Goal: Task Accomplishment & Management: Manage account settings

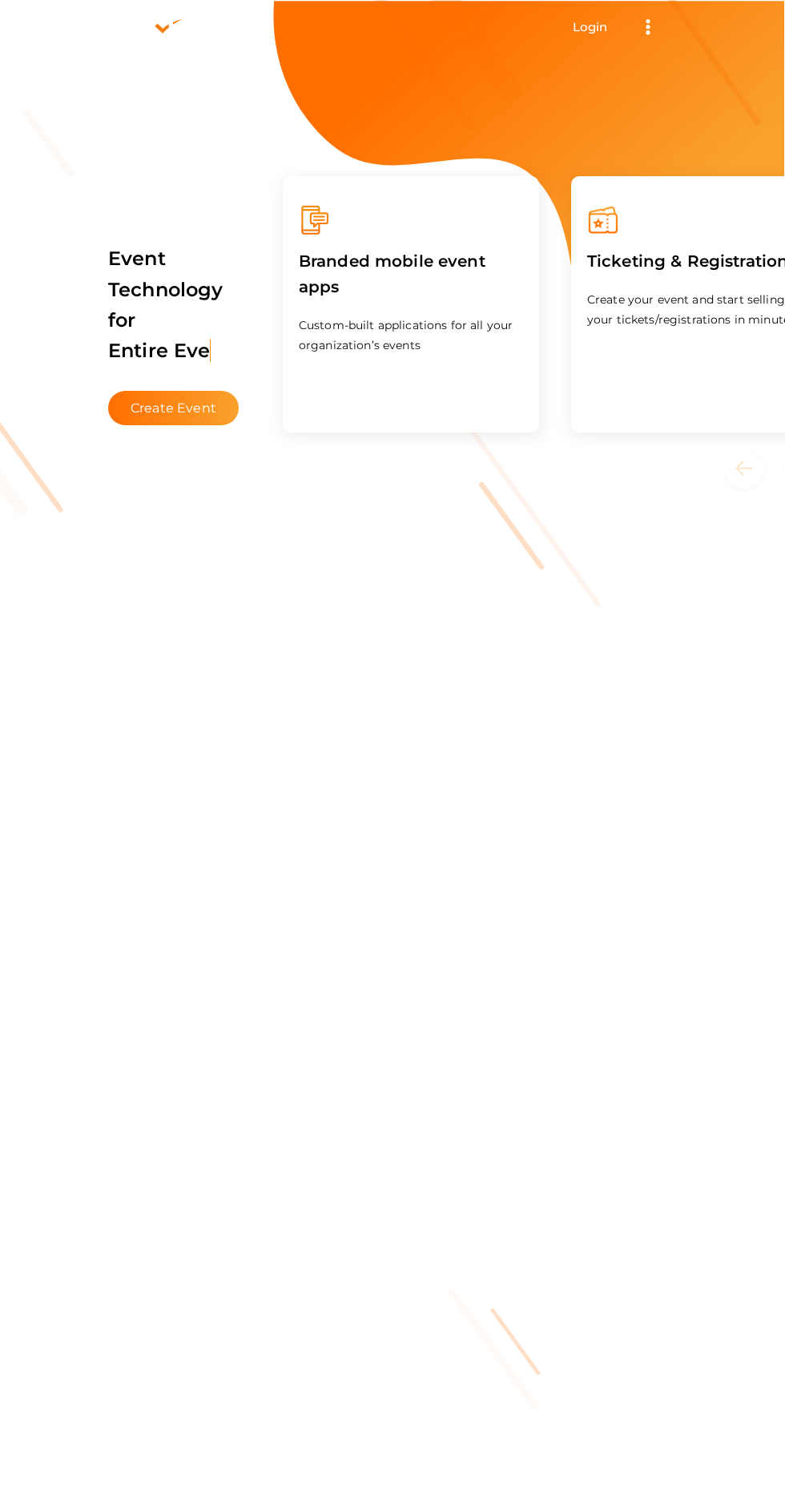
click at [601, 25] on link "Login" at bounding box center [590, 27] width 35 height 15
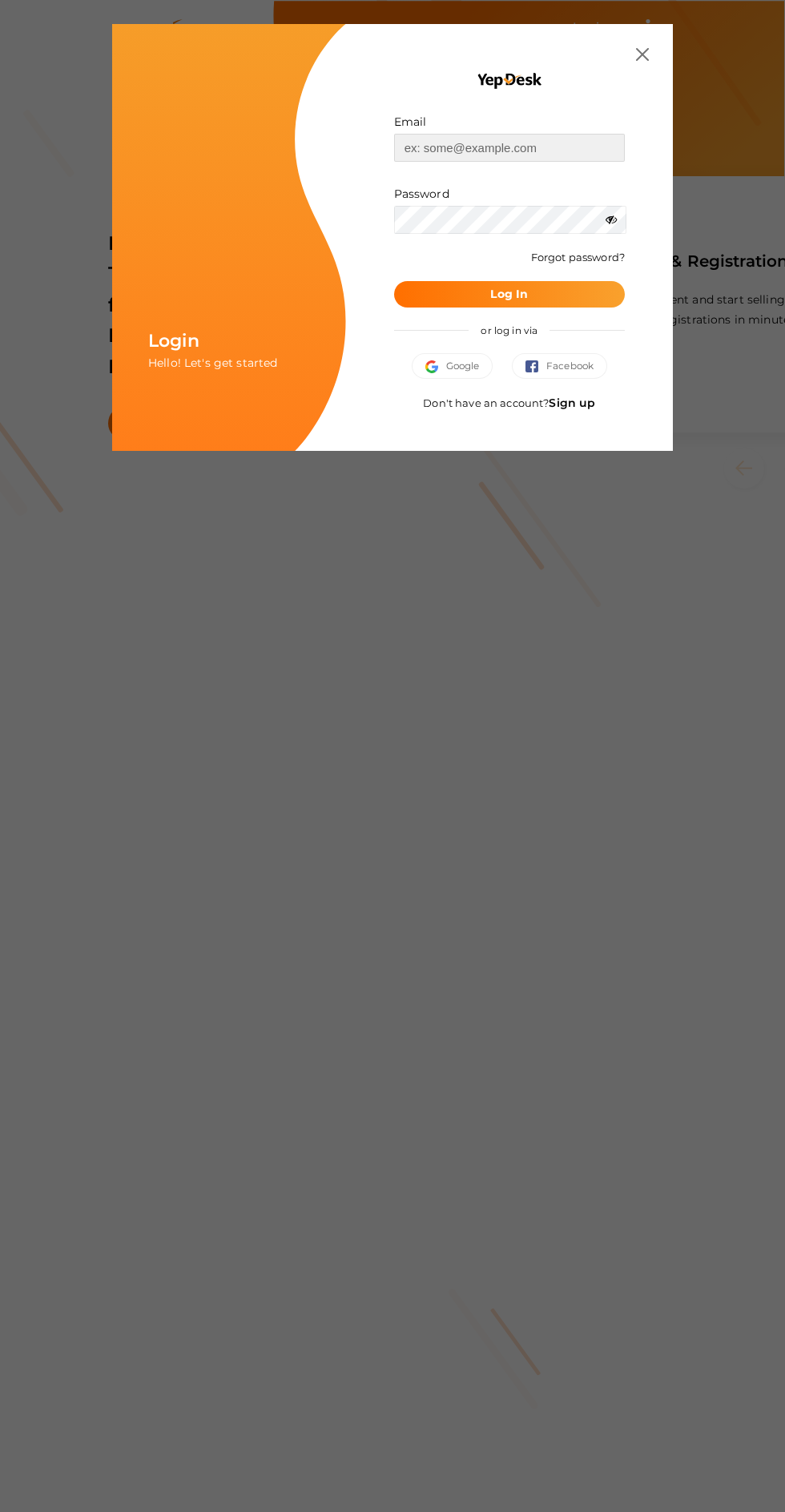
click at [517, 143] on input "text" at bounding box center [509, 147] width 230 height 28
type input "[EMAIL_ADDRESS][DOMAIN_NAME]"
click at [394, 281] on button "Log In" at bounding box center [509, 294] width 230 height 27
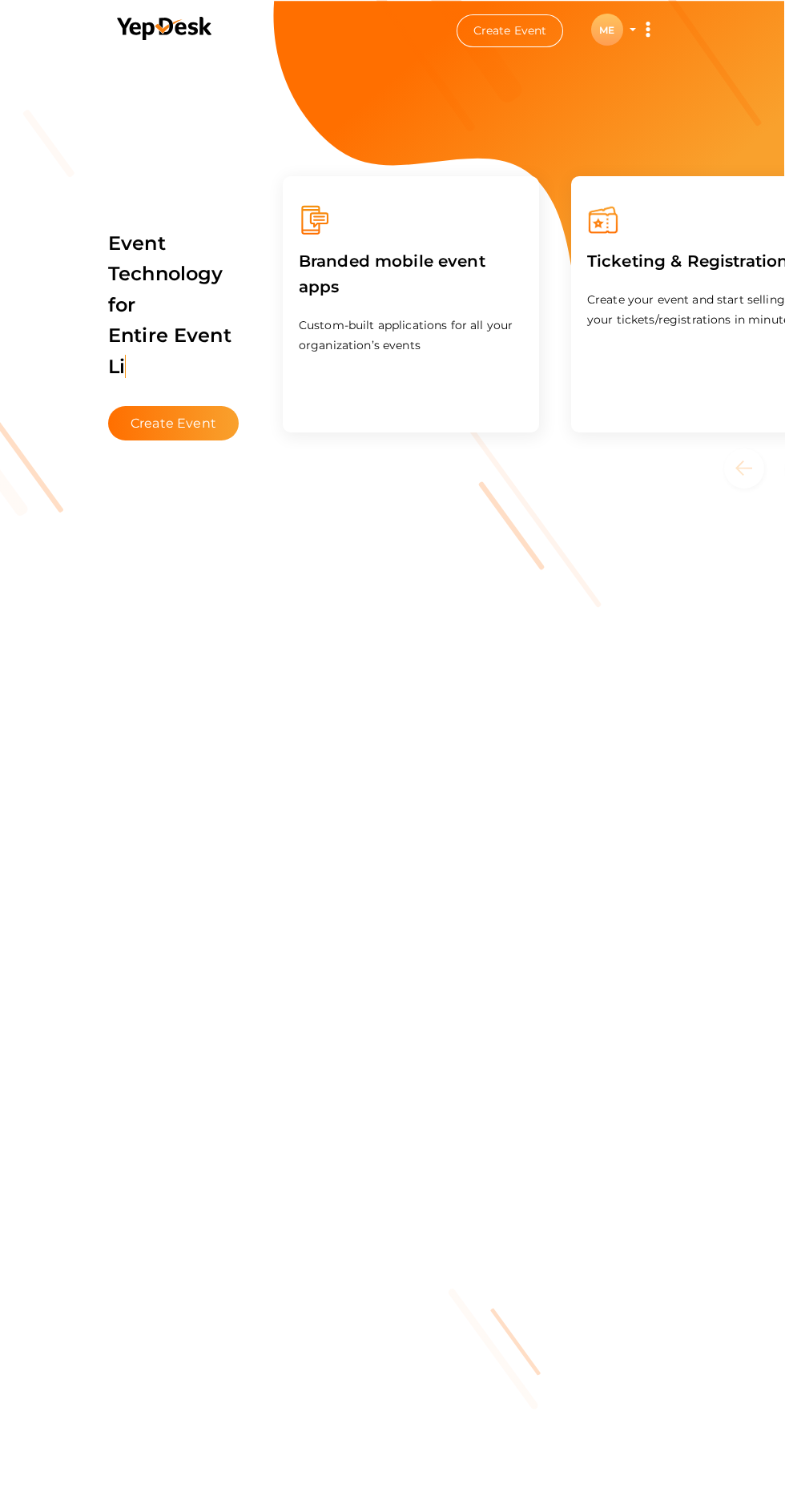
click at [606, 29] on div "ME" at bounding box center [607, 30] width 33 height 32
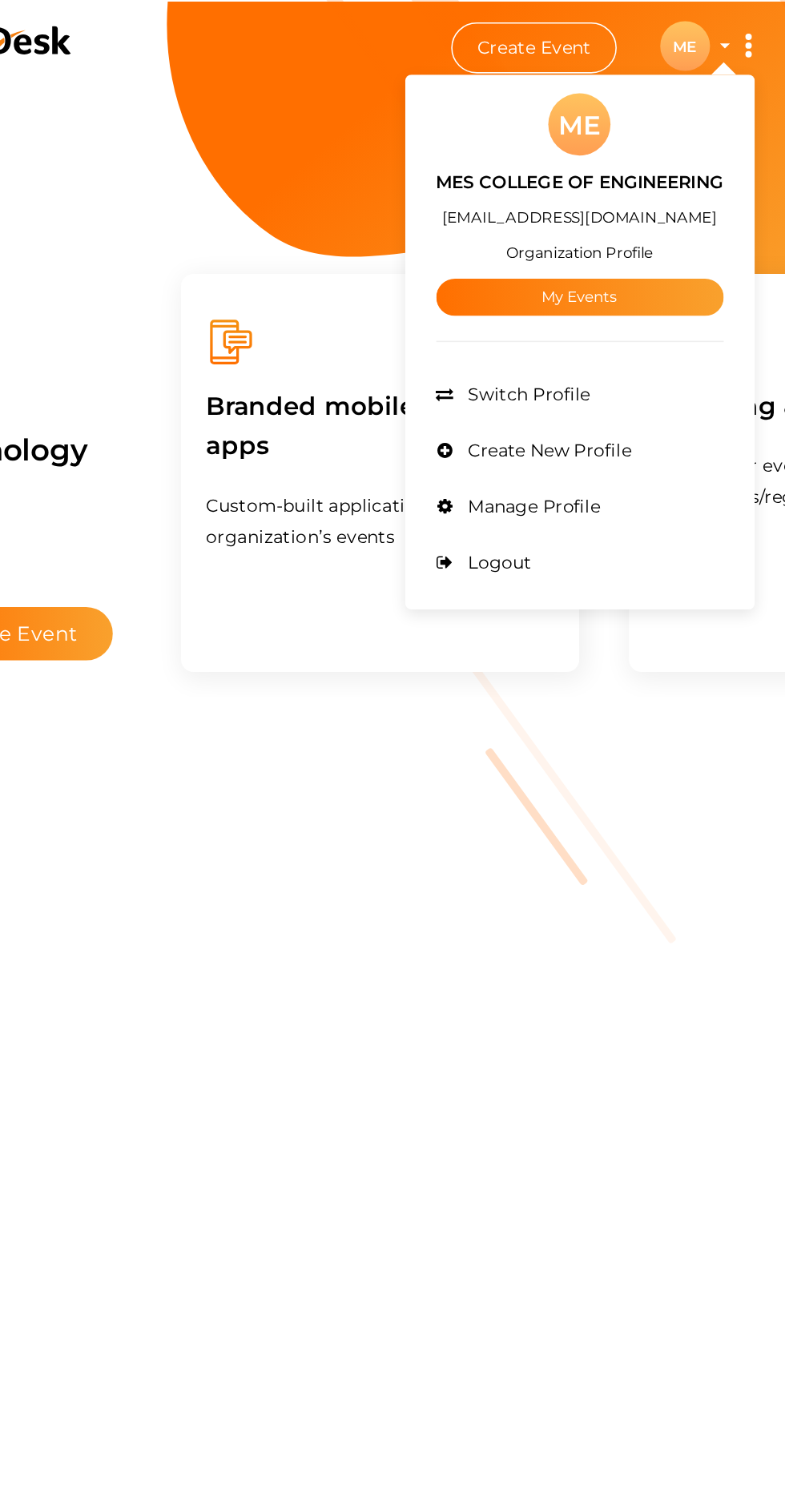
click at [538, 312] on li "Manage Profile" at bounding box center [539, 327] width 185 height 36
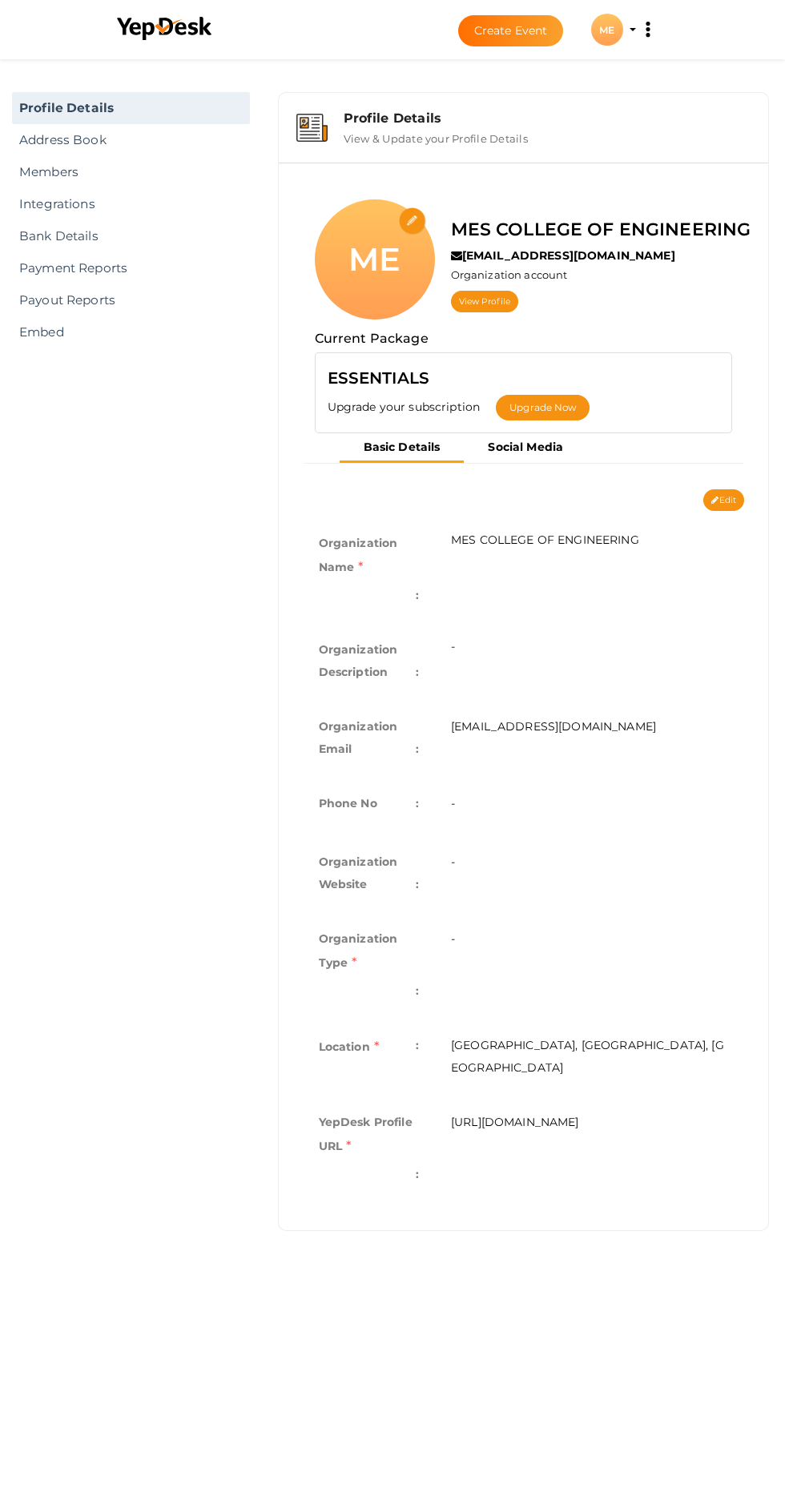
click at [610, 33] on div "ME" at bounding box center [607, 30] width 33 height 32
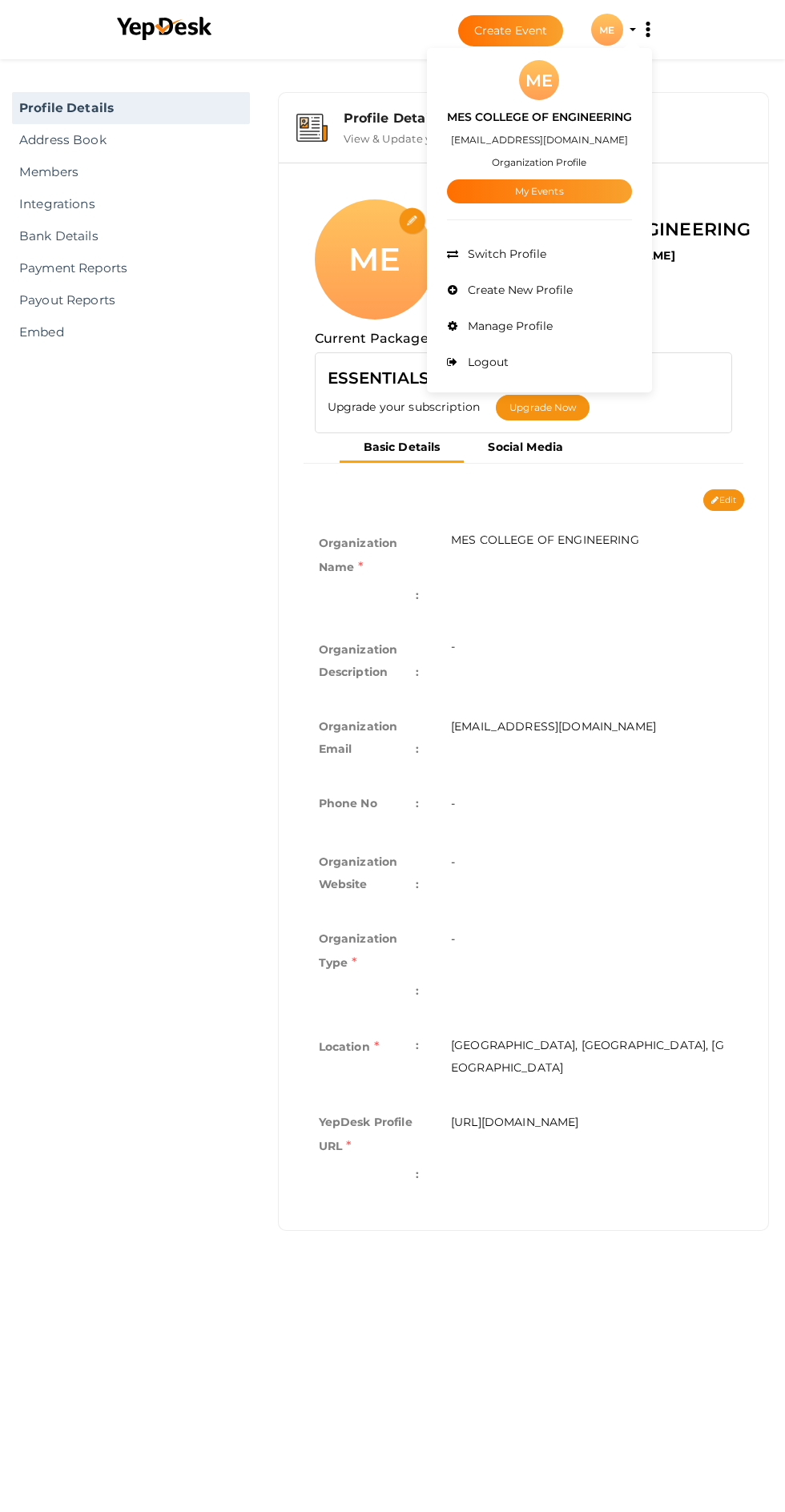
click at [509, 248] on span "Switch Profile" at bounding box center [505, 253] width 82 height 14
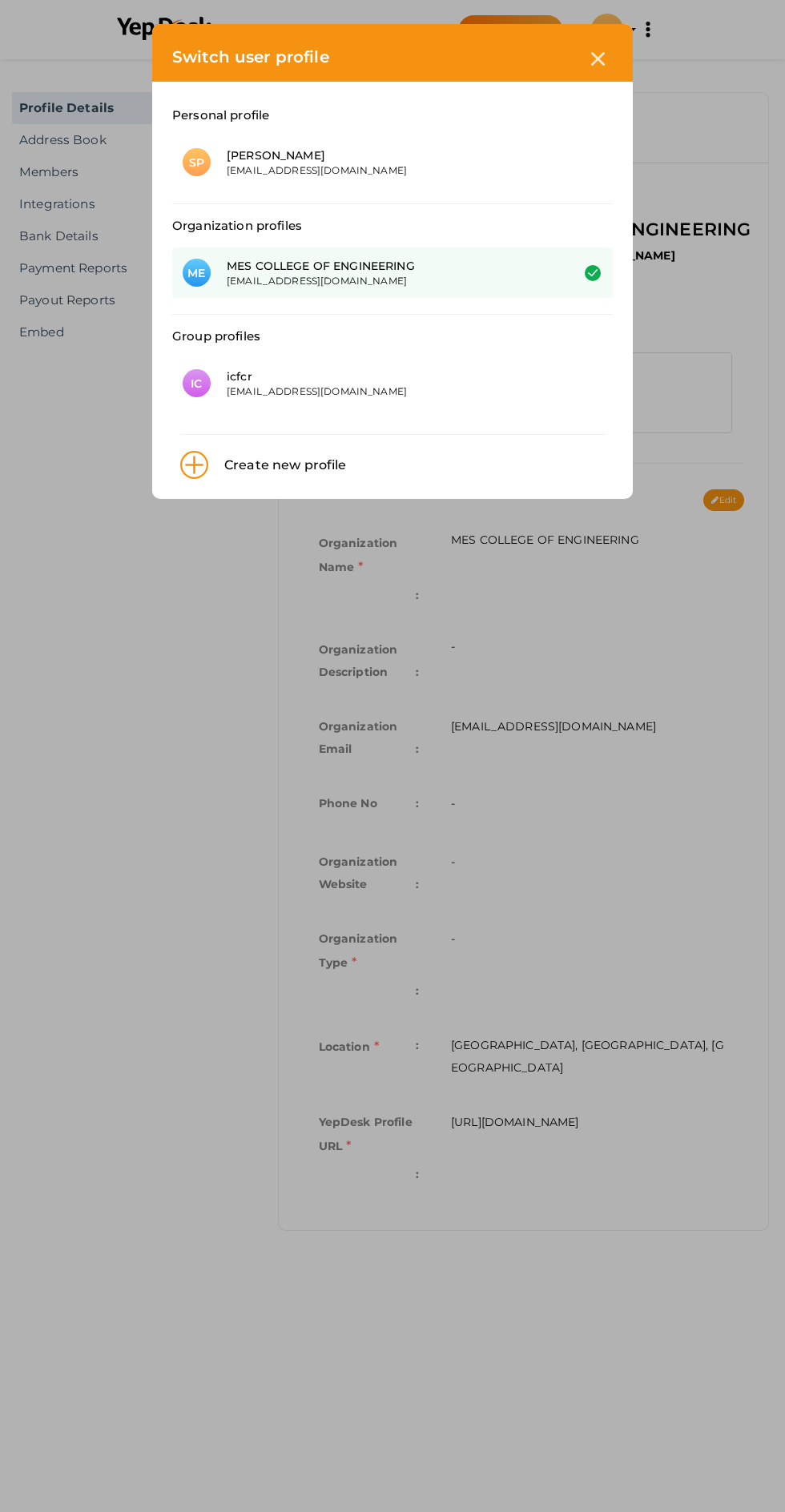
click at [606, 54] on div at bounding box center [598, 58] width 30 height 30
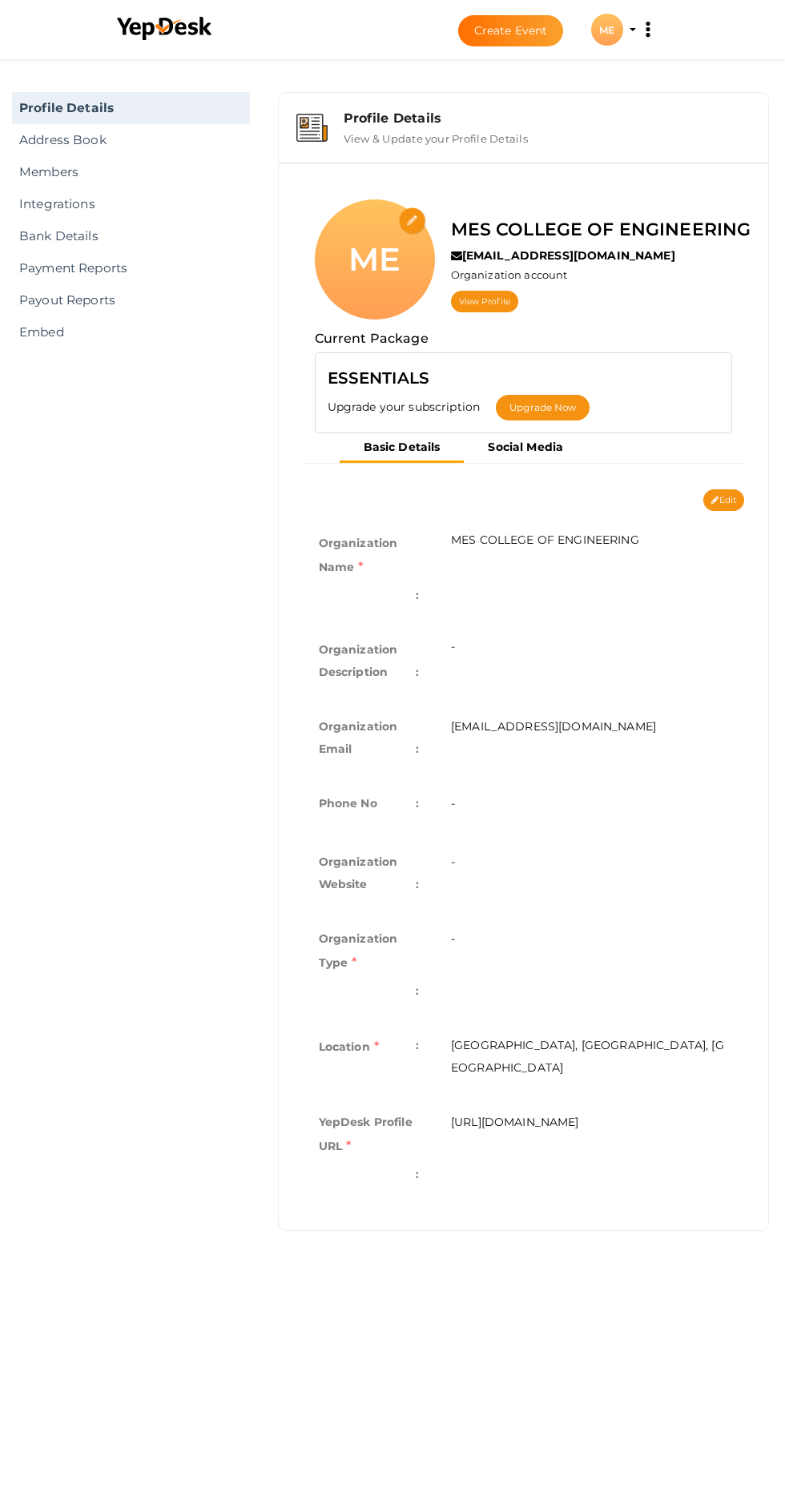
click at [65, 181] on link "Members" at bounding box center [131, 172] width 238 height 32
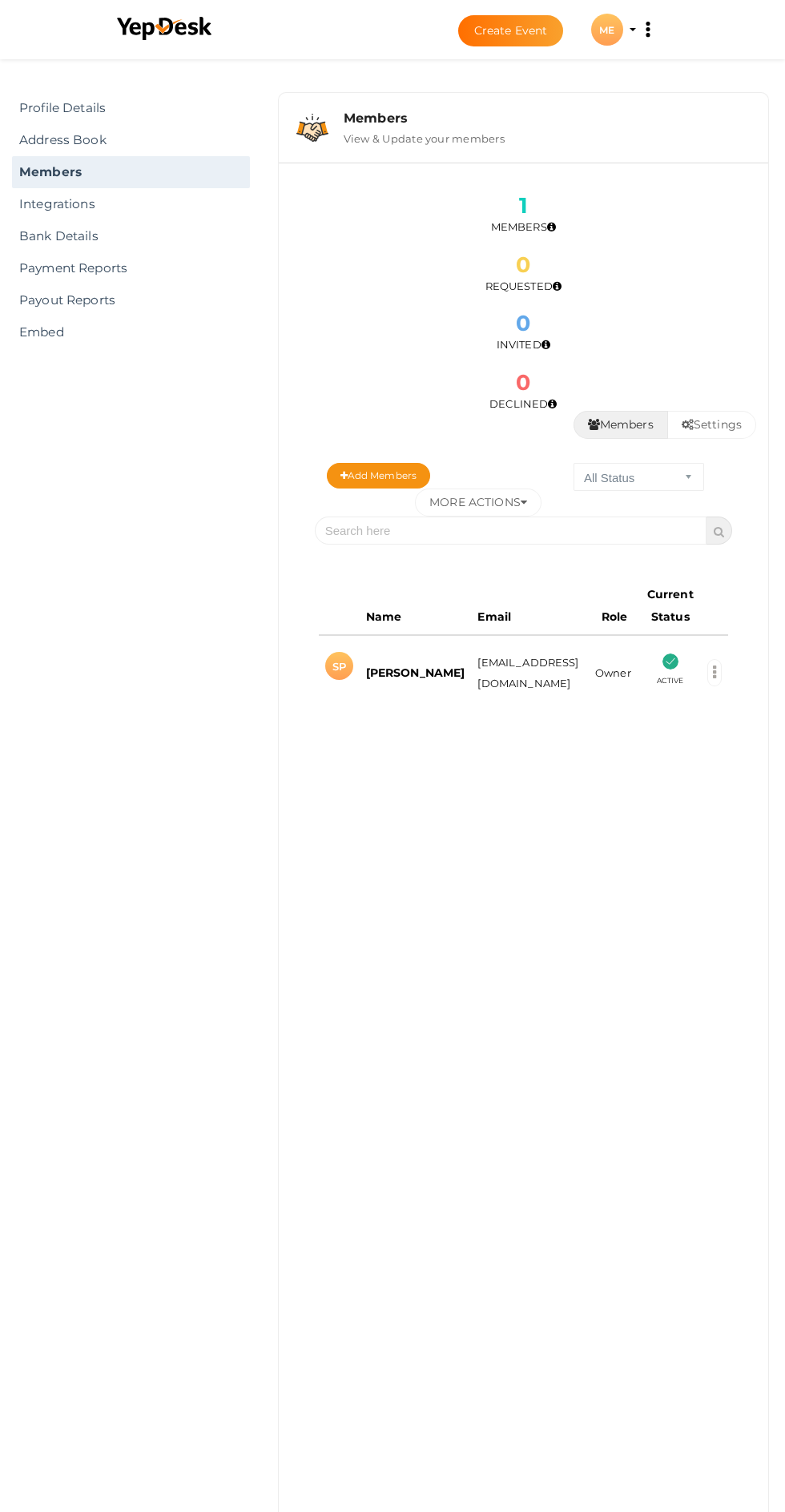
click at [615, 33] on div "ME" at bounding box center [607, 30] width 33 height 32
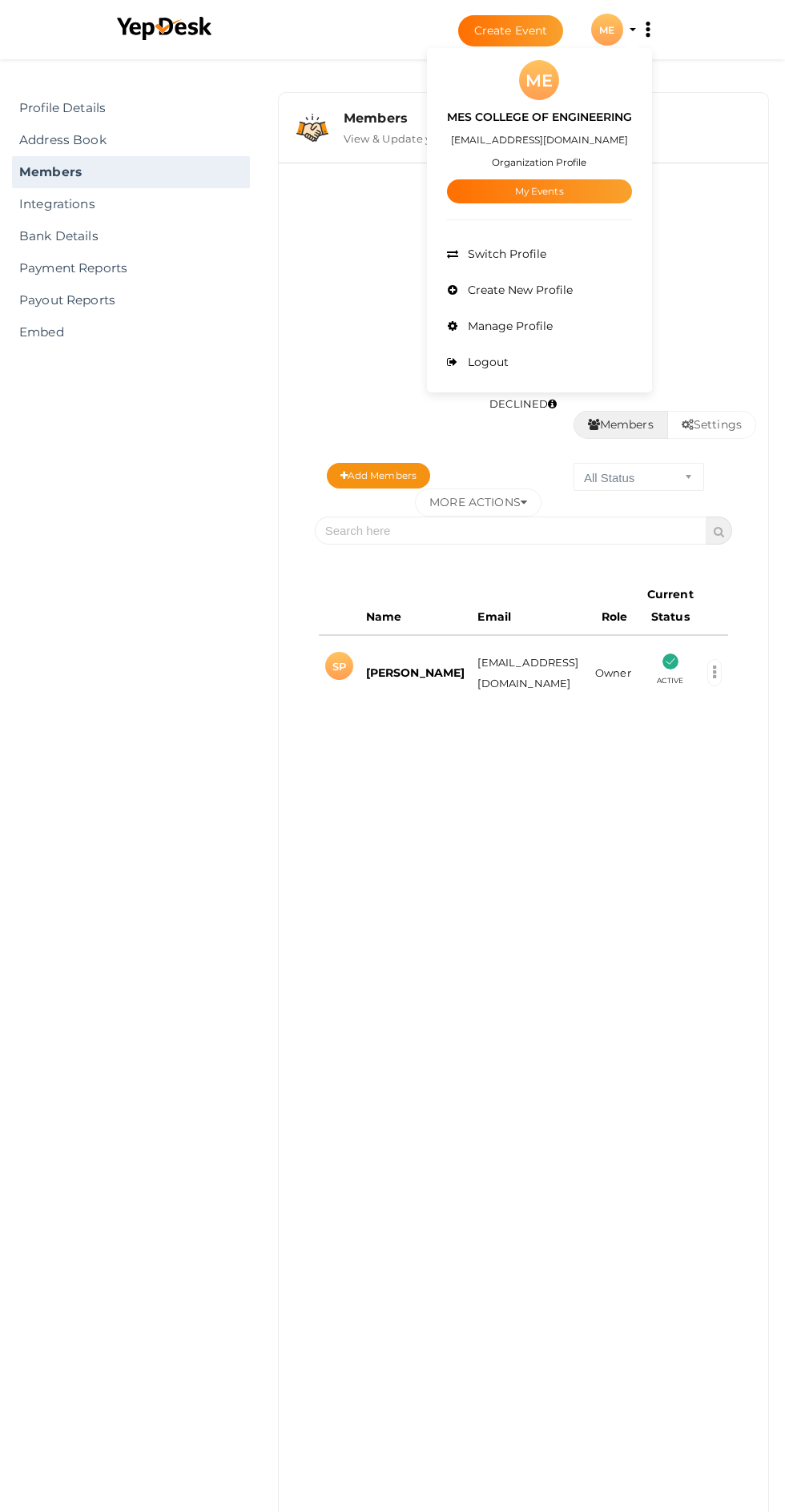
click at [519, 256] on span "Switch Profile" at bounding box center [505, 253] width 82 height 14
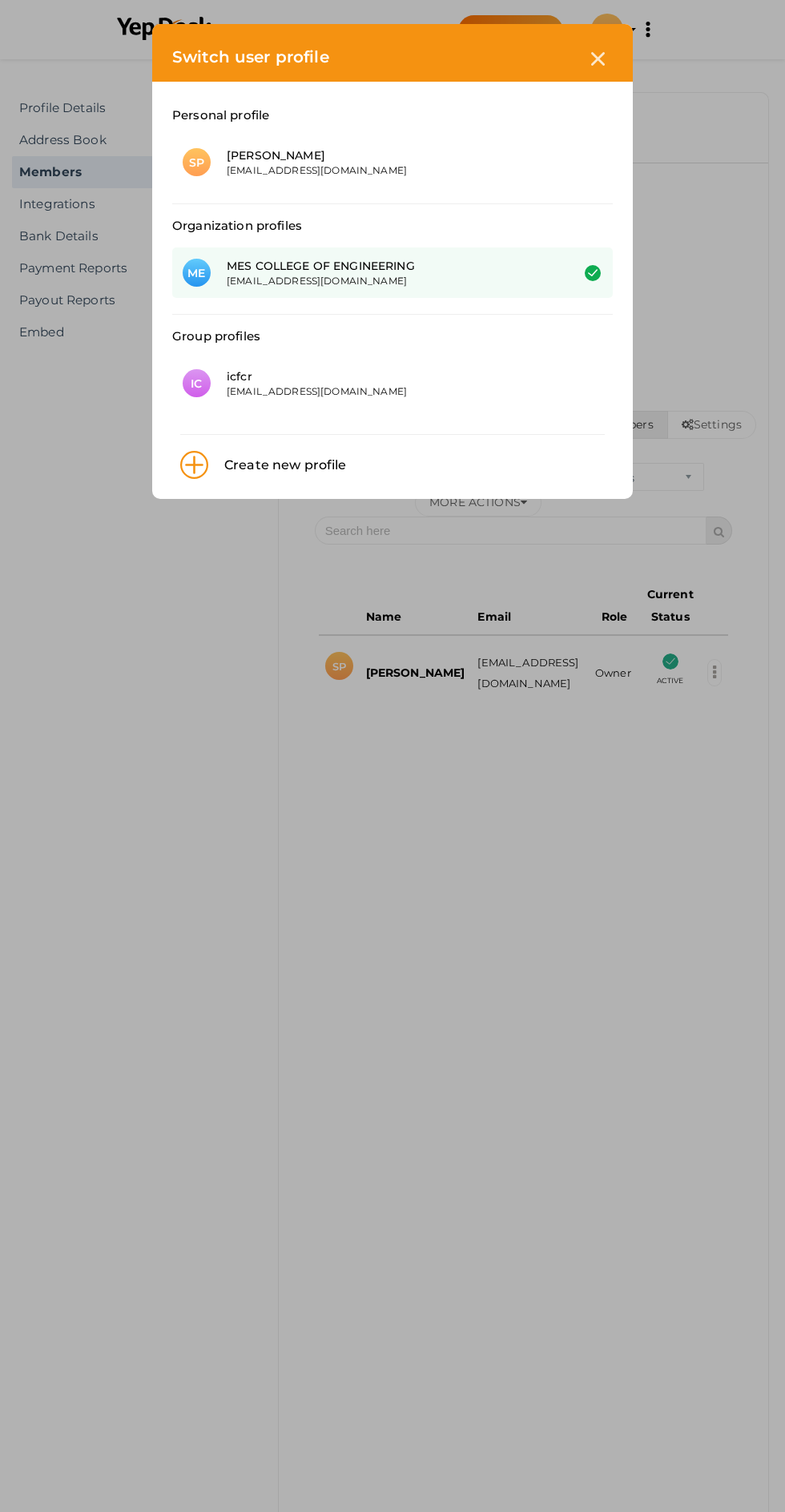
click at [350, 368] on div "icfcr" at bounding box center [386, 376] width 319 height 16
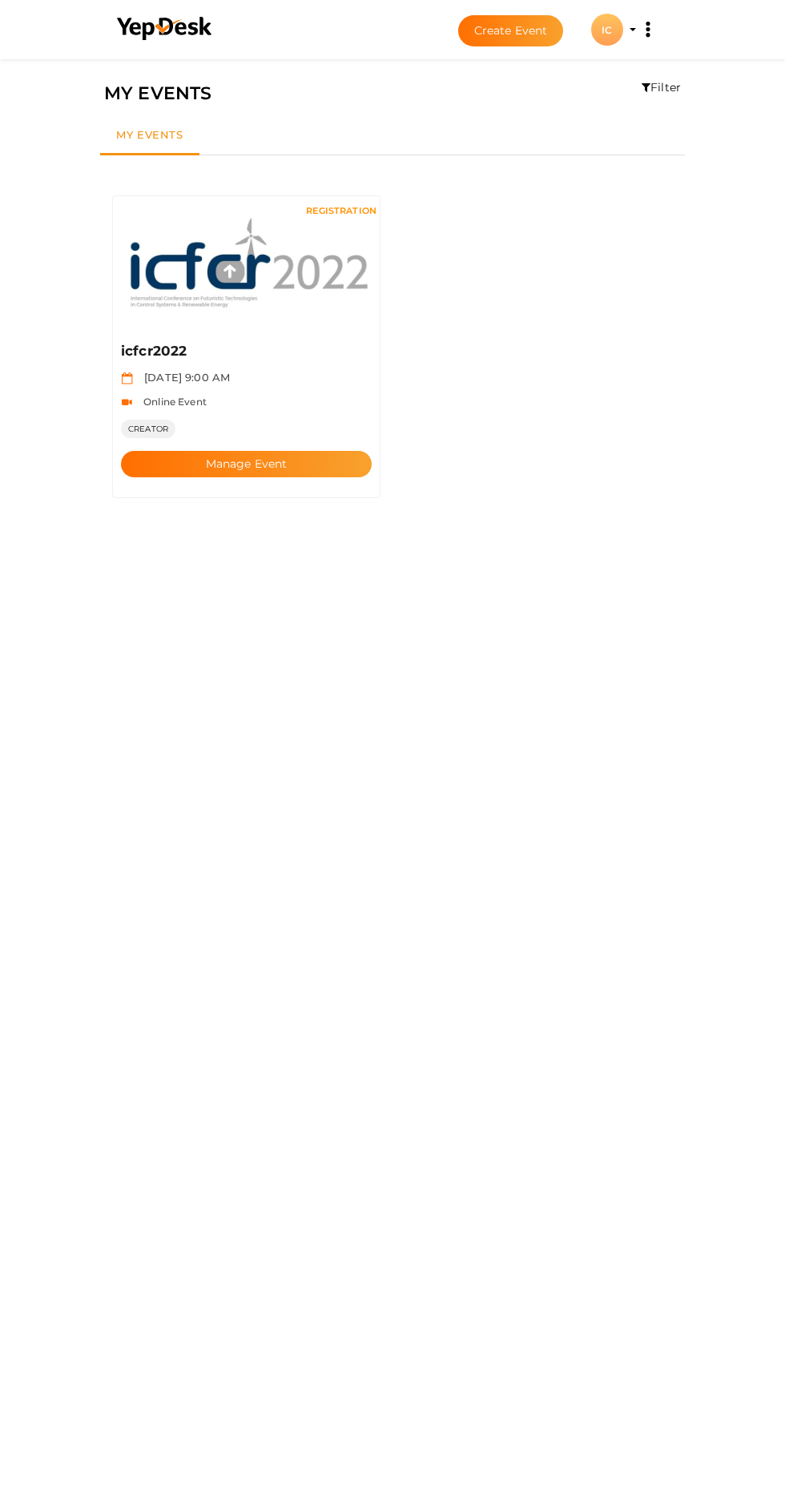
click at [606, 29] on div "IC" at bounding box center [607, 30] width 33 height 32
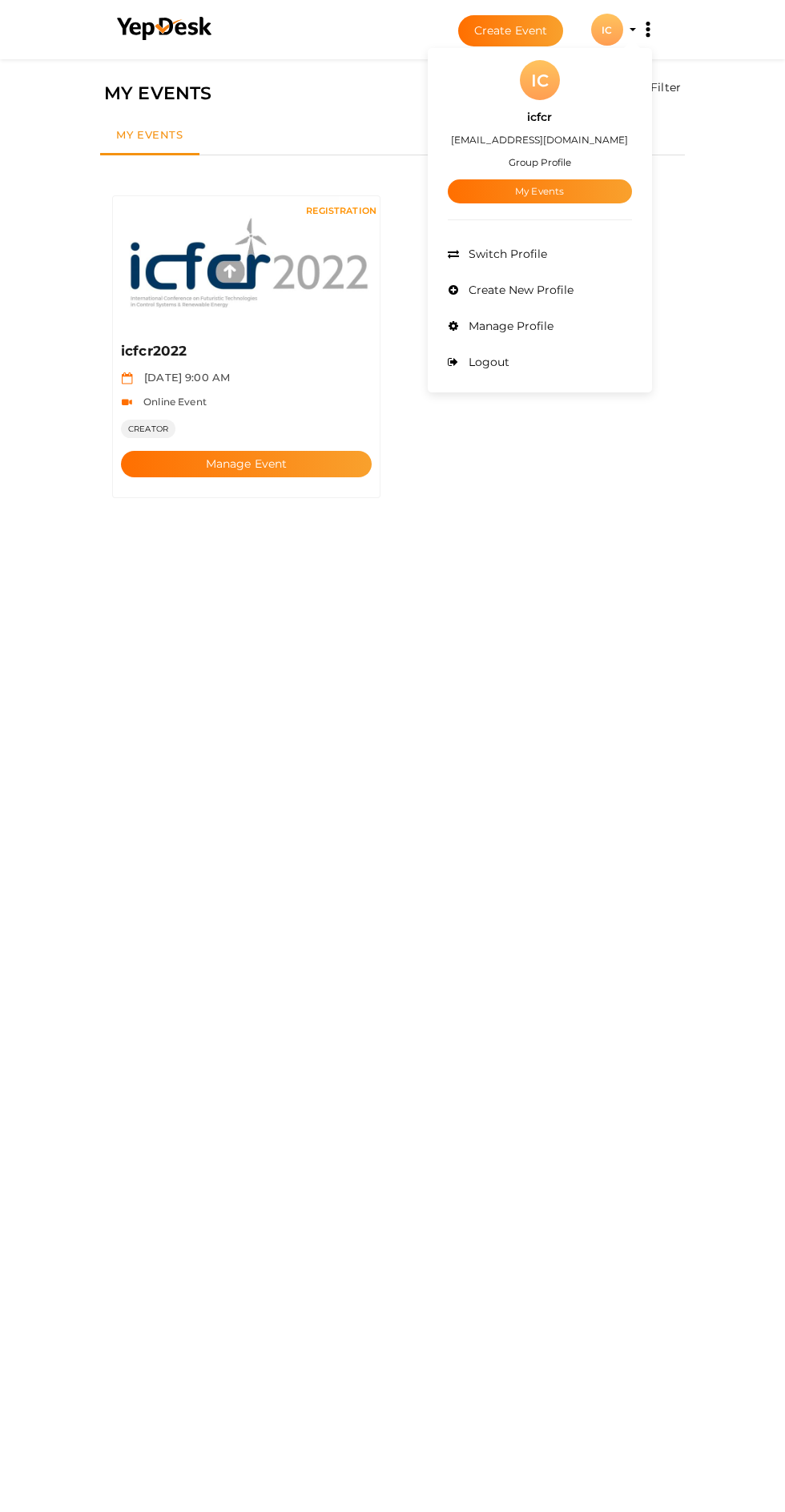
click at [516, 247] on span "Switch Profile" at bounding box center [506, 253] width 82 height 14
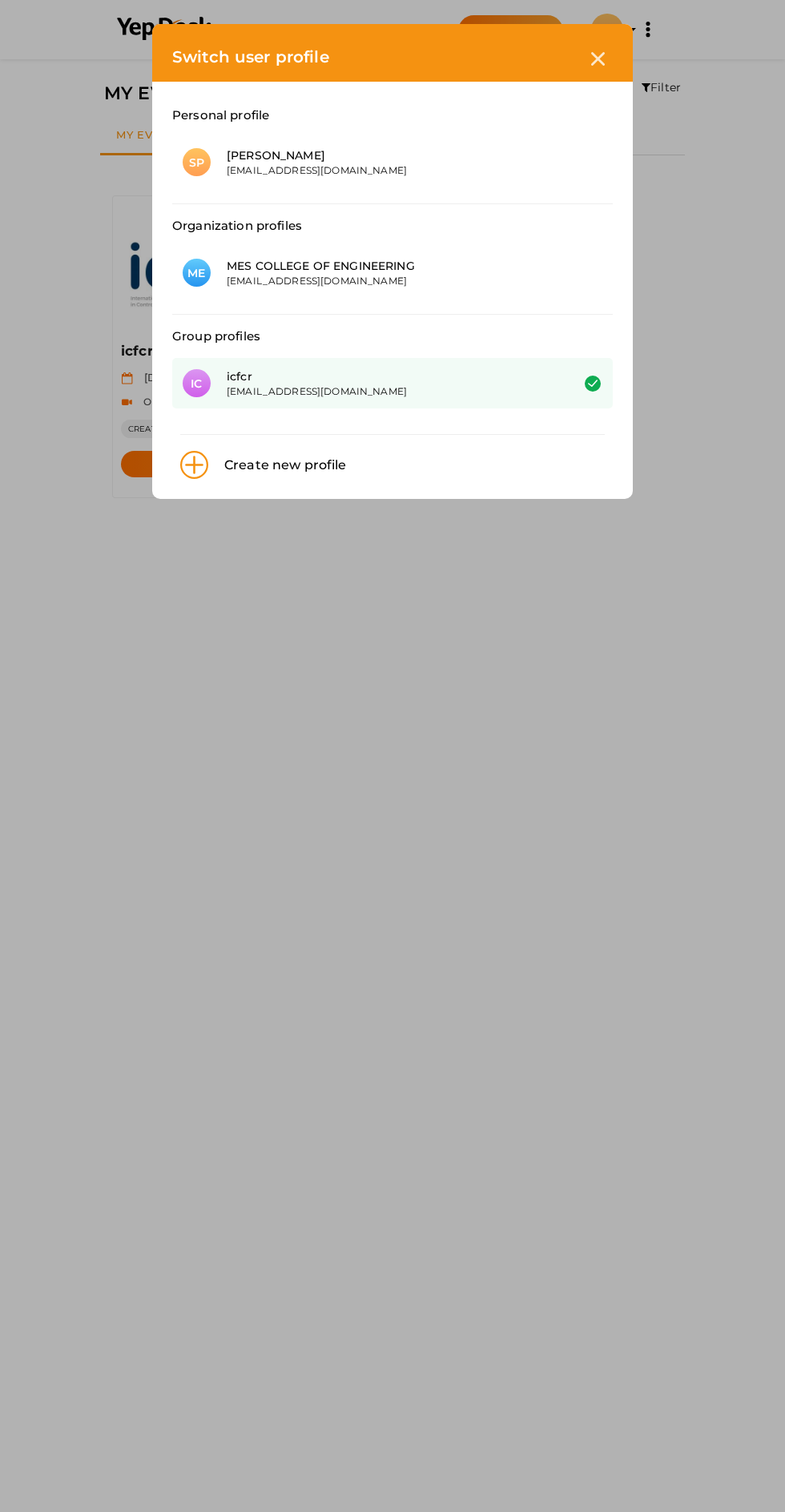
click at [467, 261] on div "MES COLLEGE OF ENGINEERING" at bounding box center [386, 266] width 319 height 16
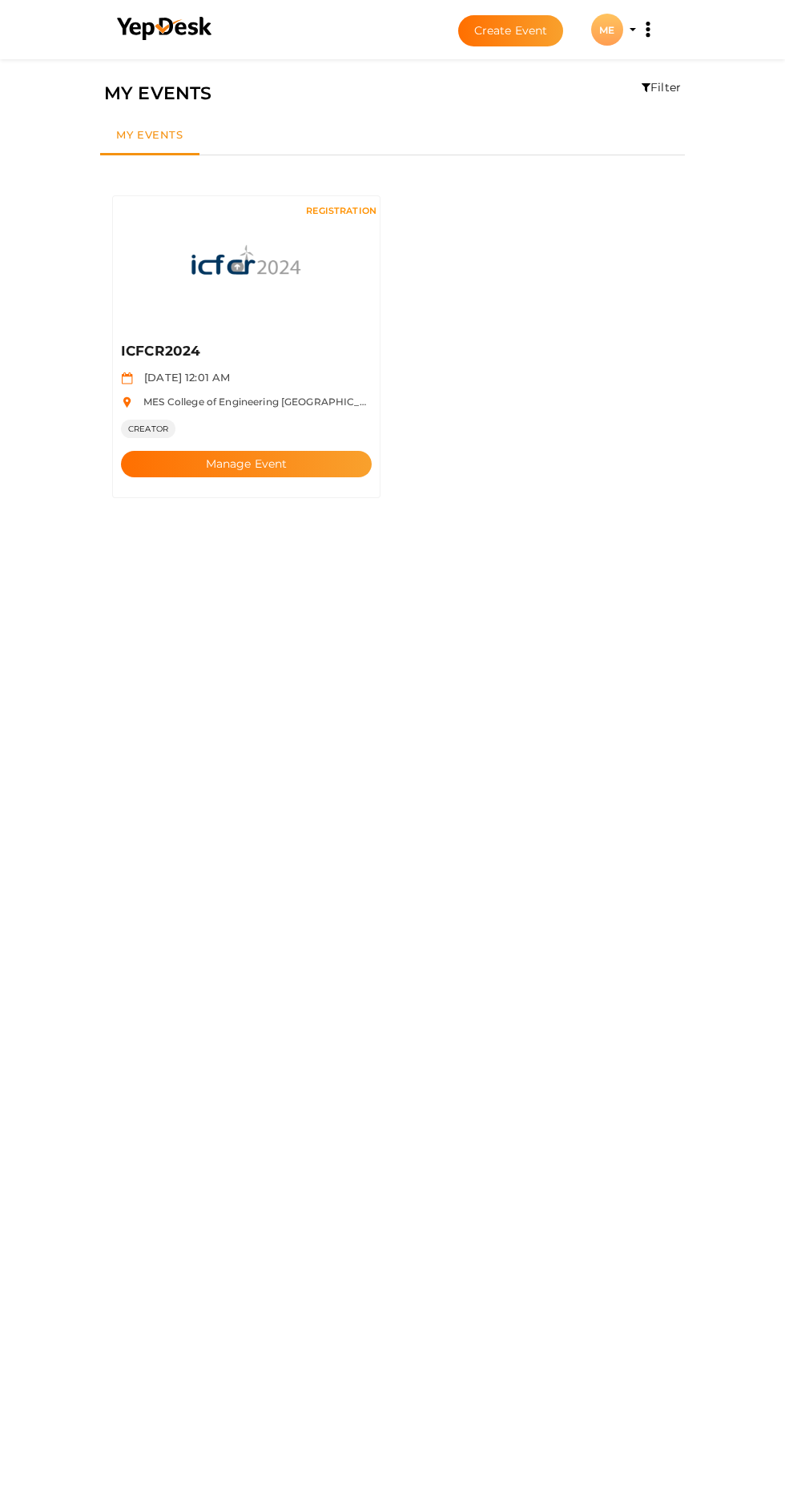
click at [285, 451] on button "Manage Event" at bounding box center [246, 464] width 251 height 27
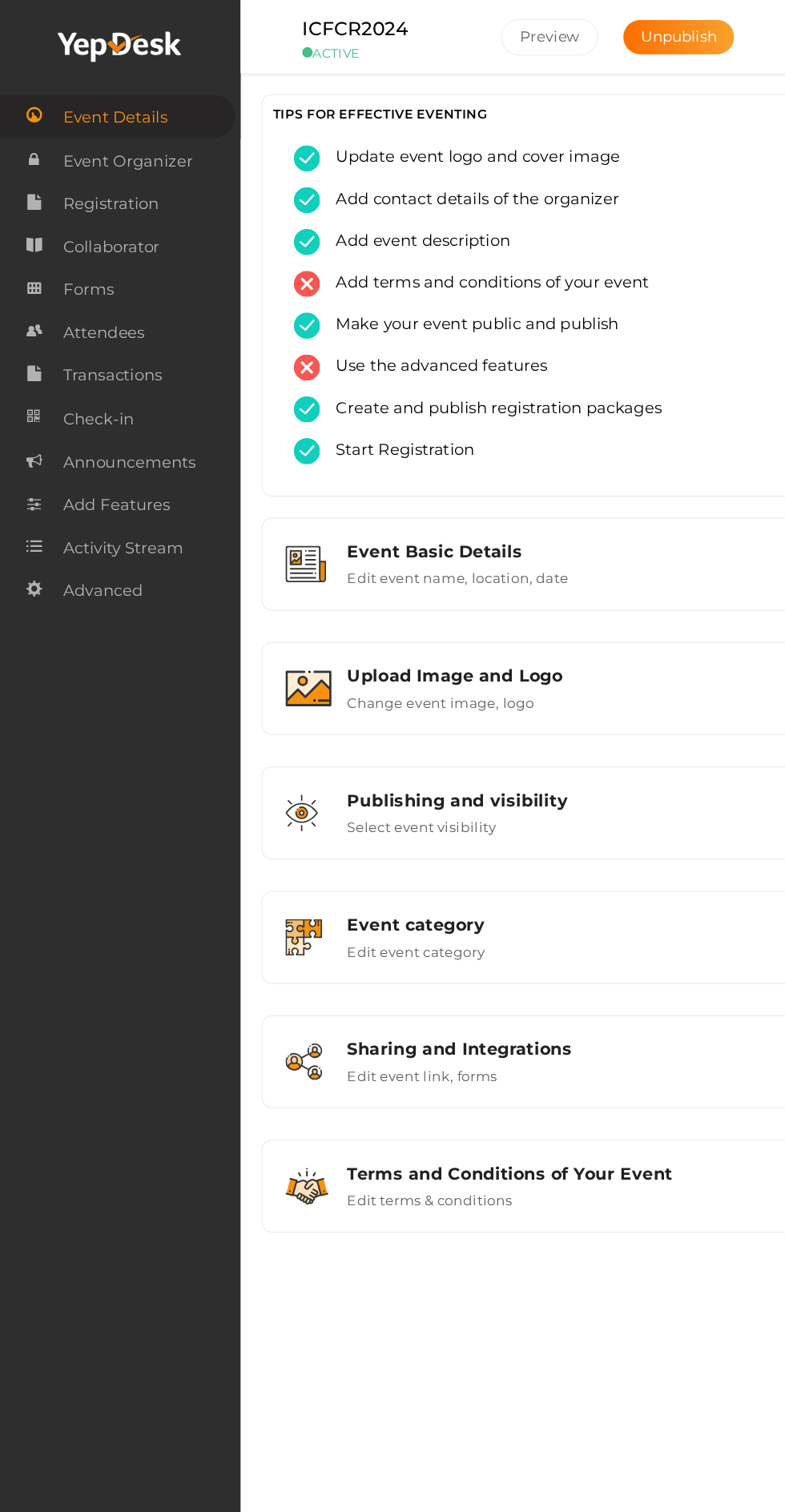
click at [97, 158] on span "Registration" at bounding box center [84, 157] width 74 height 32
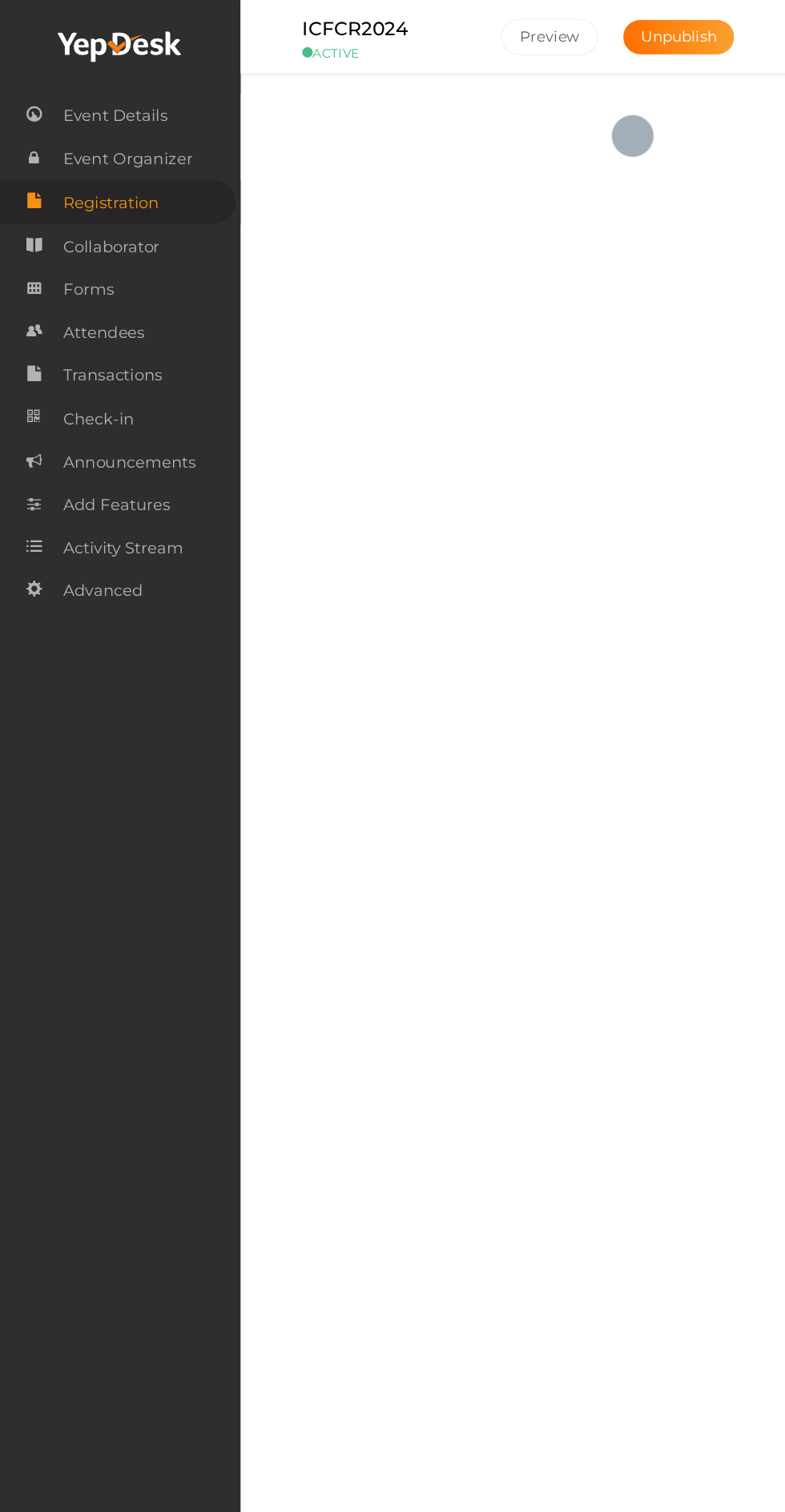
checkbox input "true"
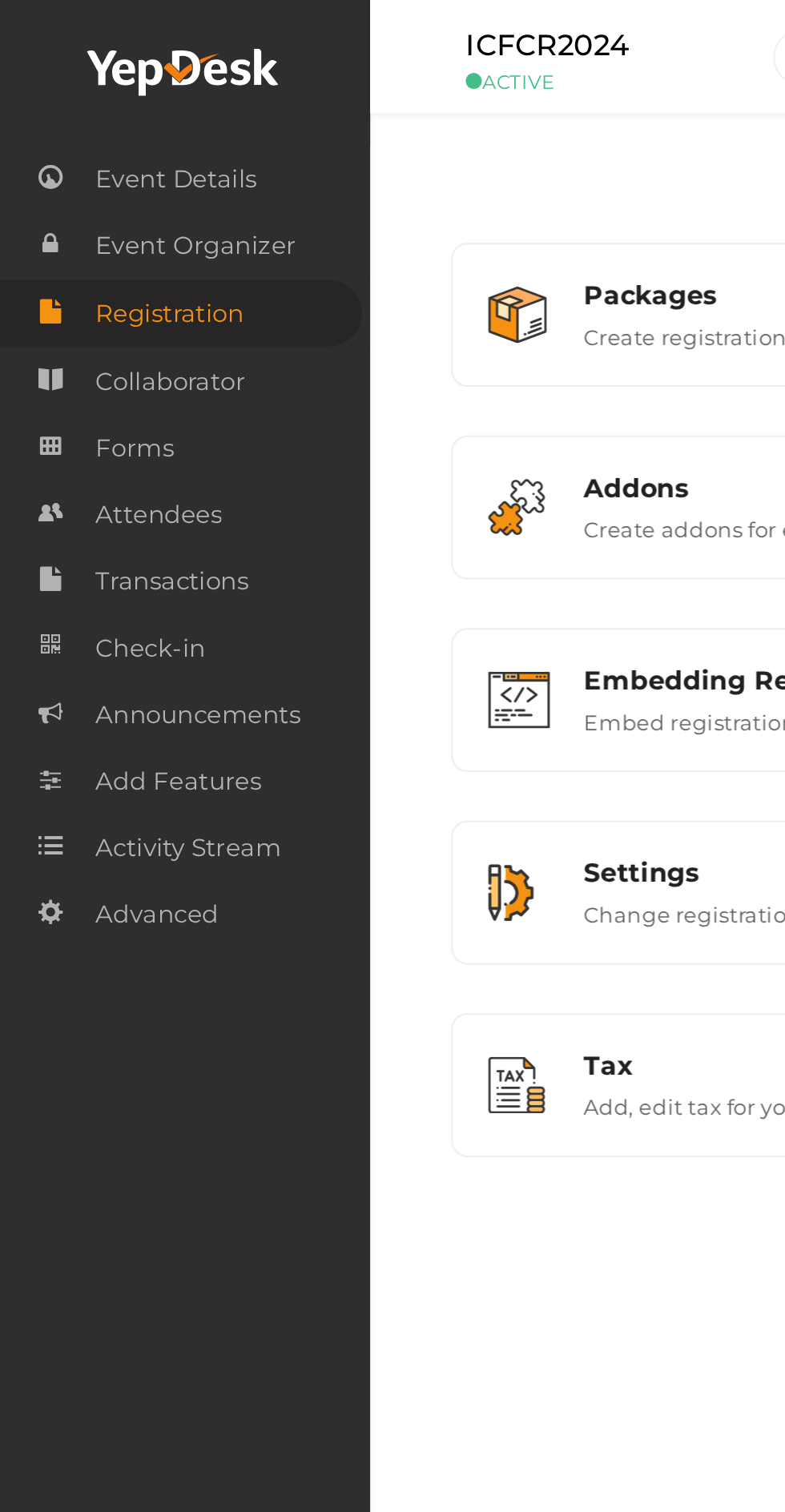
click at [116, 285] on span "Transactions" at bounding box center [86, 288] width 76 height 32
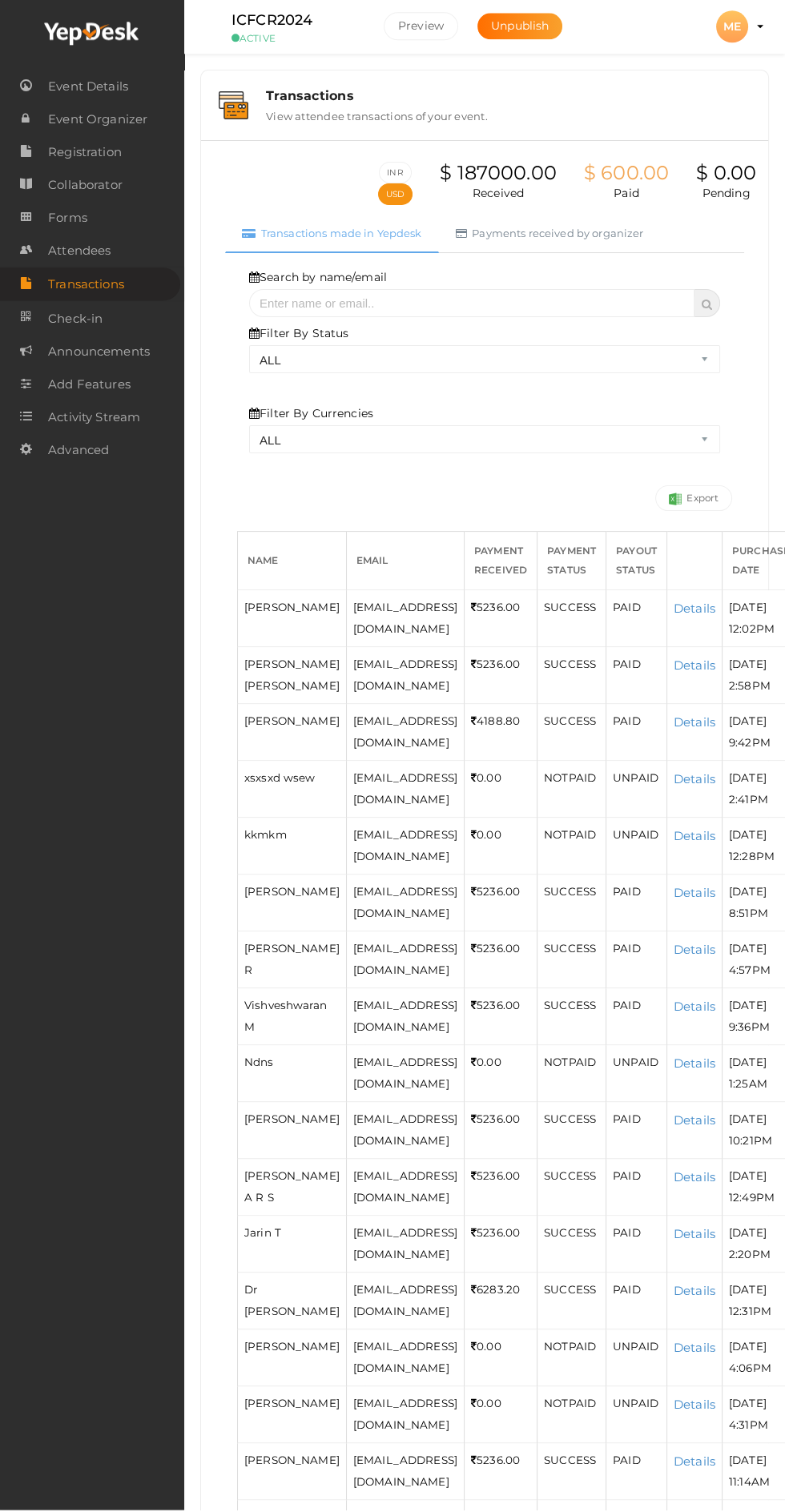
click at [106, 85] on span "Event Details" at bounding box center [88, 89] width 80 height 32
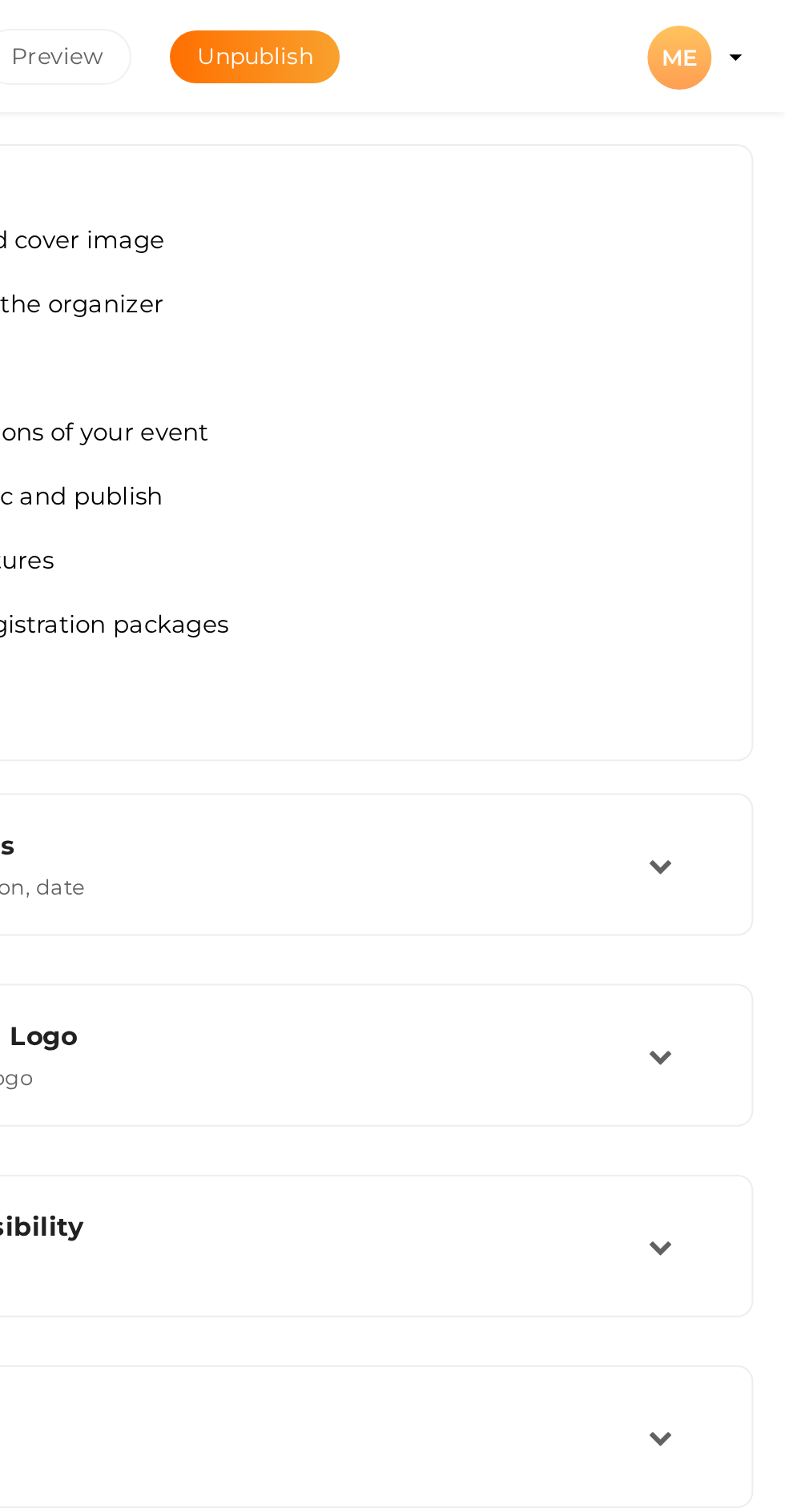
click at [774, 29] on div "ICFCR2024 ACTIVE Preview Unpublish Preview ME ME MES COLLEGE OF ENGINEERING icf…" at bounding box center [485, 29] width 600 height 57
click at [732, 33] on div "ME" at bounding box center [732, 29] width 33 height 32
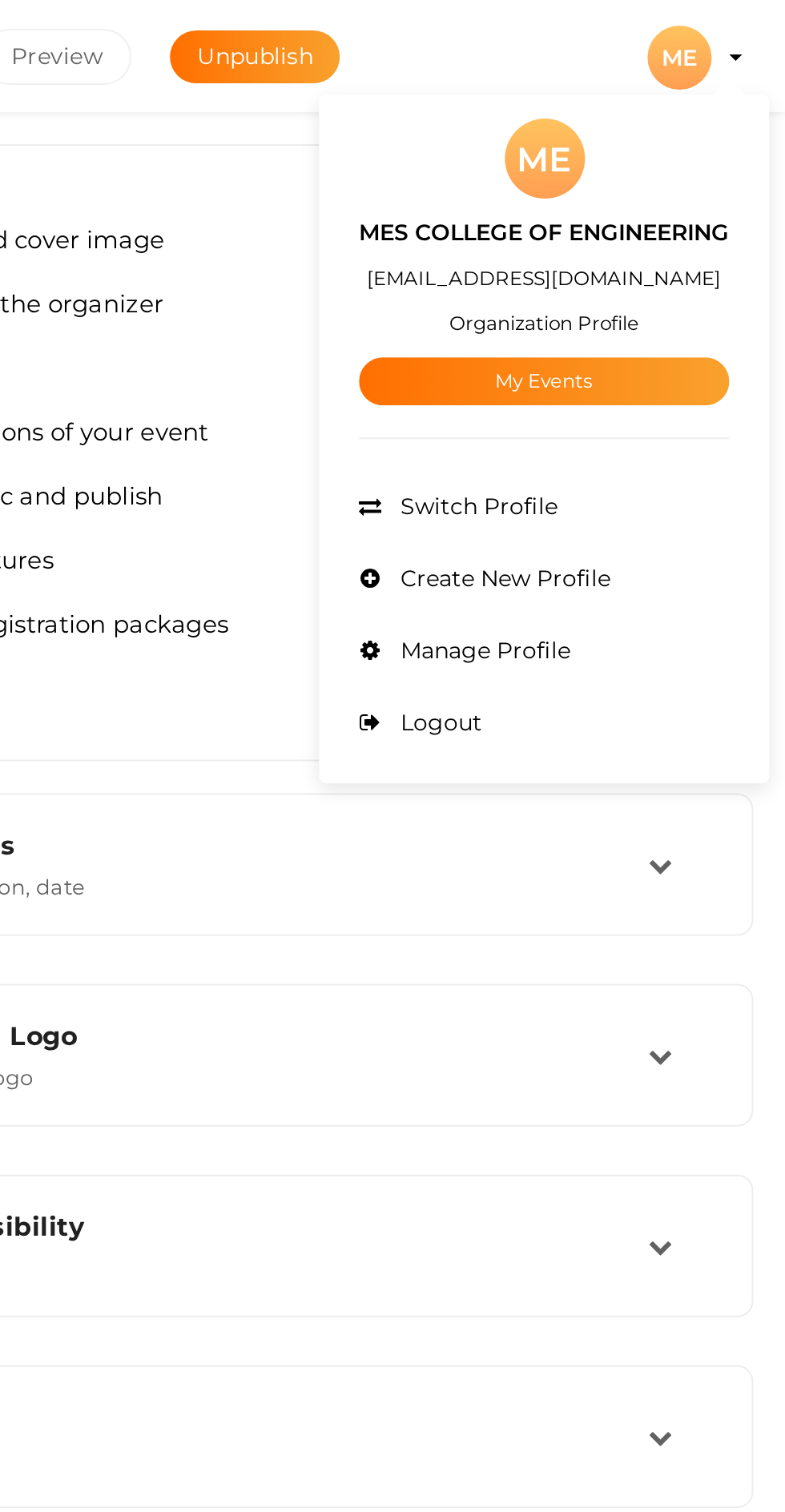
click at [660, 318] on span "Manage Profile" at bounding box center [633, 325] width 89 height 14
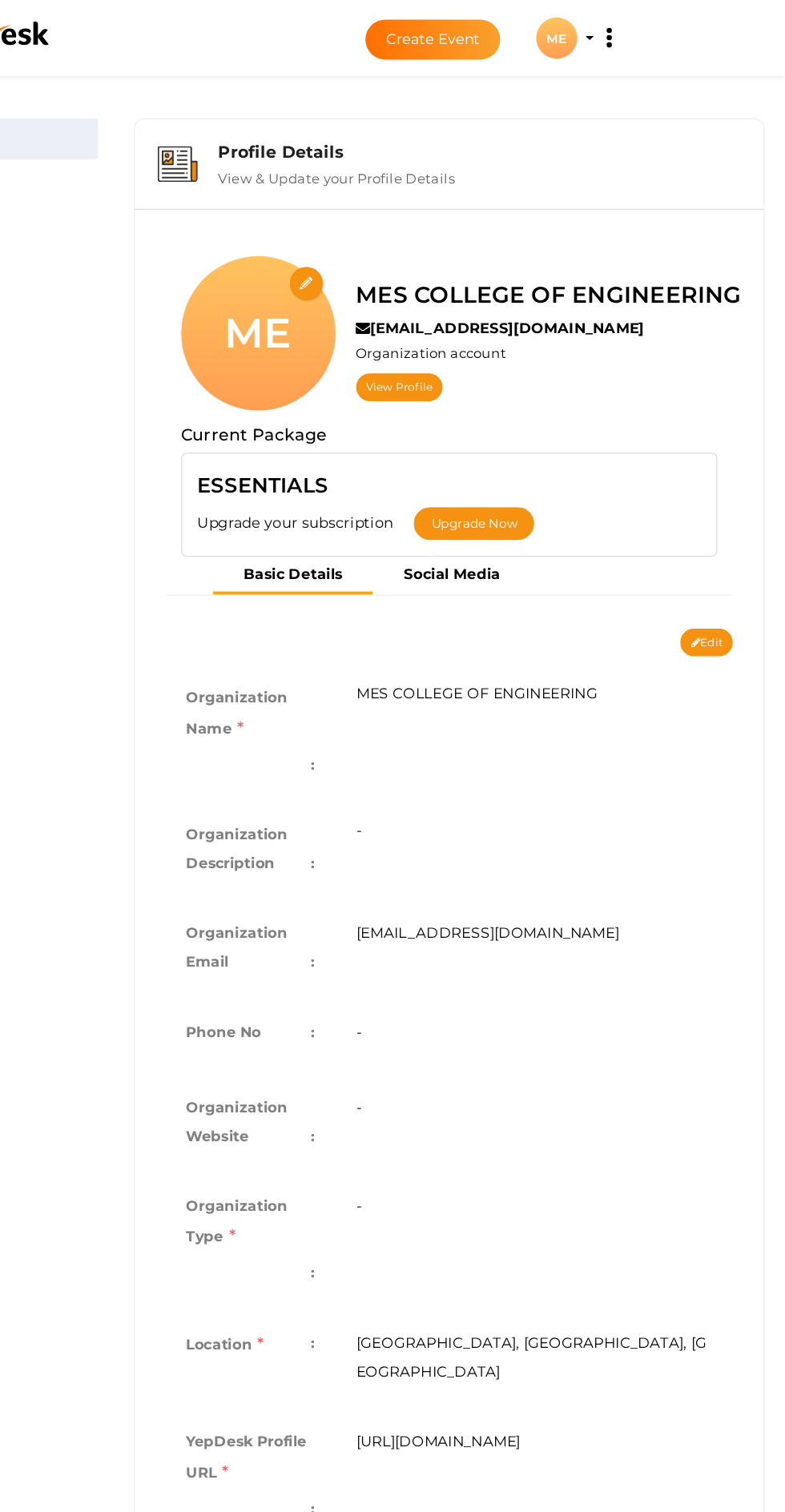
click at [713, 496] on icon at bounding box center [715, 500] width 8 height 9
type input "MES COLLEGE OF ENGINEERING"
type input "[EMAIL_ADDRESS][DOMAIN_NAME]"
select select "9"
type input "Kuttippuram, Kerala, India"
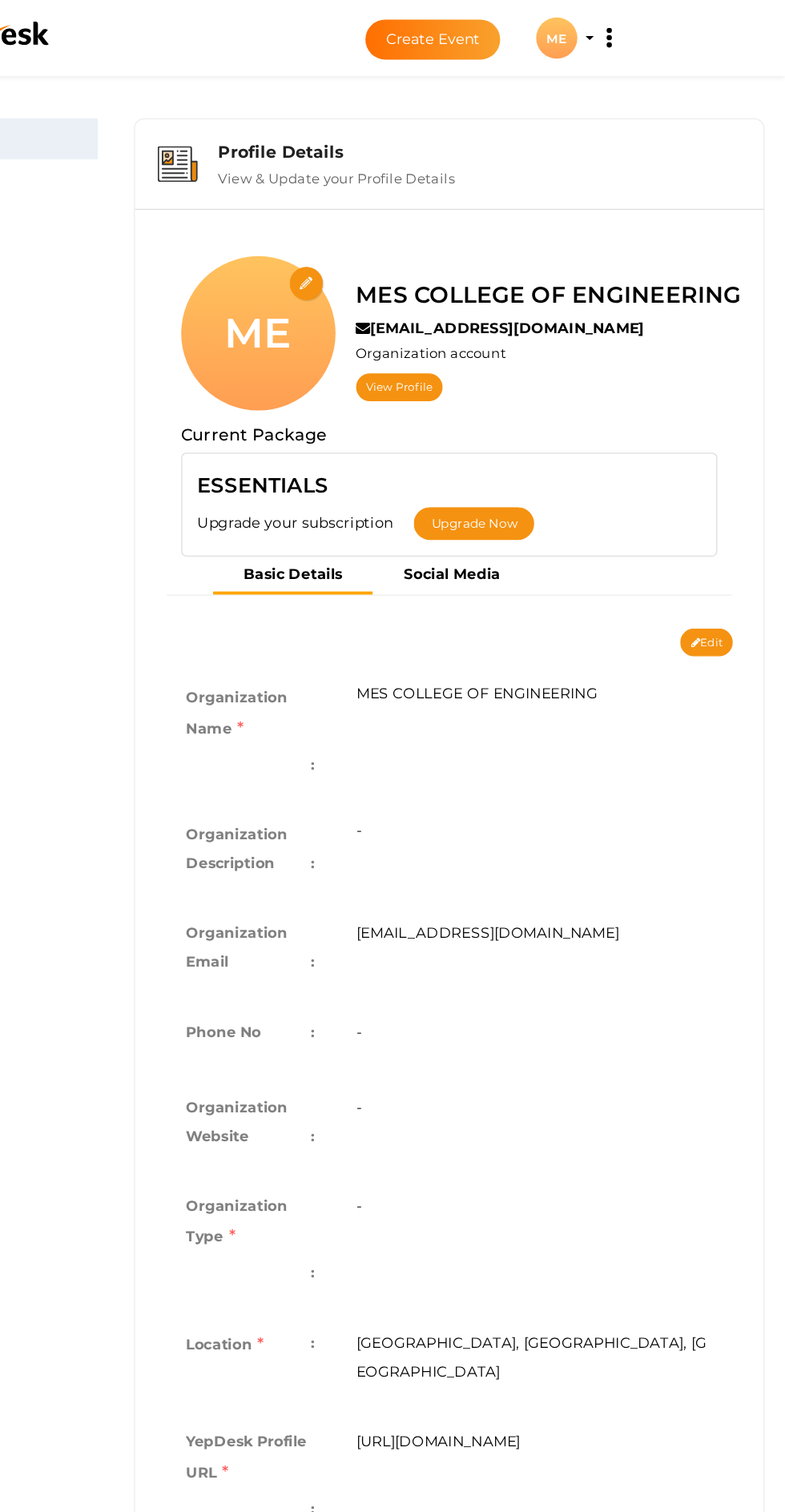
type input "mes-college-of-engineering"
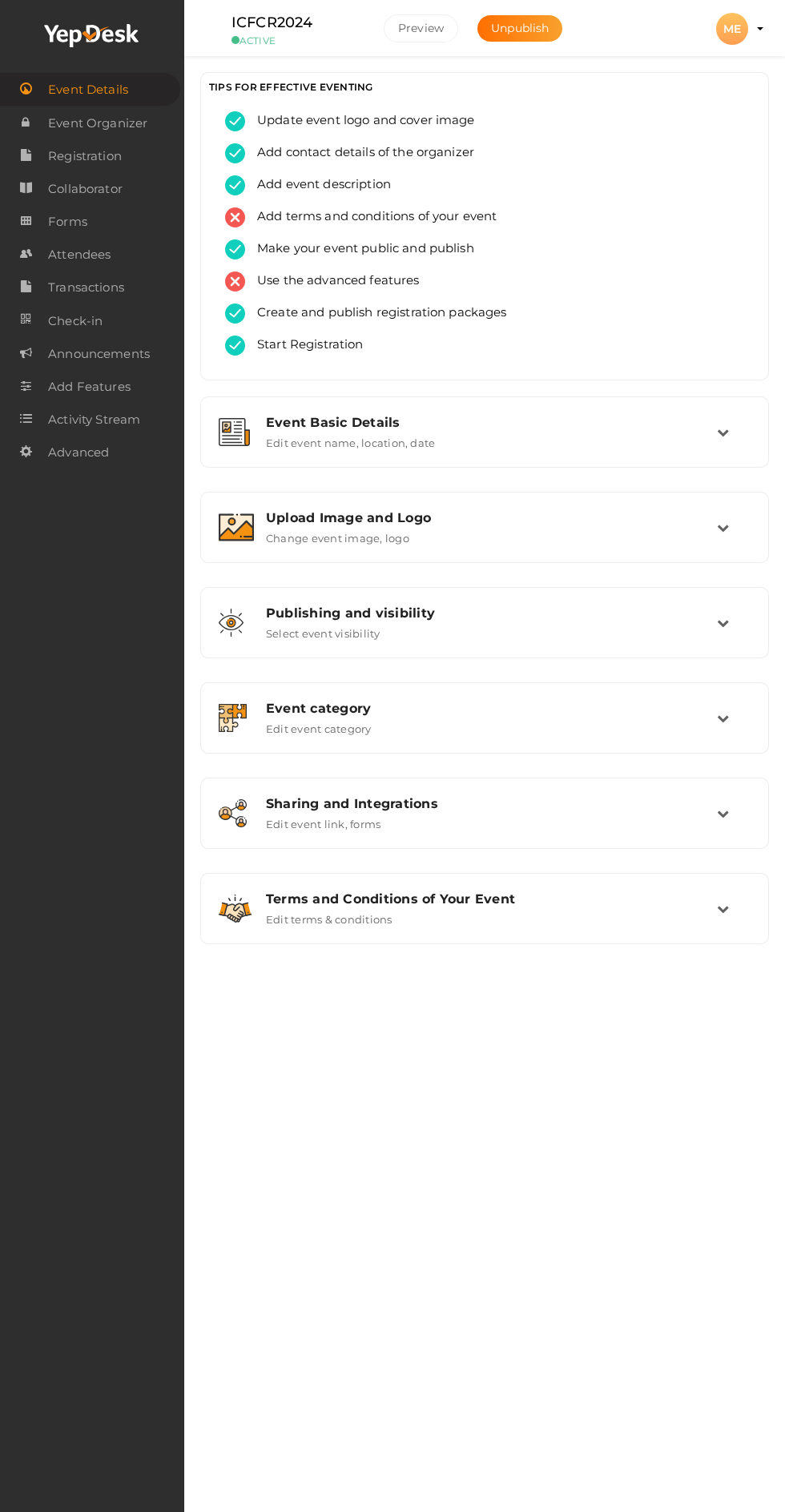
click at [132, 130] on span "Event Organizer" at bounding box center [98, 123] width 99 height 32
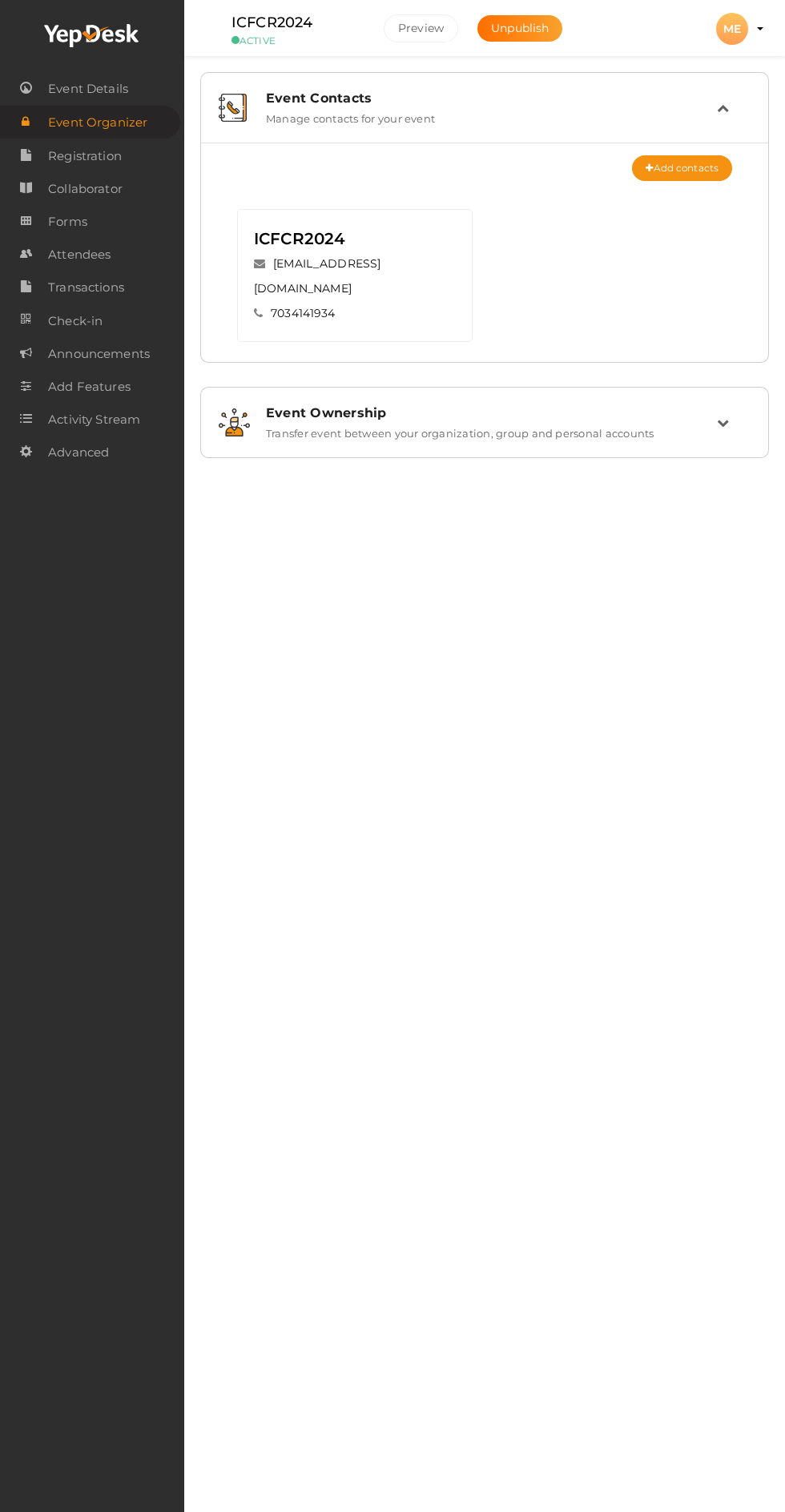
click at [102, 189] on span "Collaborator" at bounding box center [85, 189] width 75 height 32
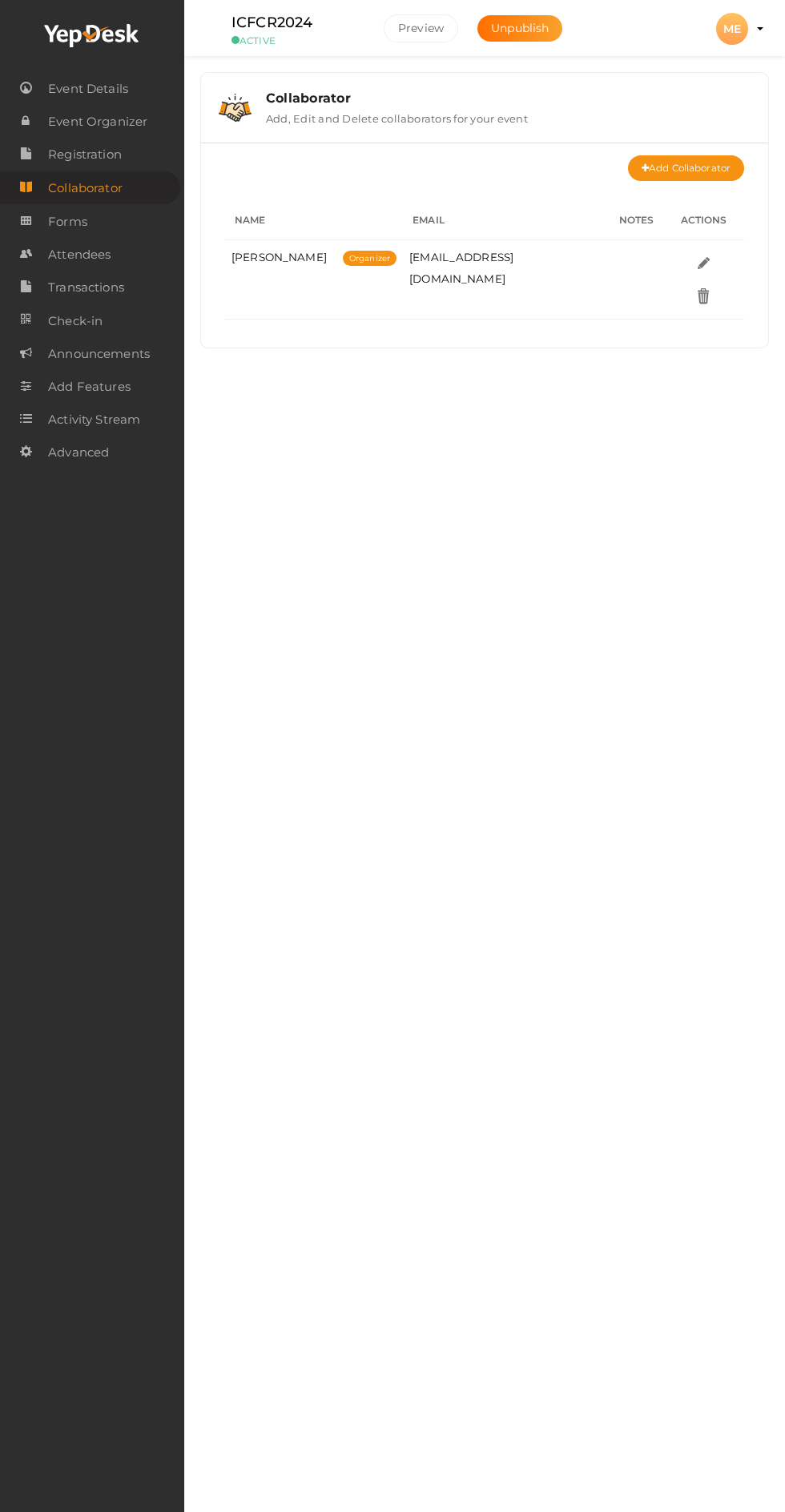
click at [75, 230] on span "Forms" at bounding box center [67, 222] width 39 height 32
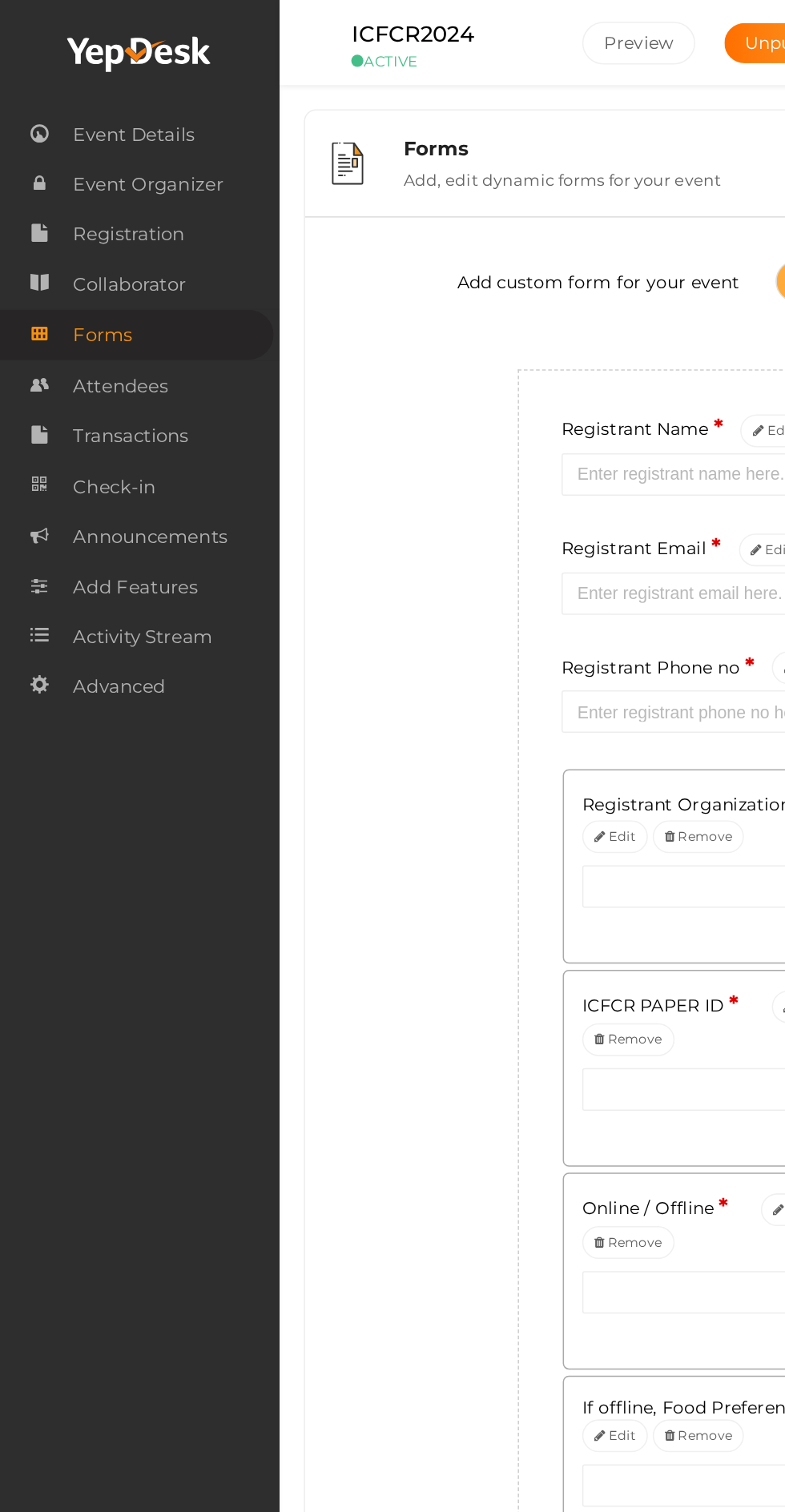
click at [78, 254] on span "Attendees" at bounding box center [78, 255] width 62 height 32
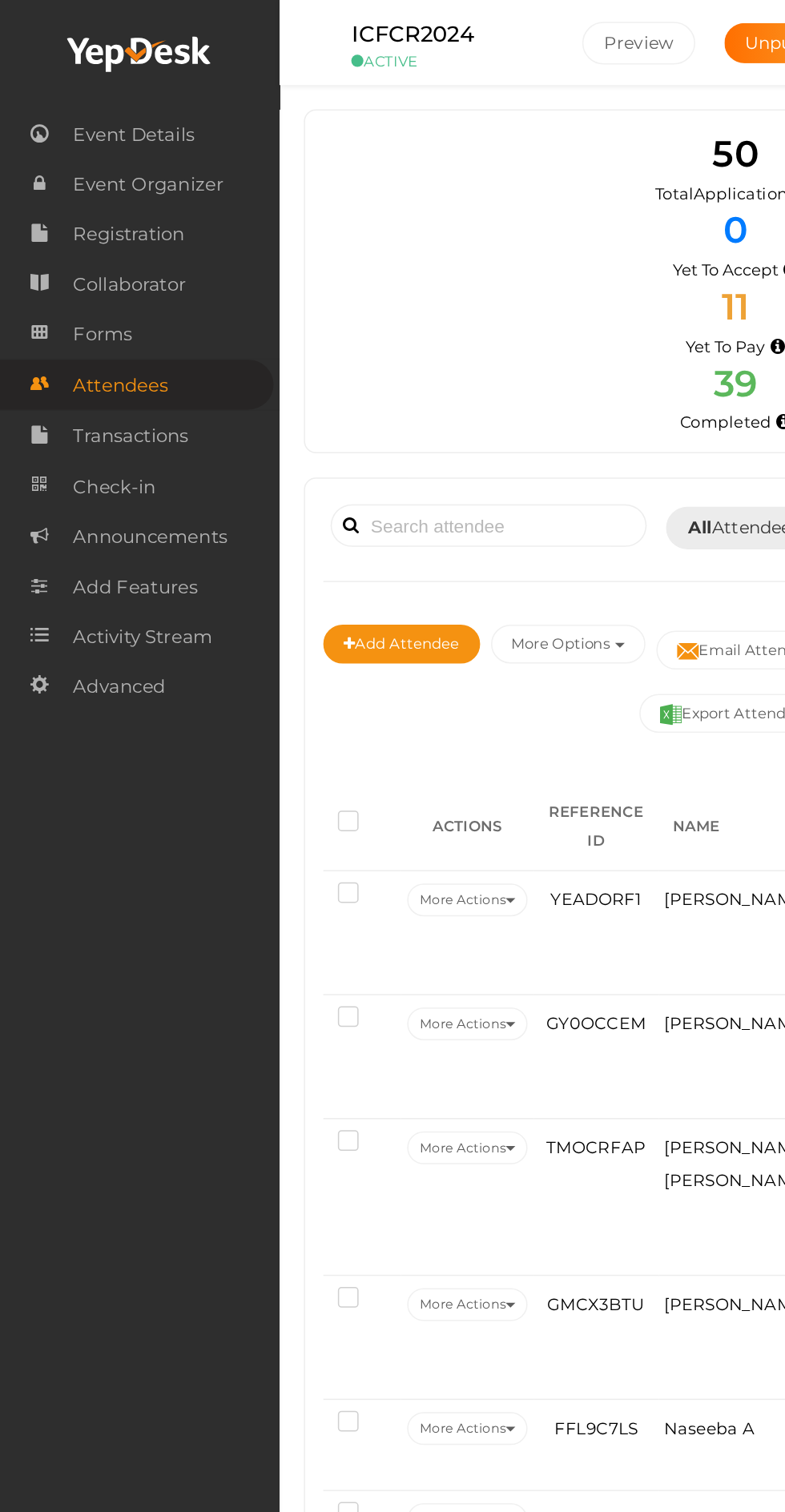
click at [90, 302] on span "Transactions" at bounding box center [86, 288] width 76 height 32
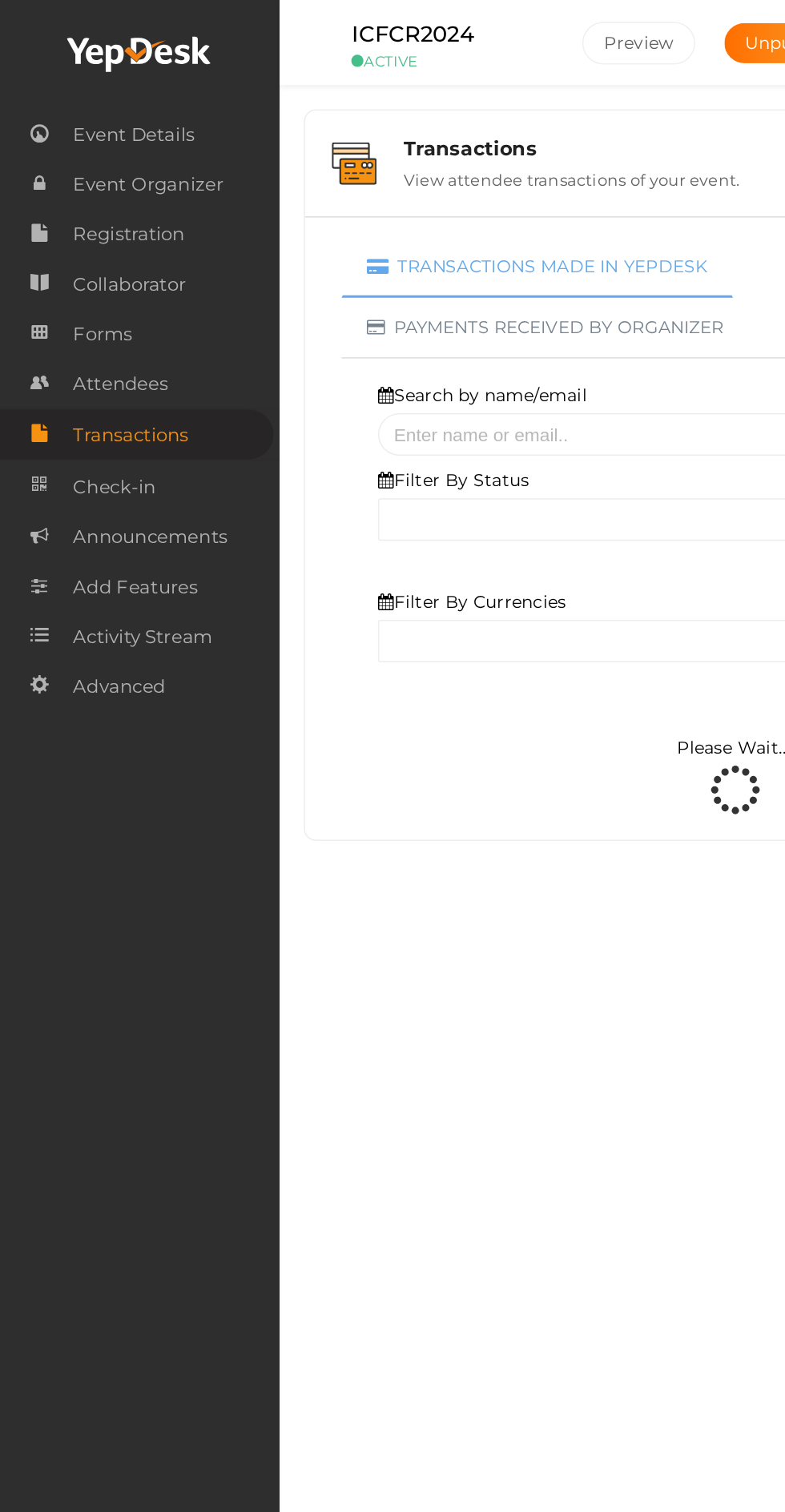
select select "ALL"
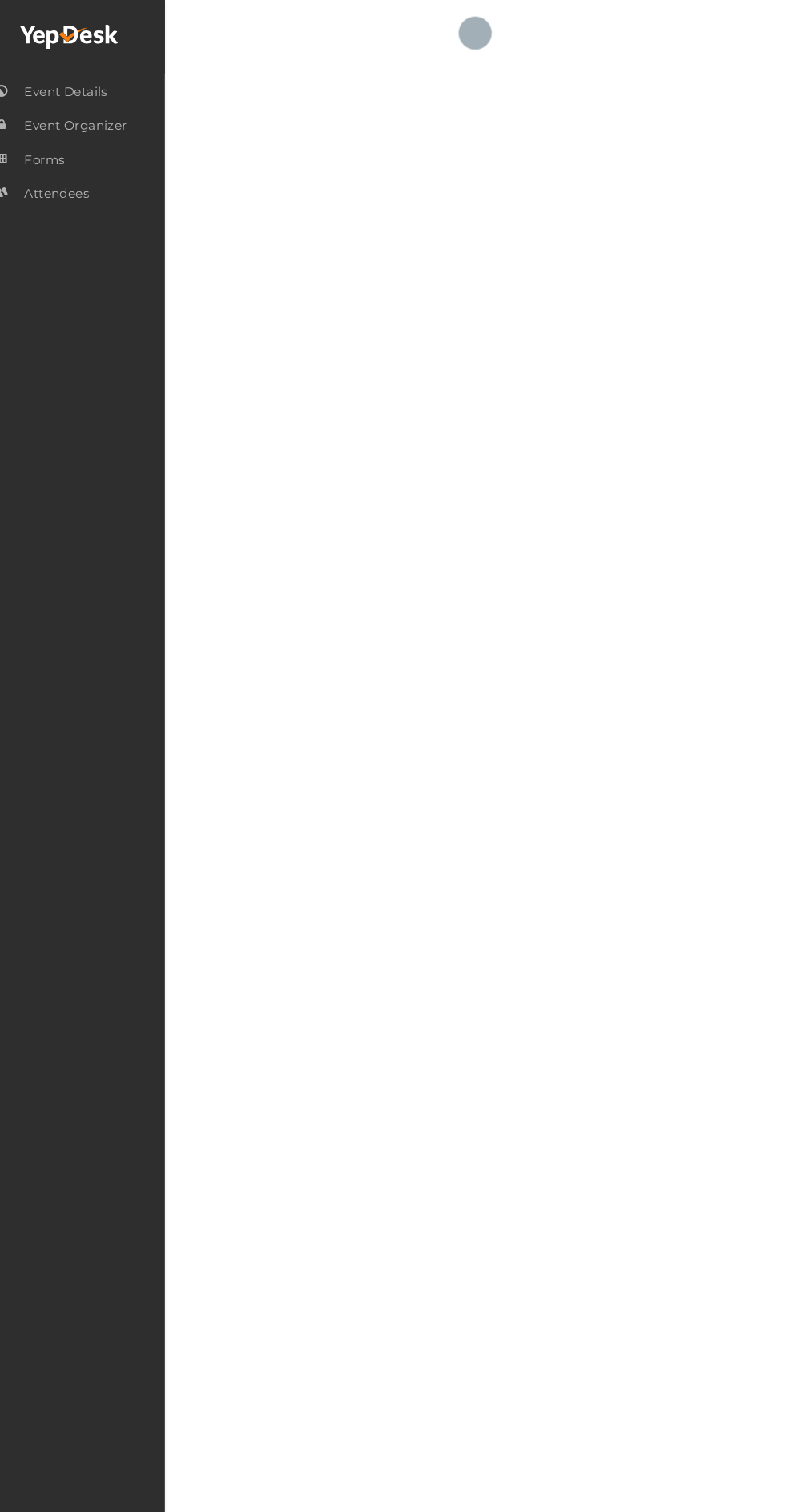
select select "ALL"
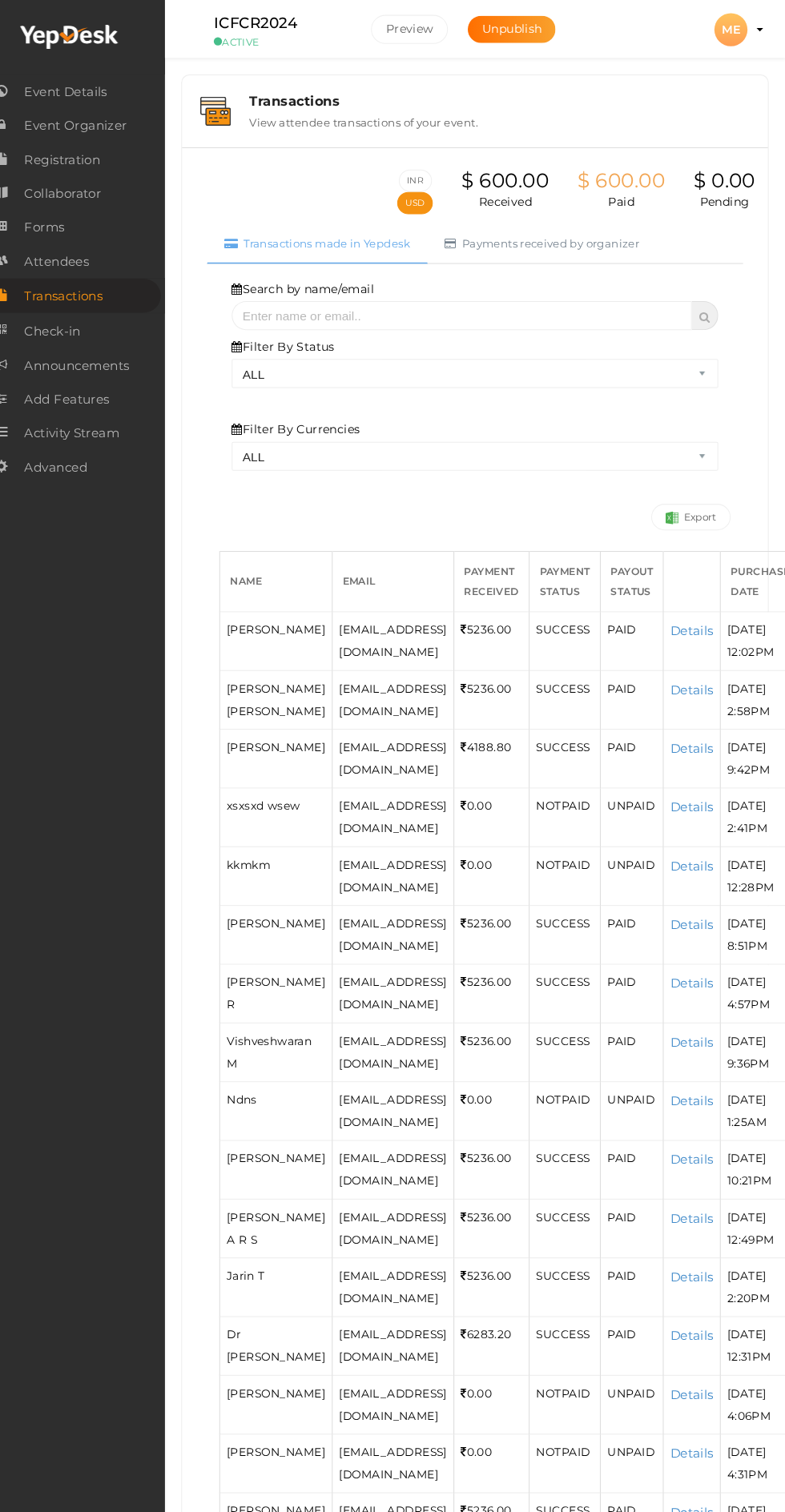
click at [105, 155] on span "Registration" at bounding box center [84, 155] width 74 height 32
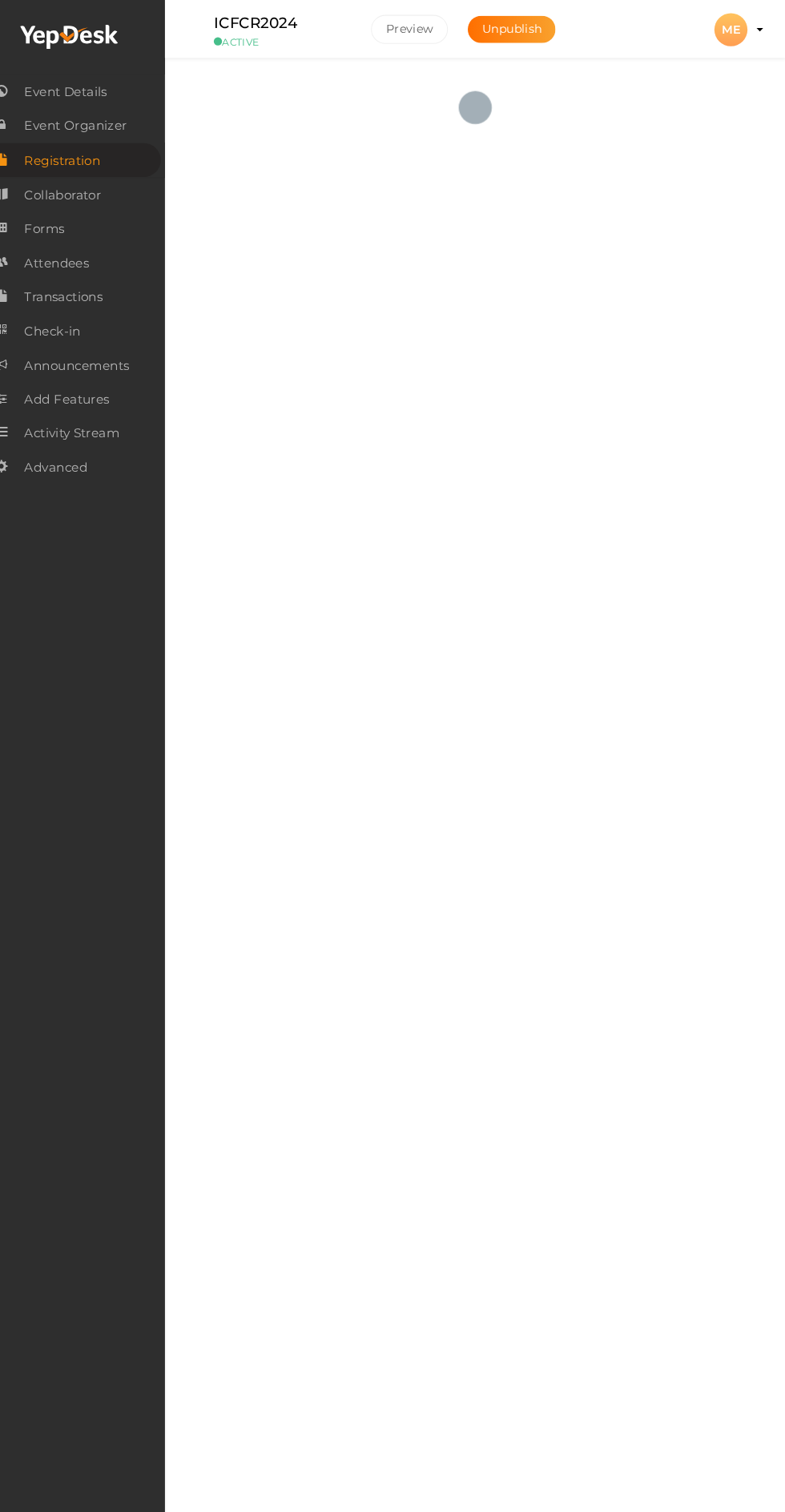
checkbox input "true"
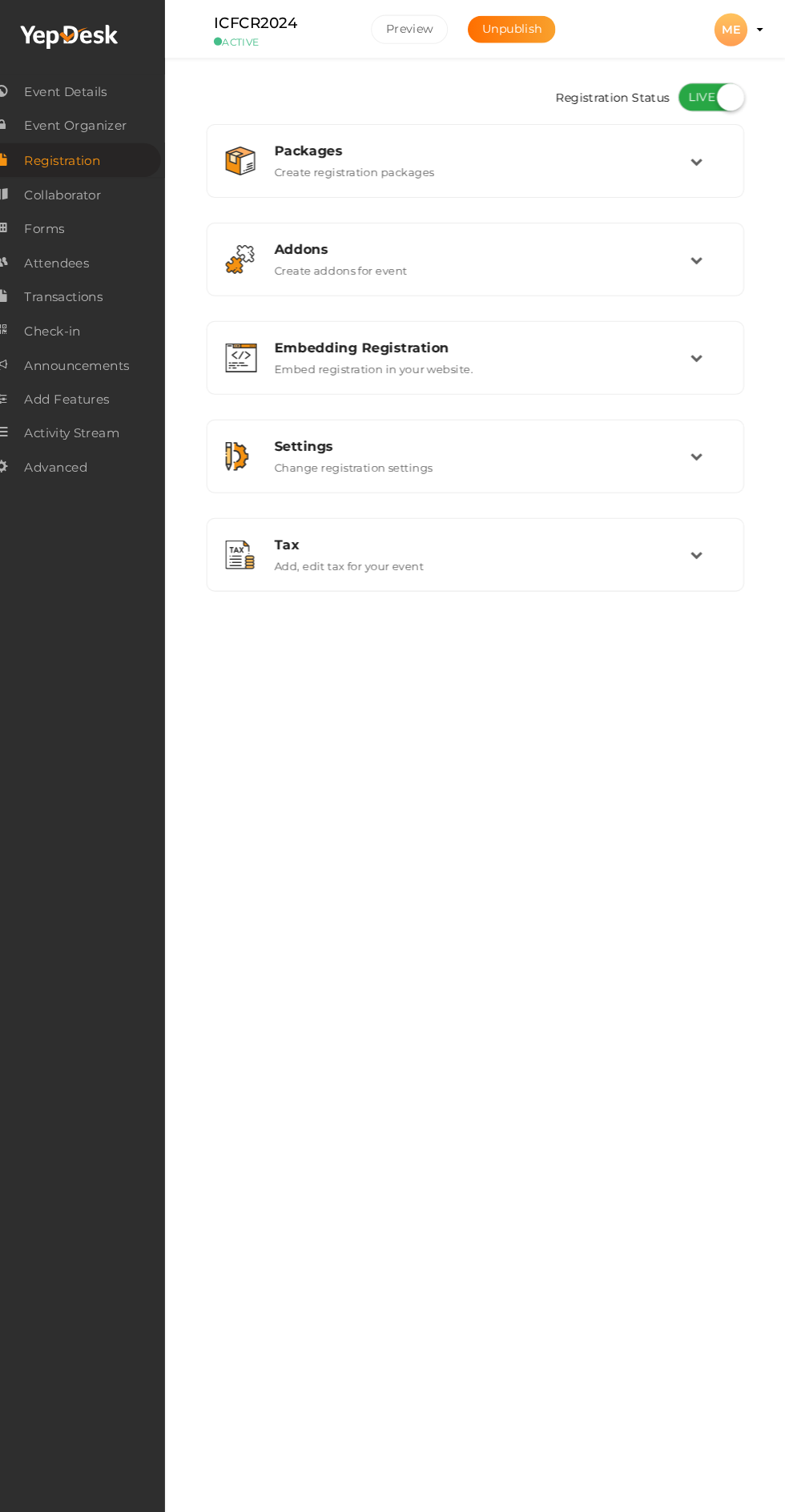
click at [104, 89] on span "Event Details" at bounding box center [88, 89] width 80 height 32
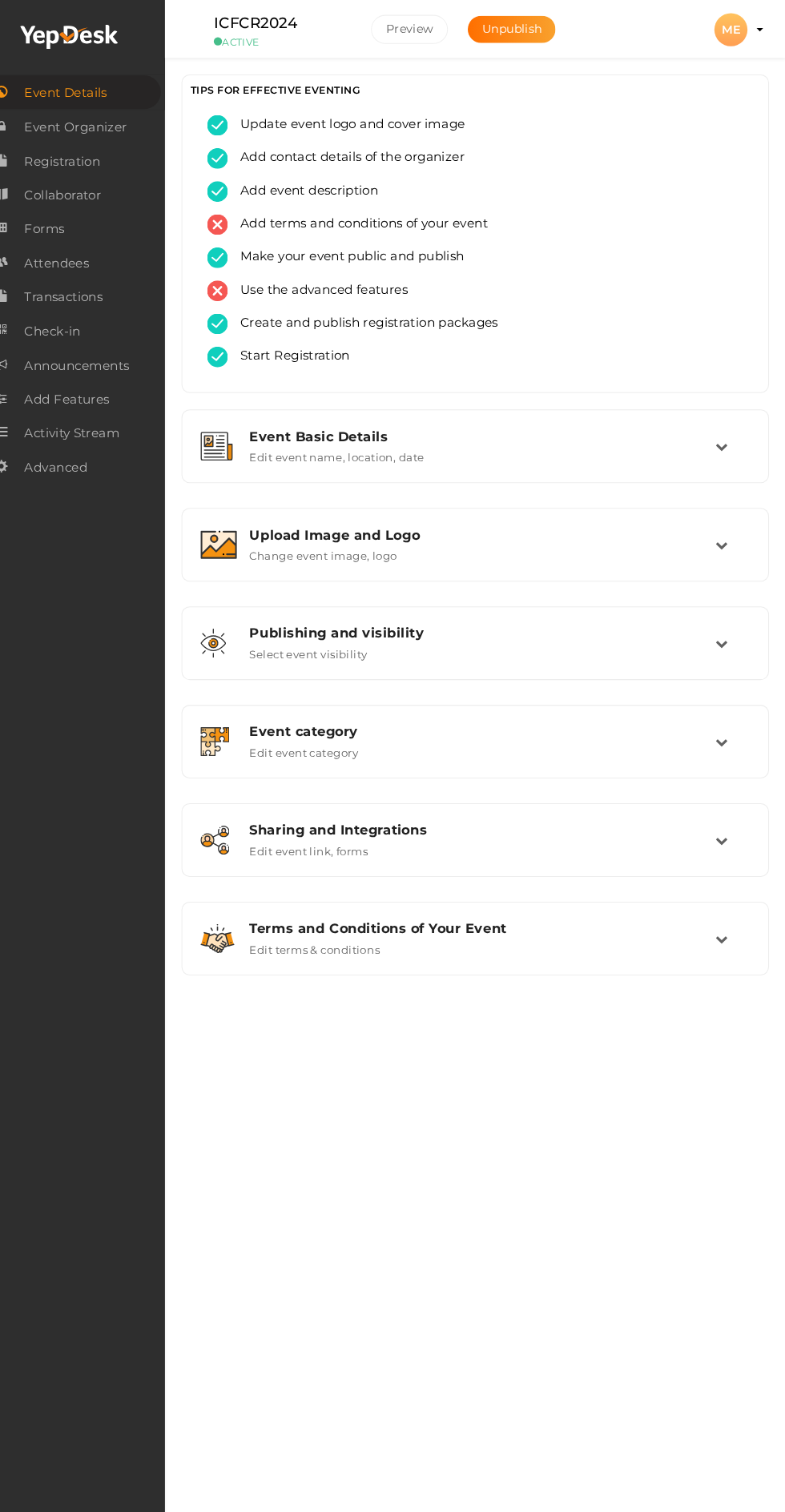
click at [708, 445] on div "Event Basic Details Edit event name, location, date" at bounding box center [486, 432] width 463 height 34
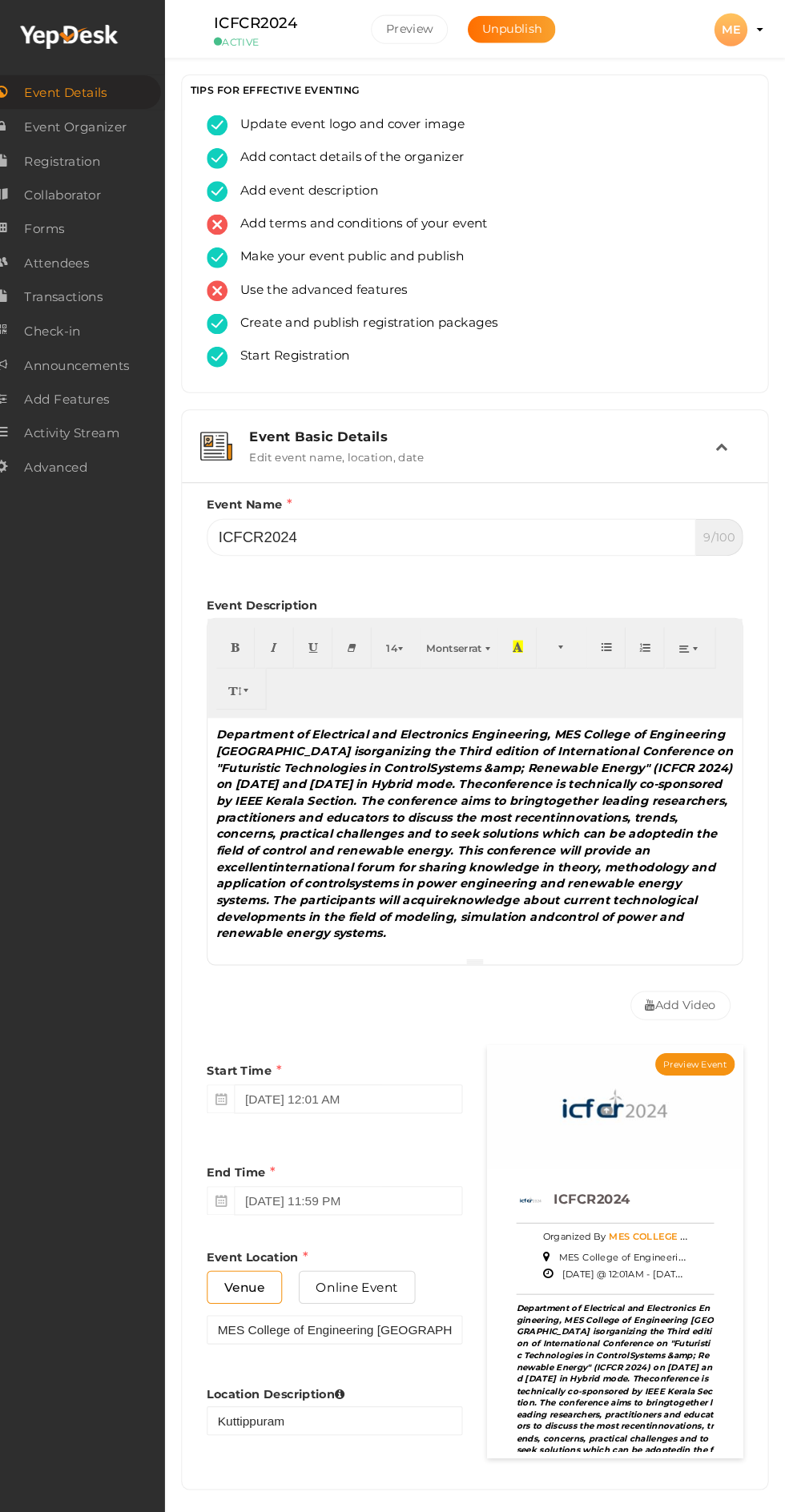
click at [739, 407] on div "Event Basic Details Edit event name, location, date" at bounding box center [485, 432] width 551 height 54
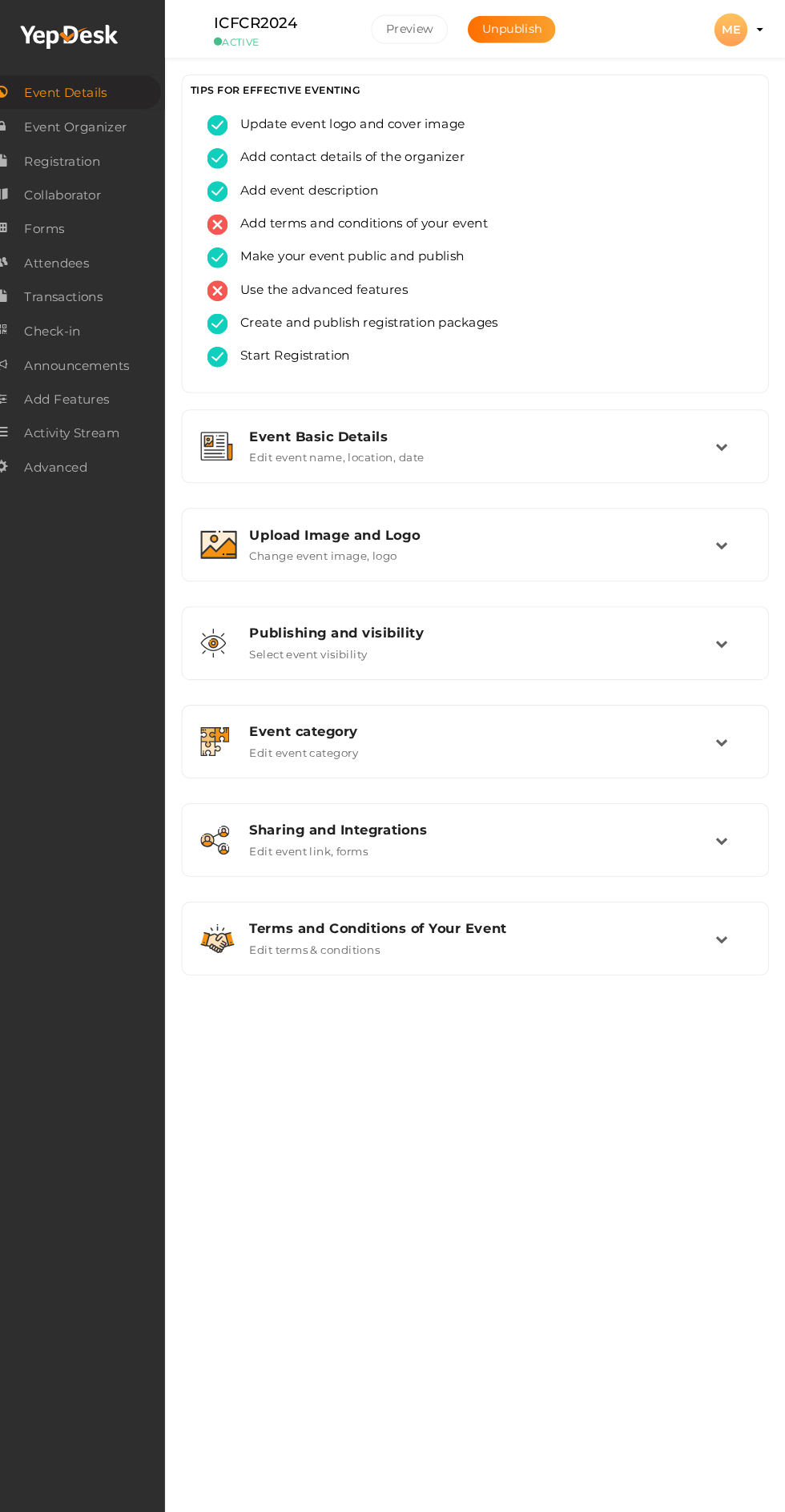
click at [723, 814] on icon at bounding box center [723, 812] width 12 height 12
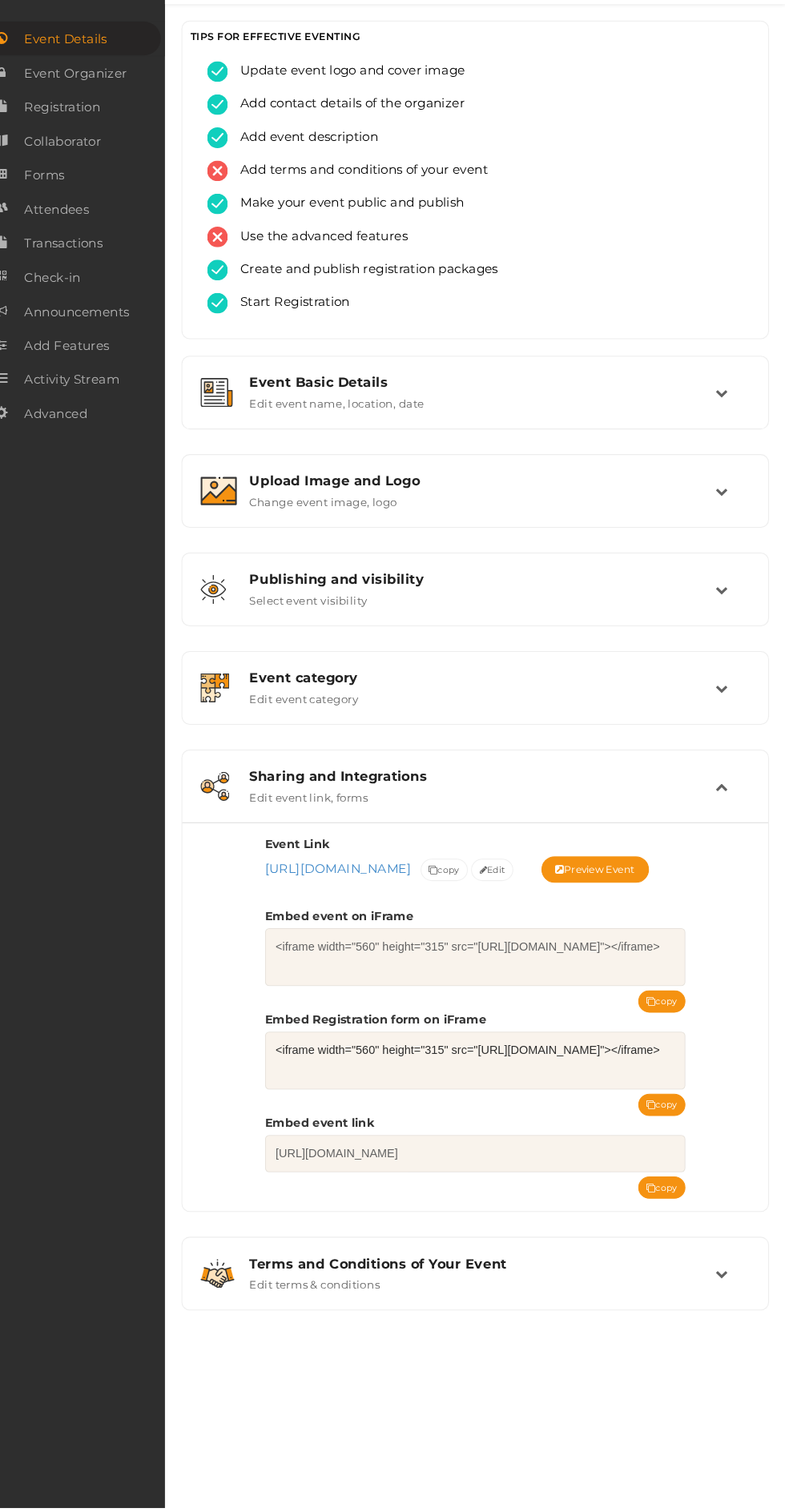
click at [723, 1290] on icon at bounding box center [723, 1285] width 12 height 12
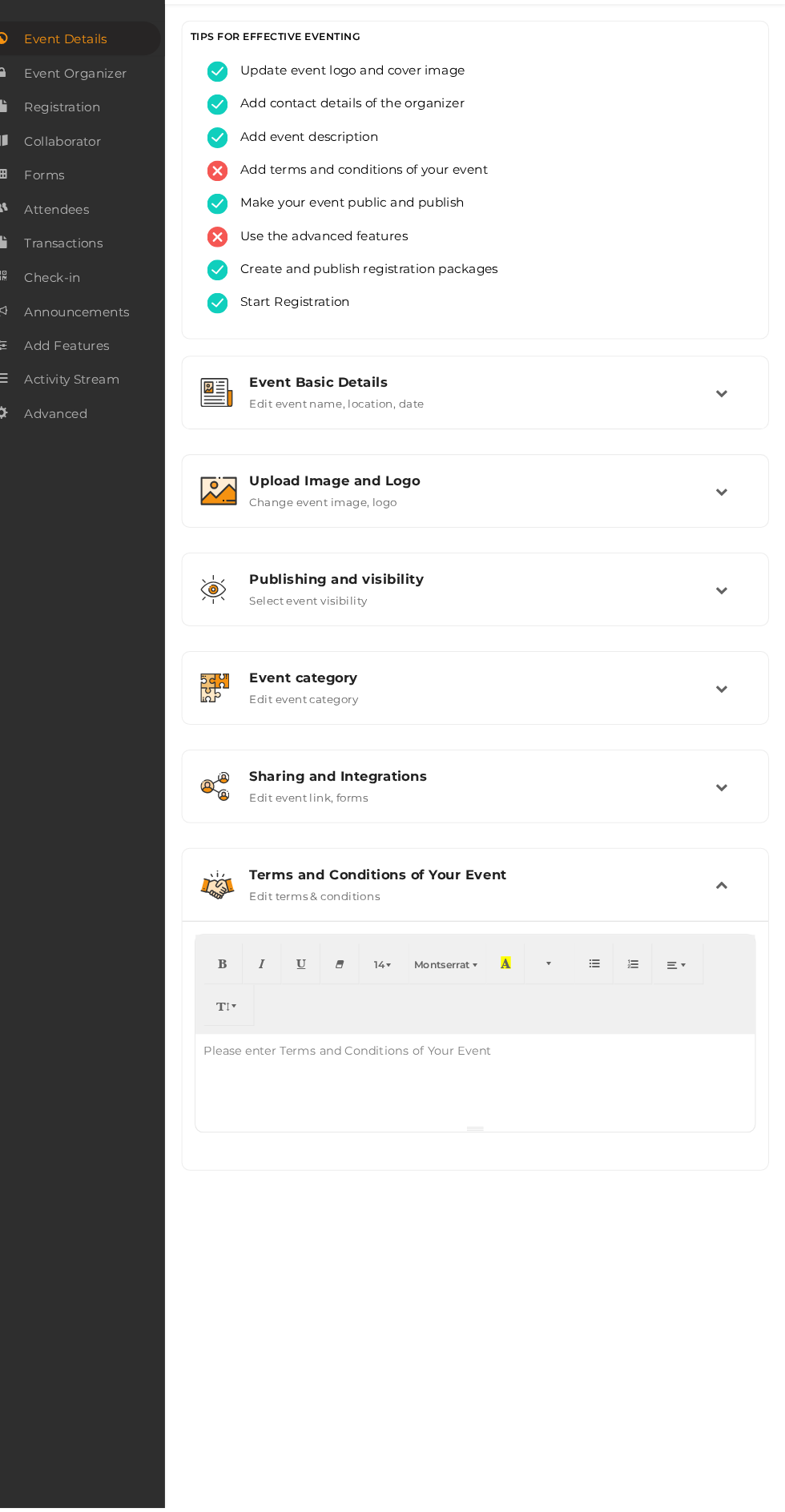
click at [723, 718] on icon at bounding box center [723, 718] width 12 height 12
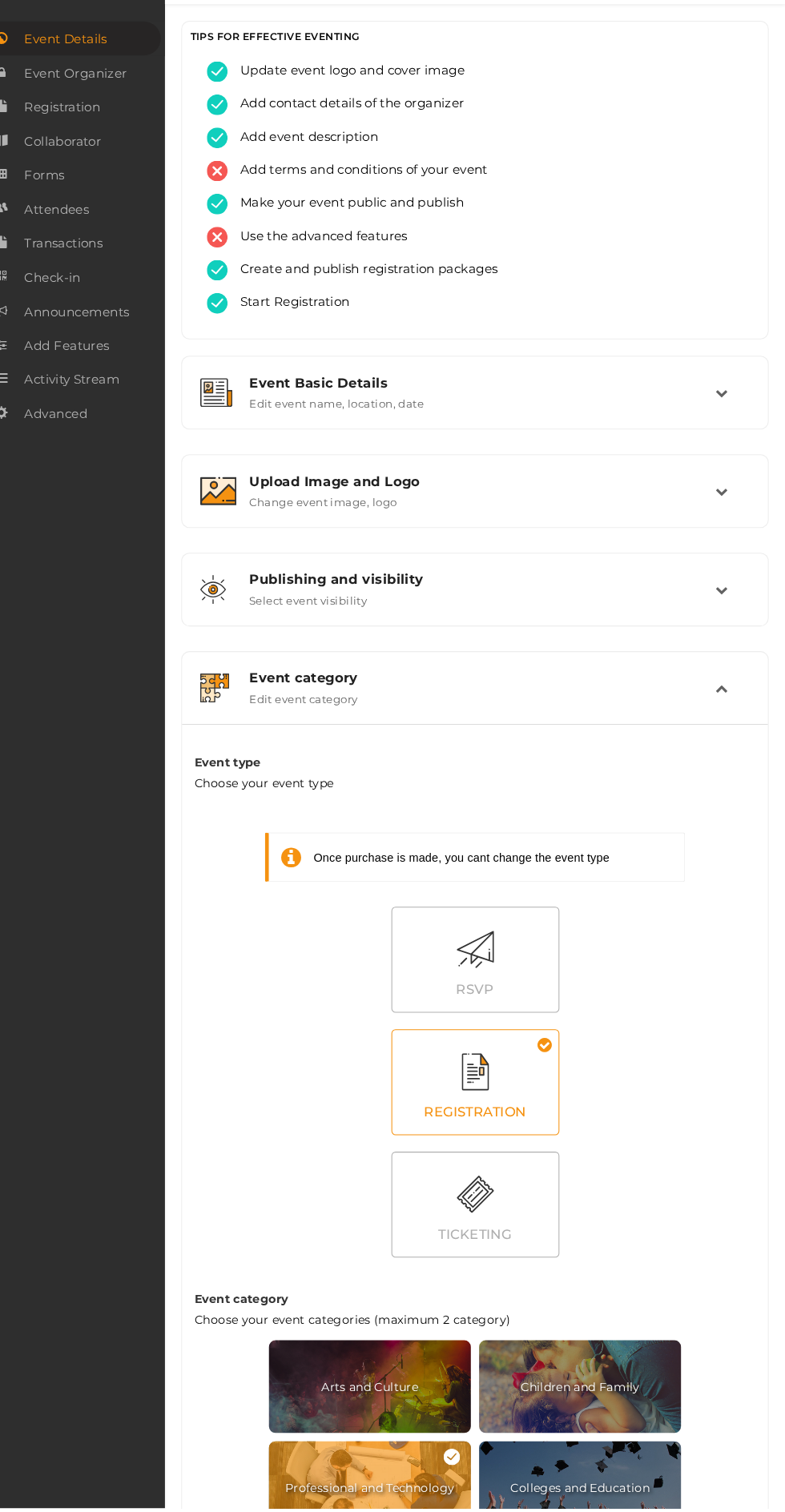
click at [756, 621] on div "Publishing and visibility Published UnPublished Select event visibility" at bounding box center [485, 622] width 551 height 54
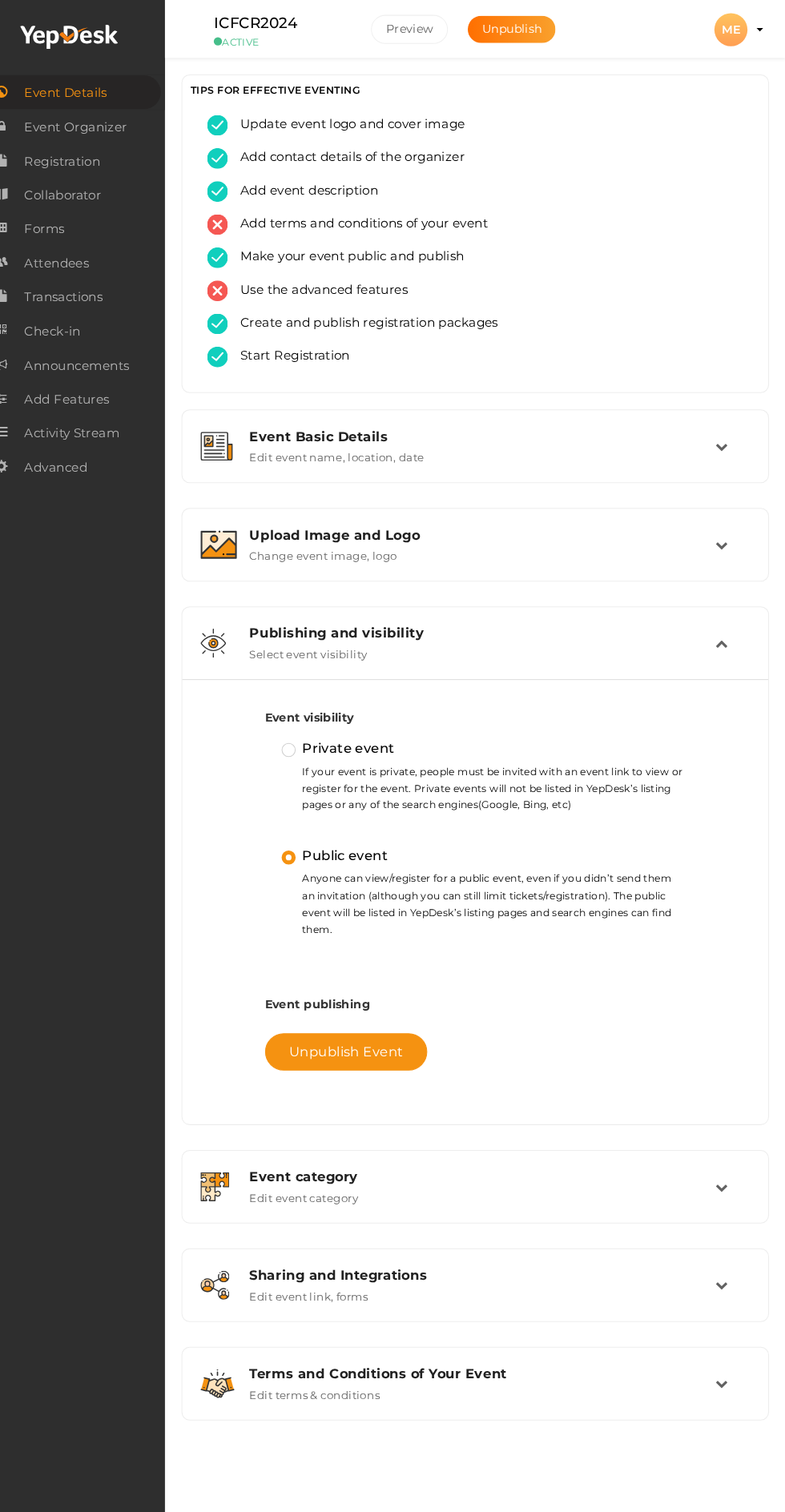
click at [116, 123] on span "Event Organizer" at bounding box center [98, 123] width 99 height 32
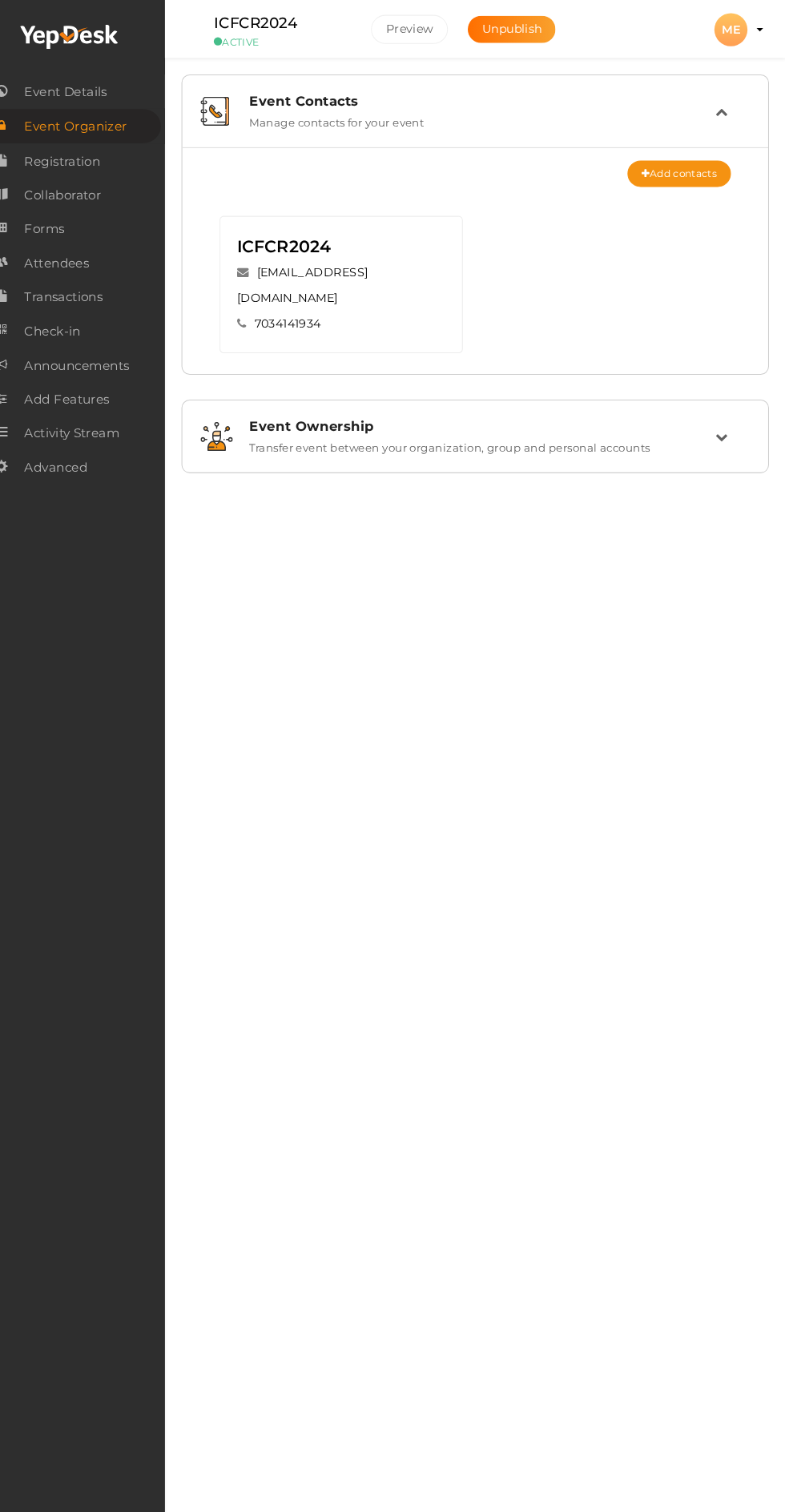
click at [92, 457] on span "Advanced" at bounding box center [78, 453] width 61 height 32
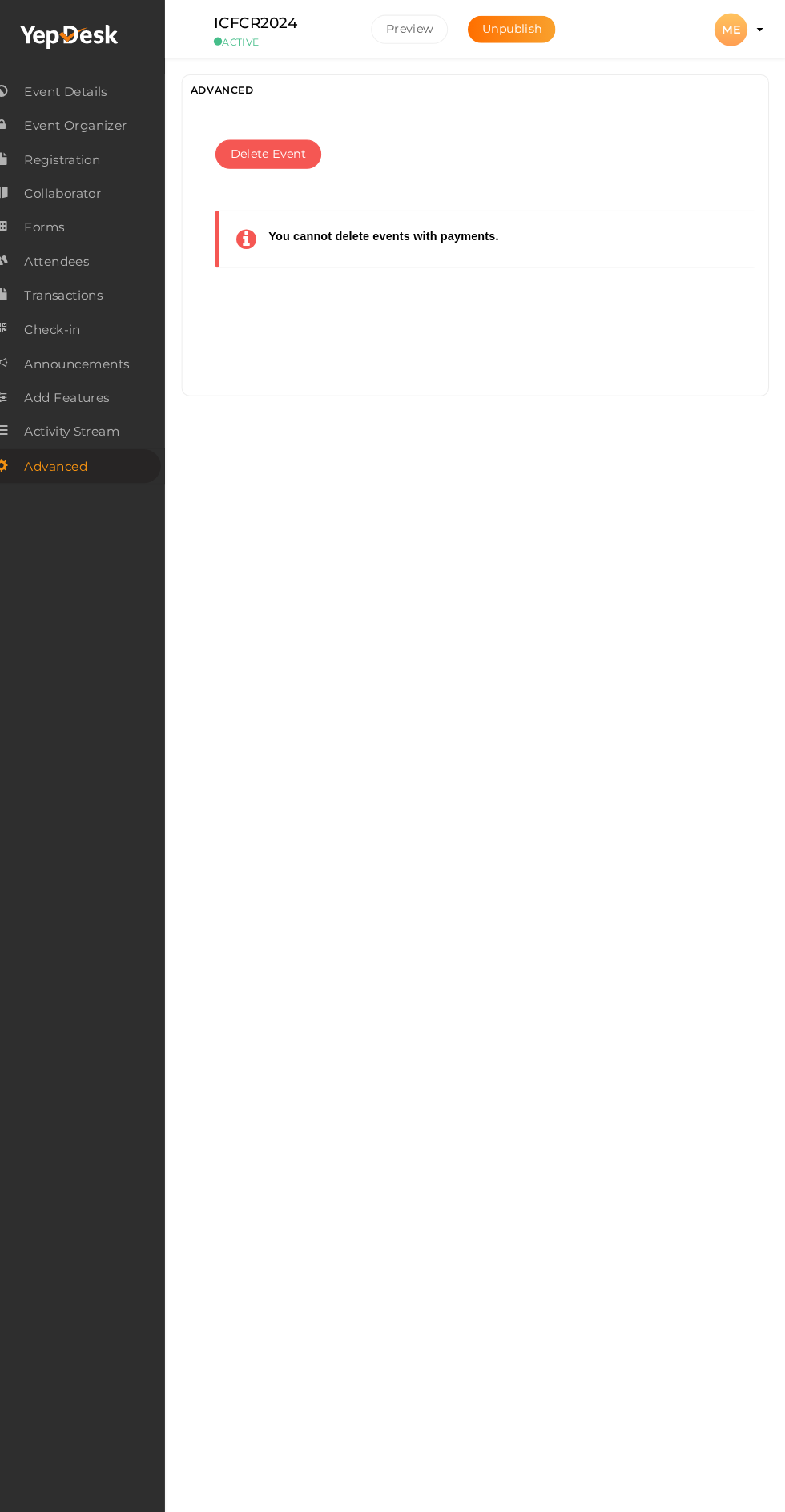
click at [139, 441] on link "Advanced" at bounding box center [90, 451] width 180 height 32
click at [142, 437] on link "Advanced" at bounding box center [90, 451] width 180 height 32
click at [81, 420] on span "Activity Stream" at bounding box center [94, 419] width 92 height 32
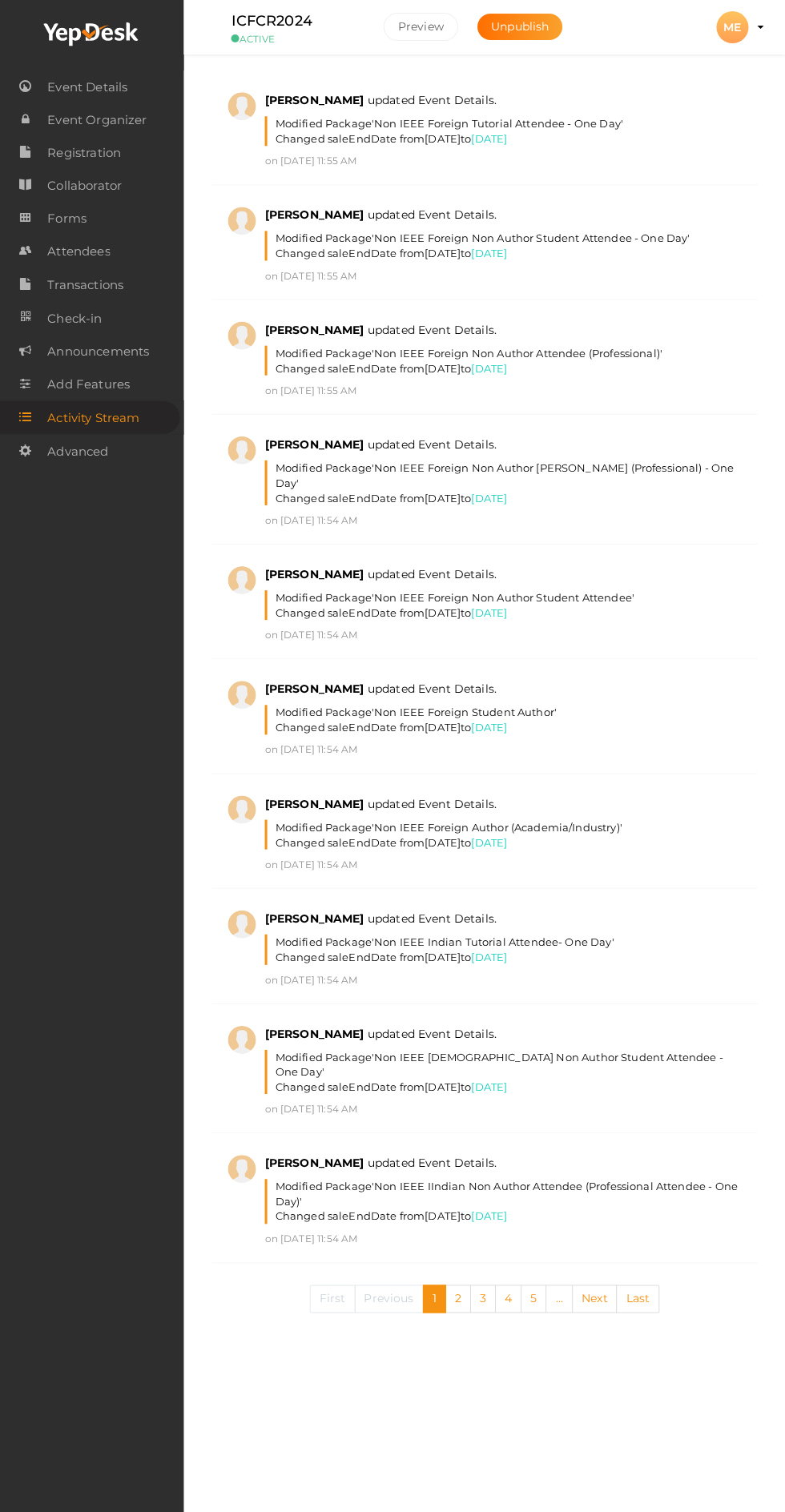
scroll to position [11, 0]
click at [102, 387] on span "Add Features" at bounding box center [89, 385] width 82 height 32
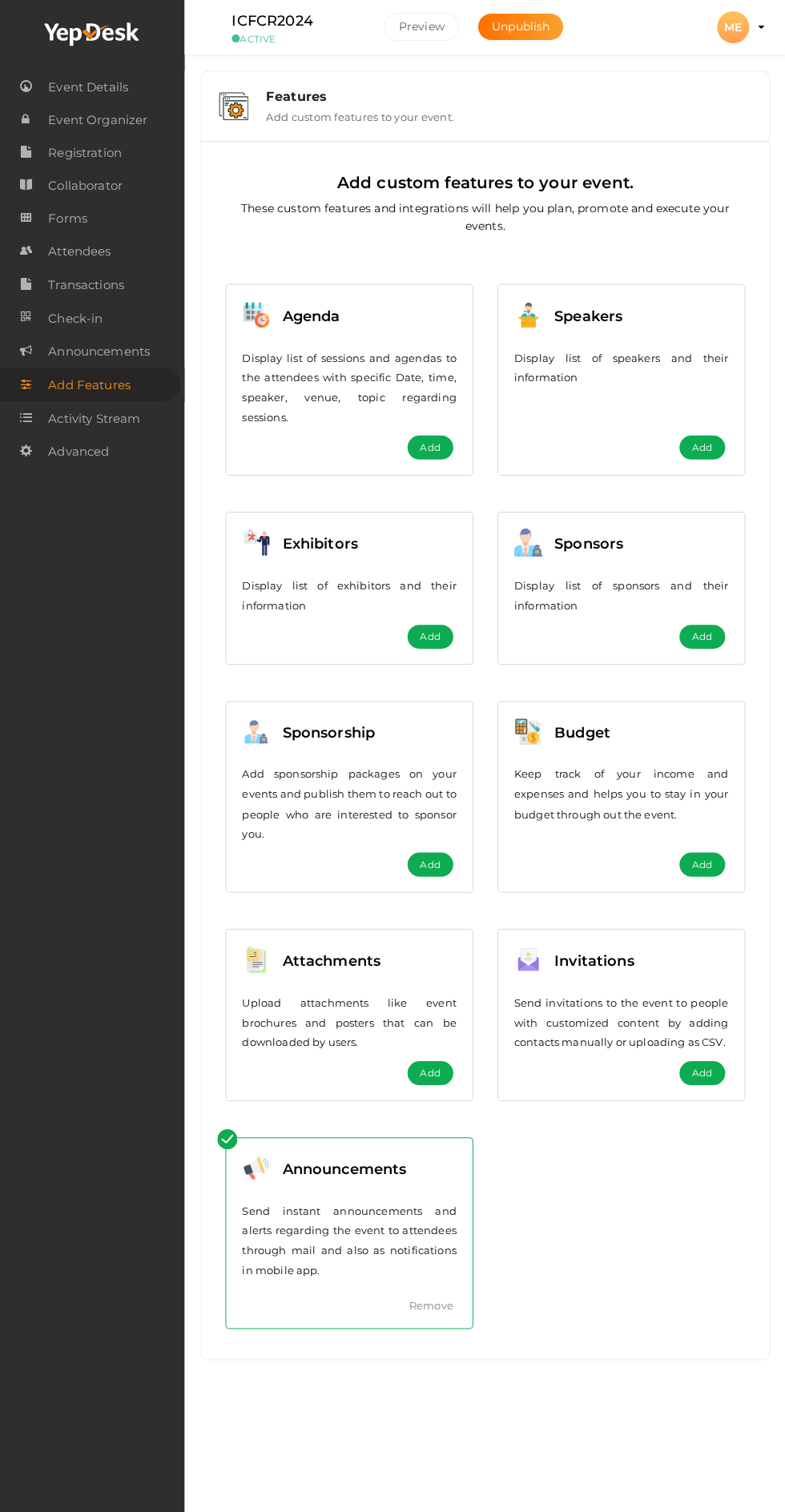
click at [120, 354] on span "Announcements" at bounding box center [98, 353] width 101 height 32
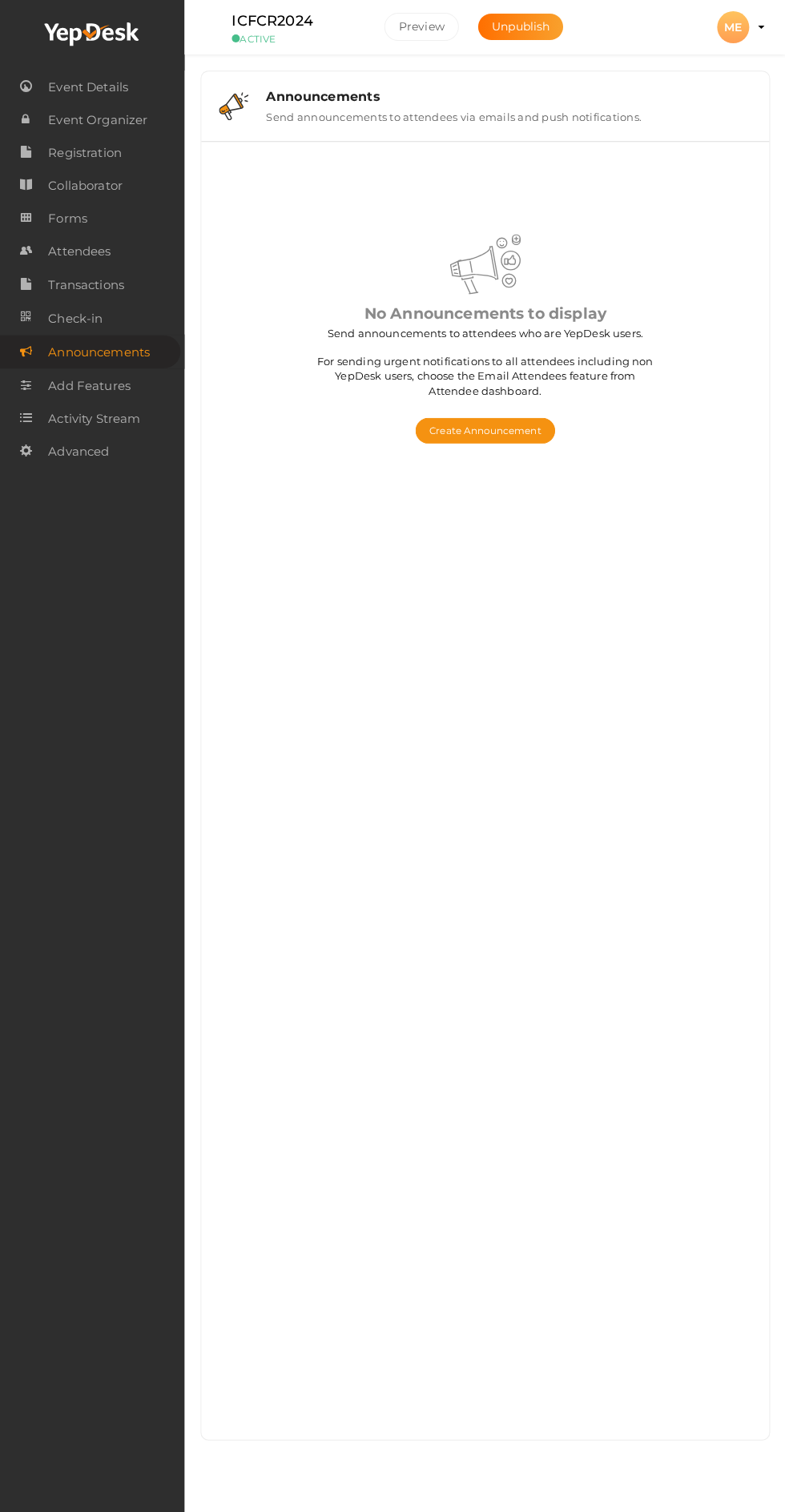
click at [78, 325] on span "Check-in" at bounding box center [75, 319] width 55 height 32
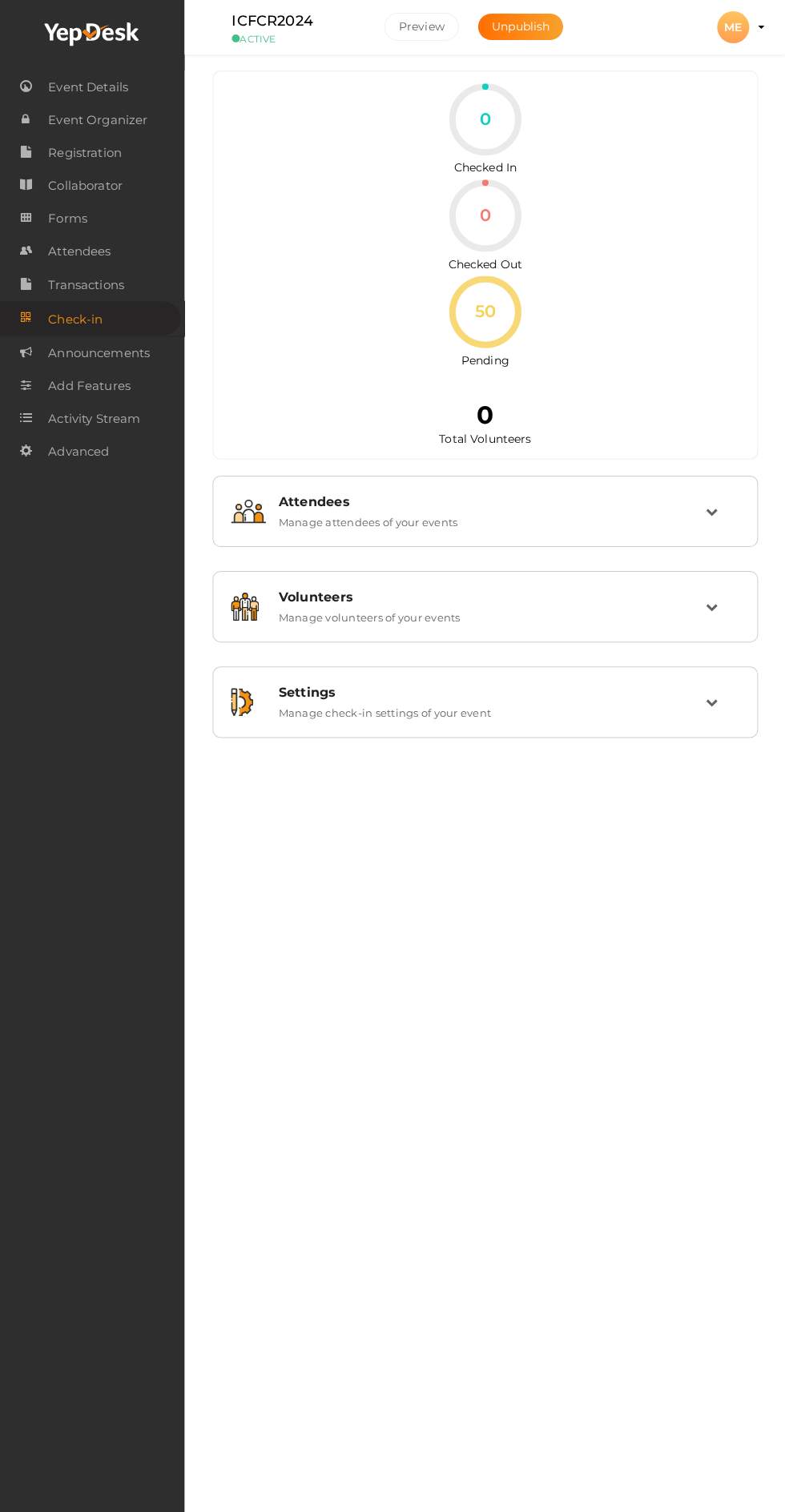
click at [727, 717] on td at bounding box center [721, 702] width 33 height 34
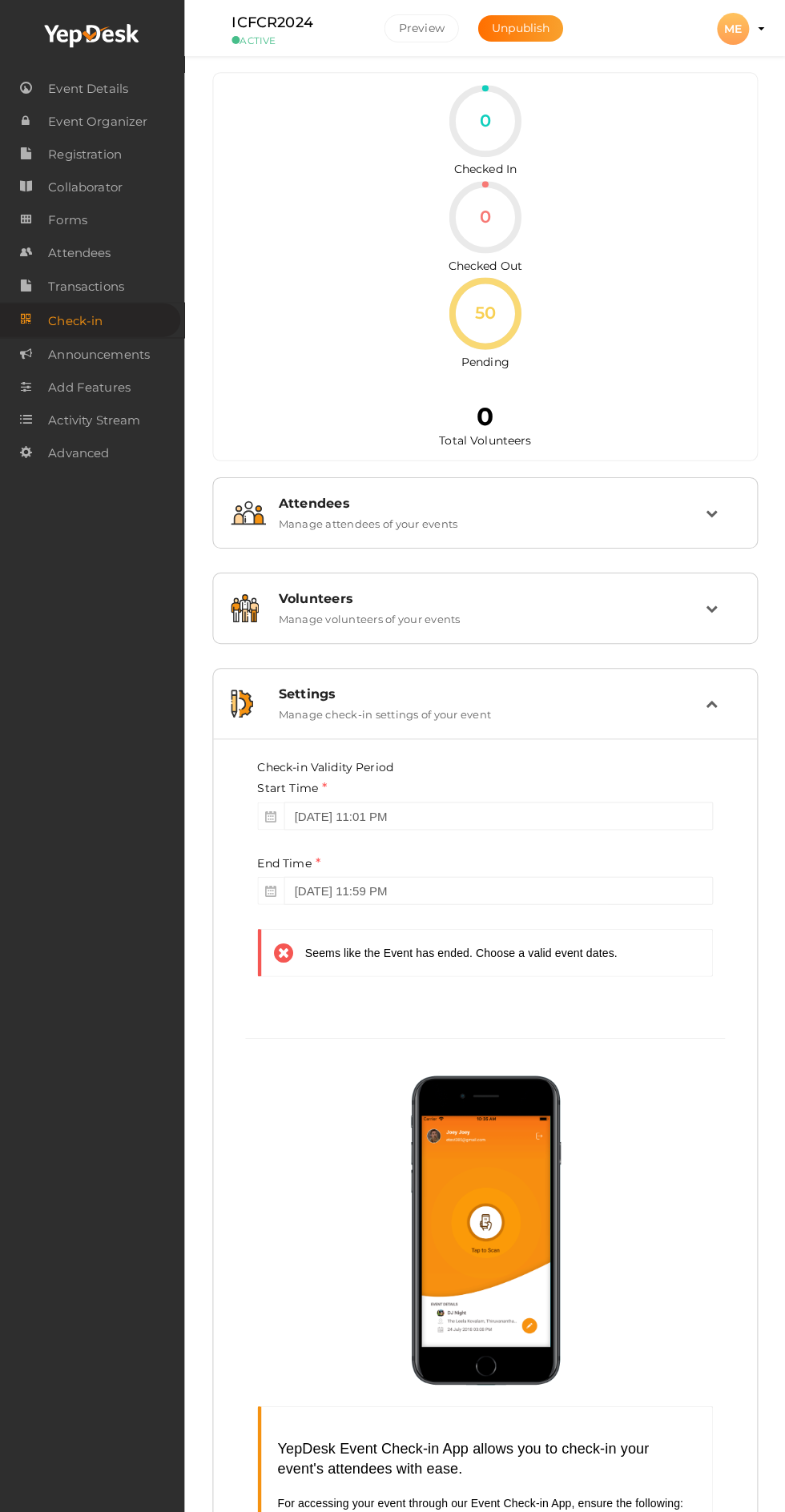
click at [85, 286] on span "Transactions" at bounding box center [86, 286] width 76 height 32
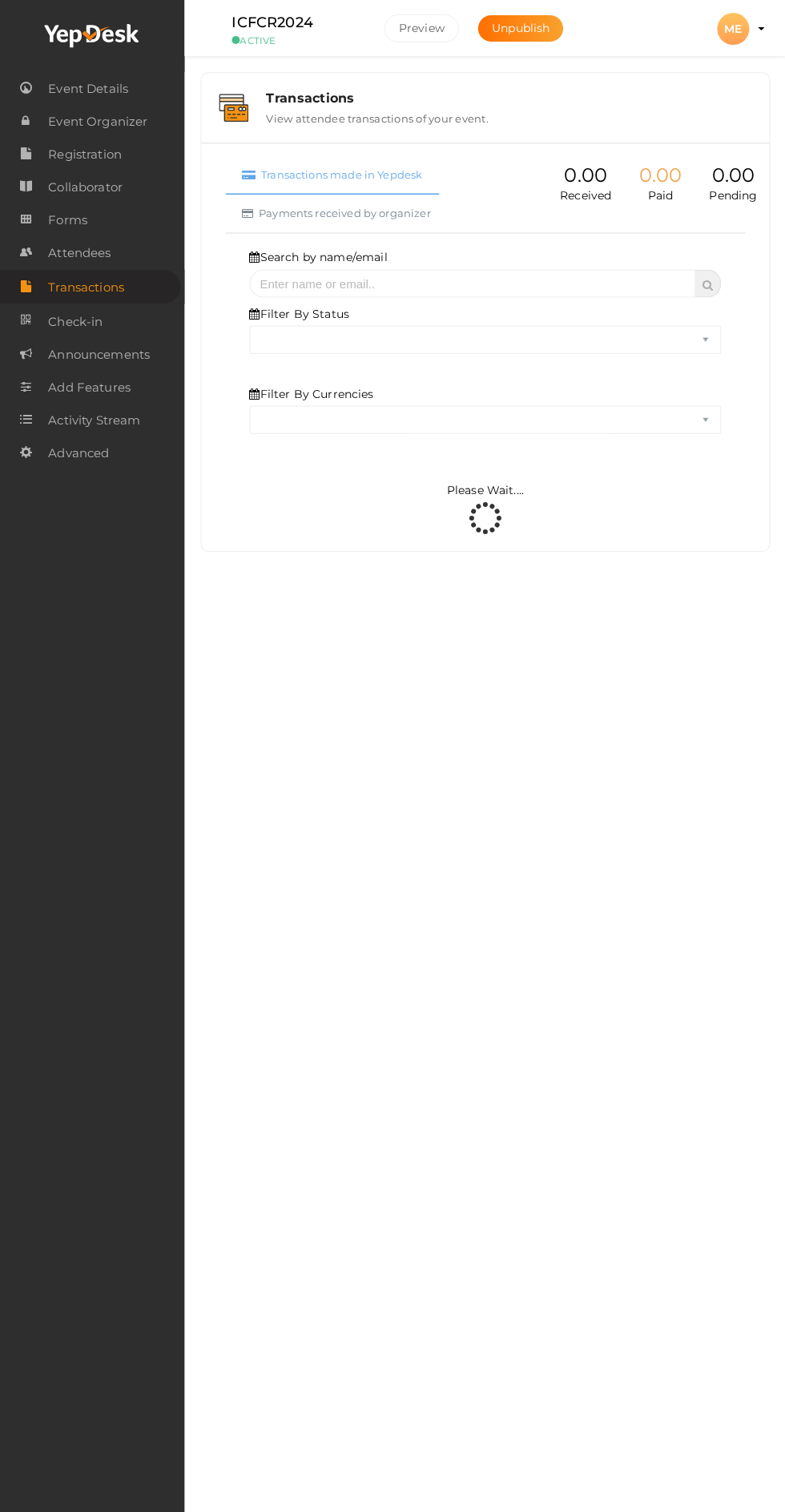
select select "ALL"
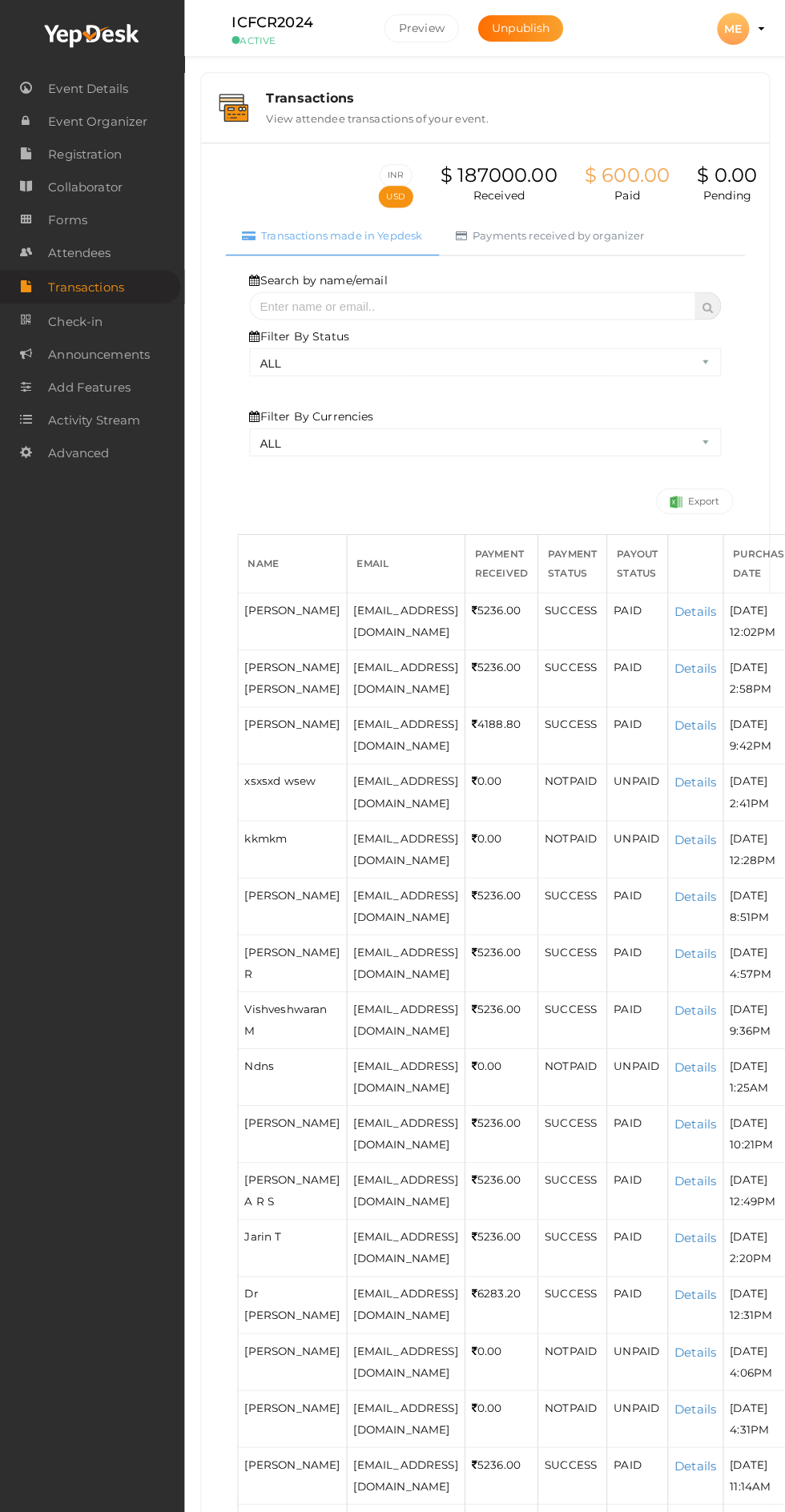
click at [558, 234] on link "Payments received by organizer" at bounding box center [550, 235] width 222 height 39
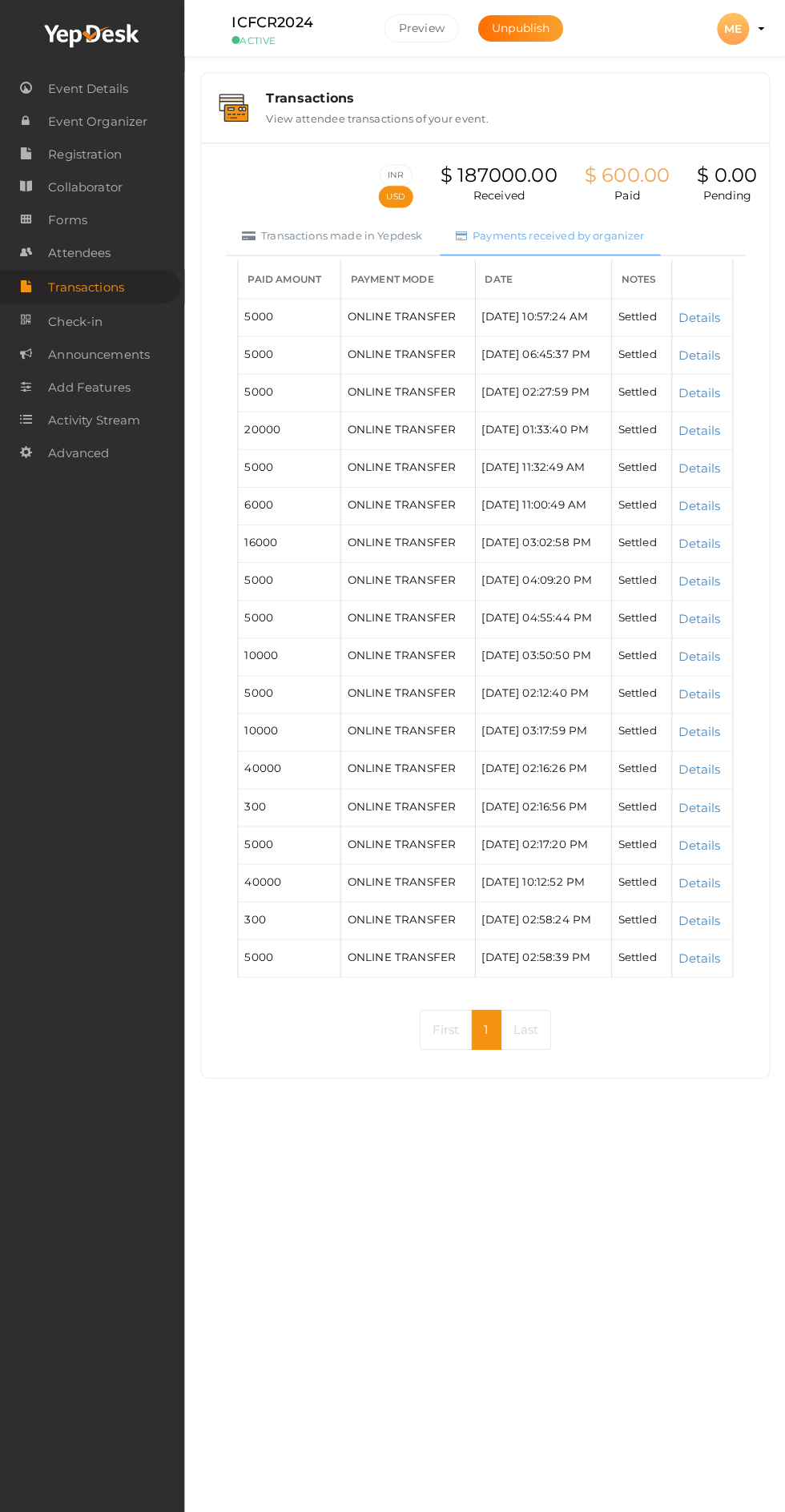
click at [718, 310] on link "Details" at bounding box center [699, 316] width 42 height 15
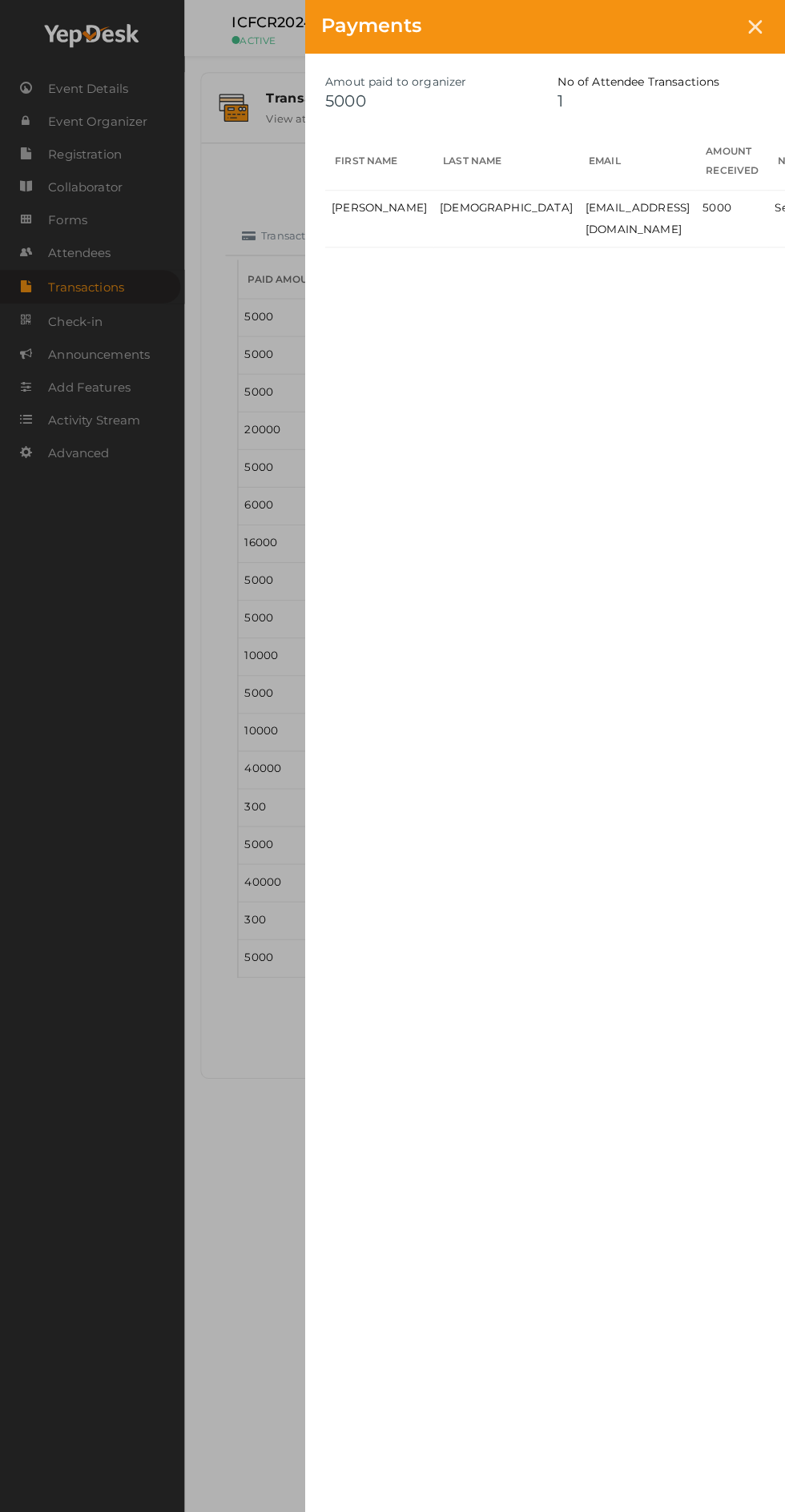
click at [760, 29] on icon at bounding box center [754, 27] width 13 height 13
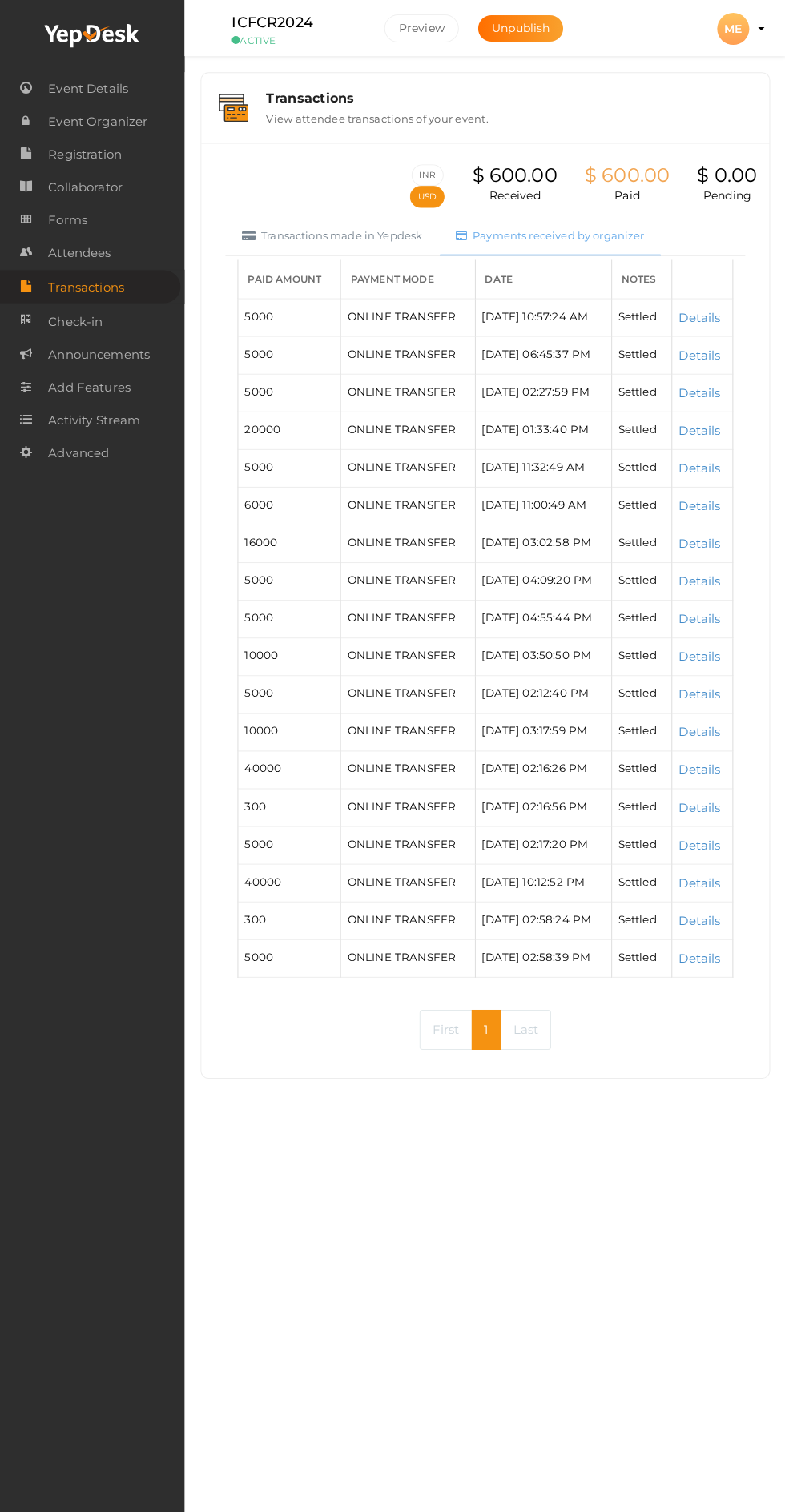
click at [349, 235] on link "Transactions made in Yepdesk" at bounding box center [332, 235] width 214 height 39
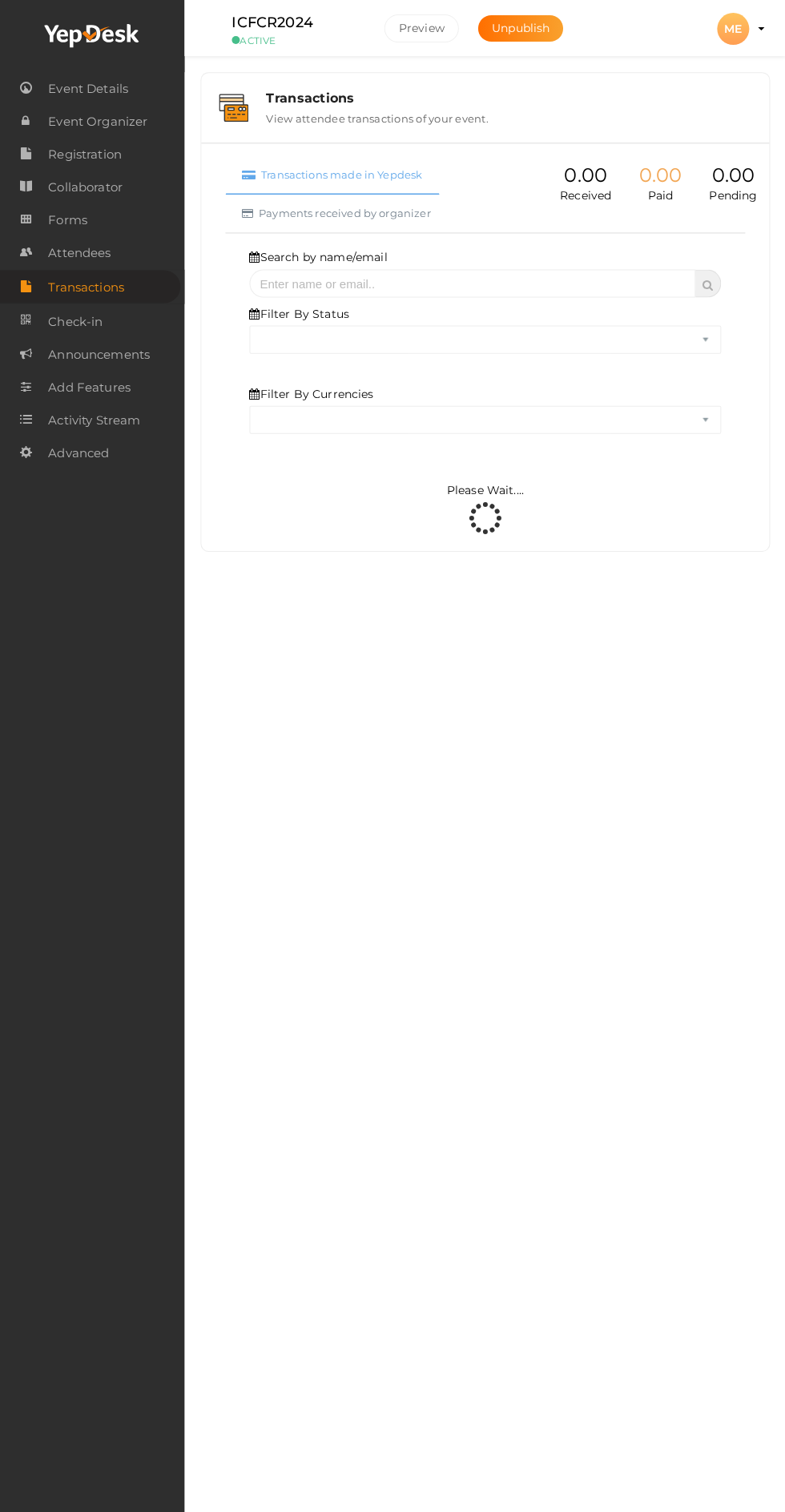
select select "ALL"
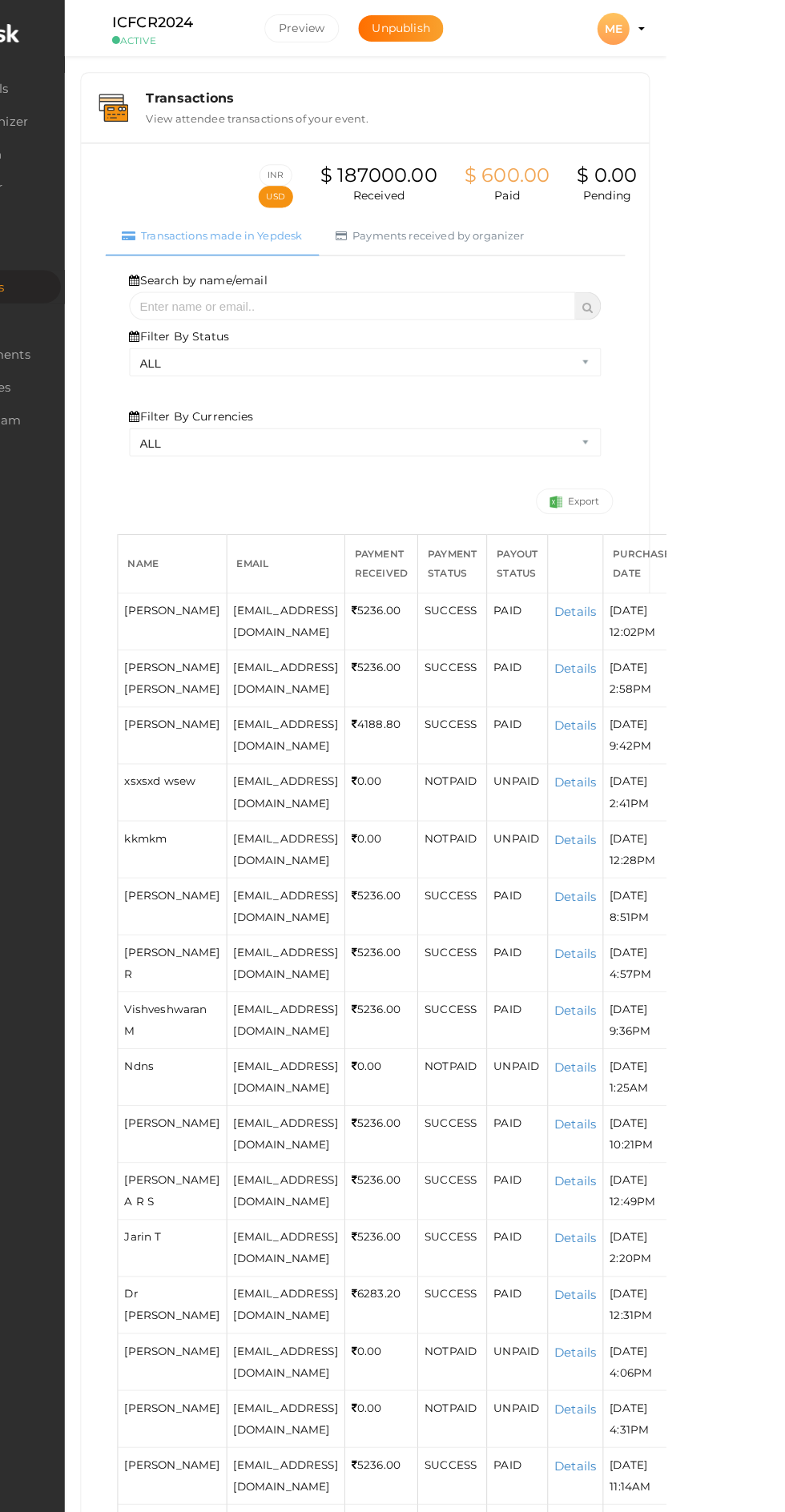
click at [715, 611] on link "Details" at bounding box center [694, 611] width 42 height 15
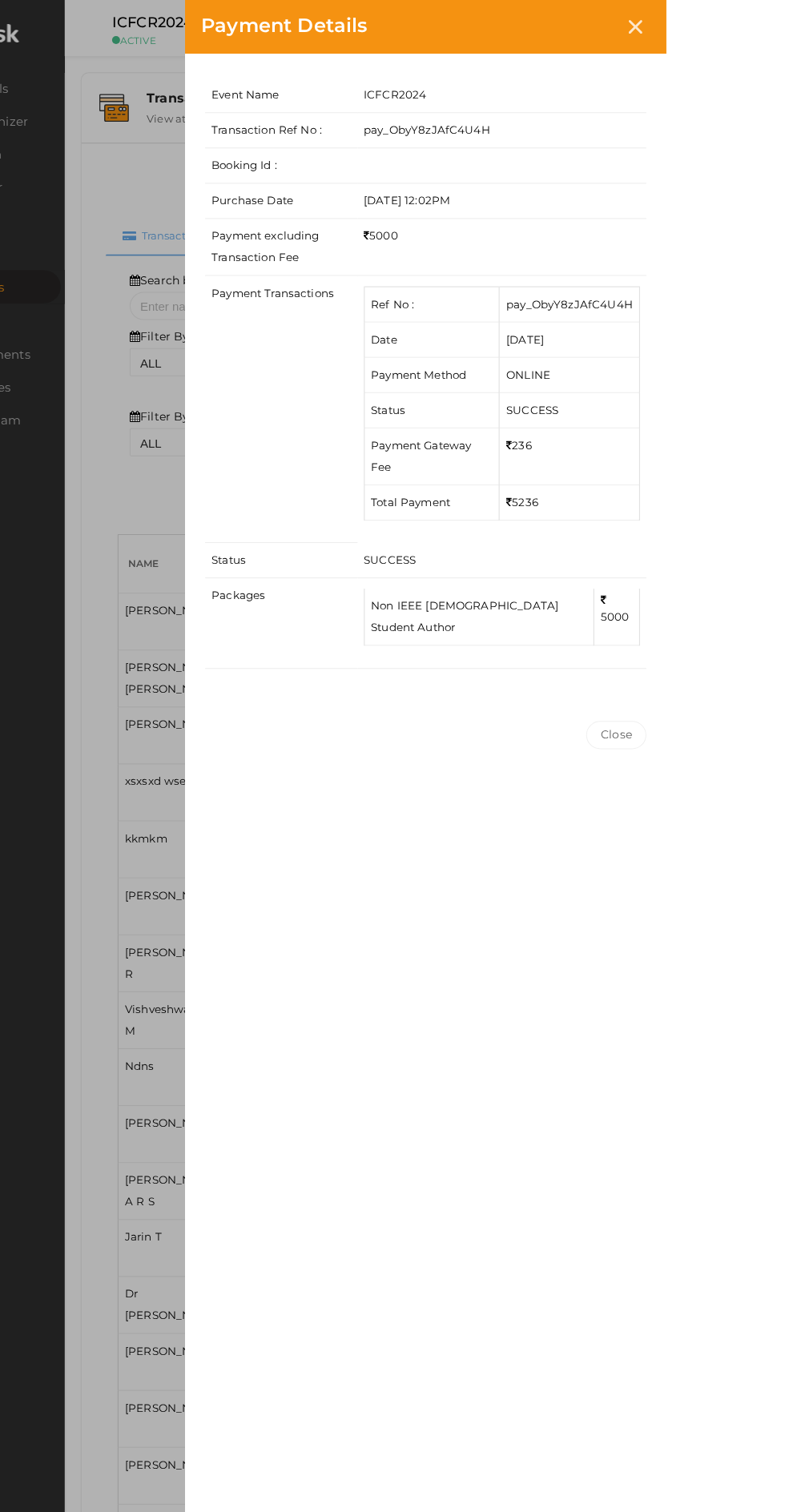
click at [761, 29] on icon at bounding box center [754, 27] width 13 height 13
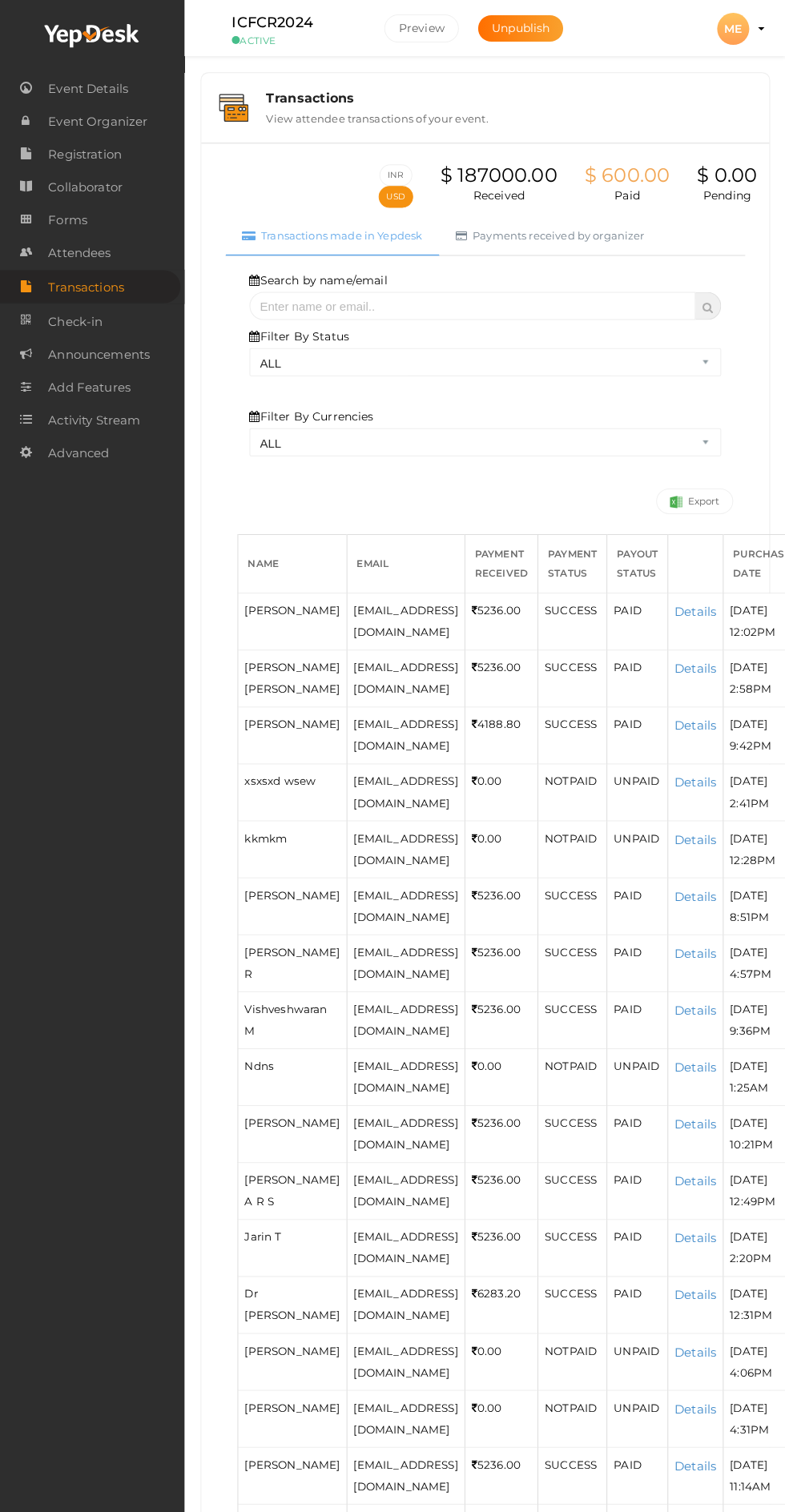
click at [72, 225] on span "Forms" at bounding box center [67, 221] width 39 height 32
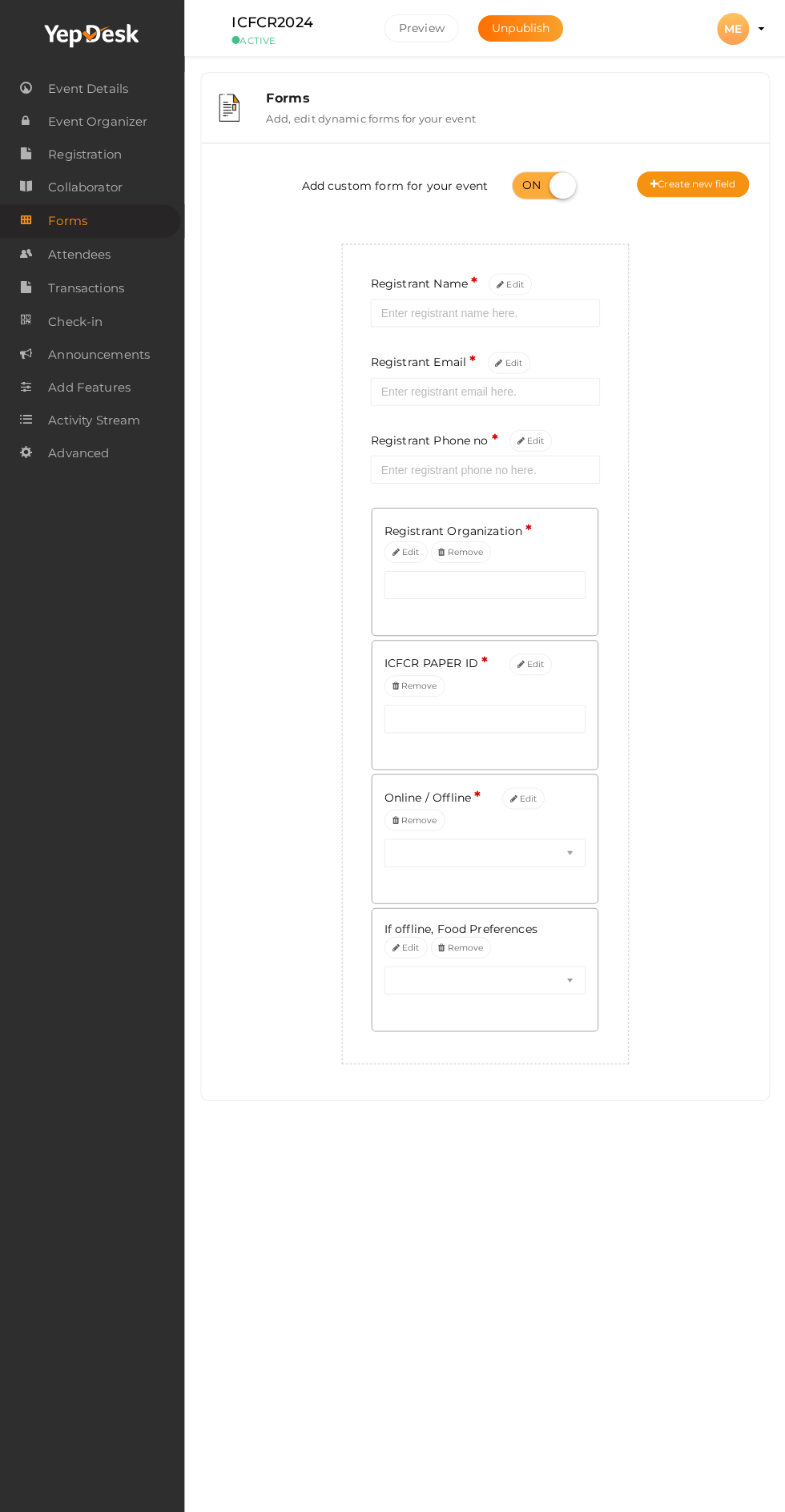
click at [92, 162] on span "Registration" at bounding box center [84, 155] width 74 height 32
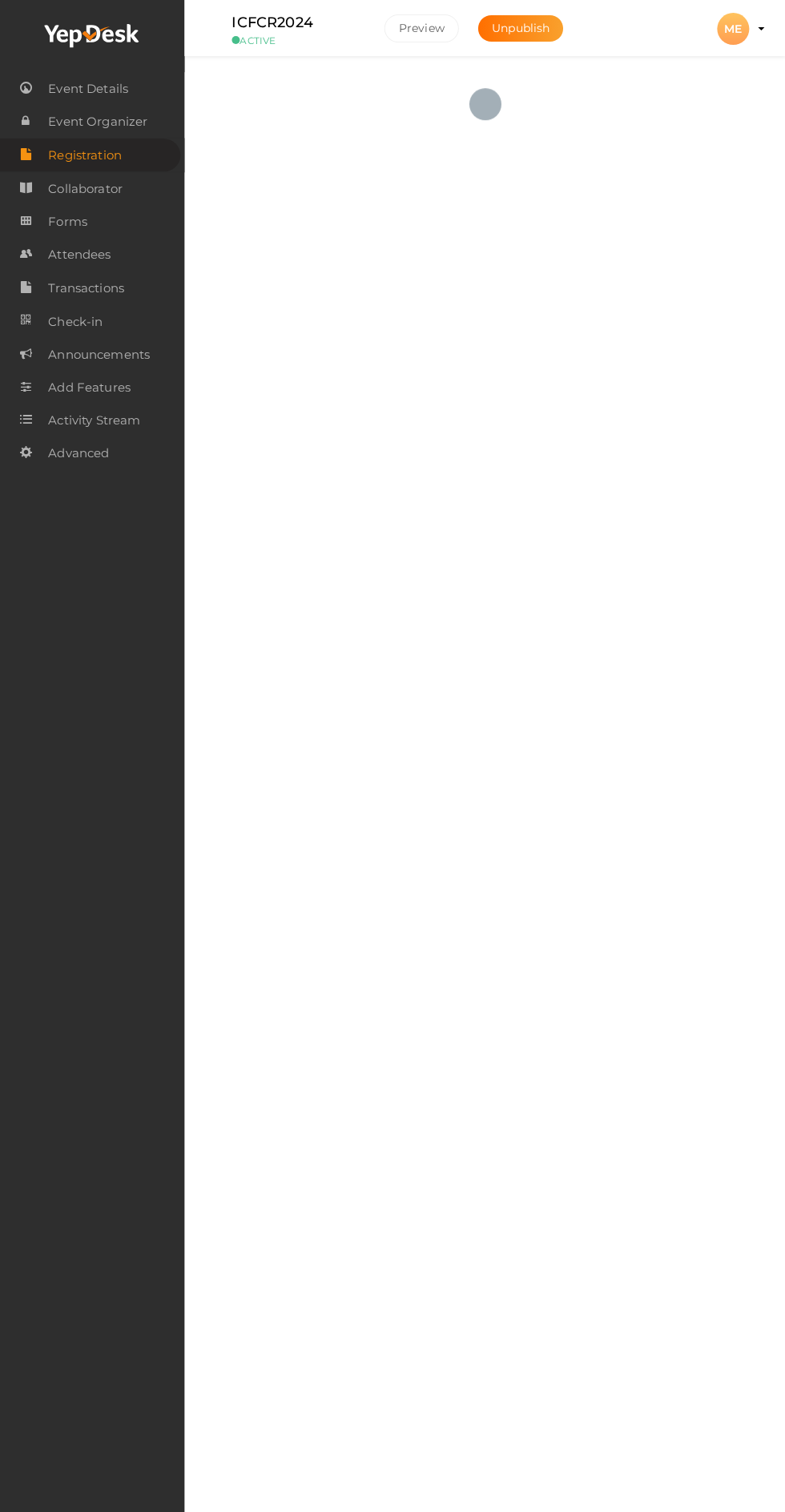
checkbox input "true"
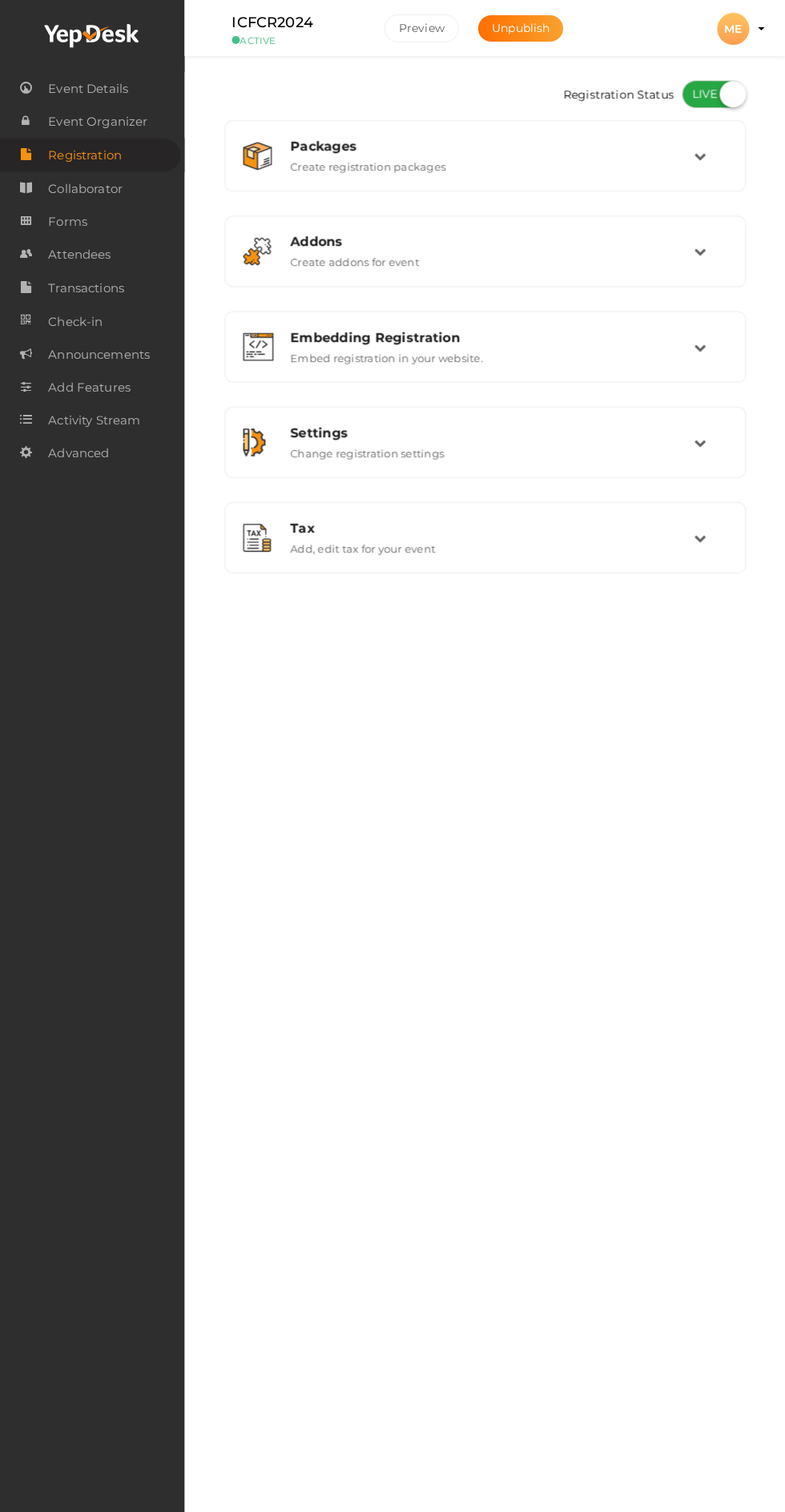
click at [698, 156] on icon at bounding box center [699, 156] width 12 height 12
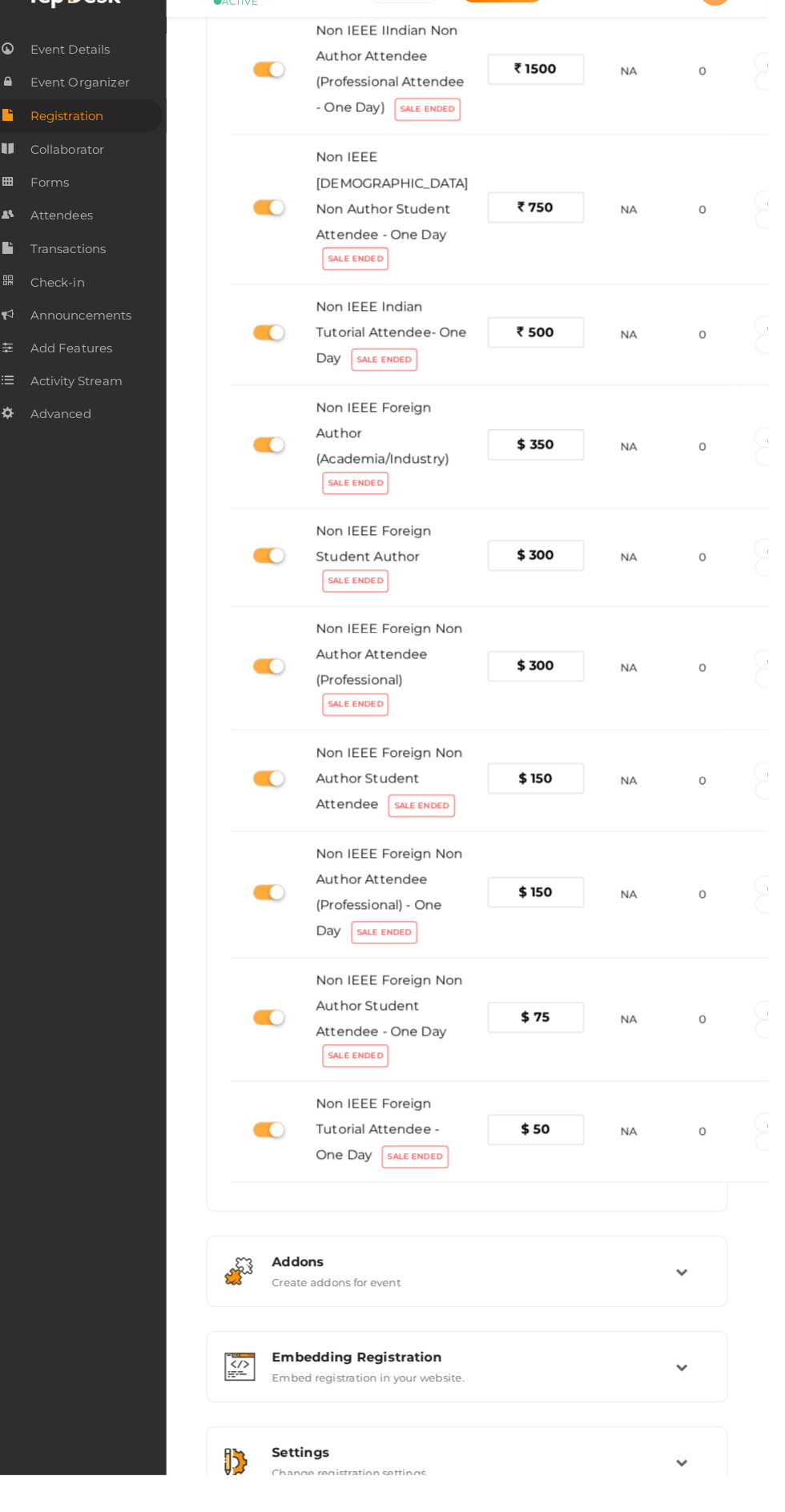
scroll to position [2431, 0]
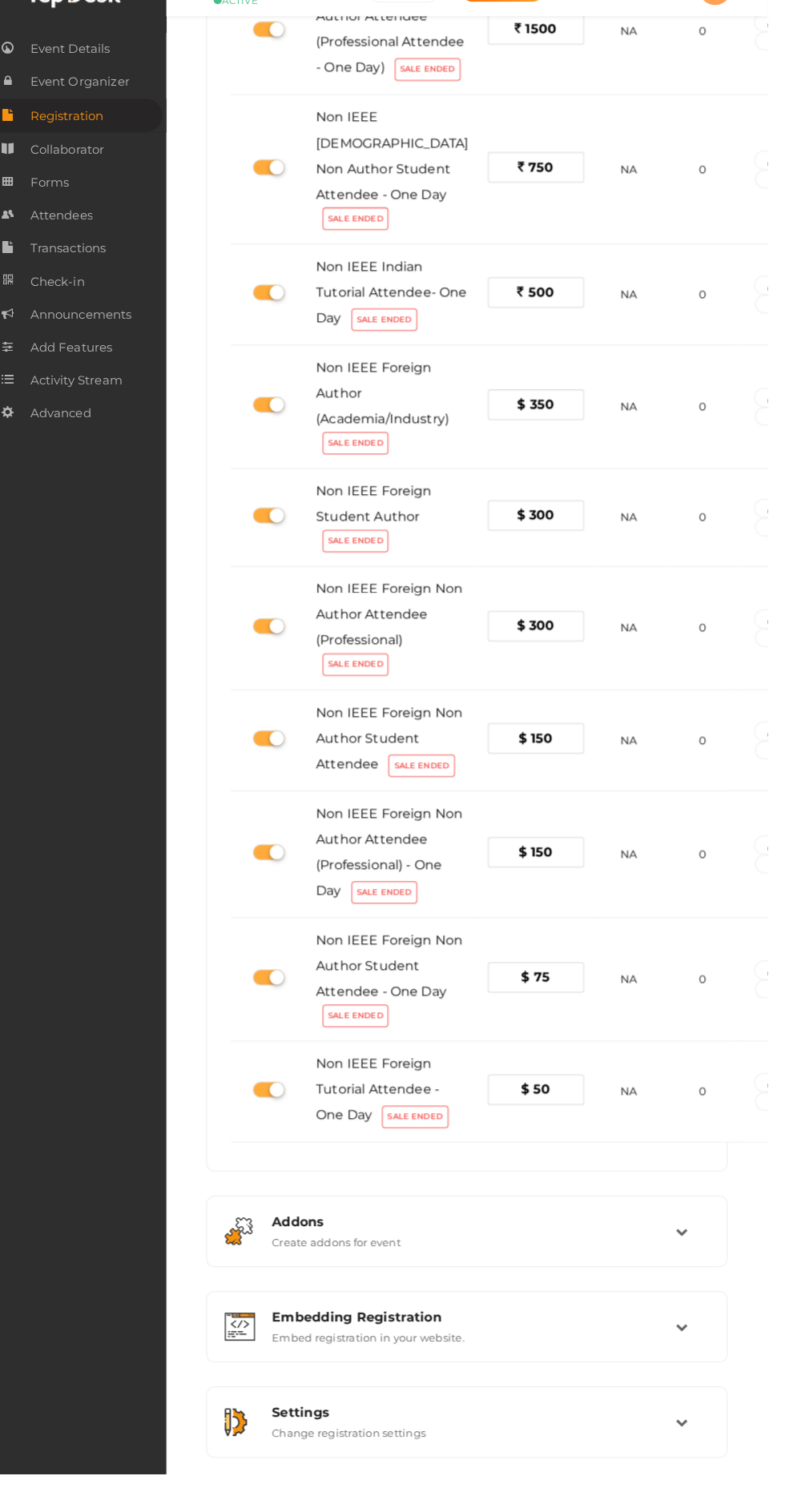
click at [696, 1275] on icon at bounding box center [699, 1268] width 12 height 12
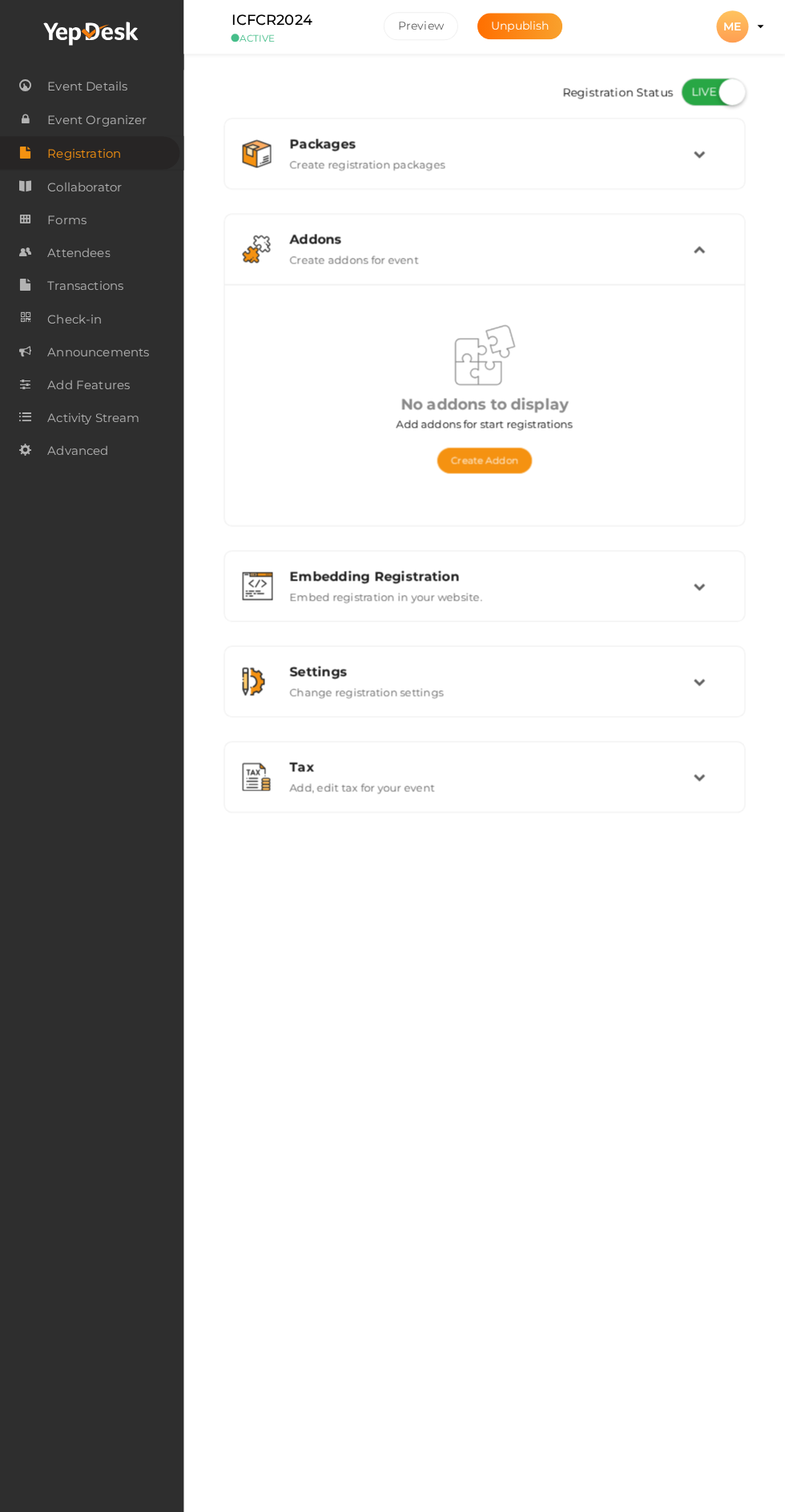
scroll to position [0, 0]
click at [691, 682] on div "Settings Change registration settings" at bounding box center [486, 682] width 415 height 34
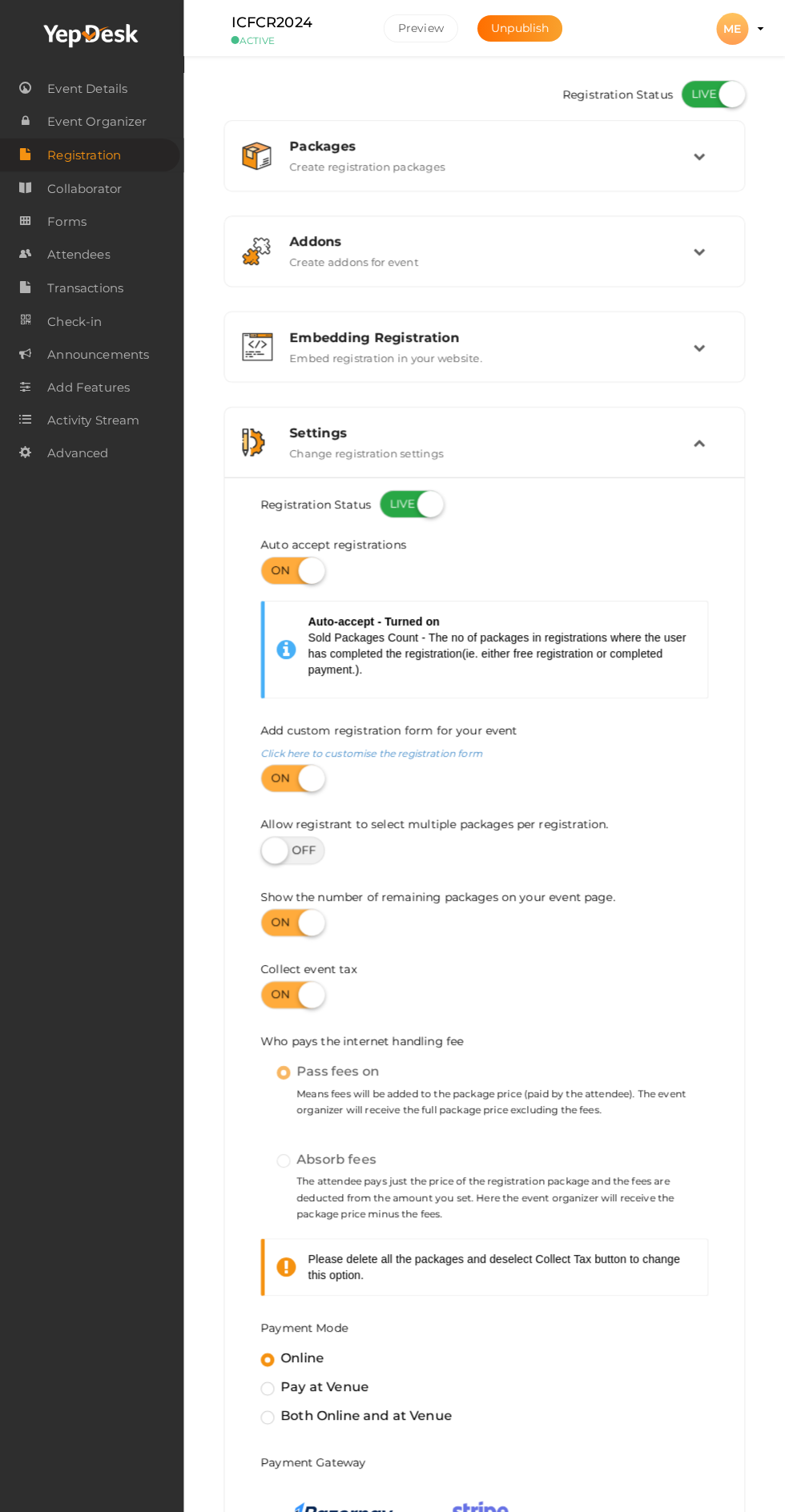
click at [700, 153] on icon at bounding box center [699, 156] width 12 height 12
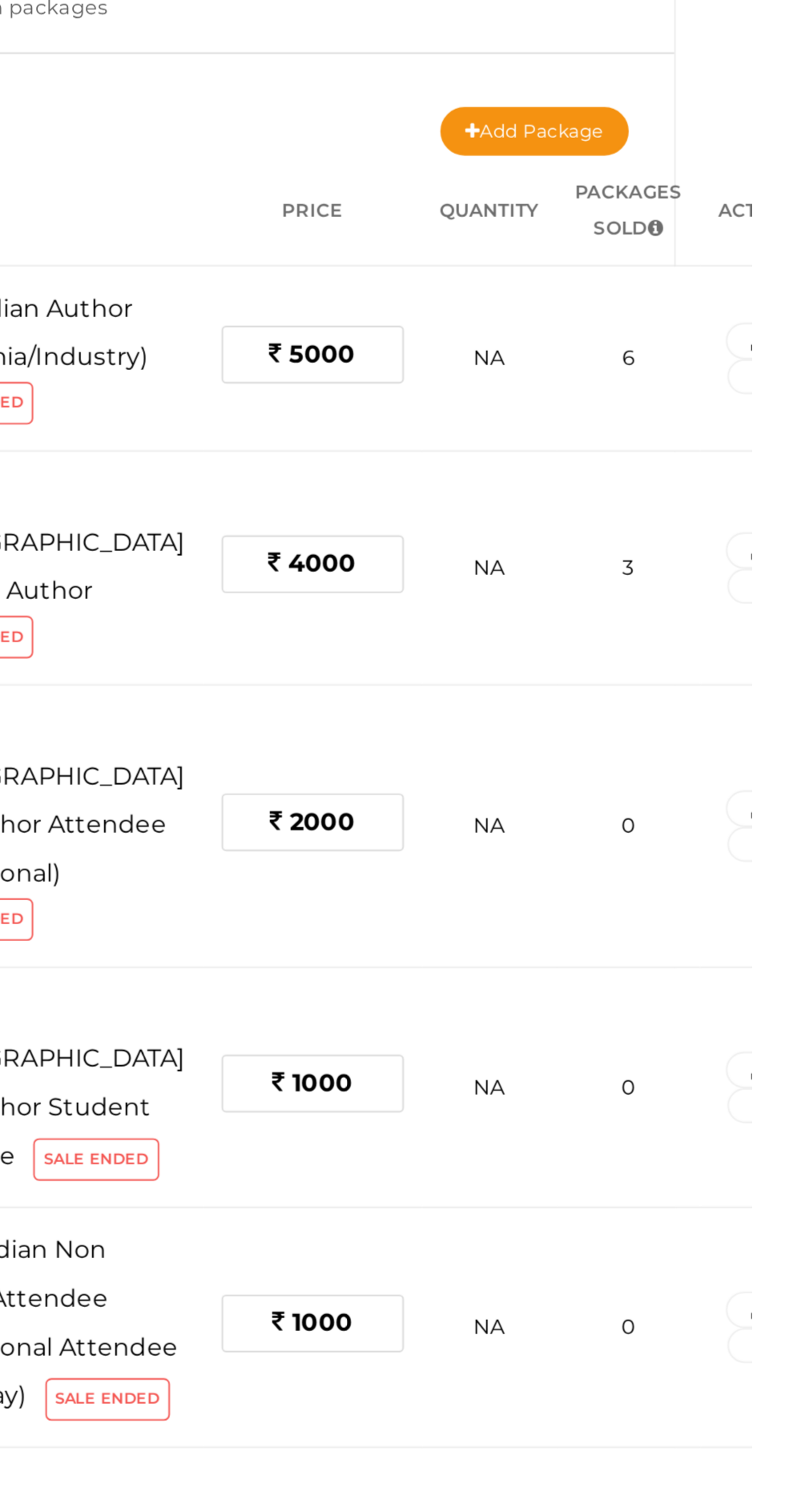
click at [784, 339] on icon "button" at bounding box center [791, 343] width 11 height 10
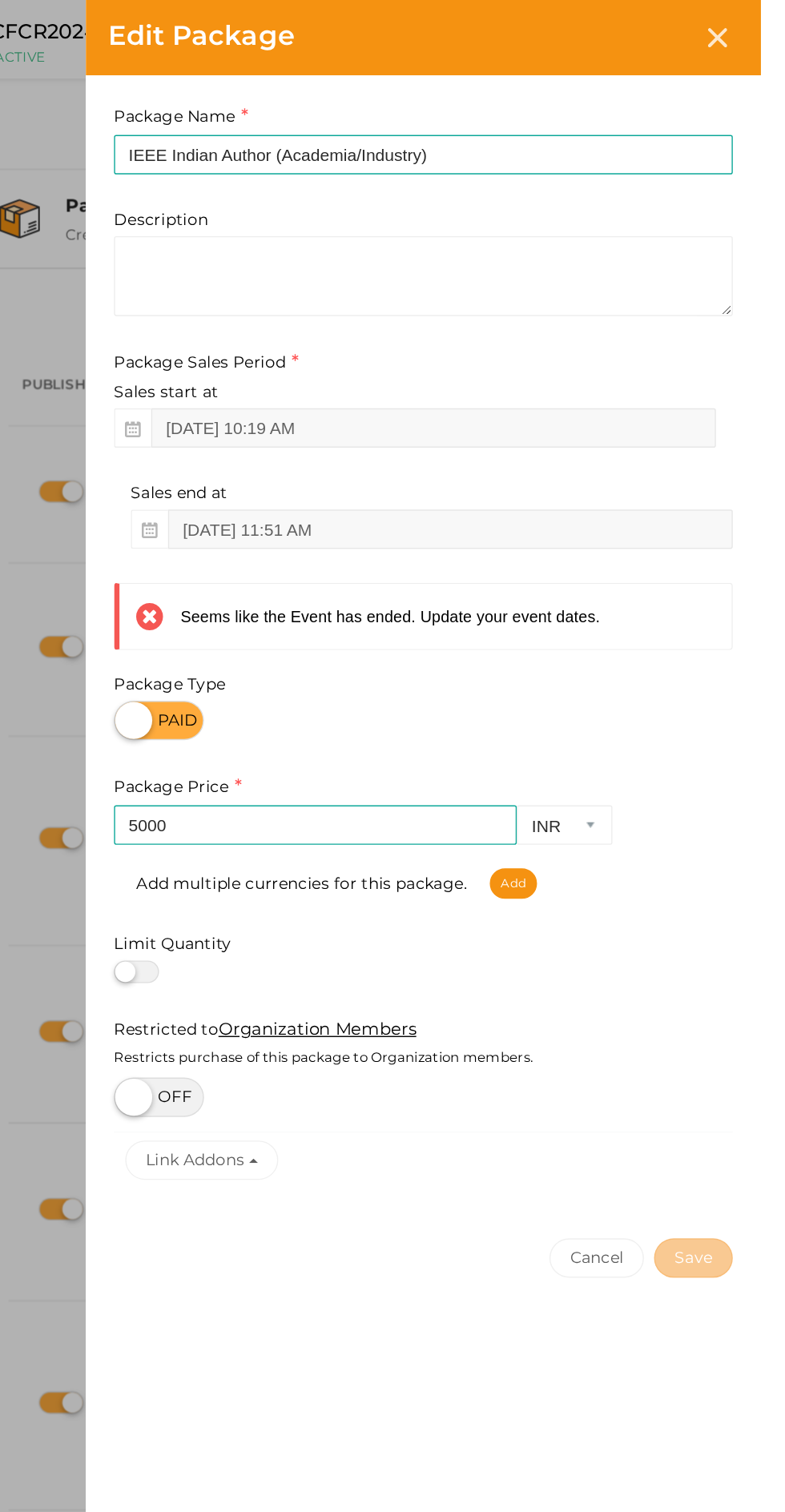
click at [761, 27] on icon at bounding box center [754, 27] width 13 height 13
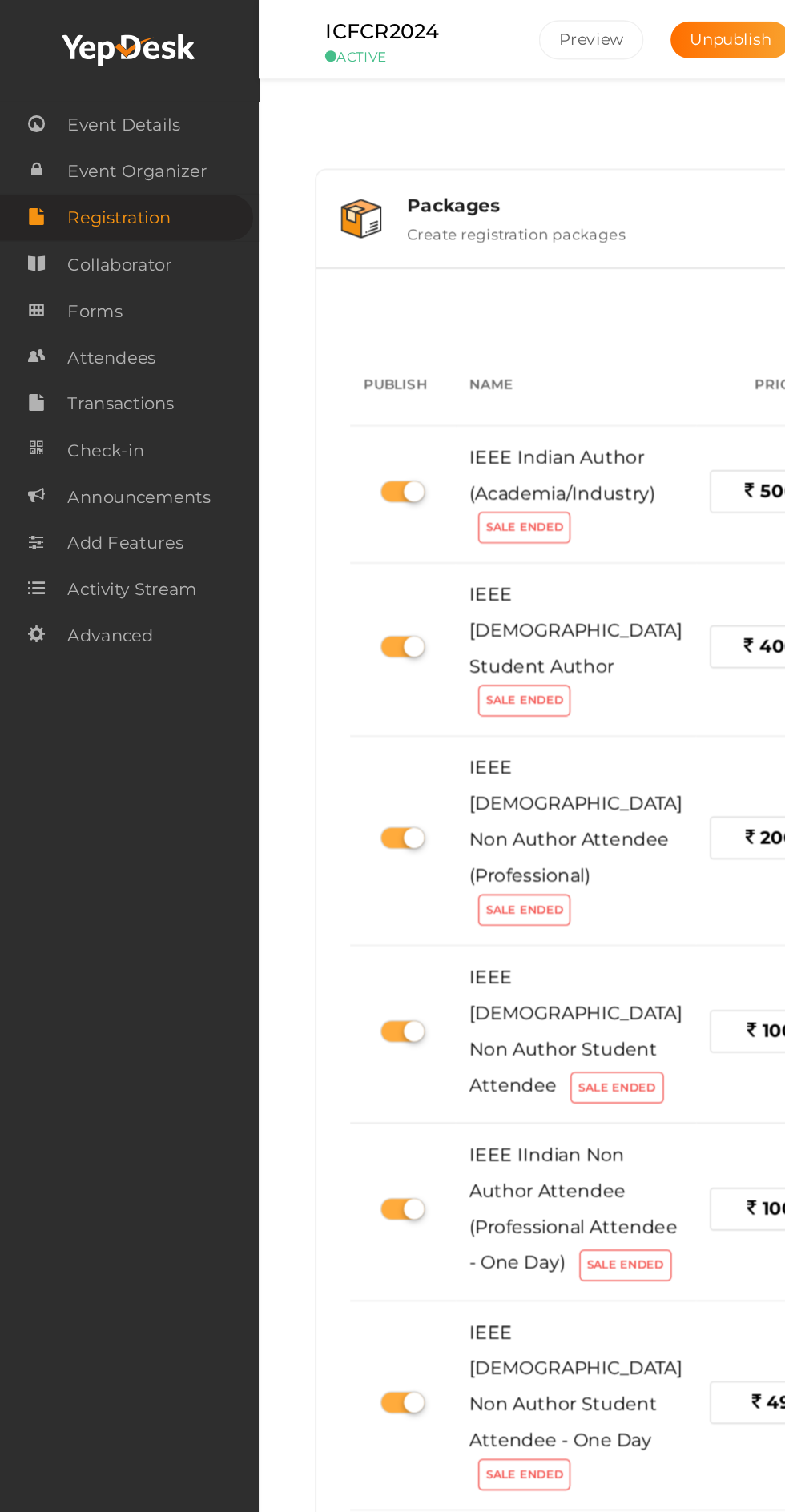
click at [67, 92] on span "Event Details" at bounding box center [88, 89] width 80 height 32
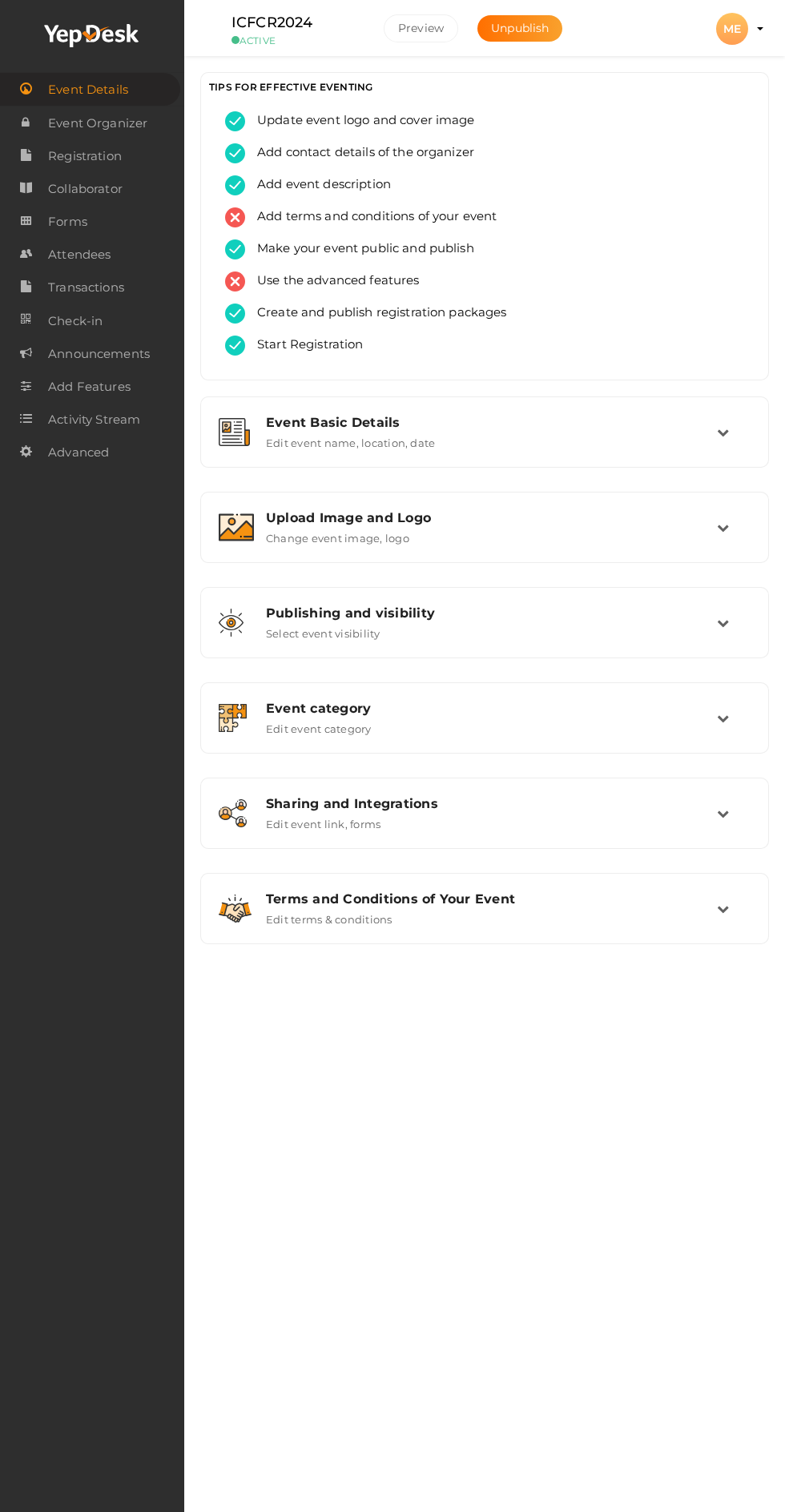
scroll to position [14, 0]
click at [740, 27] on div "ME" at bounding box center [732, 29] width 33 height 32
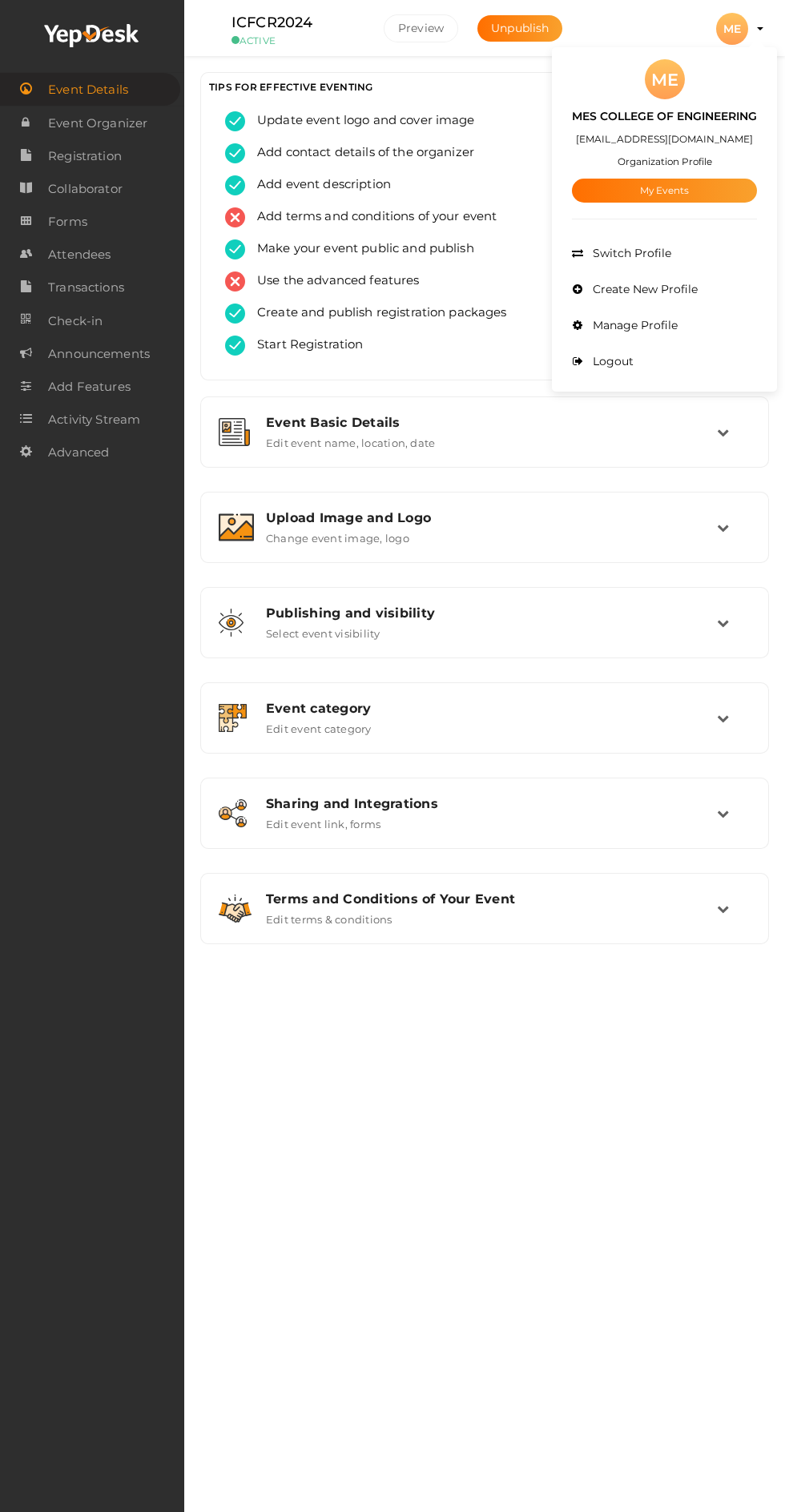
click at [664, 329] on span "Manage Profile" at bounding box center [633, 325] width 89 height 14
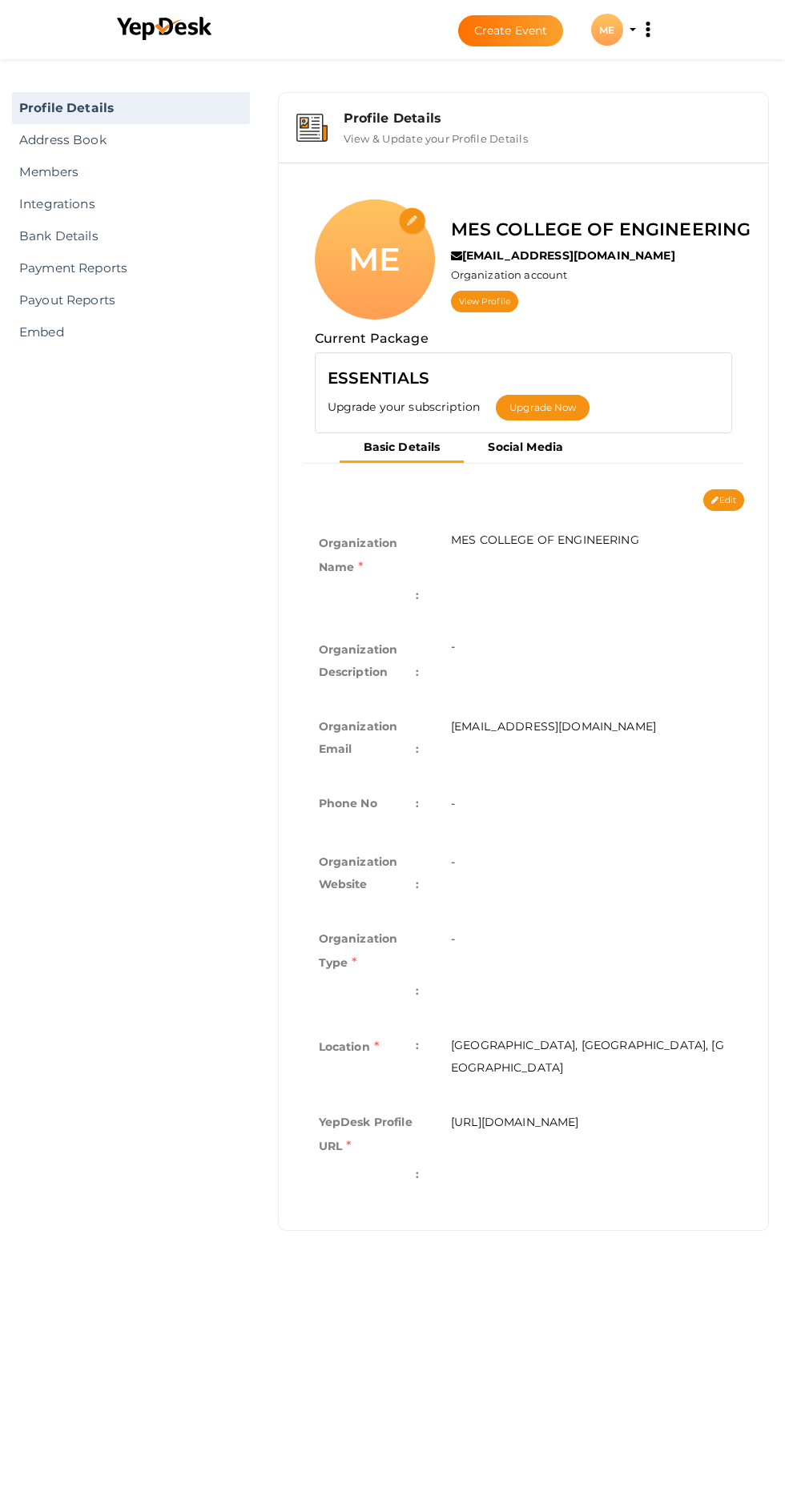
click at [27, 136] on link "Address Book" at bounding box center [131, 140] width 238 height 32
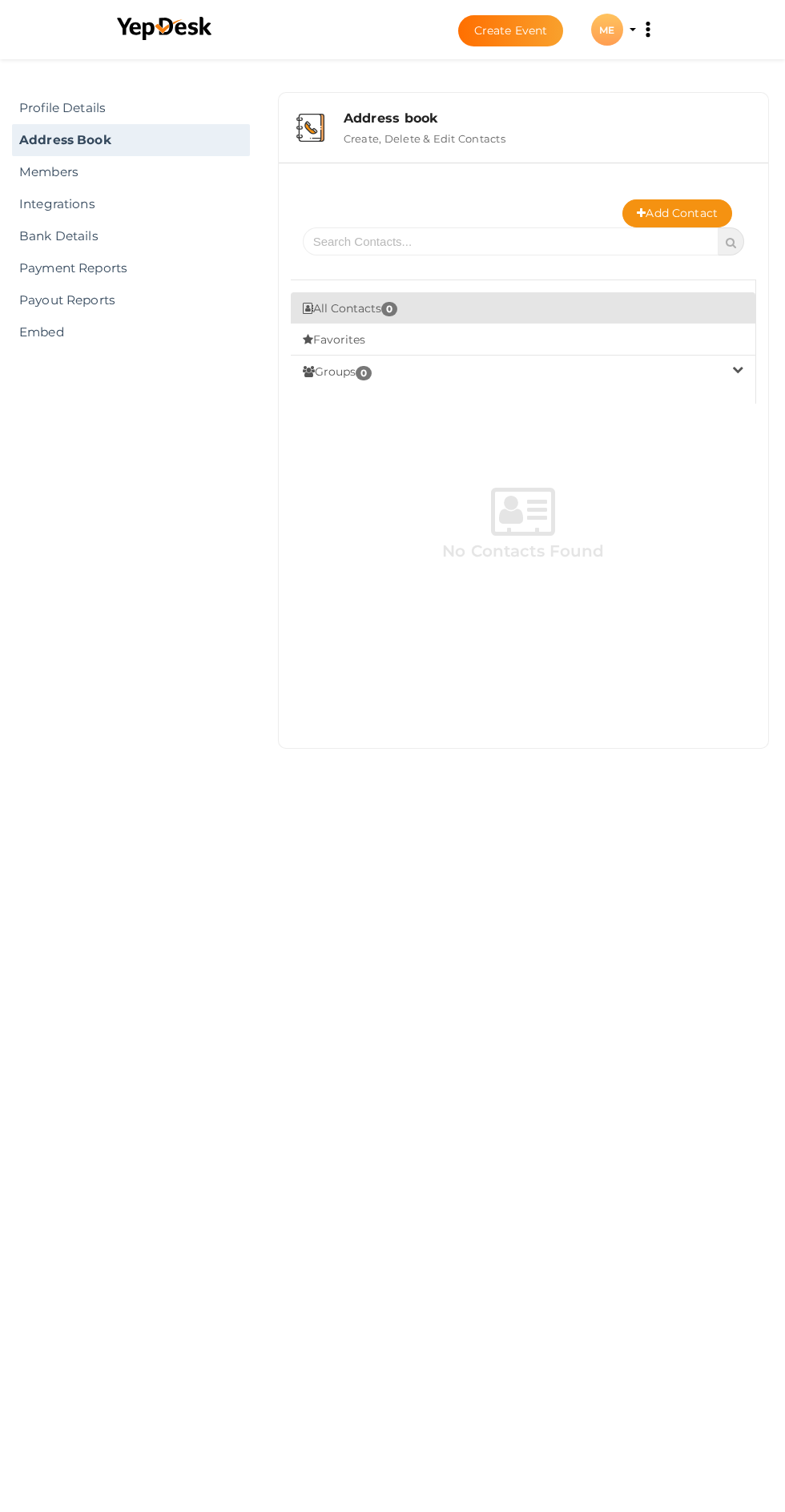
click at [39, 174] on link "Members" at bounding box center [131, 172] width 238 height 32
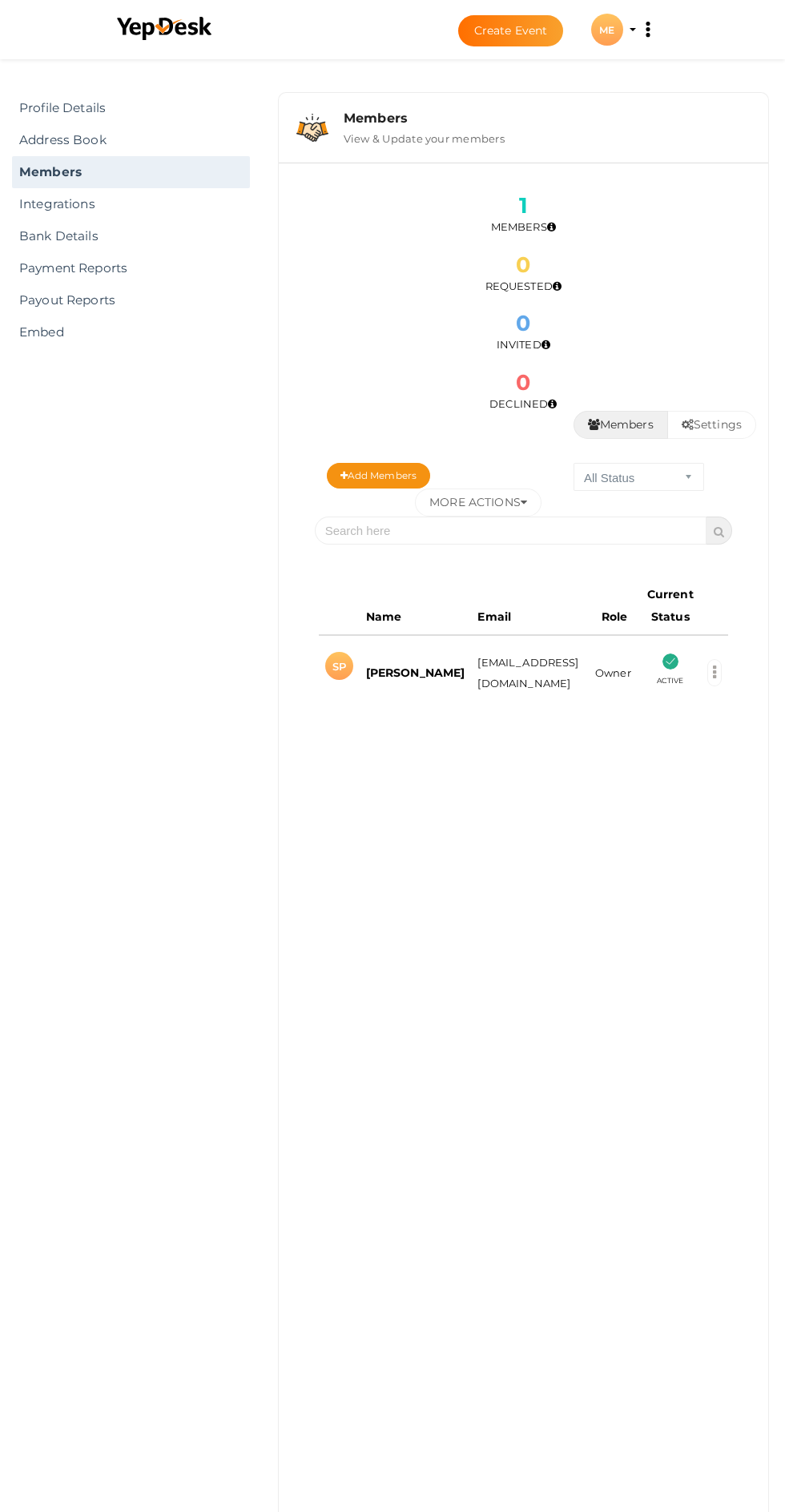
click at [53, 204] on link "Integrations" at bounding box center [131, 205] width 238 height 32
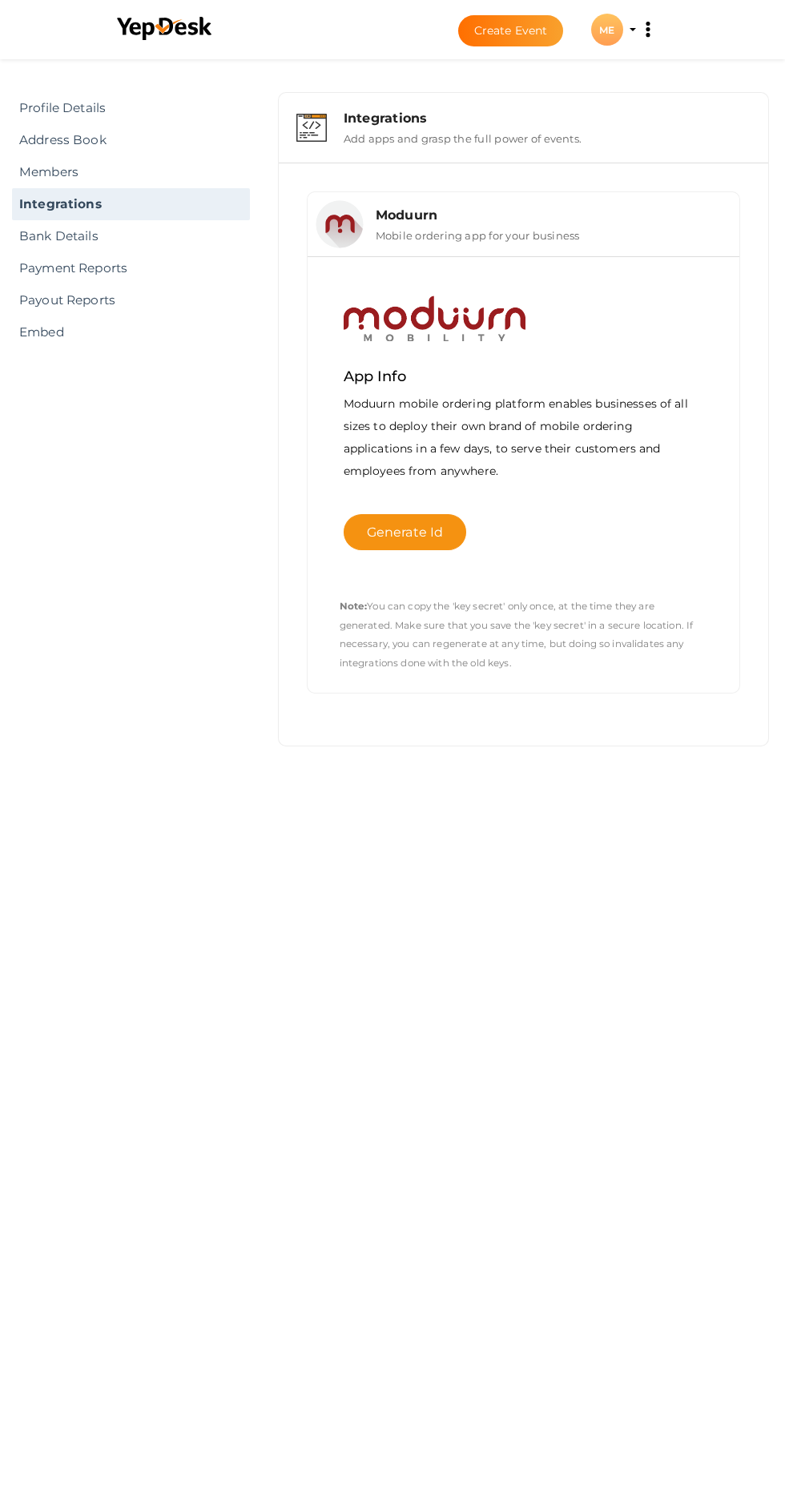
click at [33, 236] on link "Bank Details" at bounding box center [131, 236] width 238 height 32
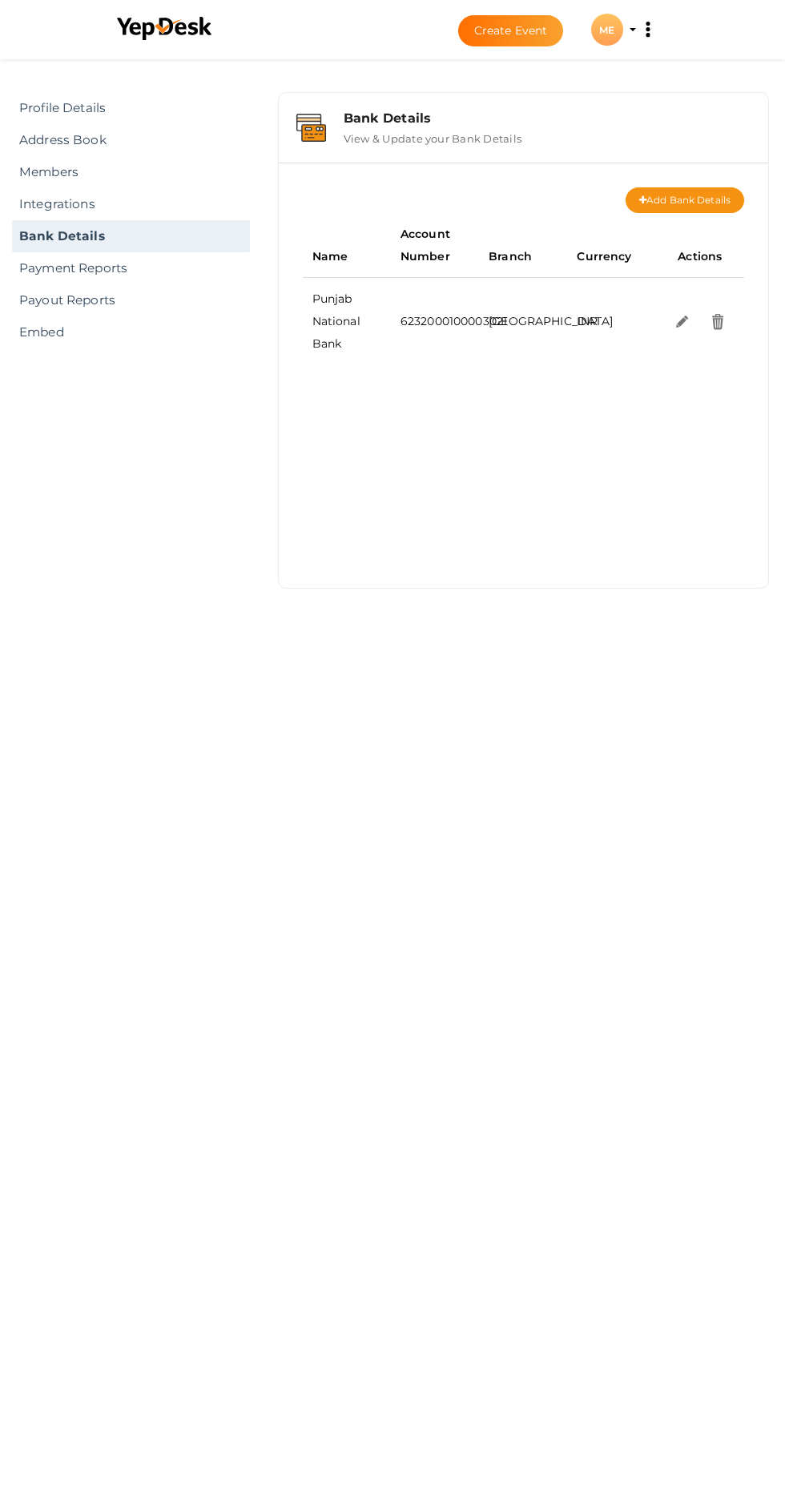
click at [39, 262] on link "Payment Reports" at bounding box center [131, 269] width 238 height 32
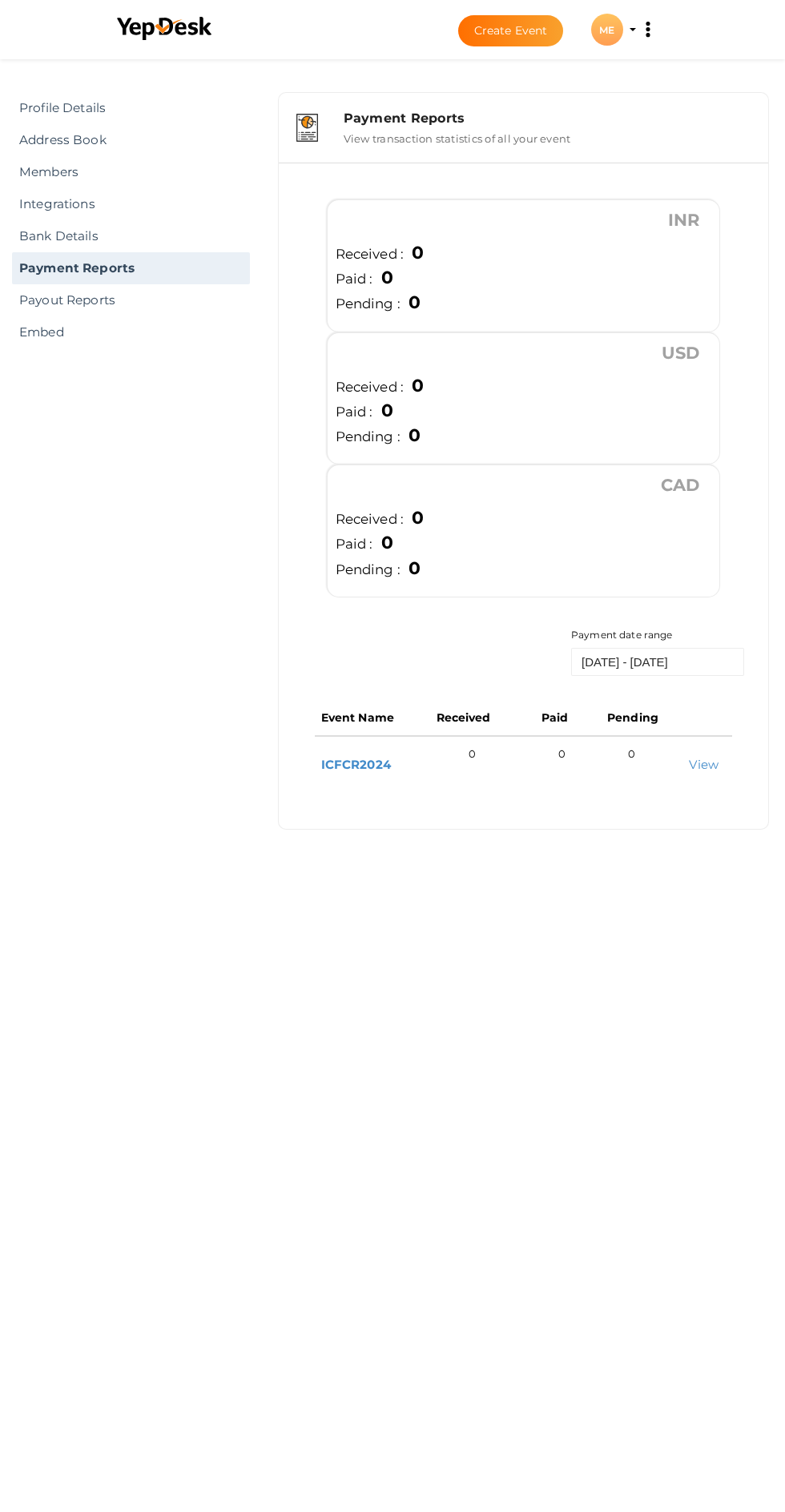
click at [59, 294] on link "Payout Reports" at bounding box center [131, 300] width 238 height 32
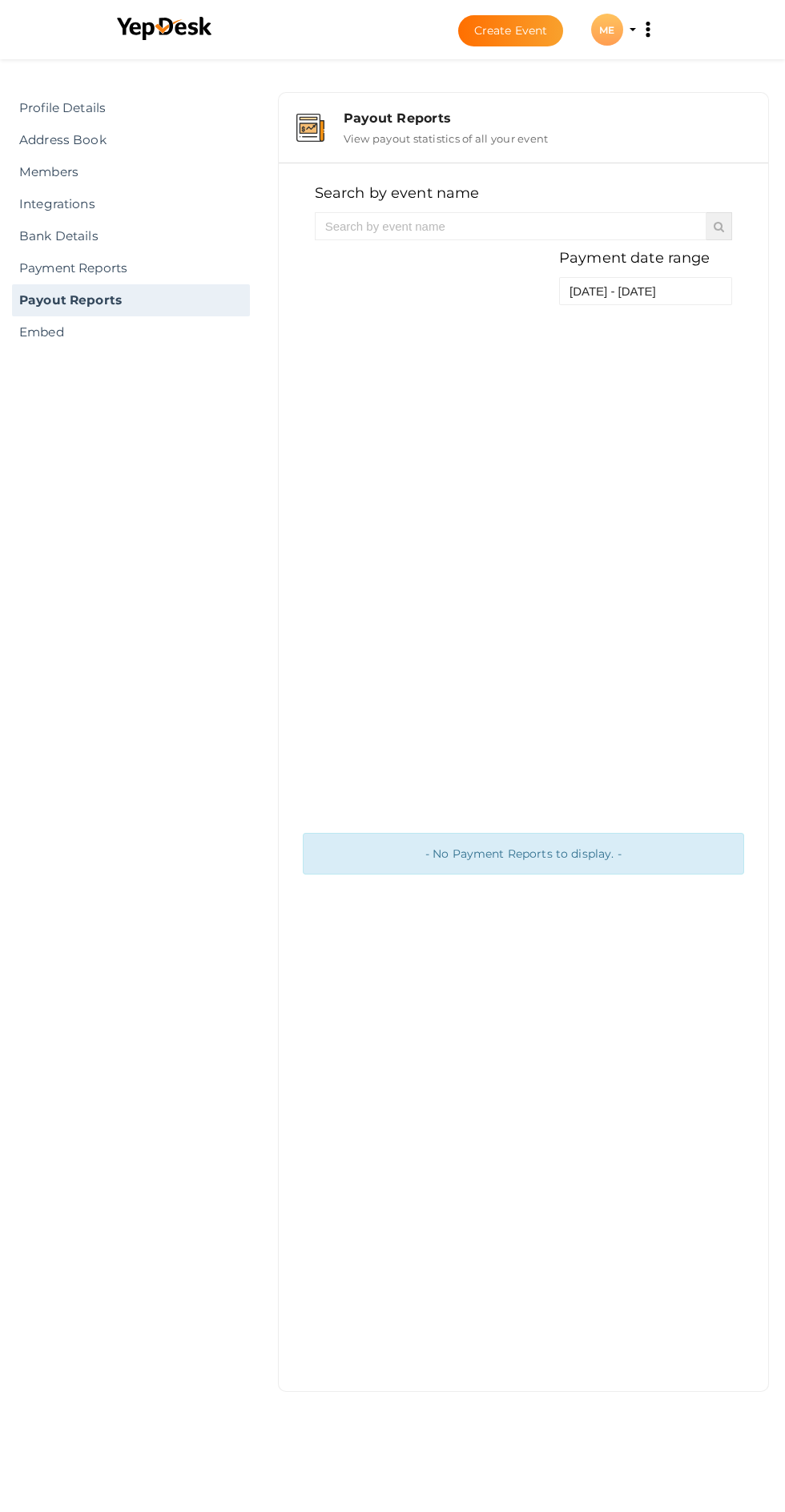
click at [52, 335] on link "Embed" at bounding box center [131, 333] width 238 height 32
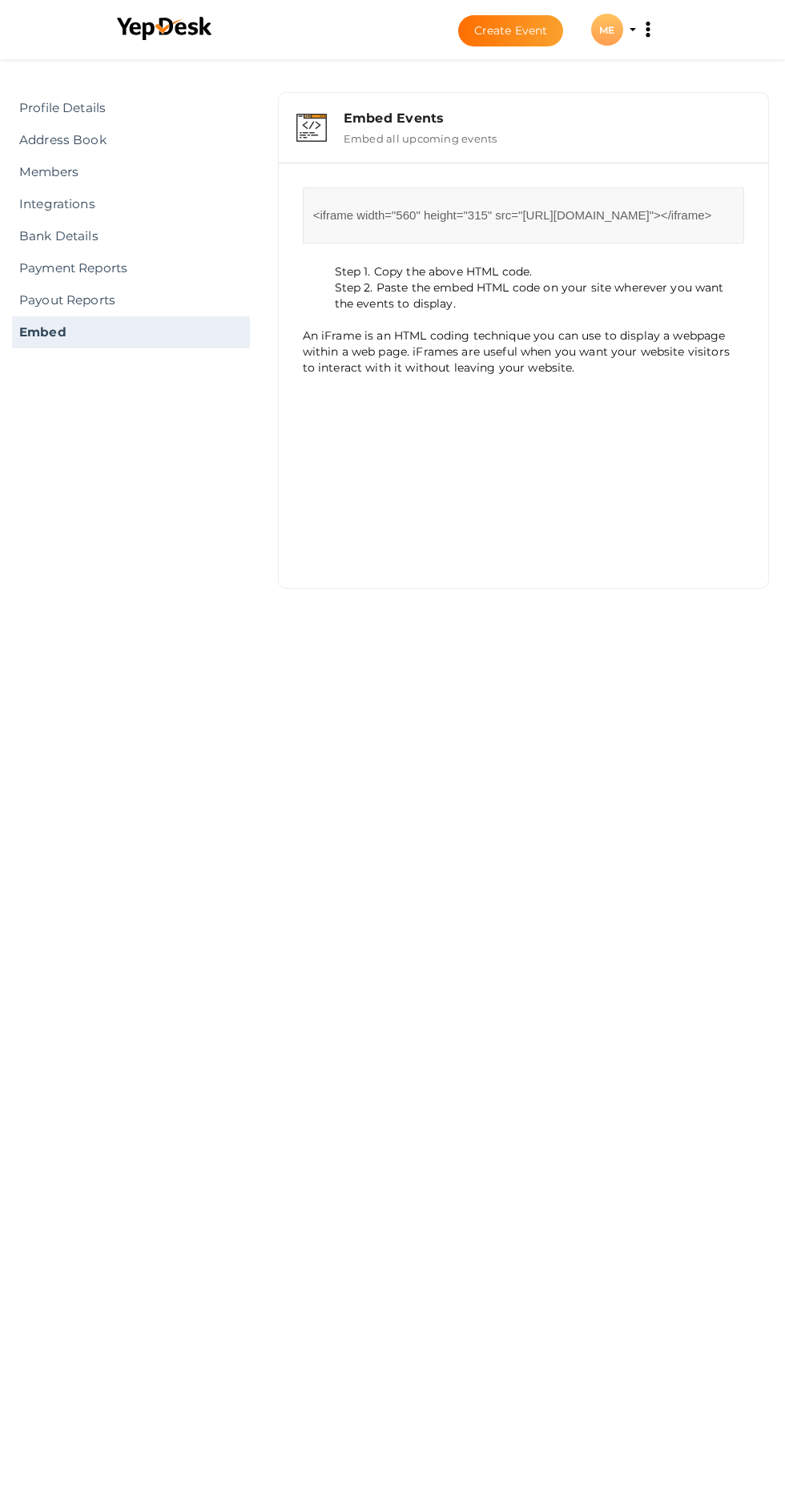
click at [64, 107] on link "Profile Details" at bounding box center [131, 108] width 238 height 32
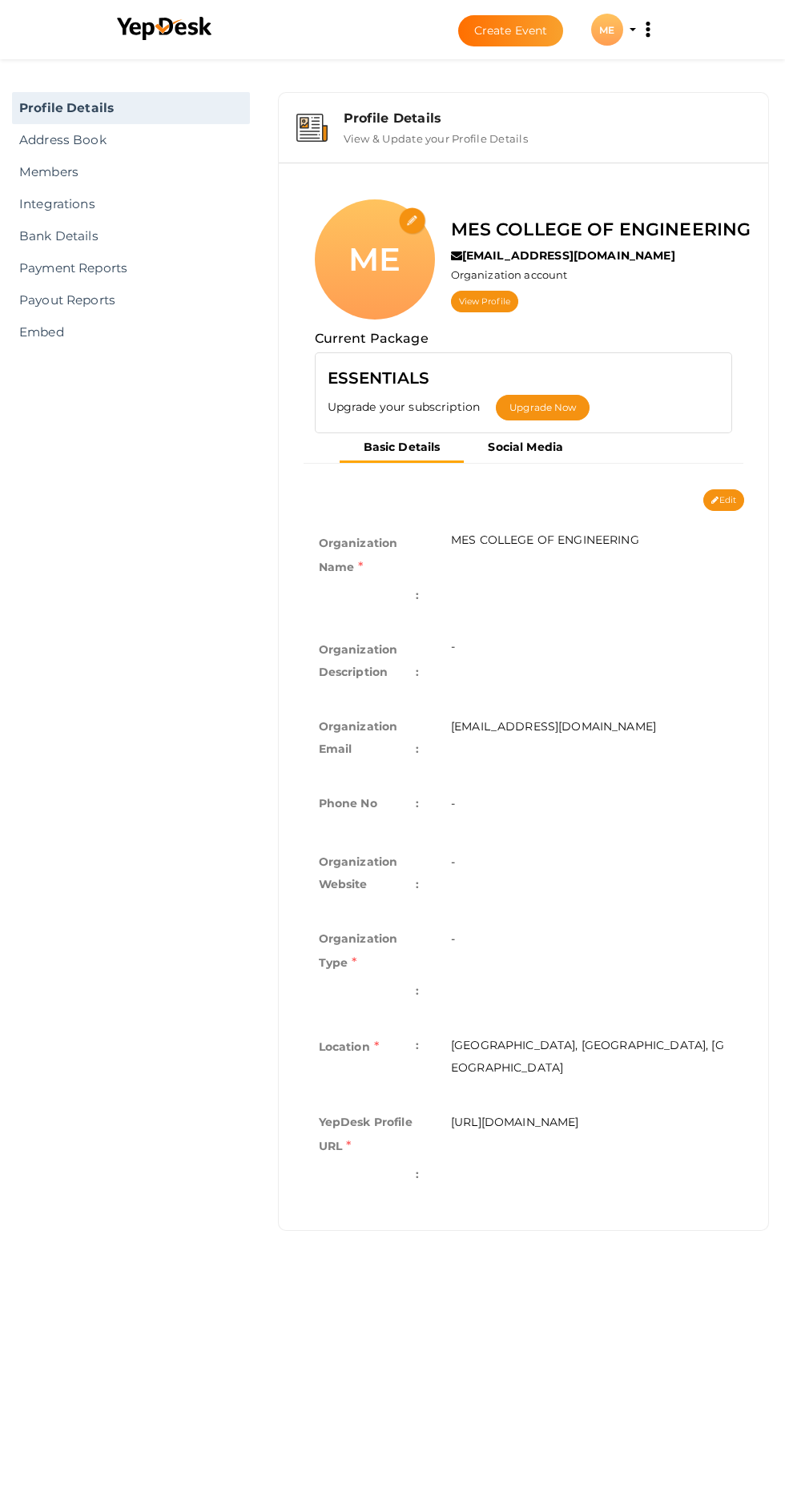
click at [66, 145] on link "Address Book" at bounding box center [131, 140] width 238 height 32
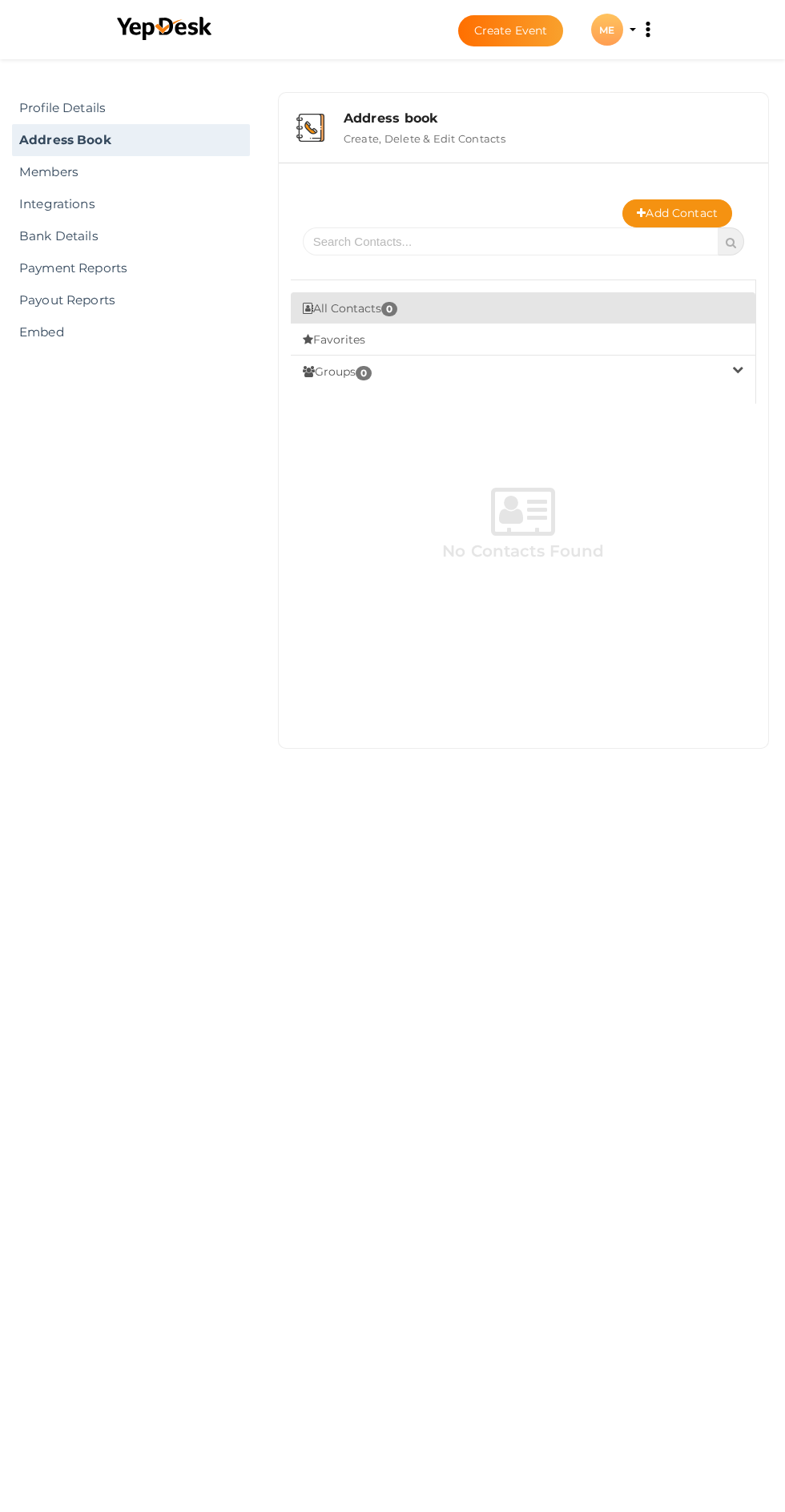
click at [40, 169] on link "Members" at bounding box center [131, 172] width 238 height 32
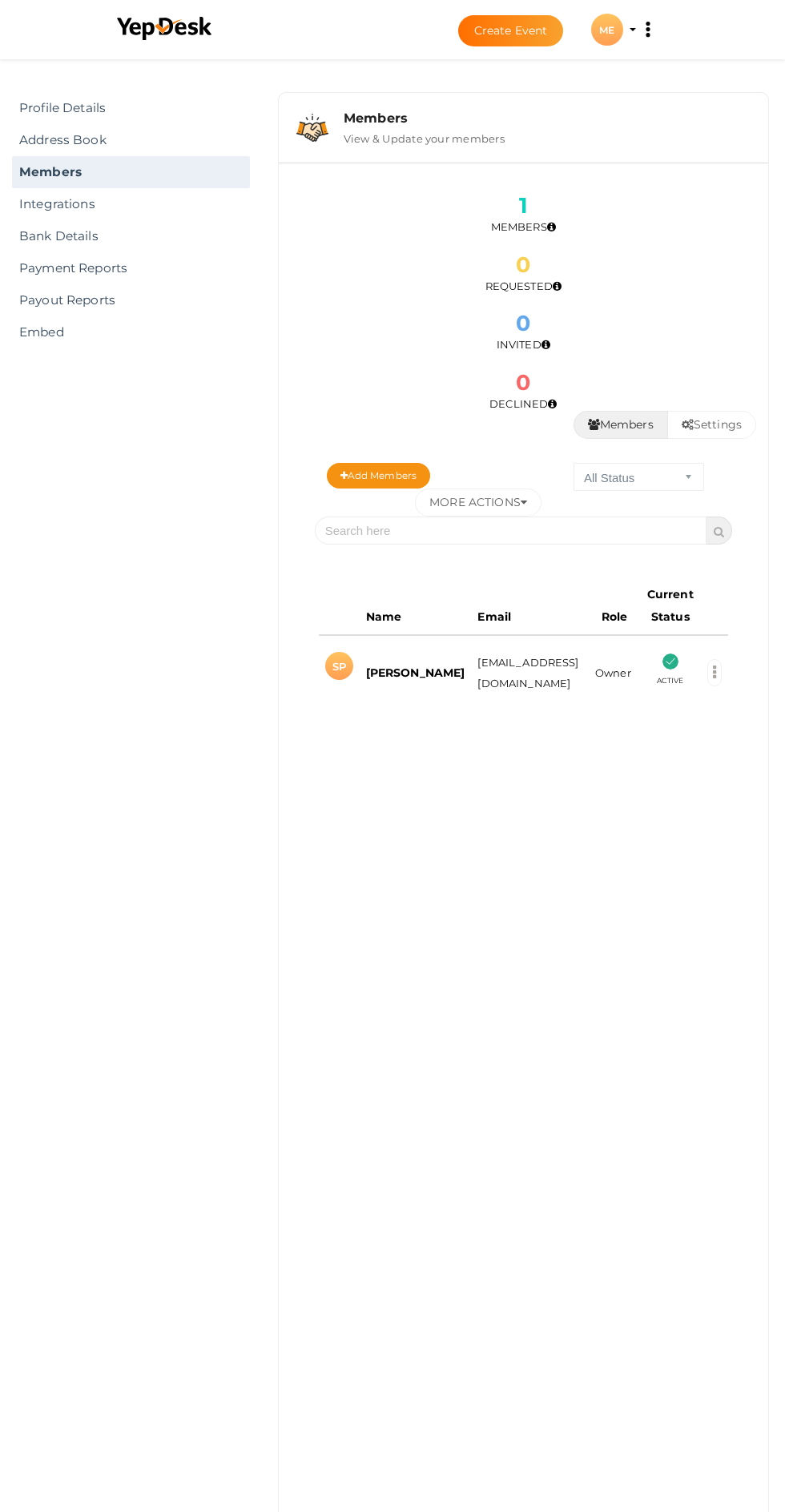
click at [56, 197] on link "Integrations" at bounding box center [131, 205] width 238 height 32
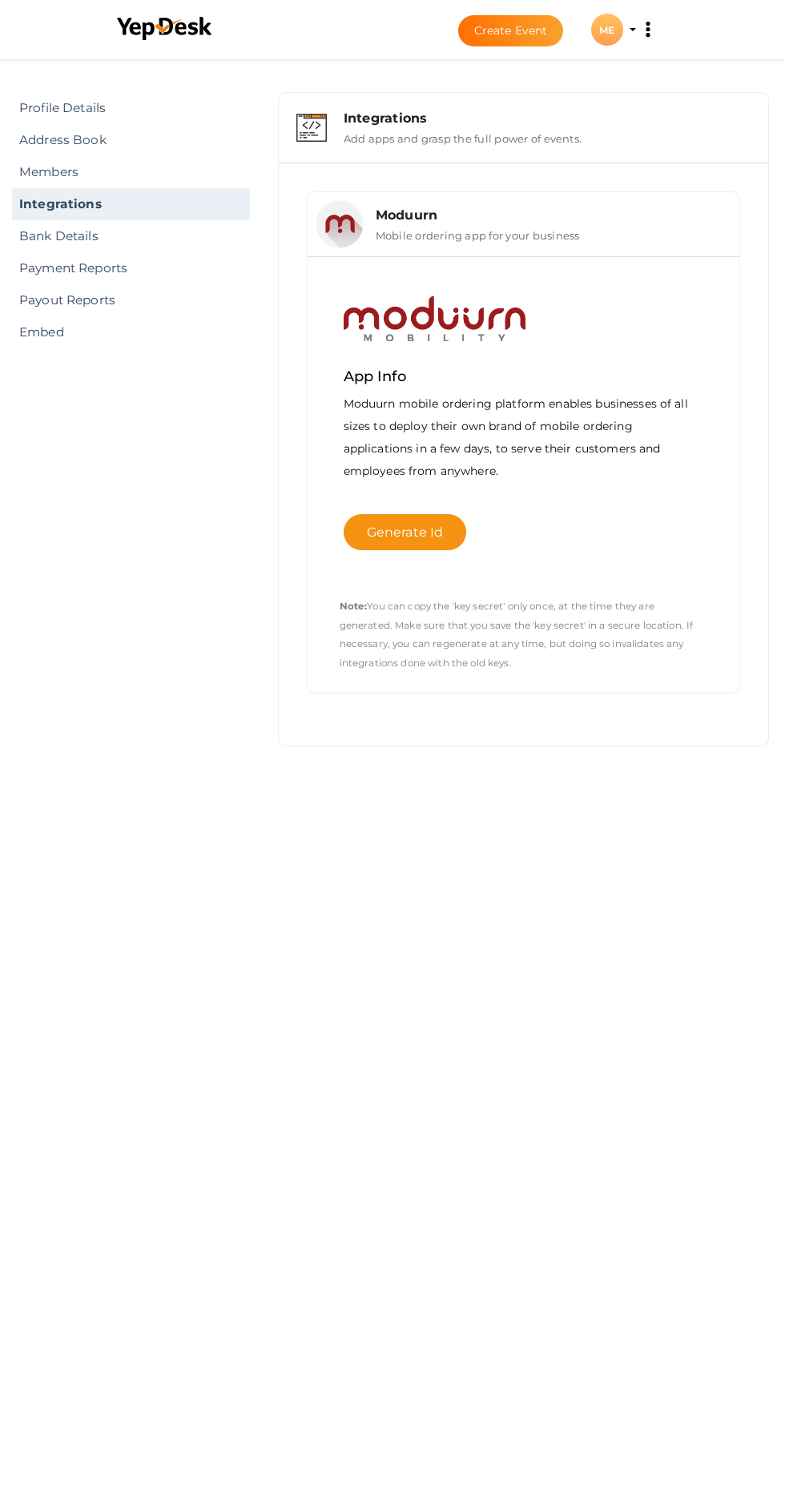
click at [65, 240] on link "Bank Details" at bounding box center [131, 236] width 238 height 32
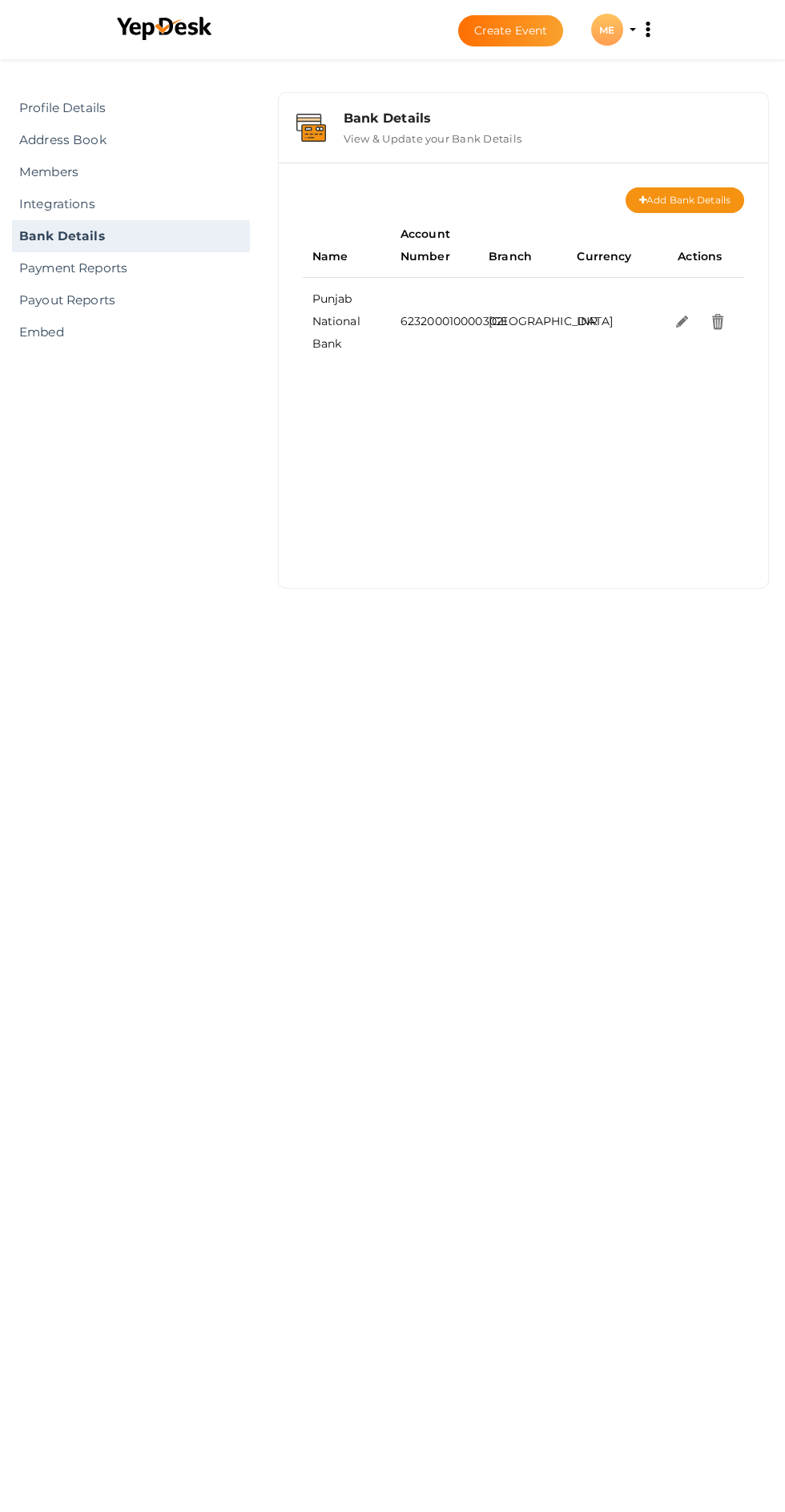
click at [49, 270] on link "Payment Reports" at bounding box center [131, 269] width 238 height 32
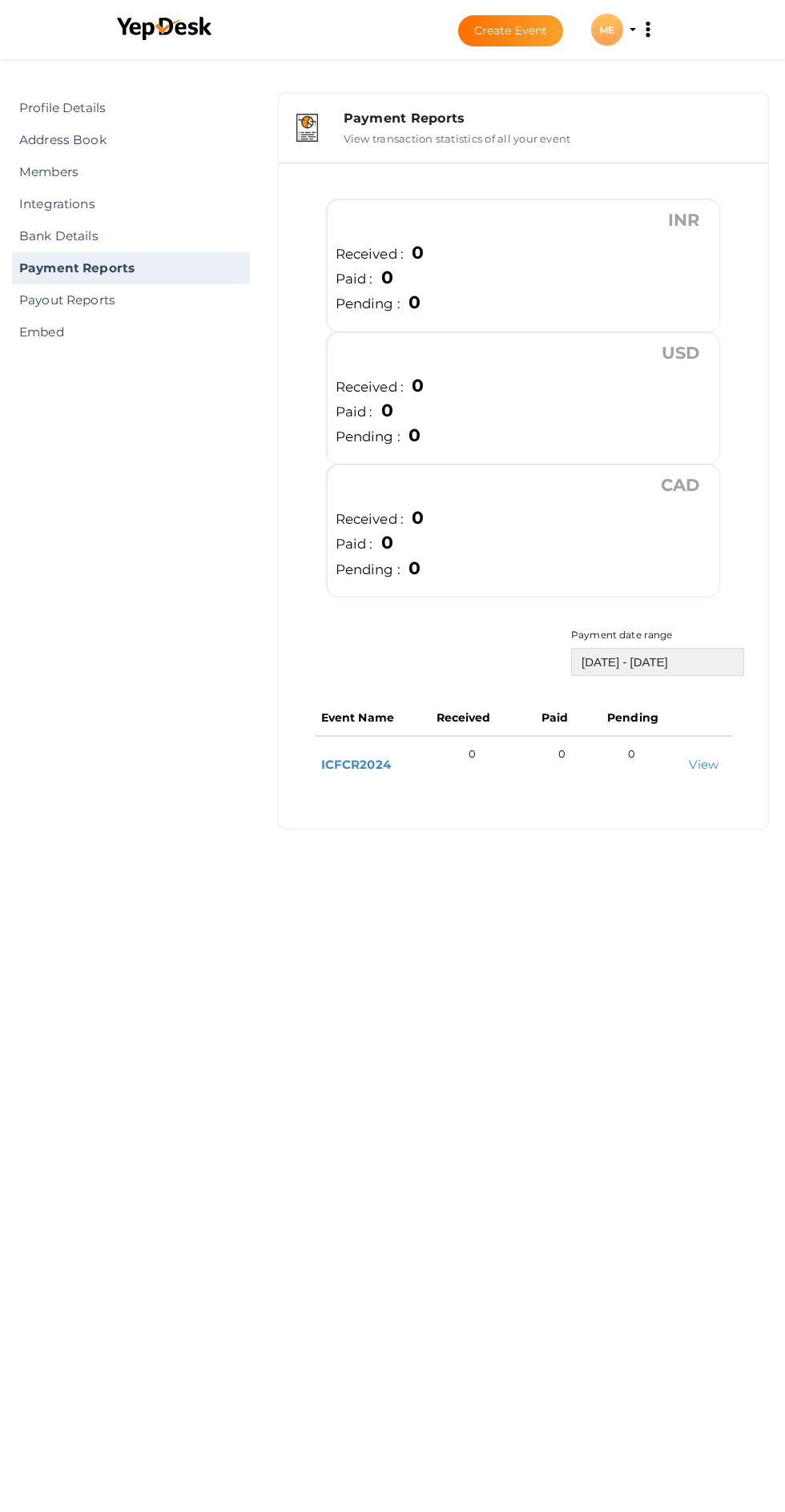
click at [659, 657] on input "2-Aug-25 - 31-Aug-25" at bounding box center [657, 661] width 173 height 28
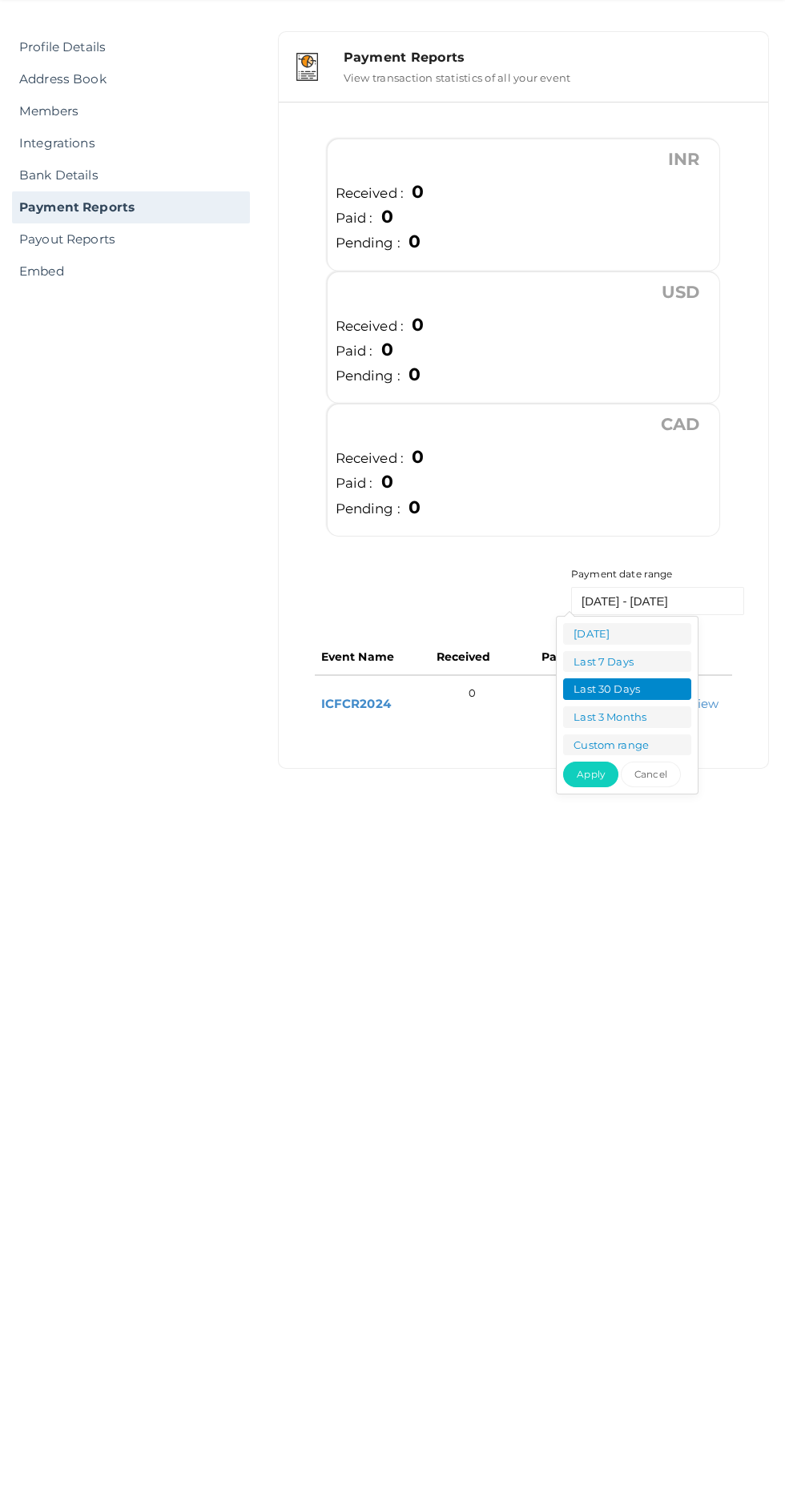
click at [665, 798] on li "Custom range" at bounding box center [627, 806] width 128 height 22
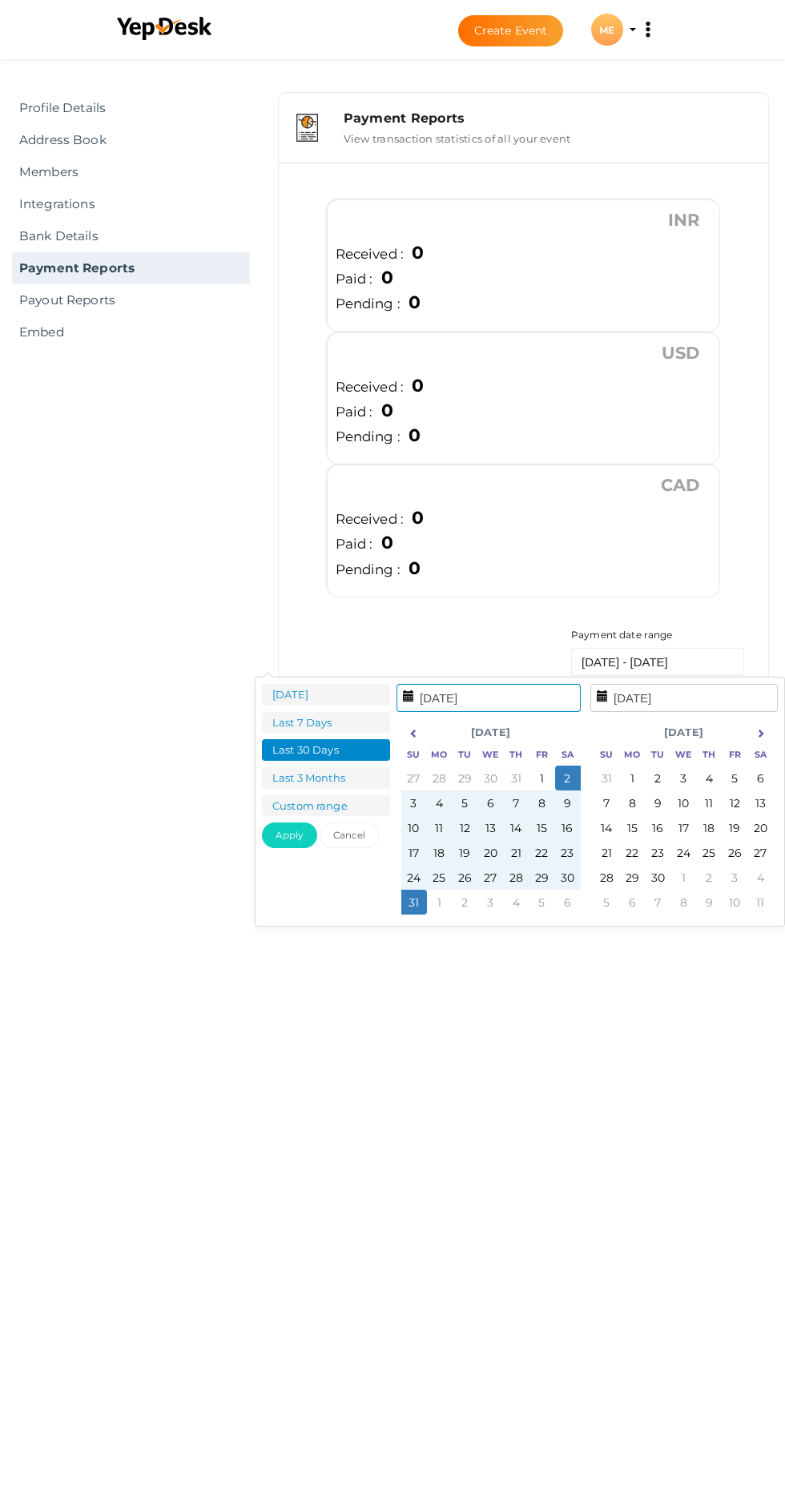
click at [402, 733] on th at bounding box center [414, 732] width 26 height 24
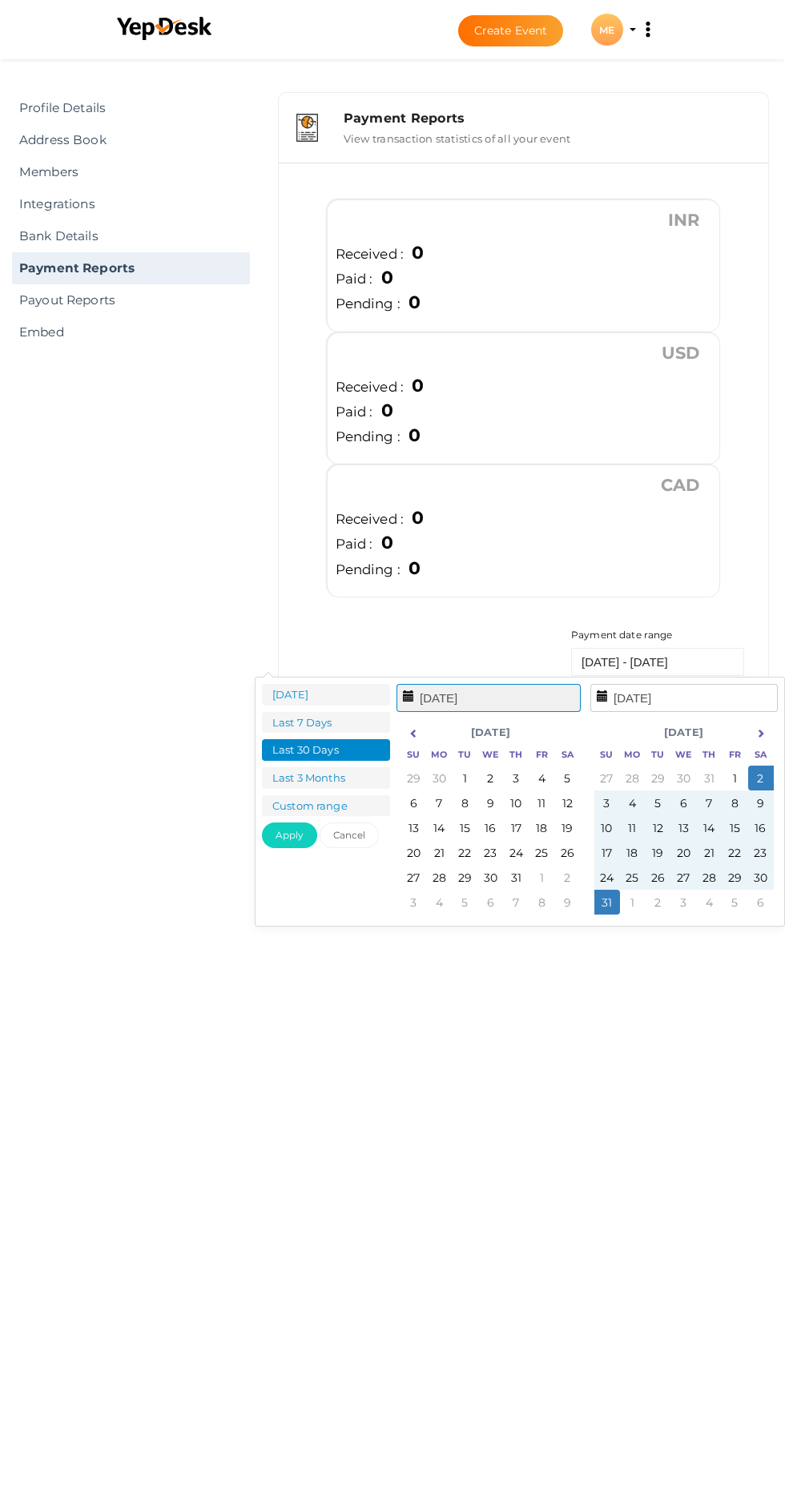
click at [497, 708] on input "2-Aug-25" at bounding box center [489, 697] width 185 height 28
click at [405, 698] on input "2-Aug-25" at bounding box center [489, 697] width 185 height 28
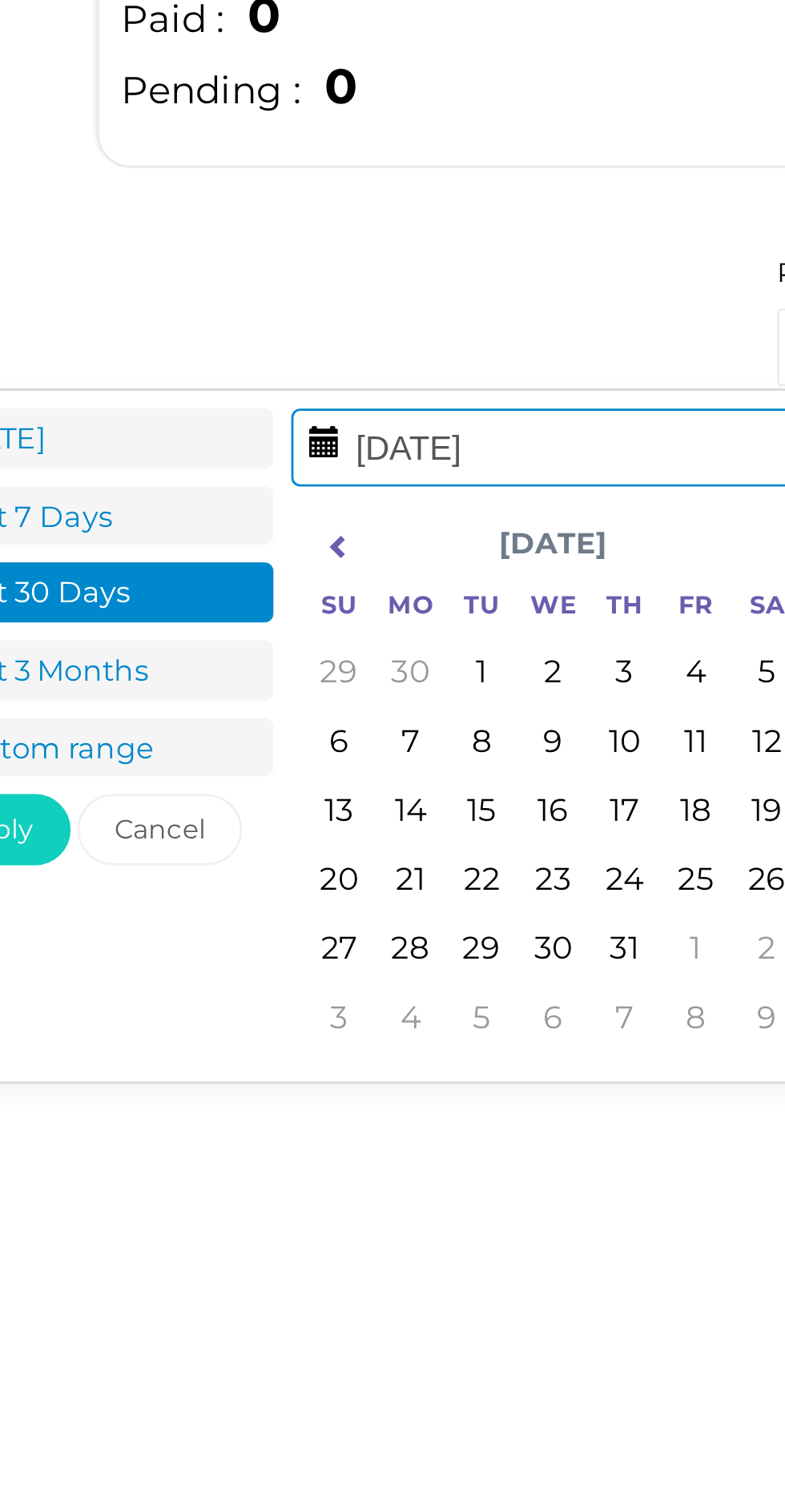
click at [486, 732] on th "Jul 2025" at bounding box center [491, 732] width 128 height 24
click at [409, 736] on icon at bounding box center [413, 732] width 9 height 9
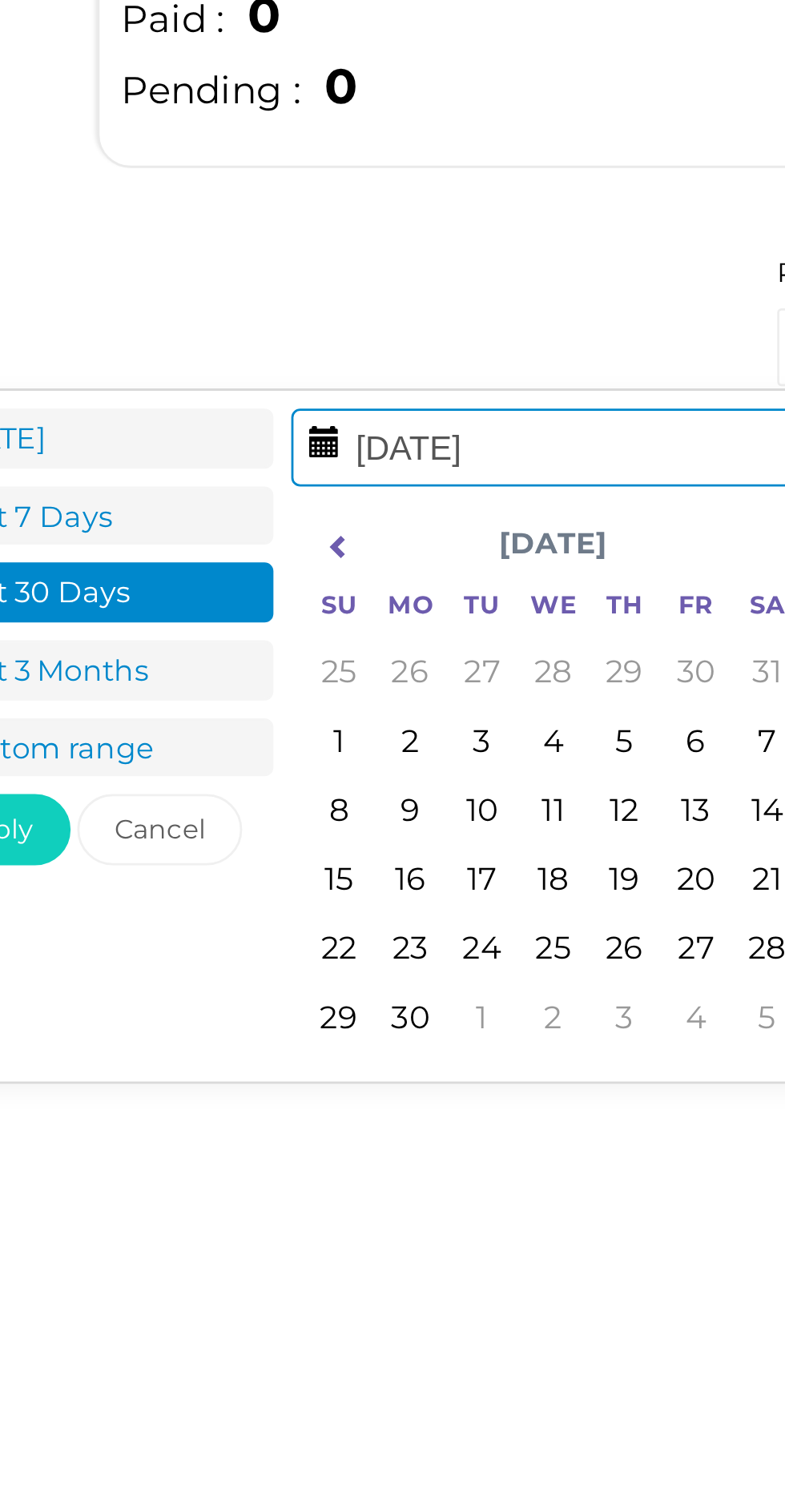
click at [402, 726] on th at bounding box center [414, 732] width 26 height 24
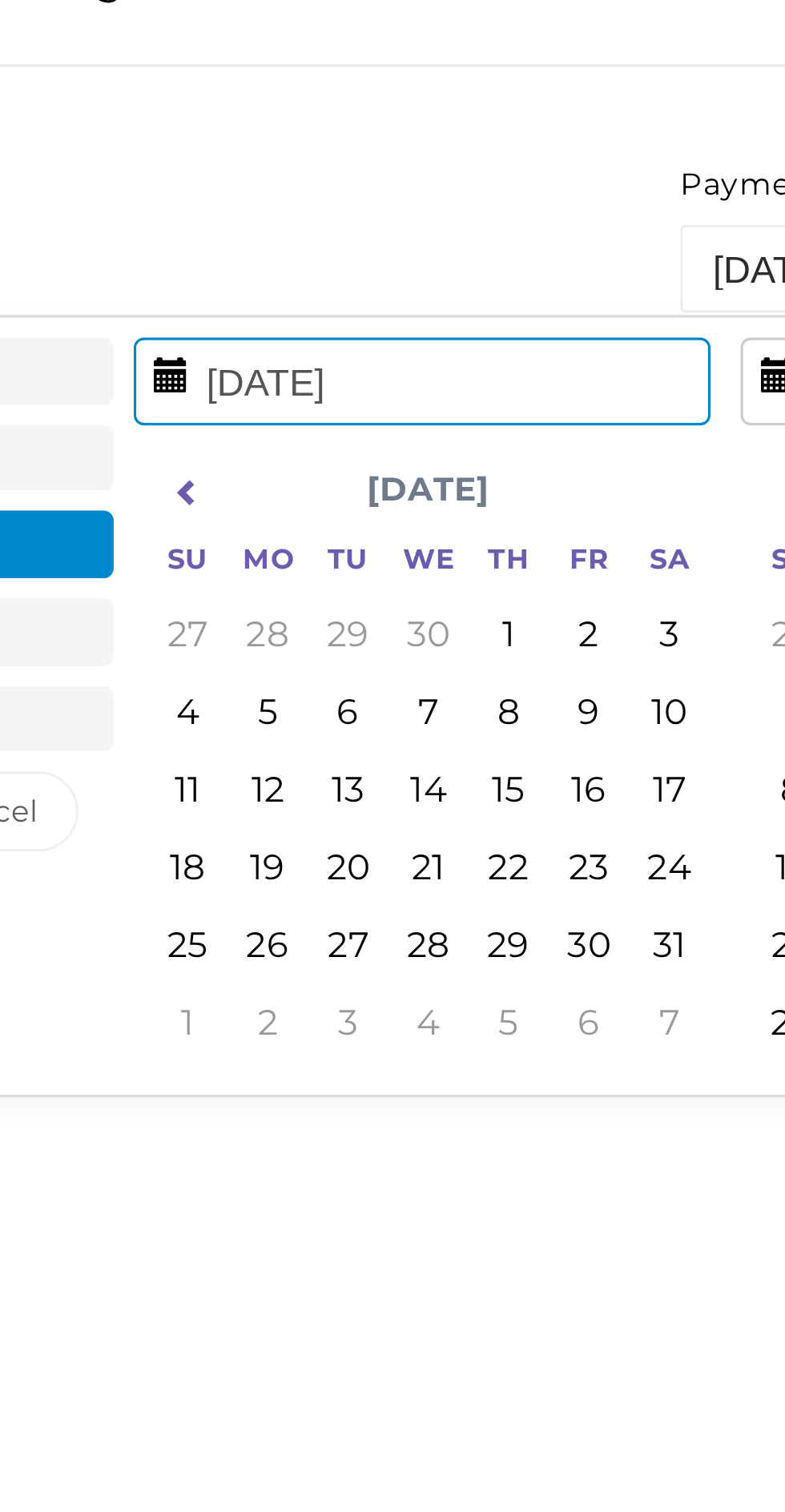
click at [443, 742] on th "May 2025" at bounding box center [491, 732] width 128 height 24
click at [409, 730] on icon at bounding box center [413, 732] width 9 height 9
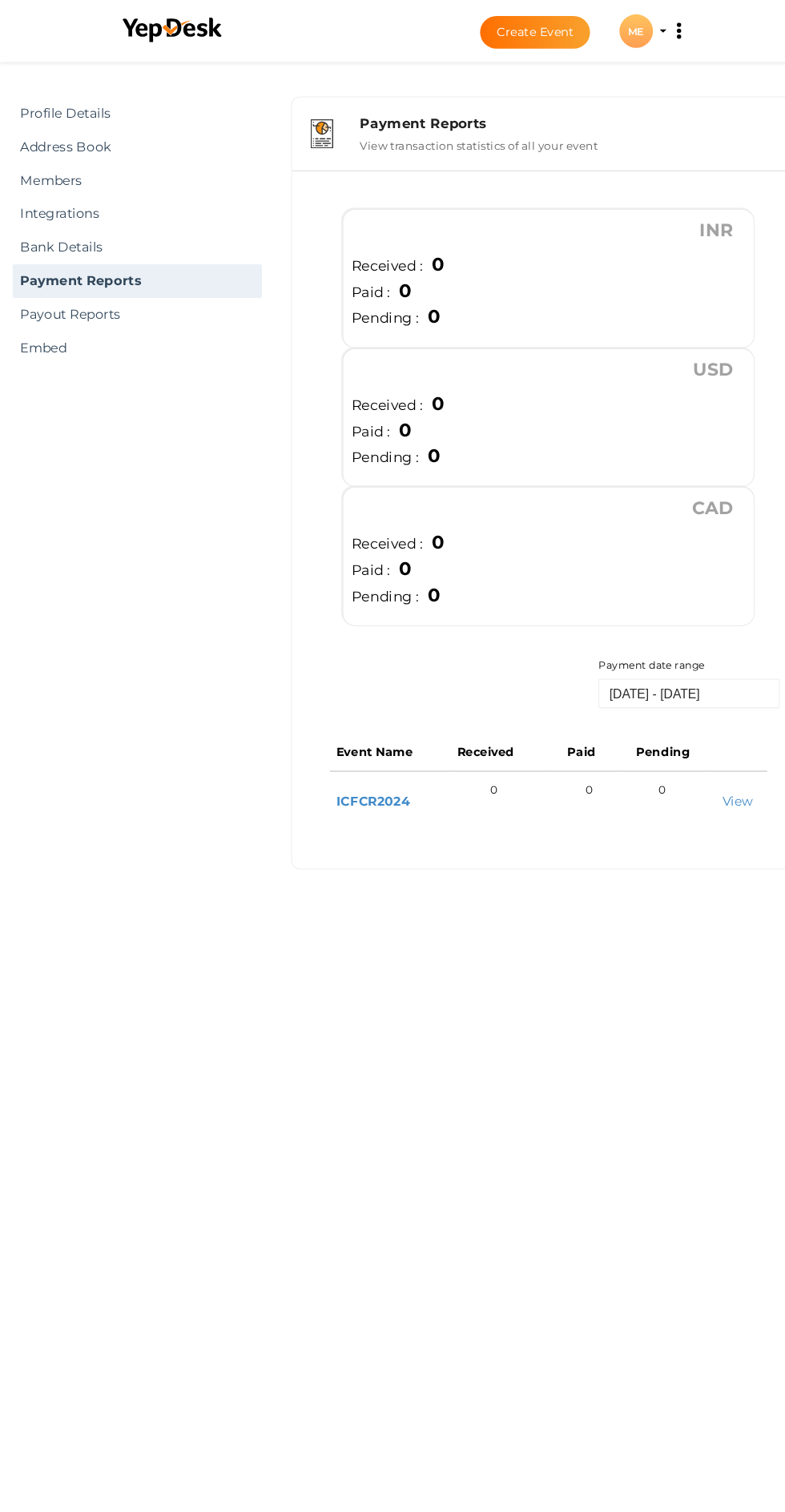
click at [62, 172] on link "Members" at bounding box center [131, 172] width 238 height 32
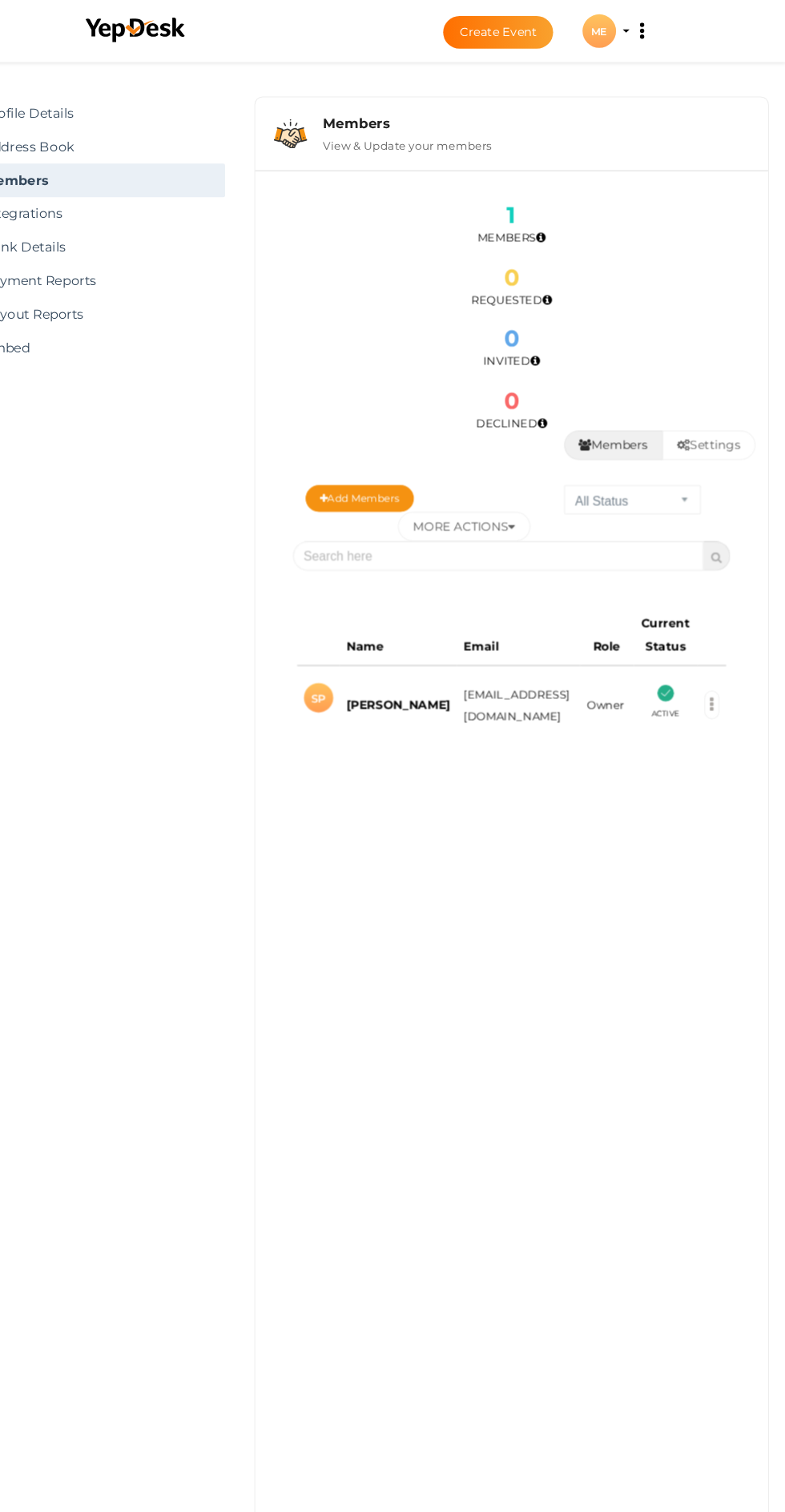
click at [718, 424] on button "Settings" at bounding box center [711, 424] width 89 height 28
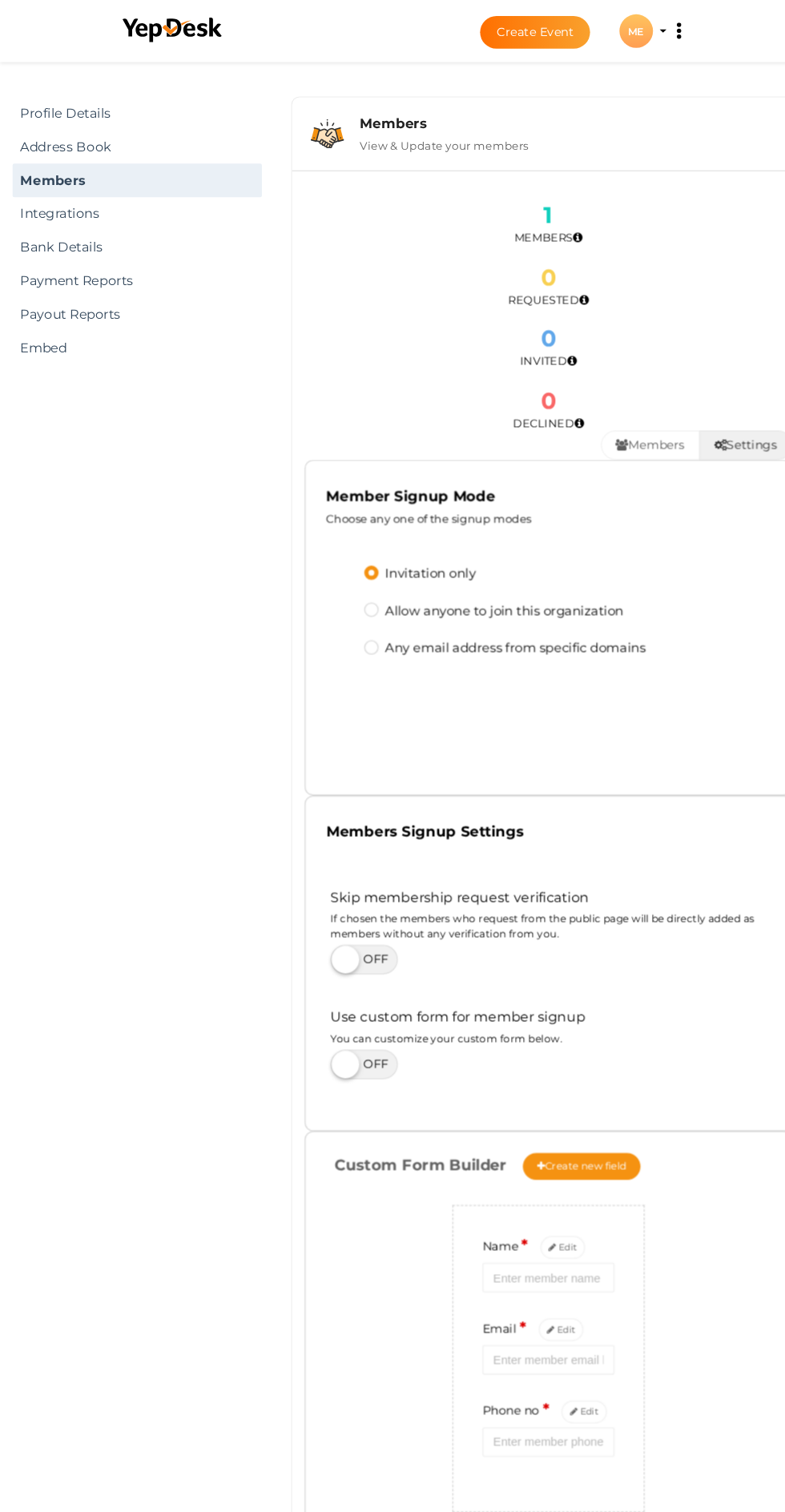
click at [87, 140] on link "Address Book" at bounding box center [131, 140] width 238 height 32
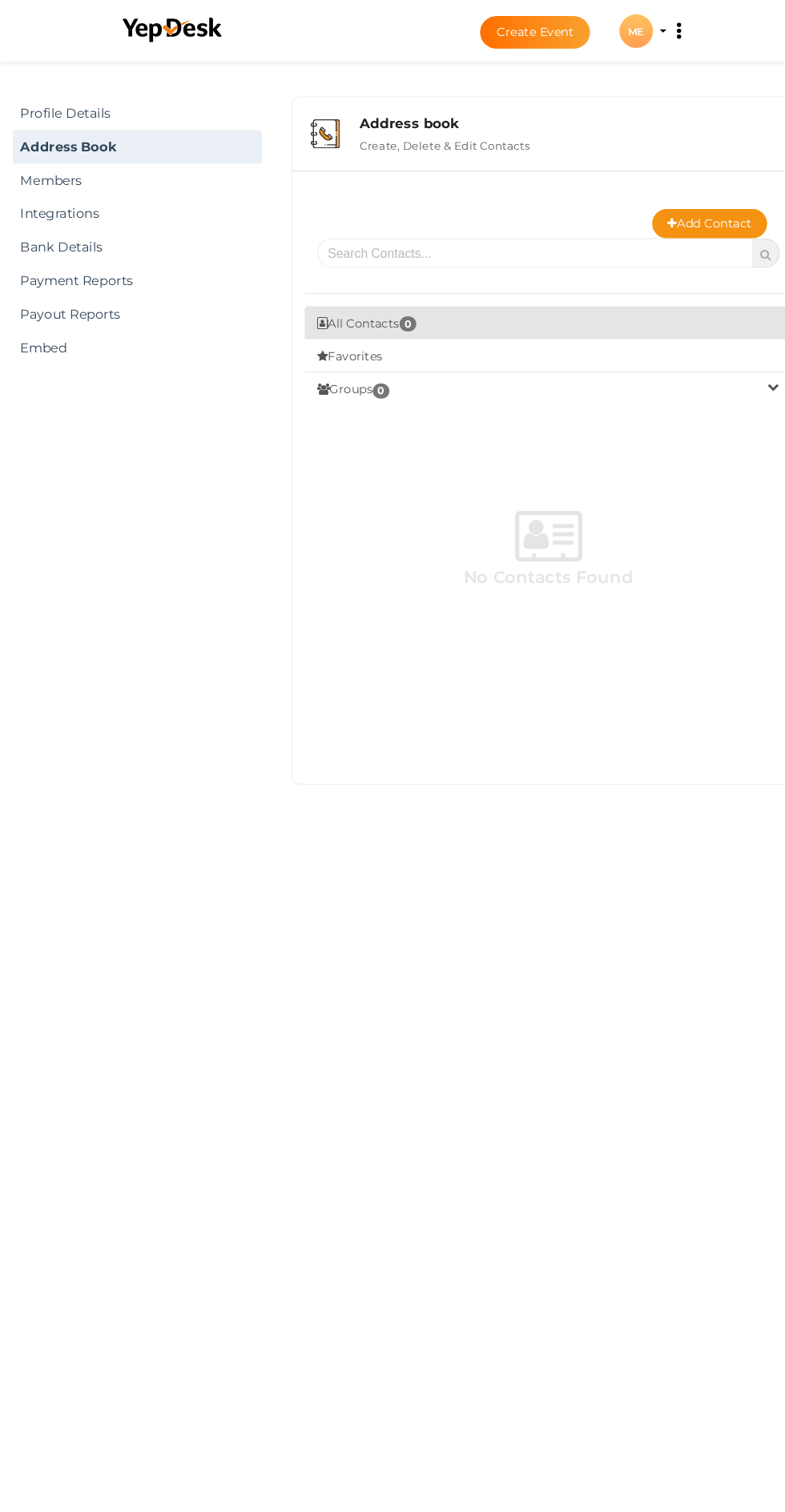
click at [50, 107] on link "Profile Details" at bounding box center [131, 108] width 238 height 32
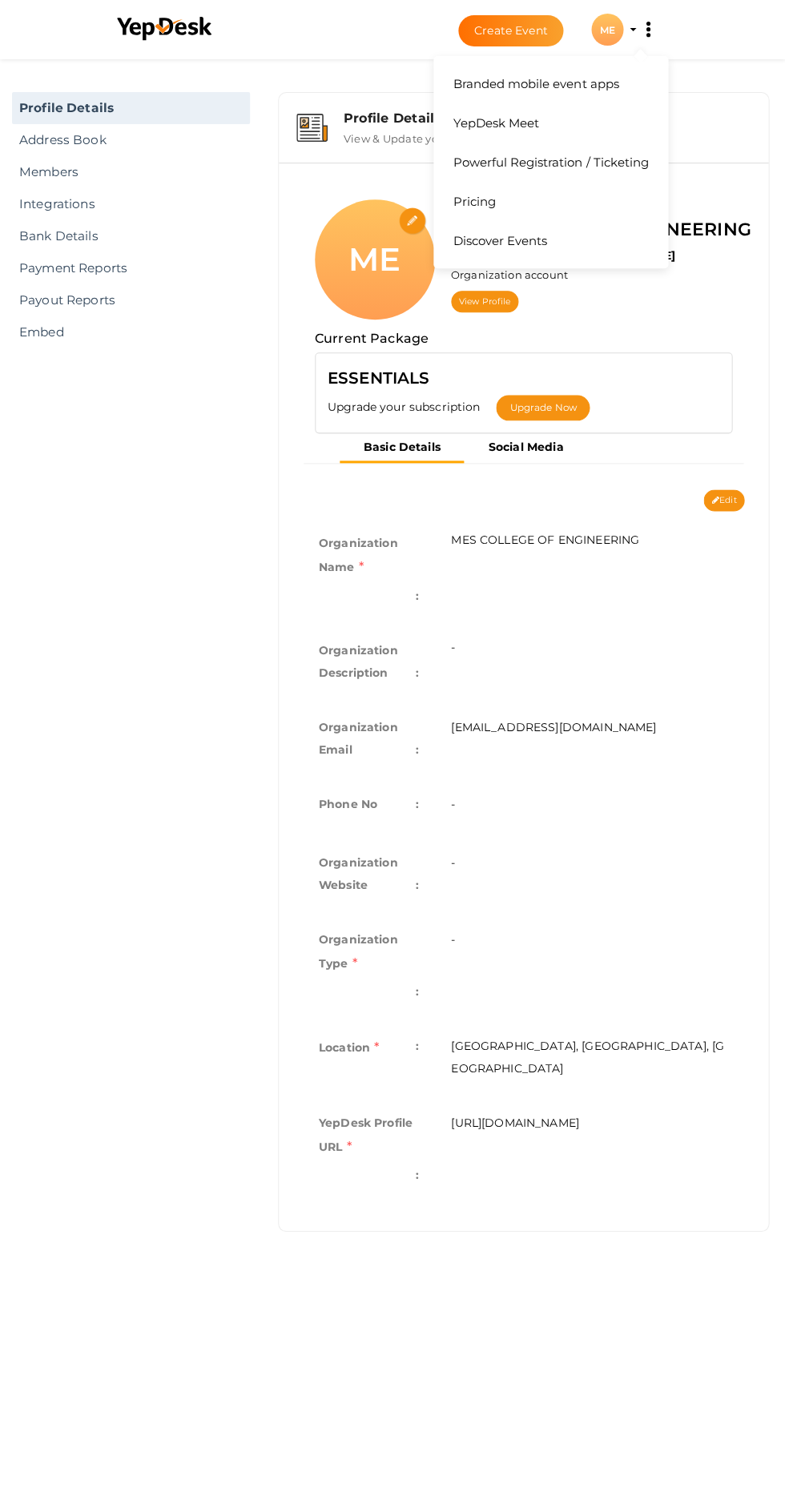
click at [648, 30] on icon at bounding box center [647, 29] width 4 height 4
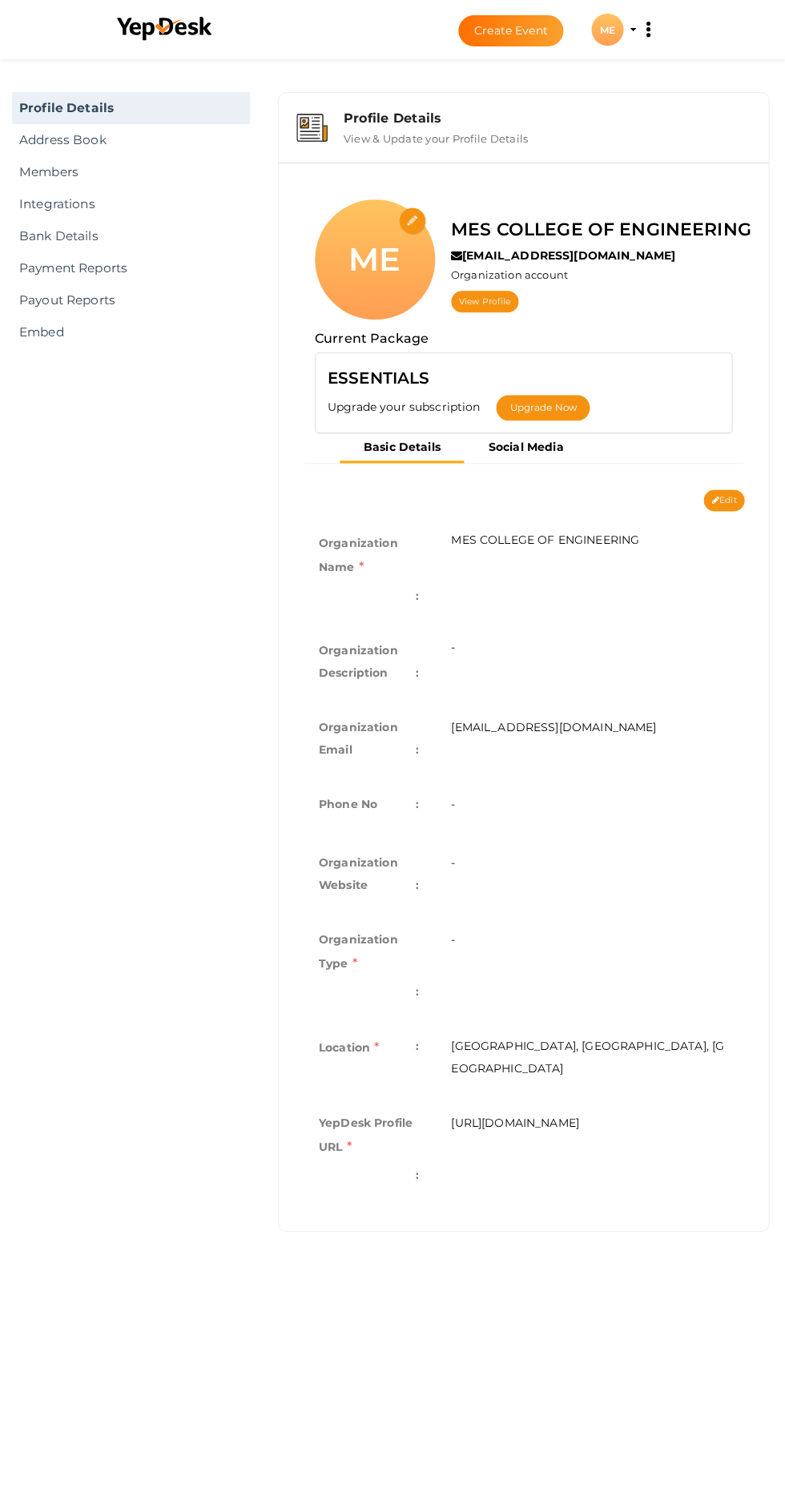
click at [484, 203] on link "Pricing" at bounding box center [551, 184] width 210 height 39
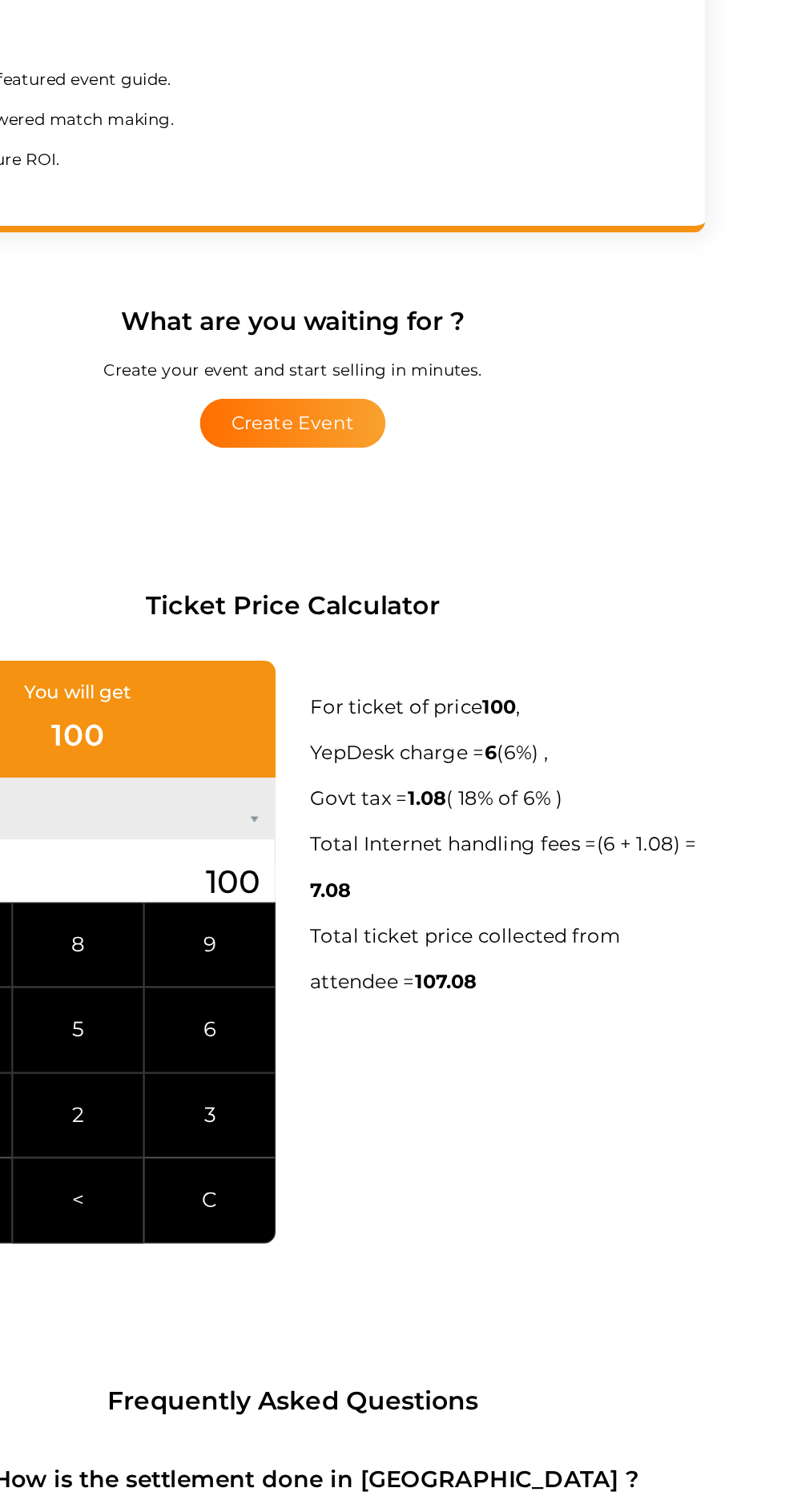
scroll to position [1088, 0]
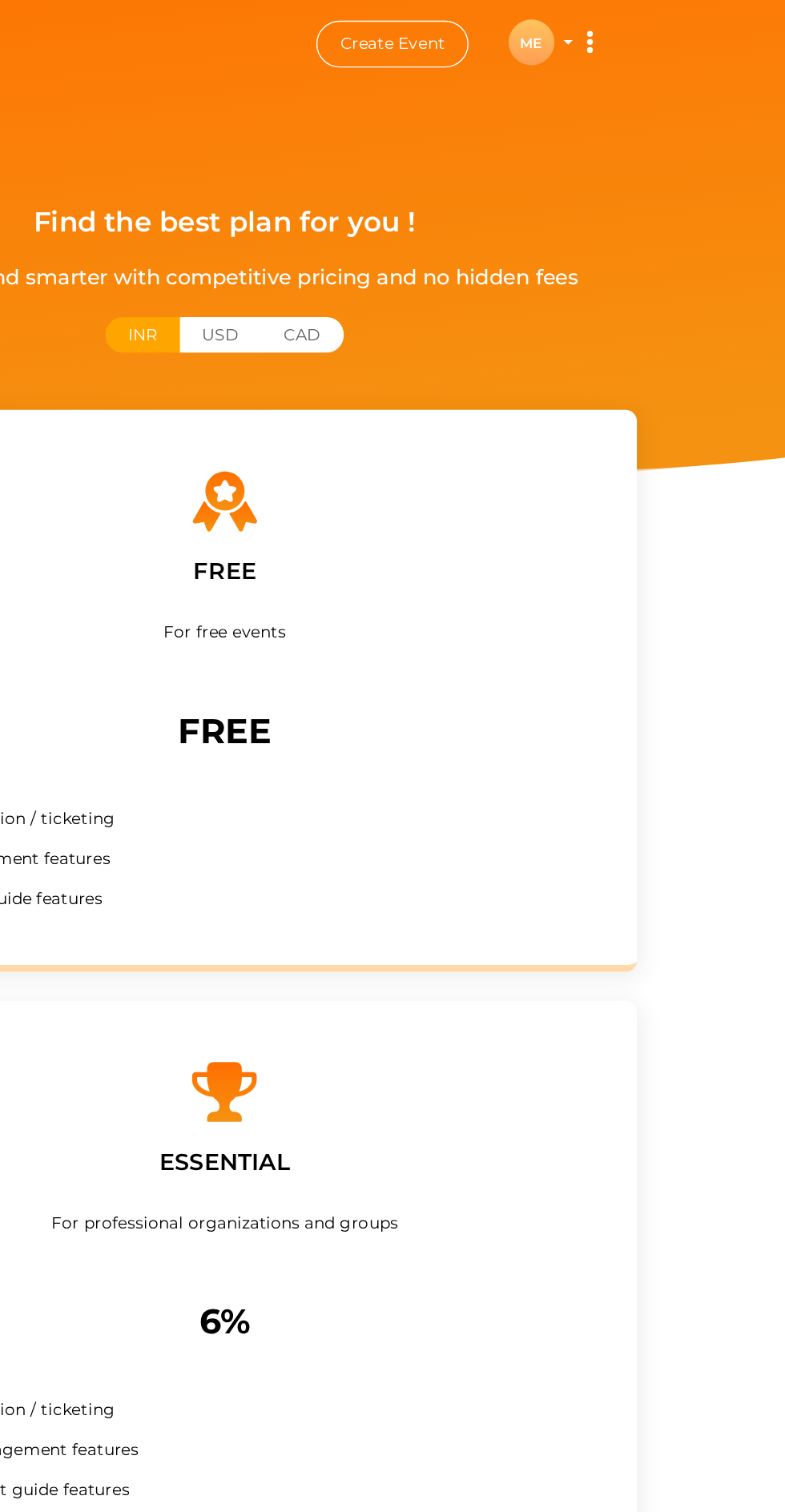
click at [604, 27] on div "ME" at bounding box center [607, 30] width 33 height 32
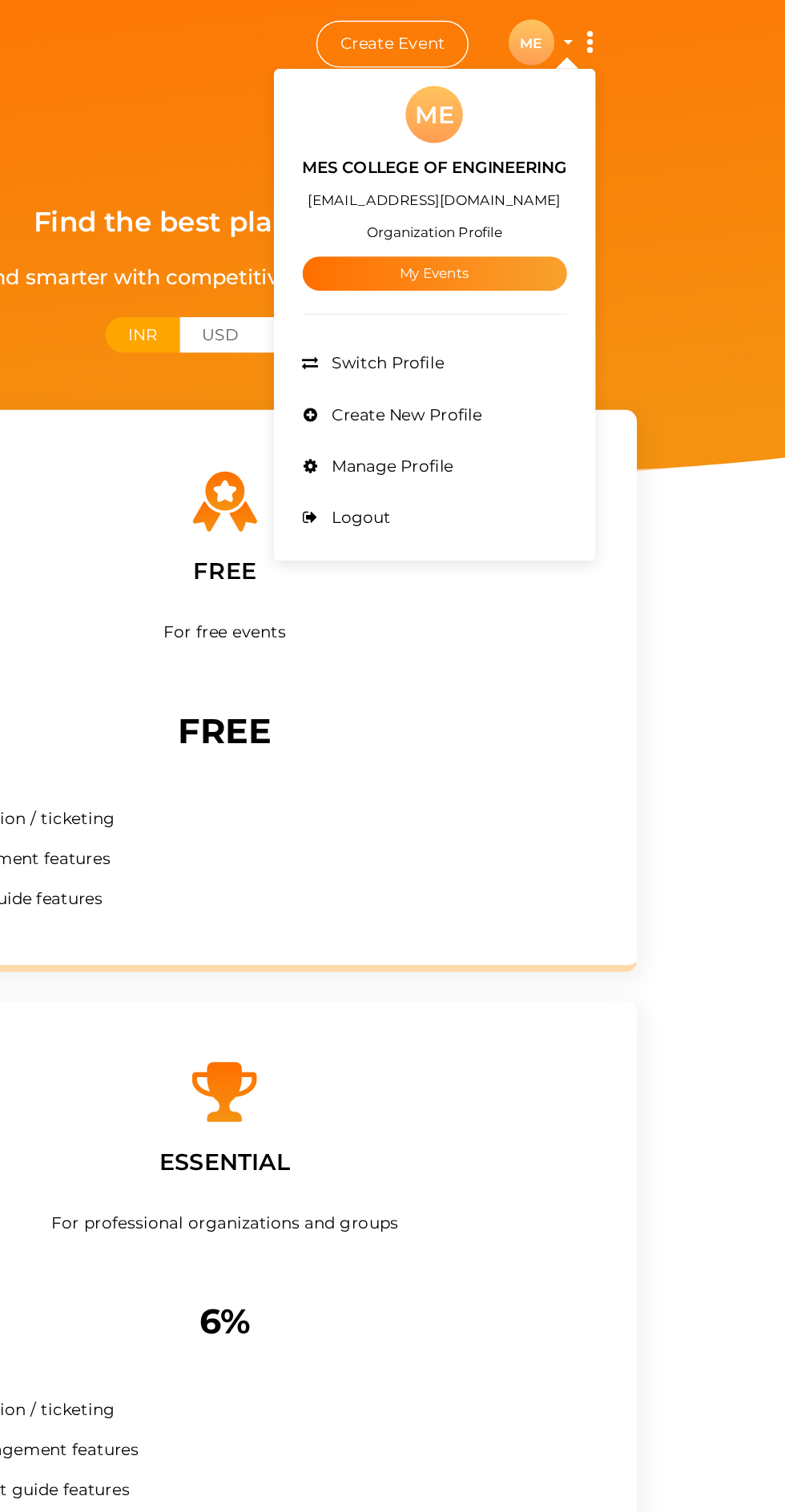
click at [725, 140] on div at bounding box center [392, 756] width 785 height 1512
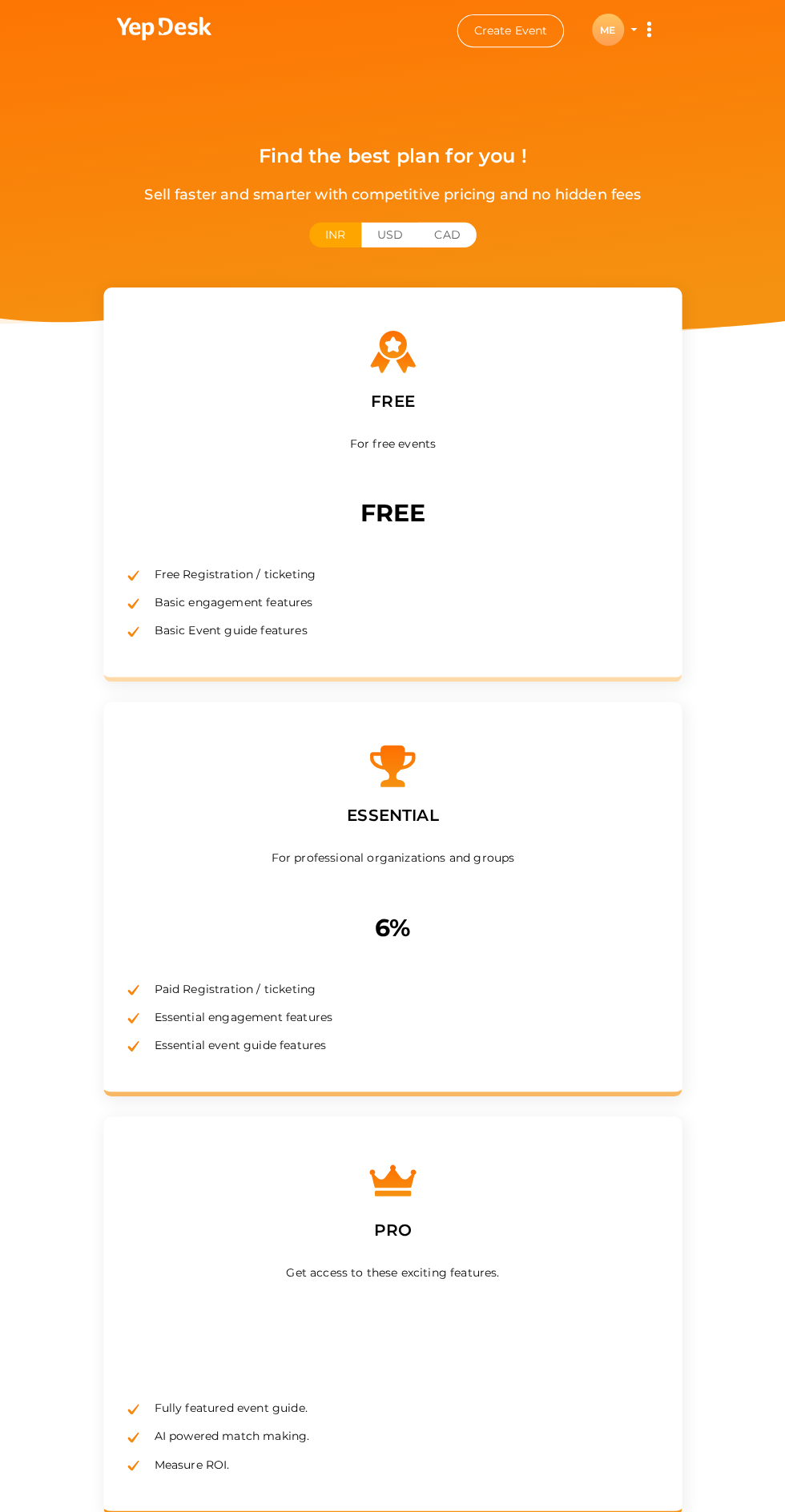
click at [498, 32] on button "Create Event" at bounding box center [510, 31] width 107 height 32
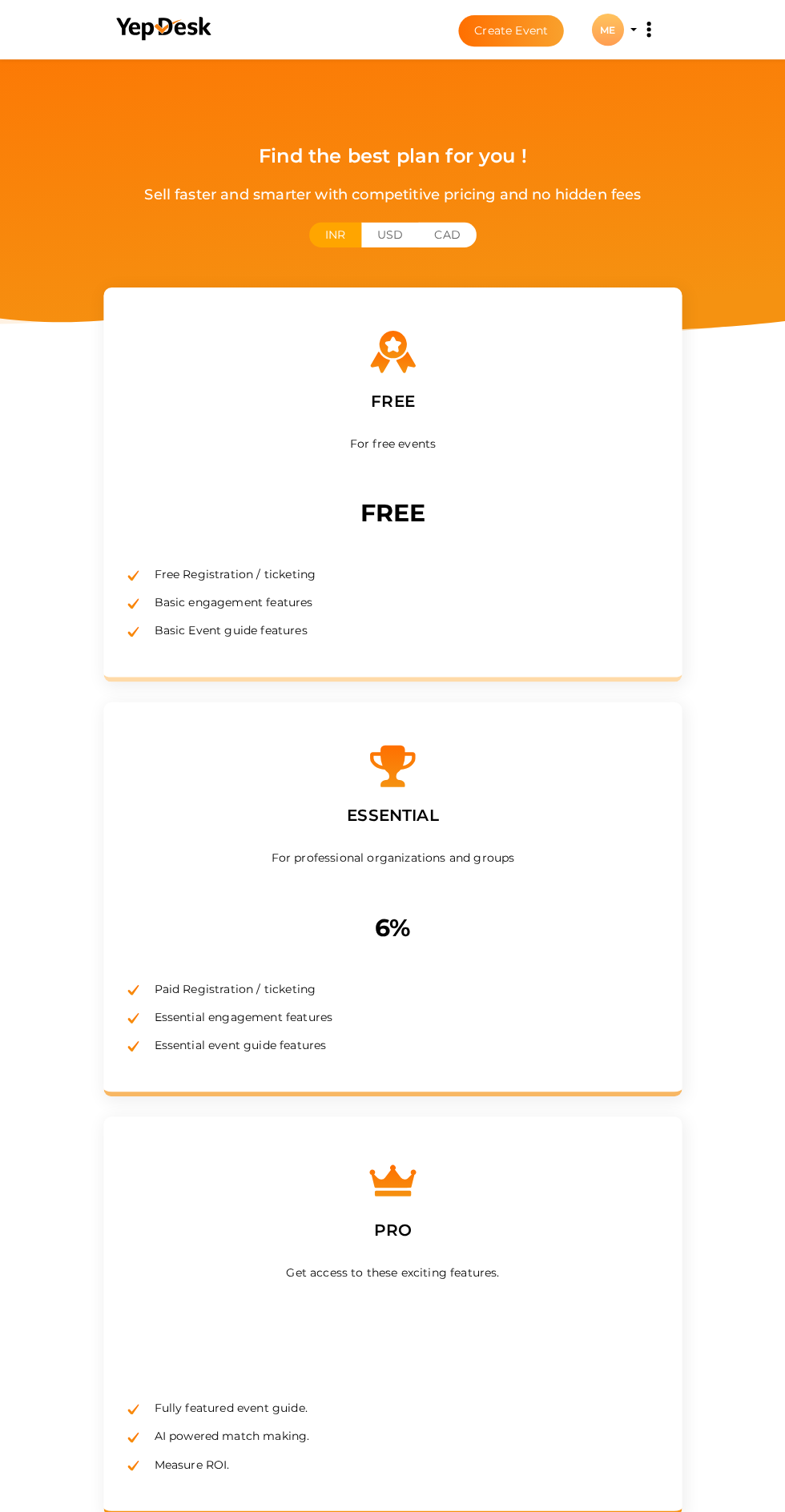
click at [606, 30] on div "ME" at bounding box center [607, 30] width 33 height 32
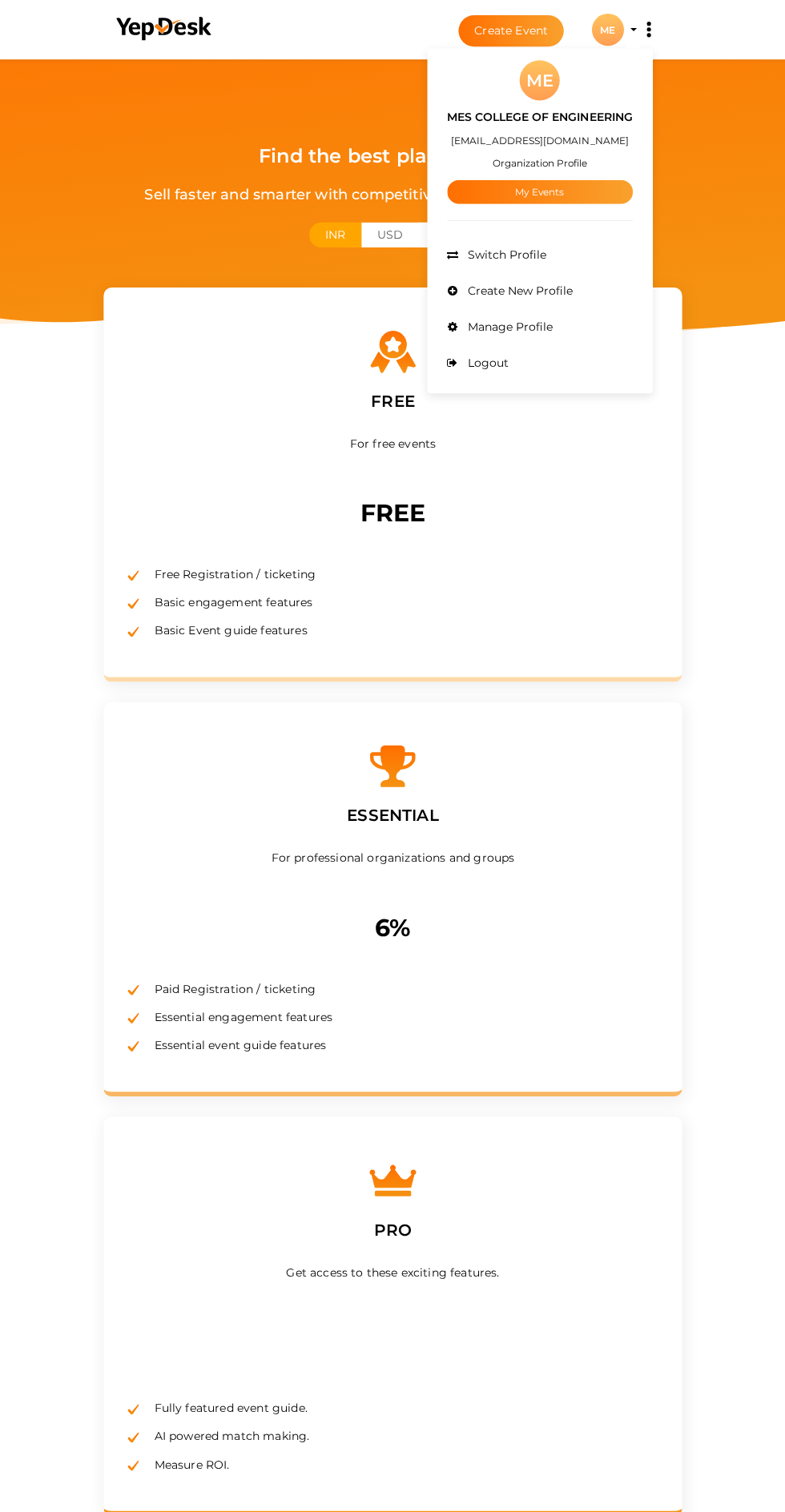
click at [595, 194] on link "My Events" at bounding box center [539, 191] width 185 height 24
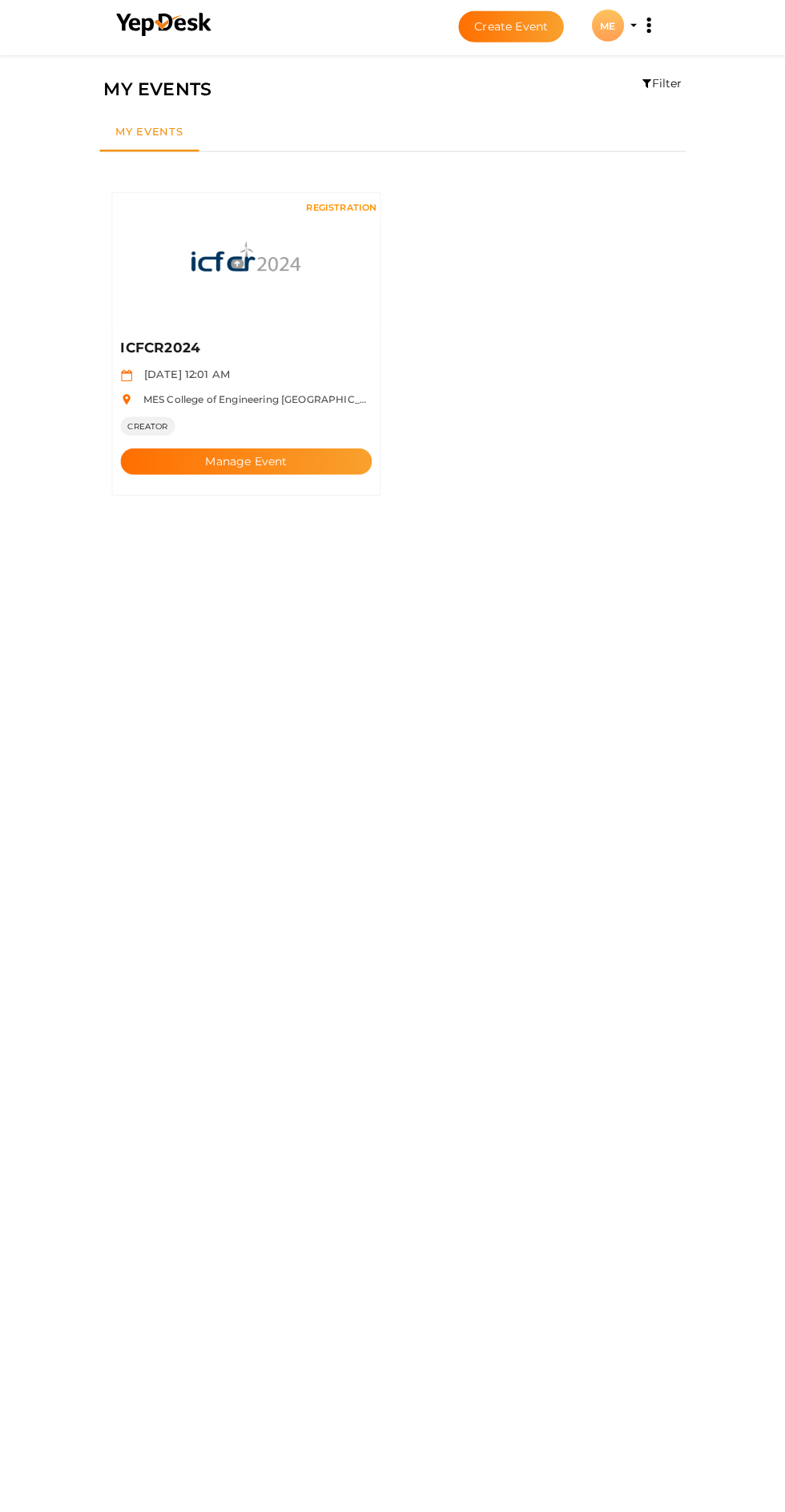
click at [279, 451] on button "Manage Event" at bounding box center [246, 464] width 251 height 27
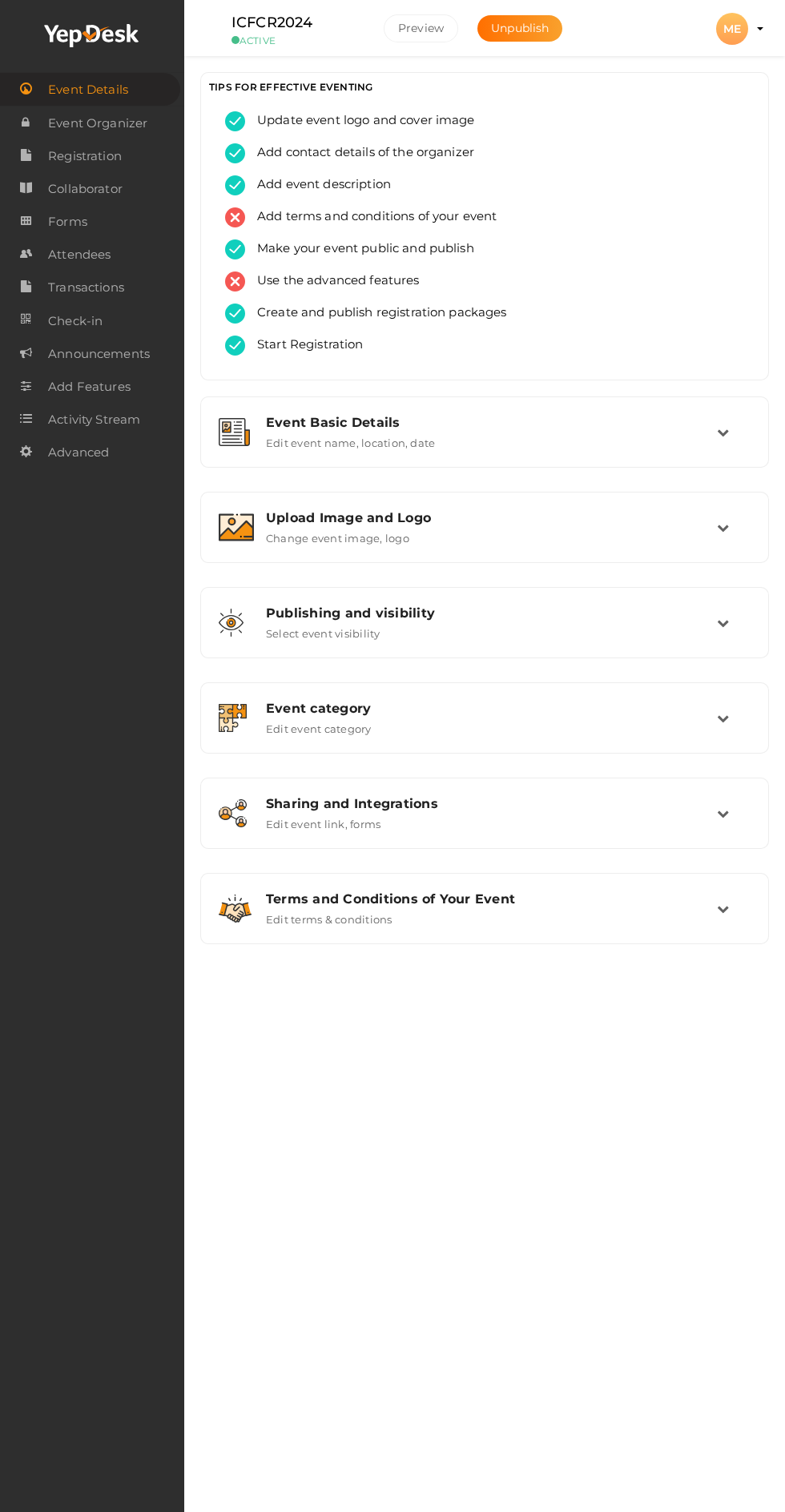
click at [732, 28] on div "ME" at bounding box center [732, 29] width 33 height 32
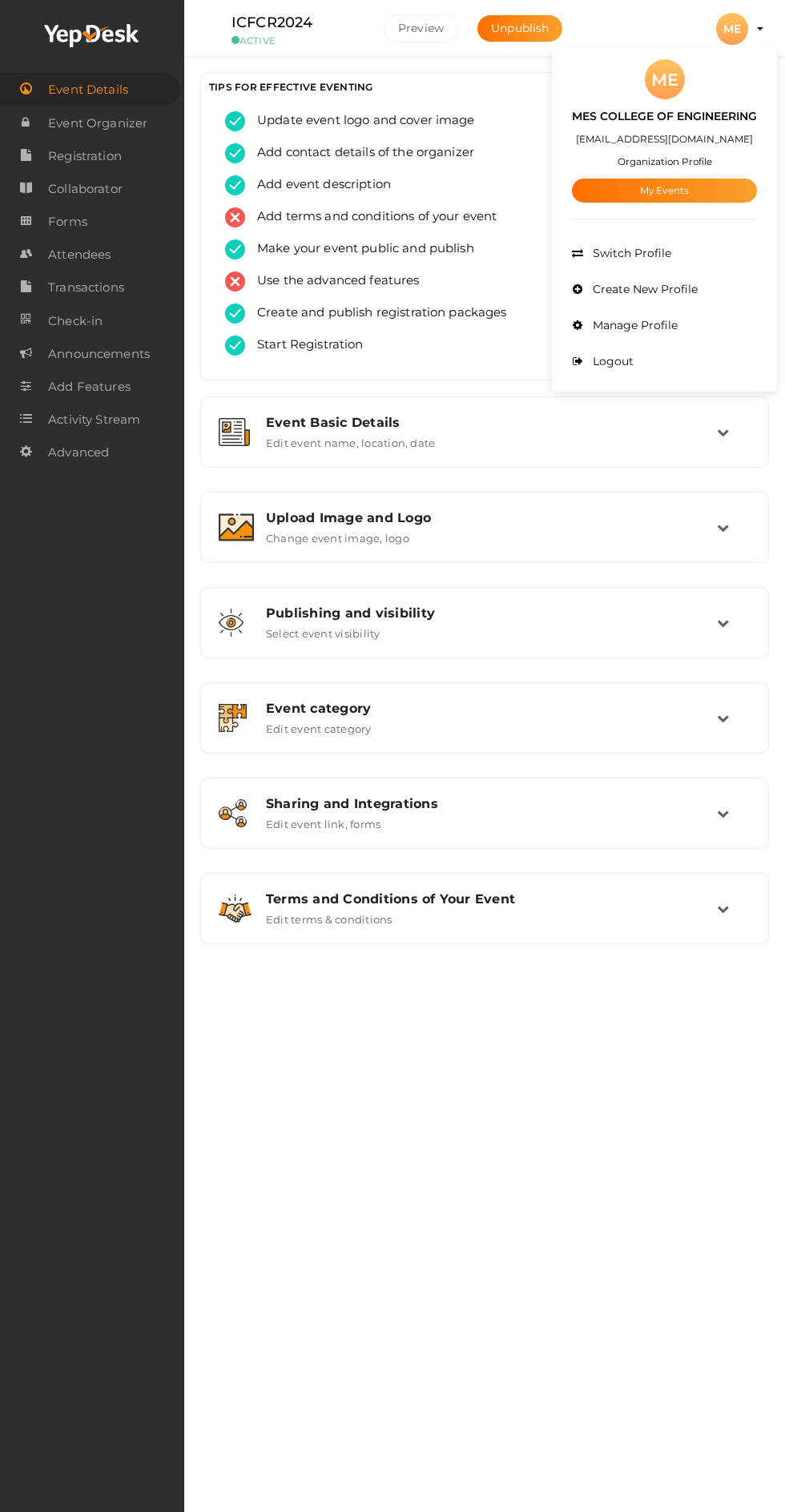
click at [703, 335] on li "Manage Profile" at bounding box center [665, 326] width 185 height 36
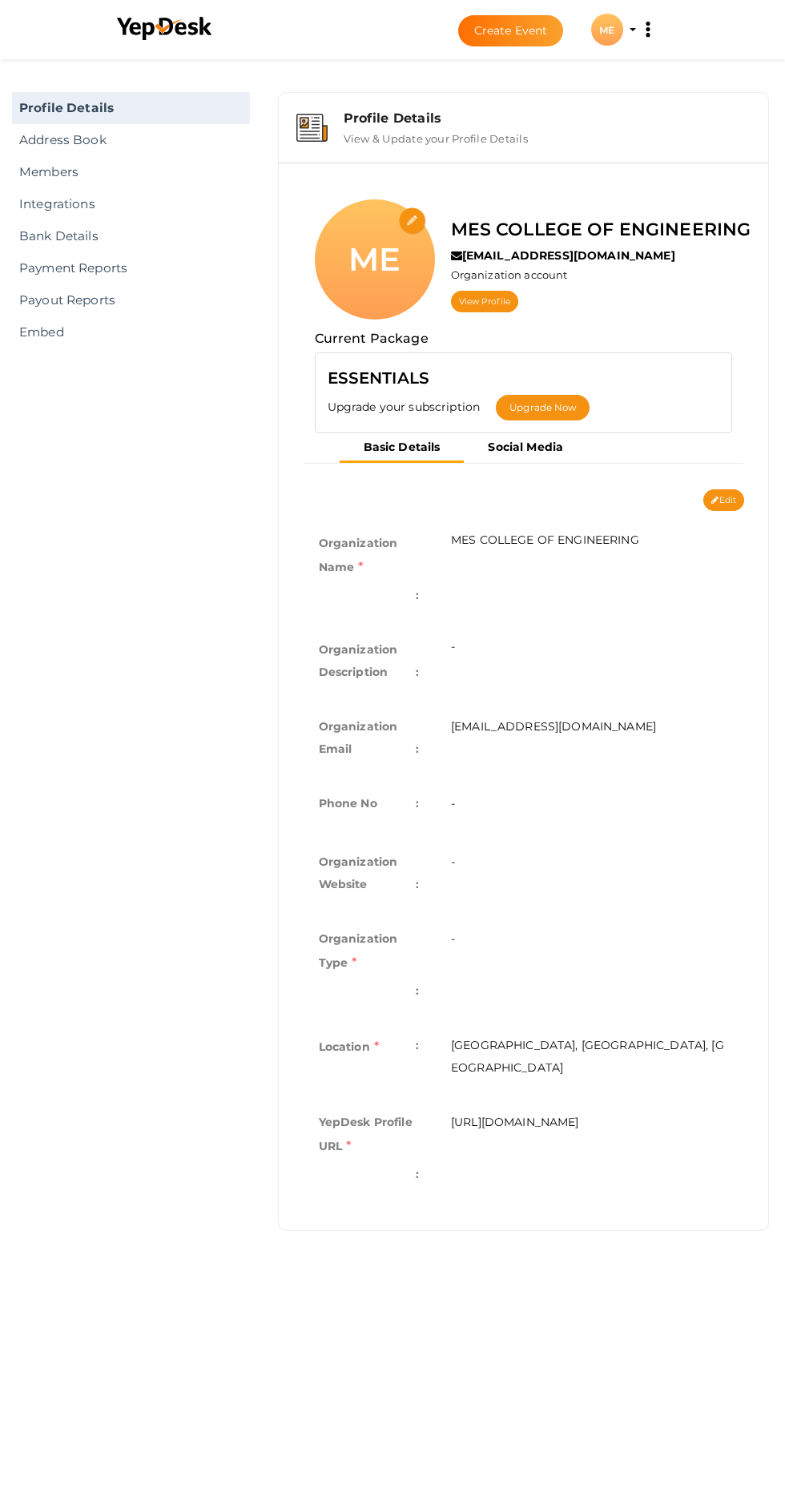
scroll to position [84, 0]
click at [486, 291] on link "View Profile" at bounding box center [485, 301] width 67 height 22
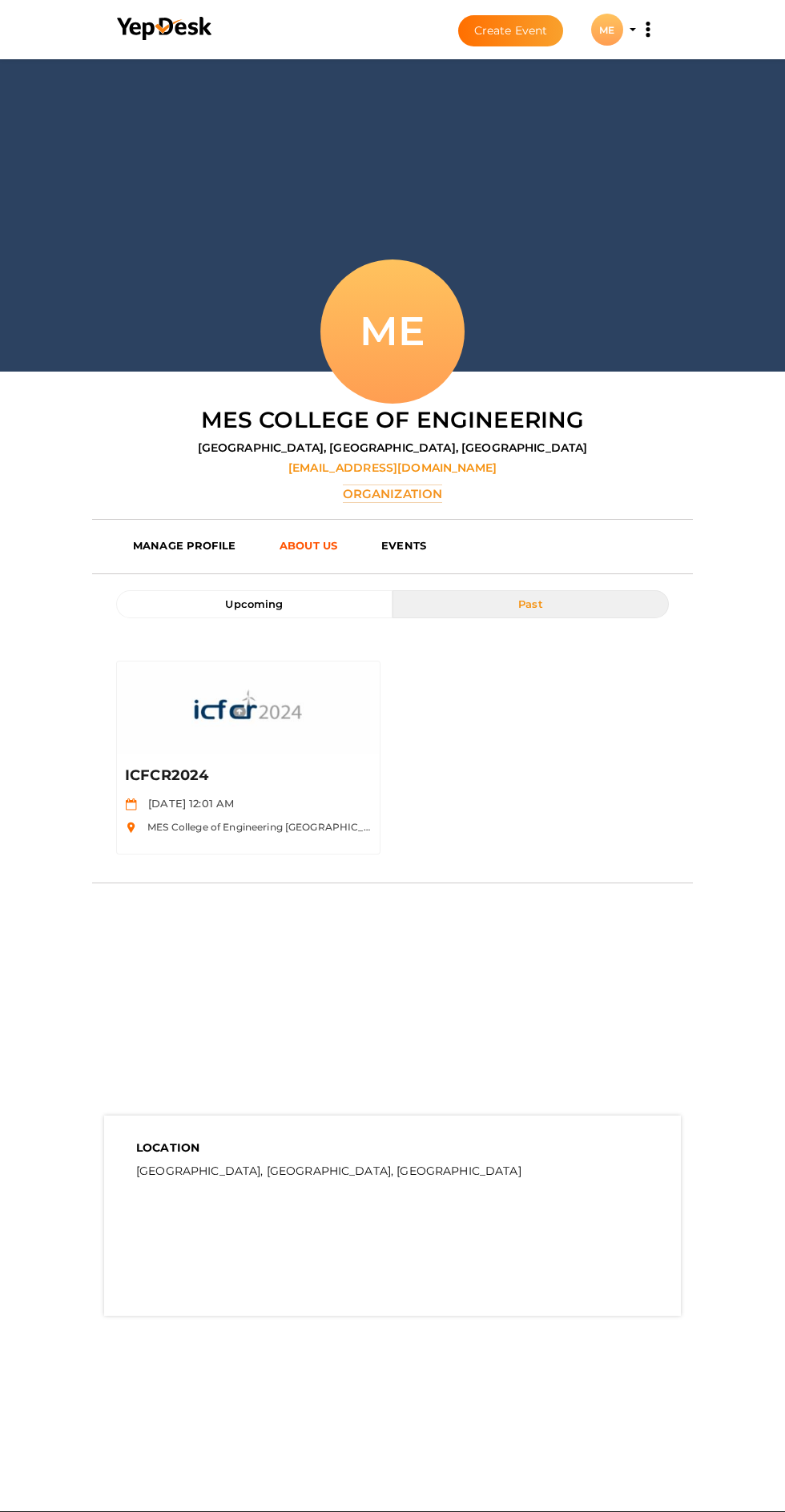
click at [310, 533] on link "ABOUT US" at bounding box center [318, 545] width 101 height 24
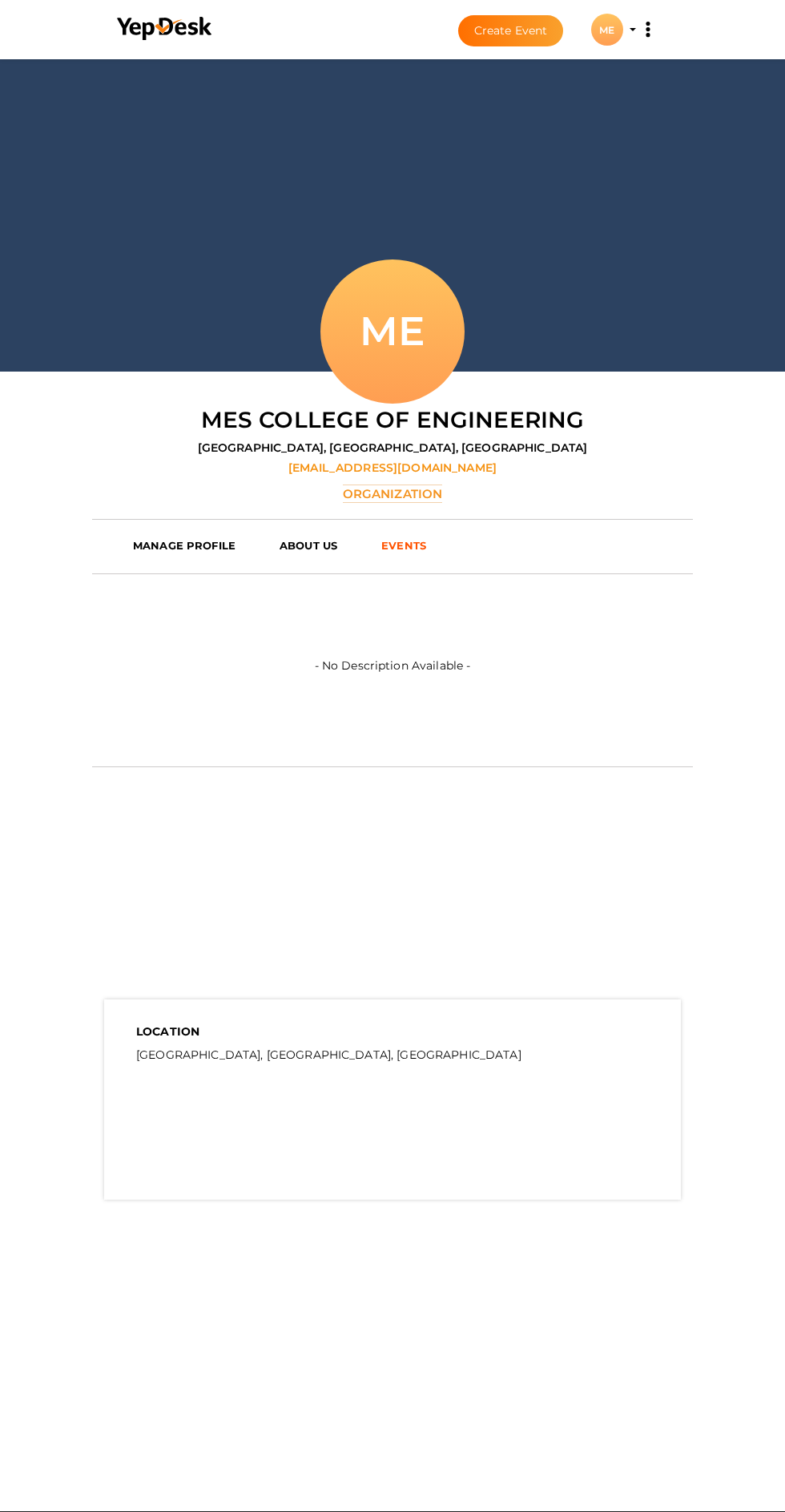
click at [418, 539] on b "EVENTS" at bounding box center [403, 545] width 45 height 12
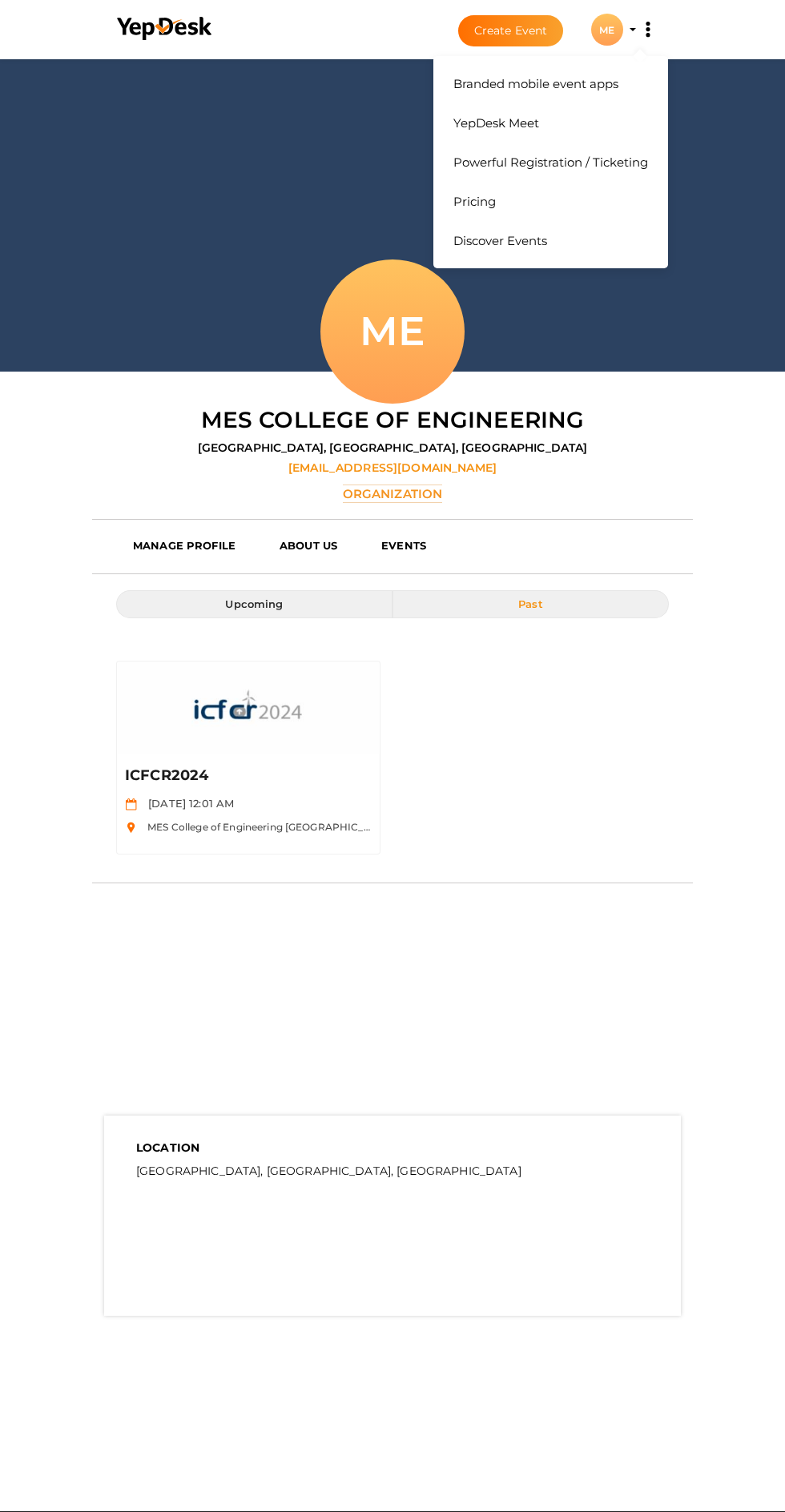
click at [632, 30] on button "Branded mobile event apps YepDesk Meet Powerful Registration / Ticketing Pricin…" at bounding box center [648, 29] width 40 height 33
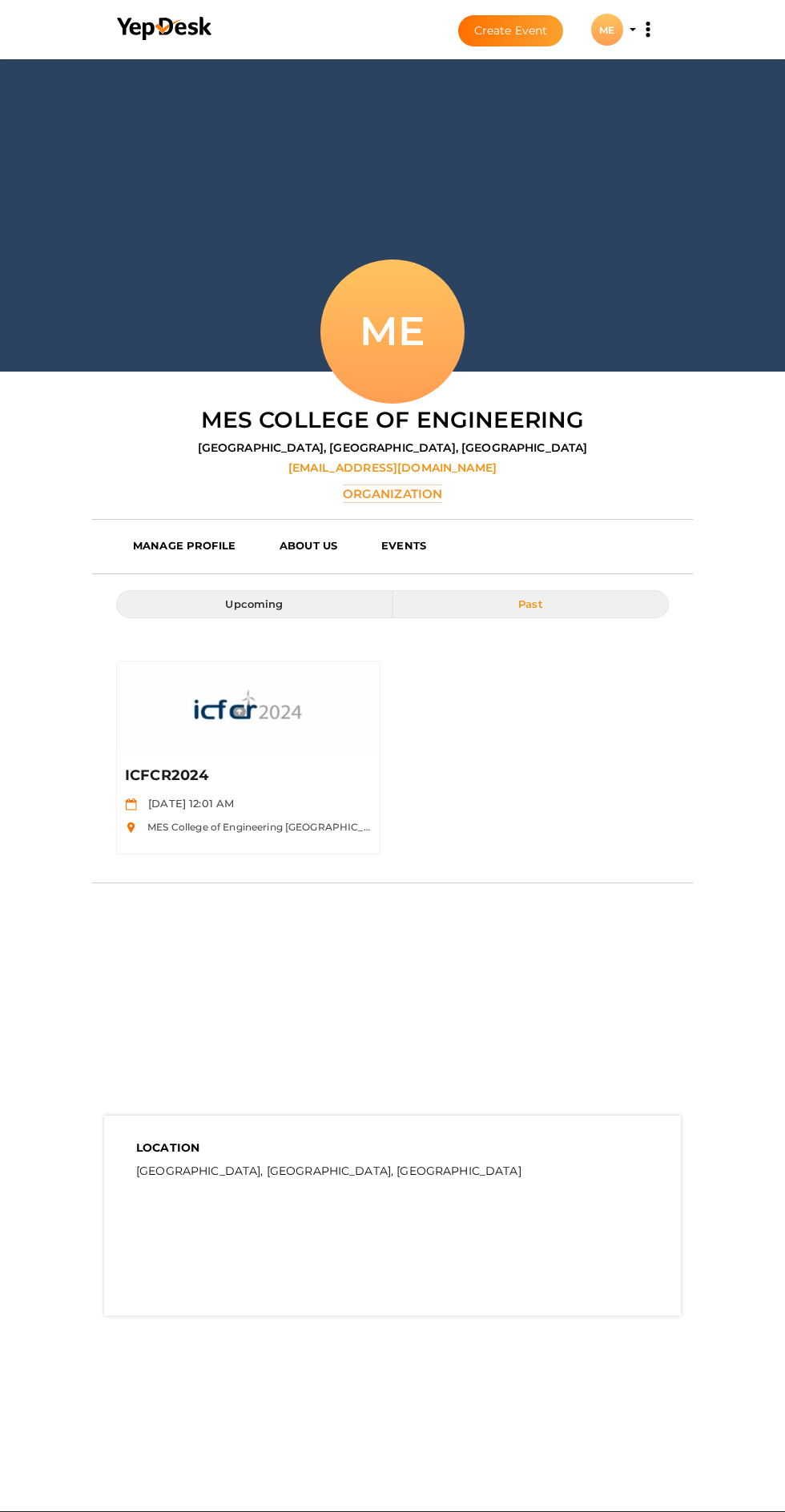
click at [486, 195] on link "Pricing" at bounding box center [551, 184] width 210 height 39
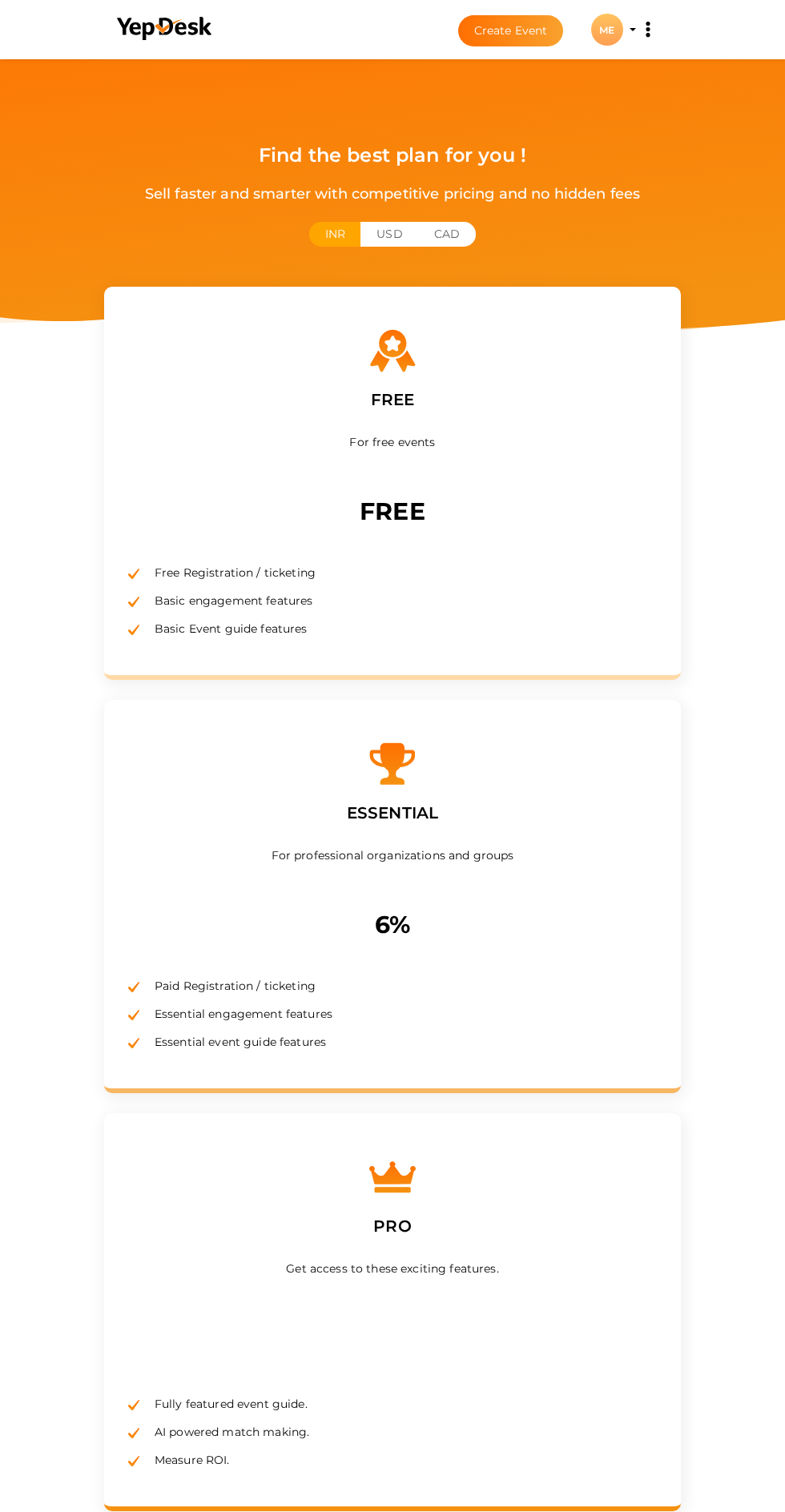
click at [389, 222] on button "USD" at bounding box center [389, 234] width 57 height 25
click at [333, 222] on button "INR" at bounding box center [335, 234] width 52 height 25
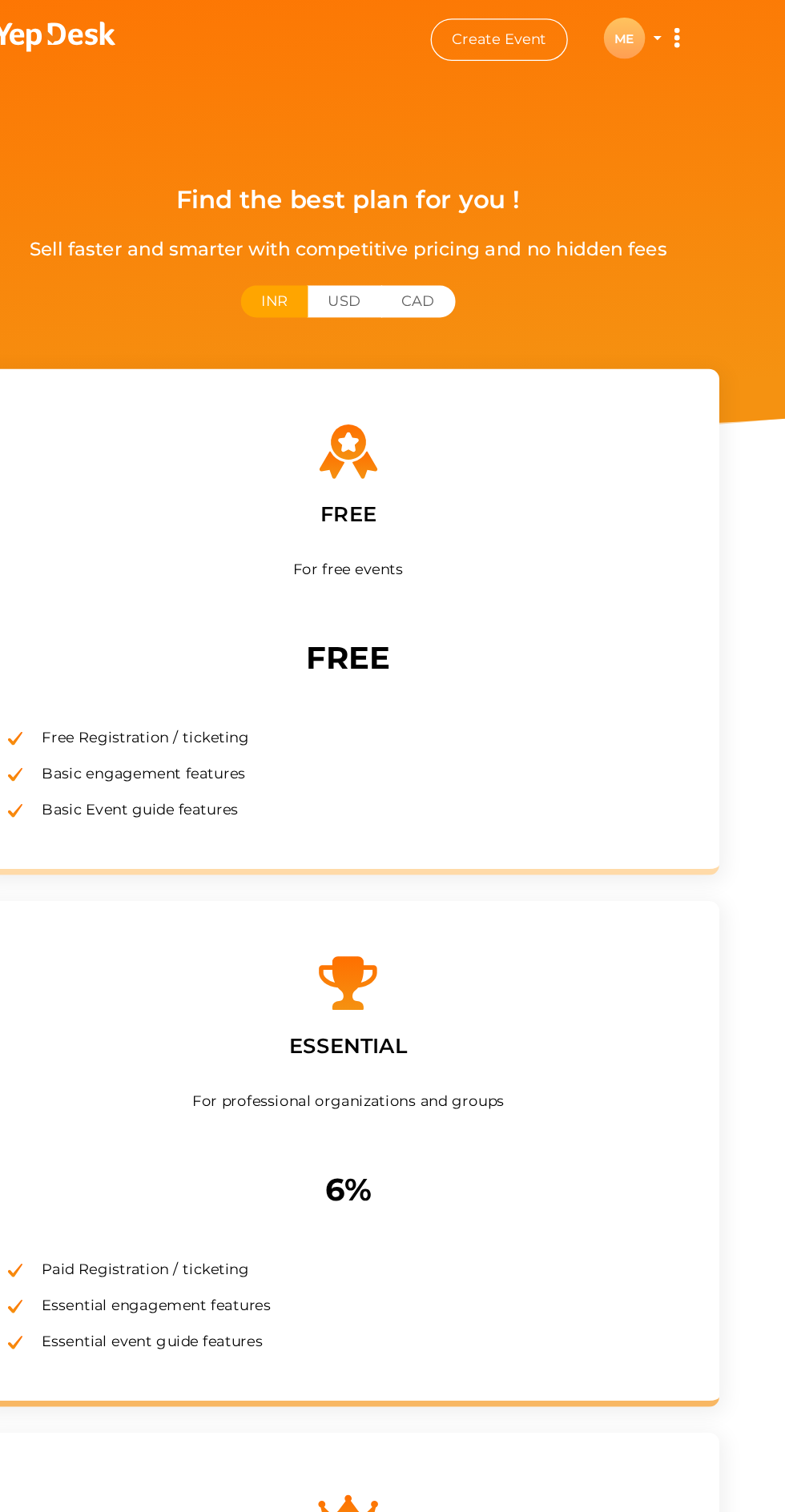
click at [604, 27] on div "ME" at bounding box center [607, 30] width 33 height 32
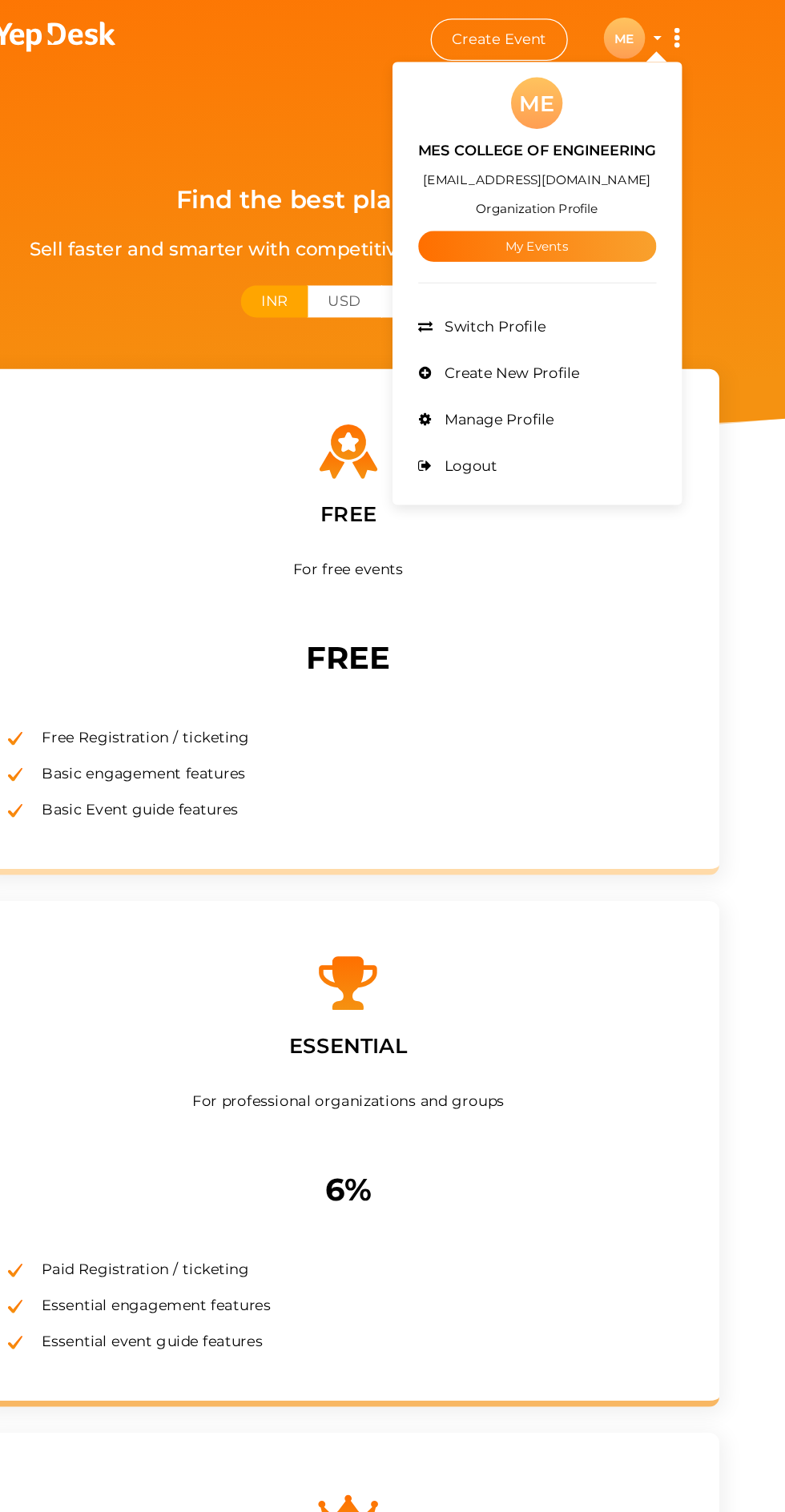
click at [590, 201] on link "My Events" at bounding box center [539, 191] width 185 height 24
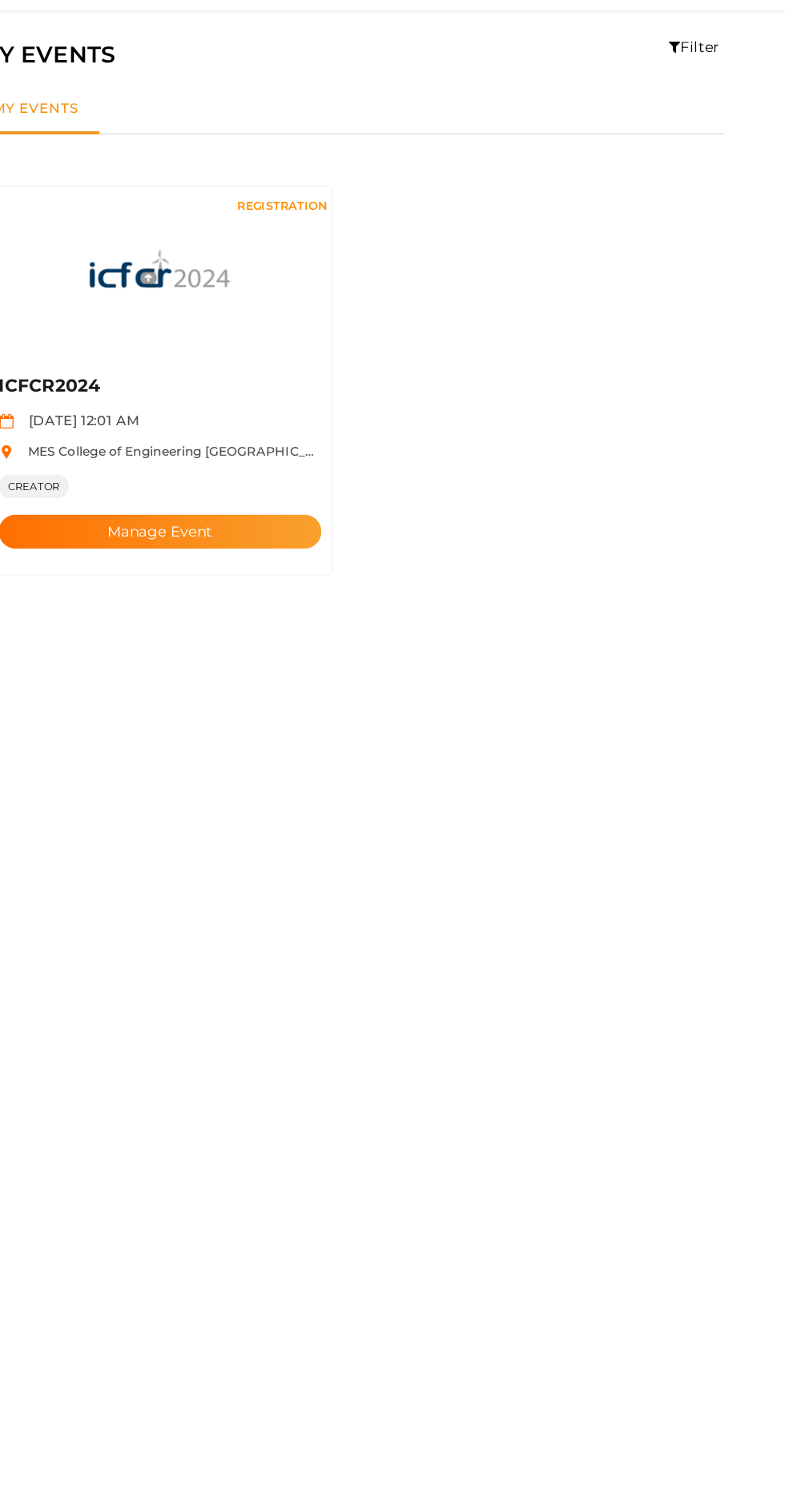
click at [307, 451] on button "Manage Event" at bounding box center [246, 464] width 251 height 27
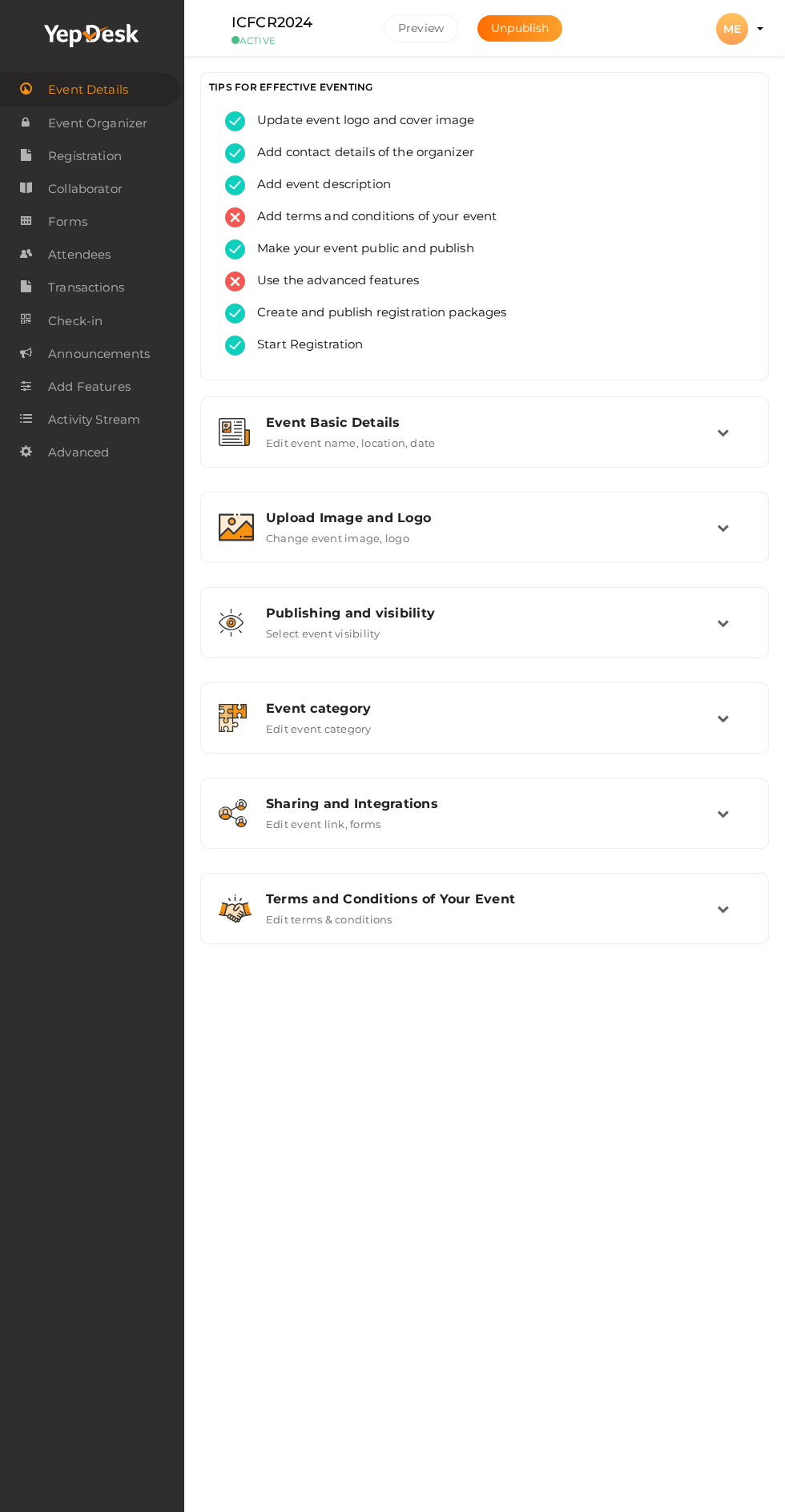
click at [114, 291] on span "Transactions" at bounding box center [86, 288] width 76 height 32
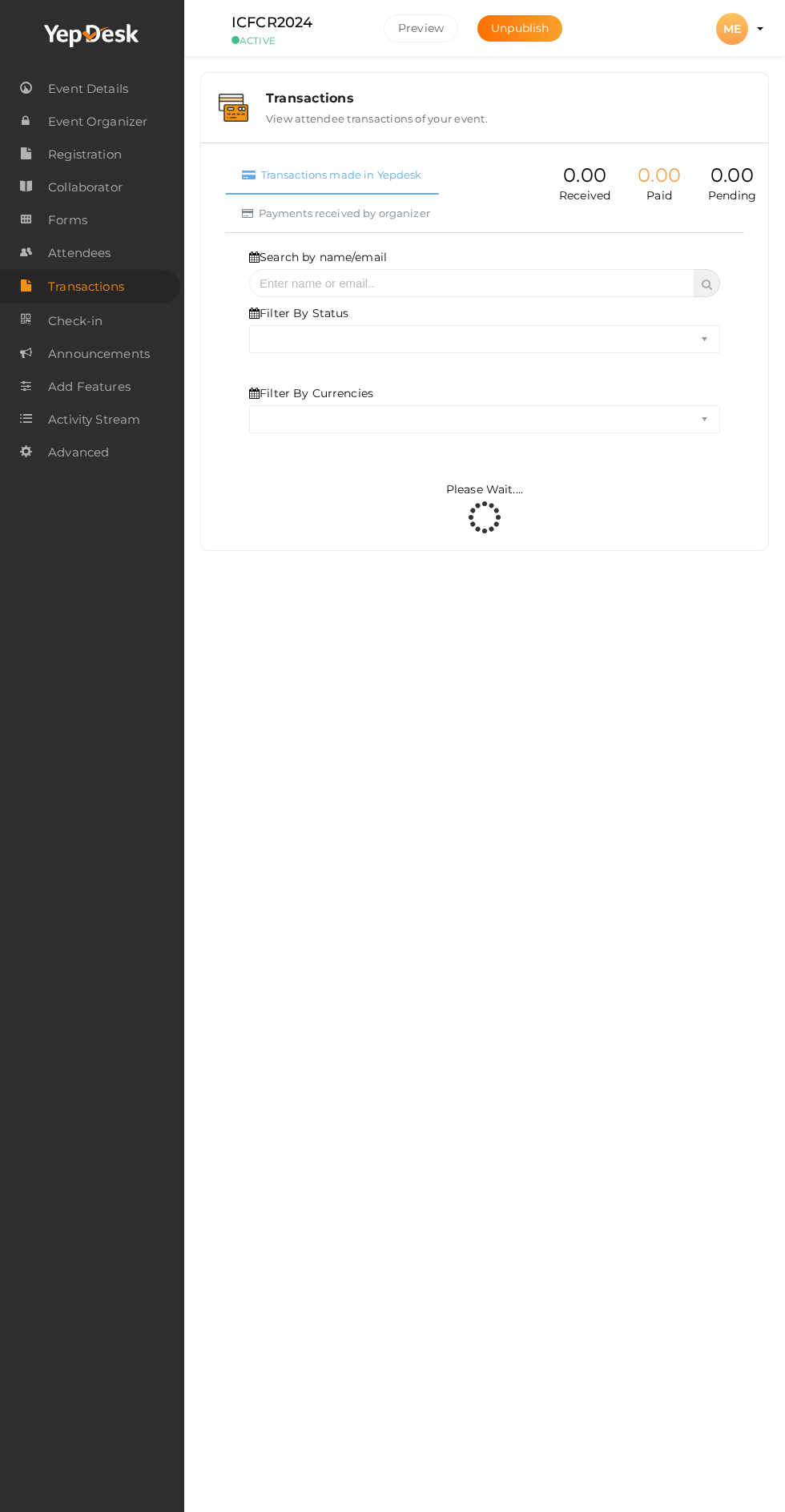
select select "ALL"
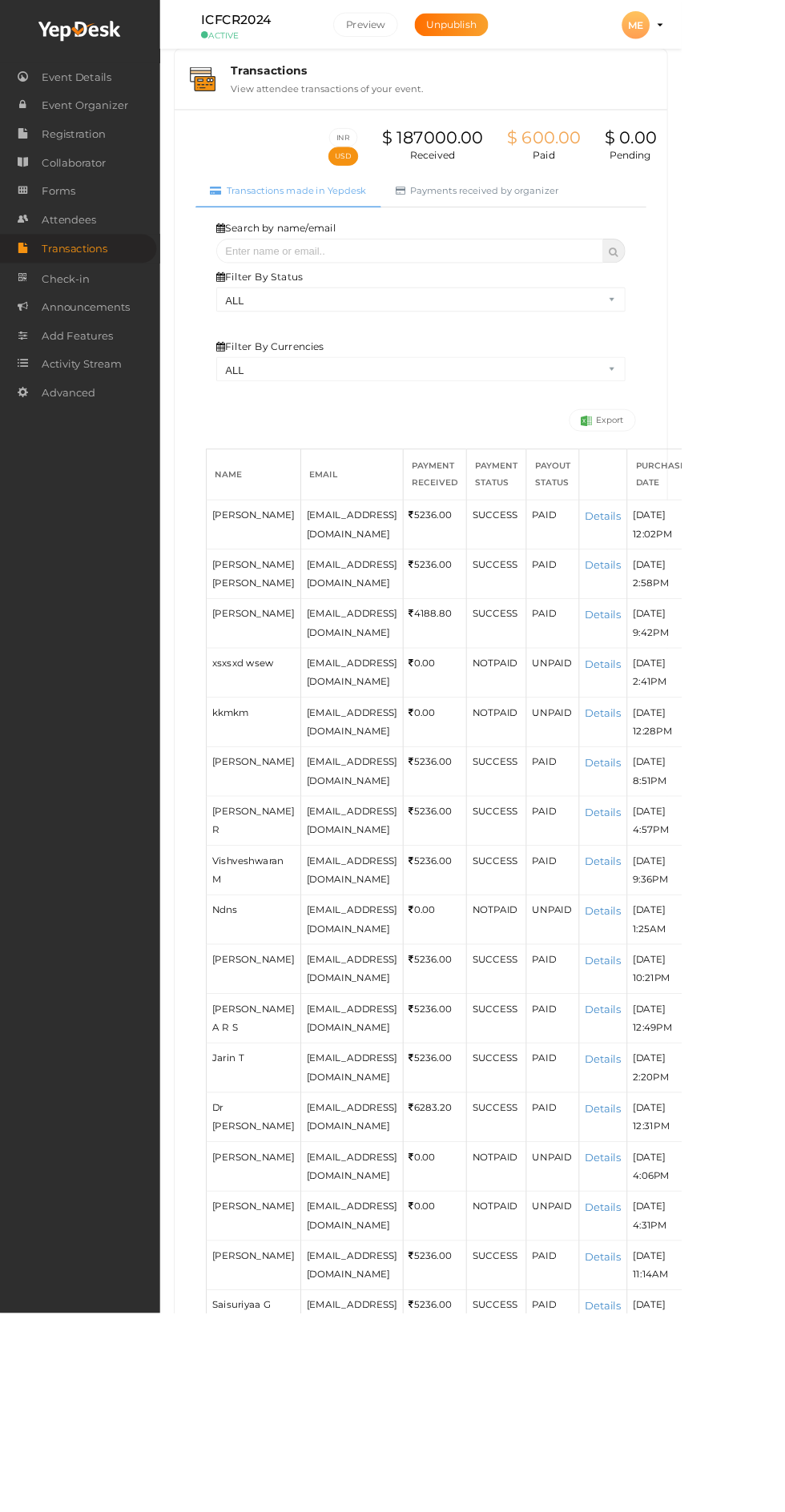
scroll to position [51, 0]
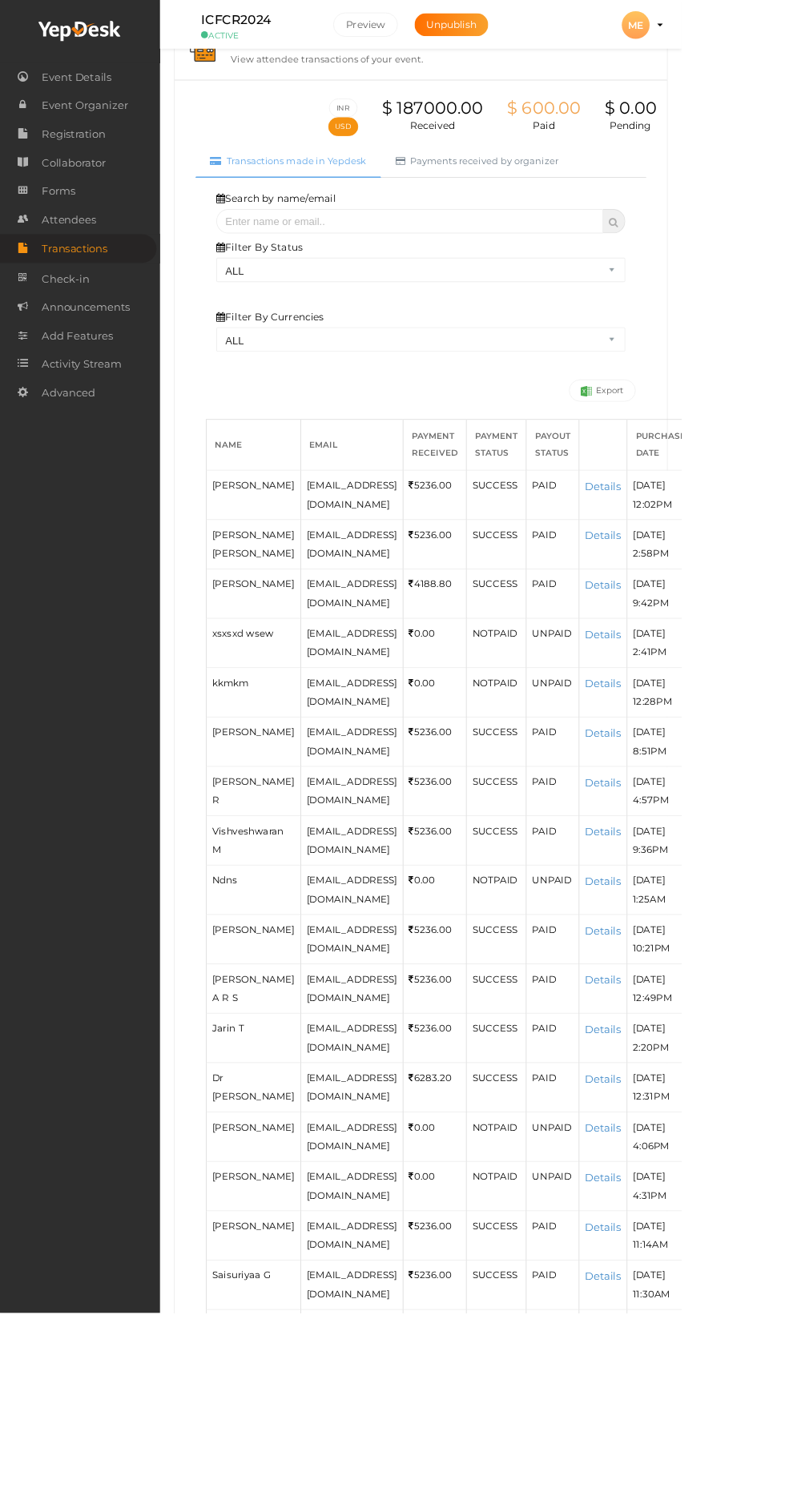
click at [715, 560] on link "Details" at bounding box center [694, 560] width 42 height 15
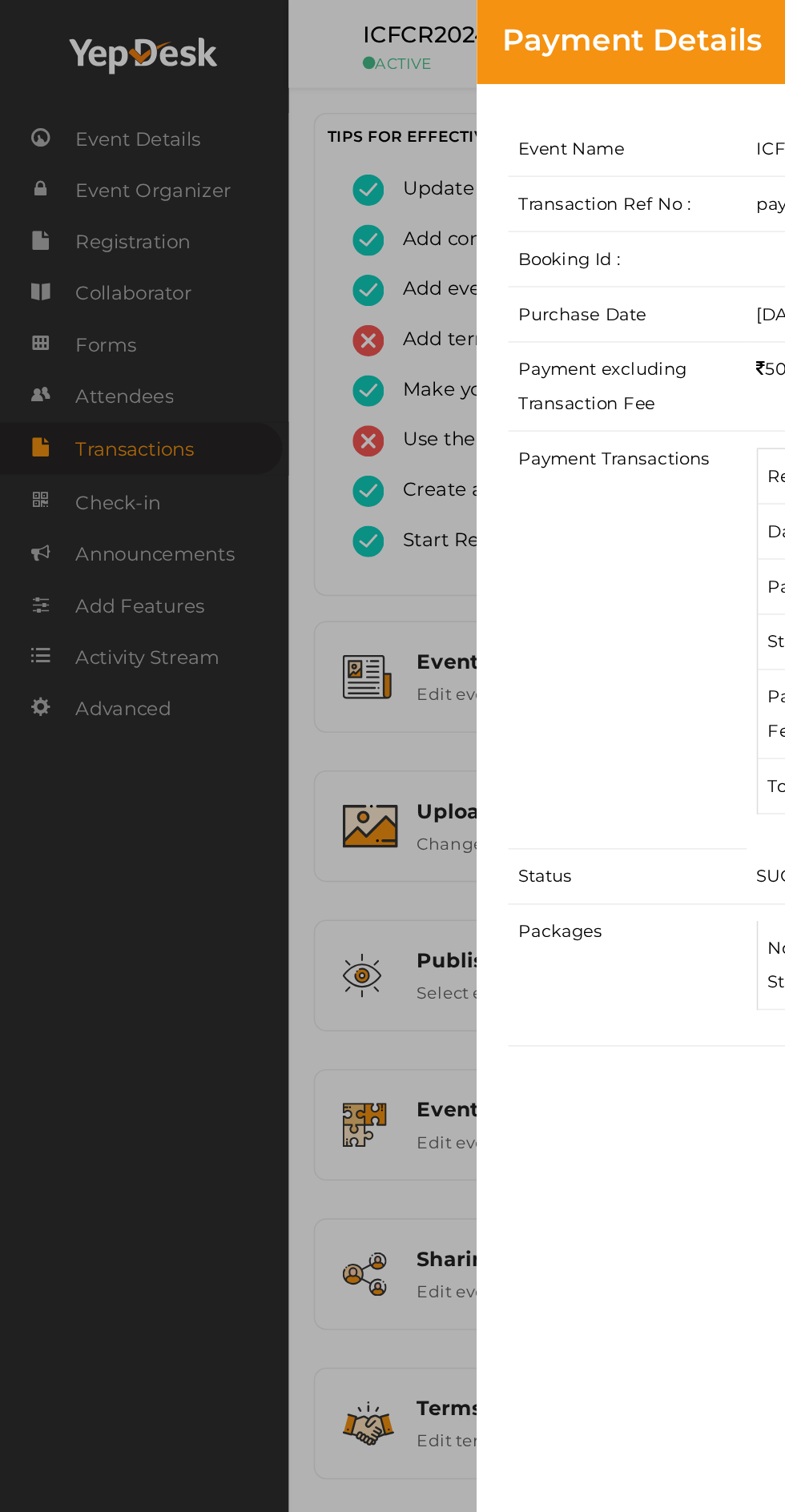
click at [91, 638] on div "Payment Details Event Name ICFCR2024 Transaction Ref No : pay_ObyY8zJAfC4U4H Bo…" at bounding box center [392, 756] width 785 height 1512
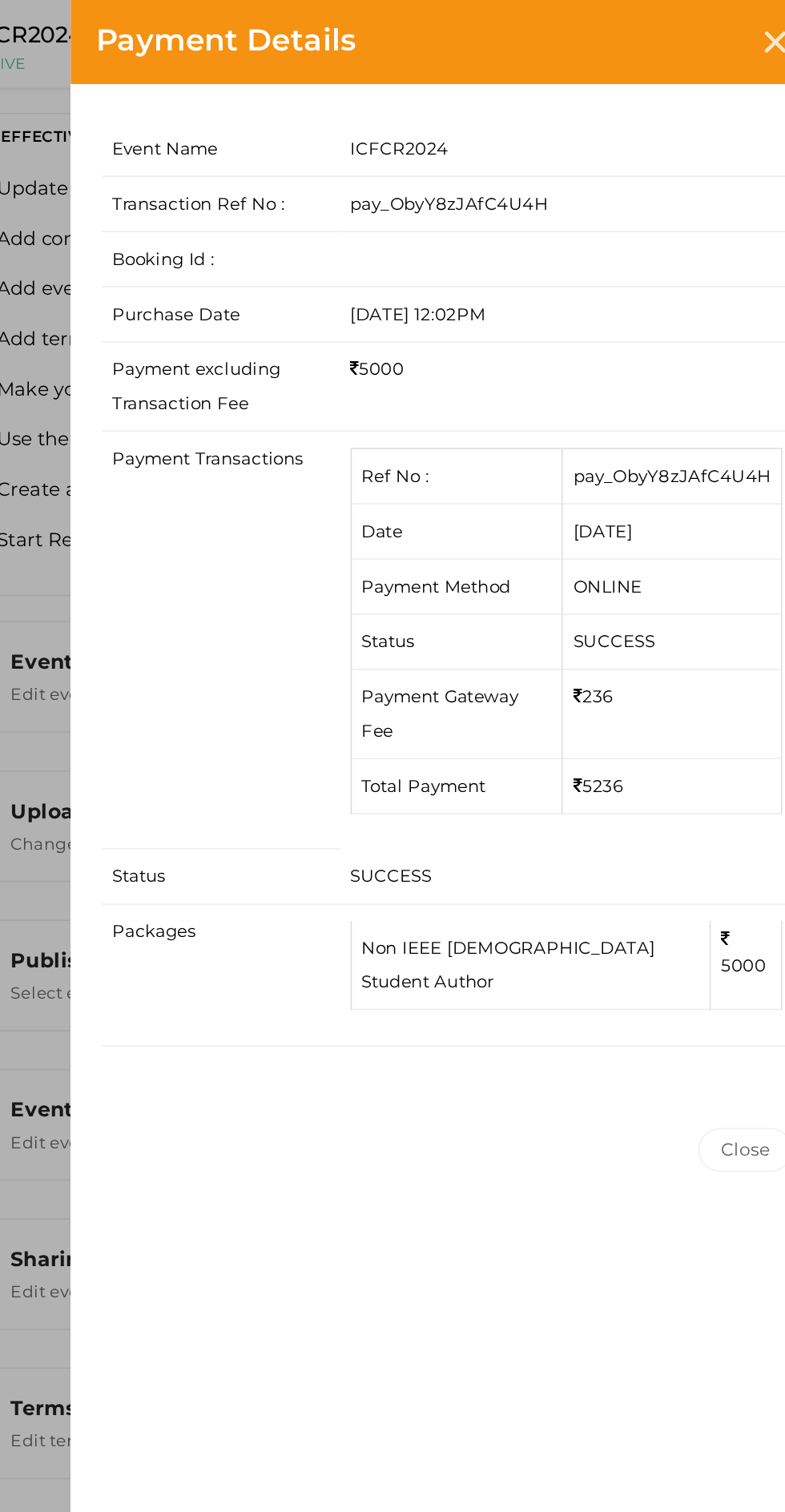
click at [744, 720] on button "Close" at bounding box center [734, 733] width 60 height 28
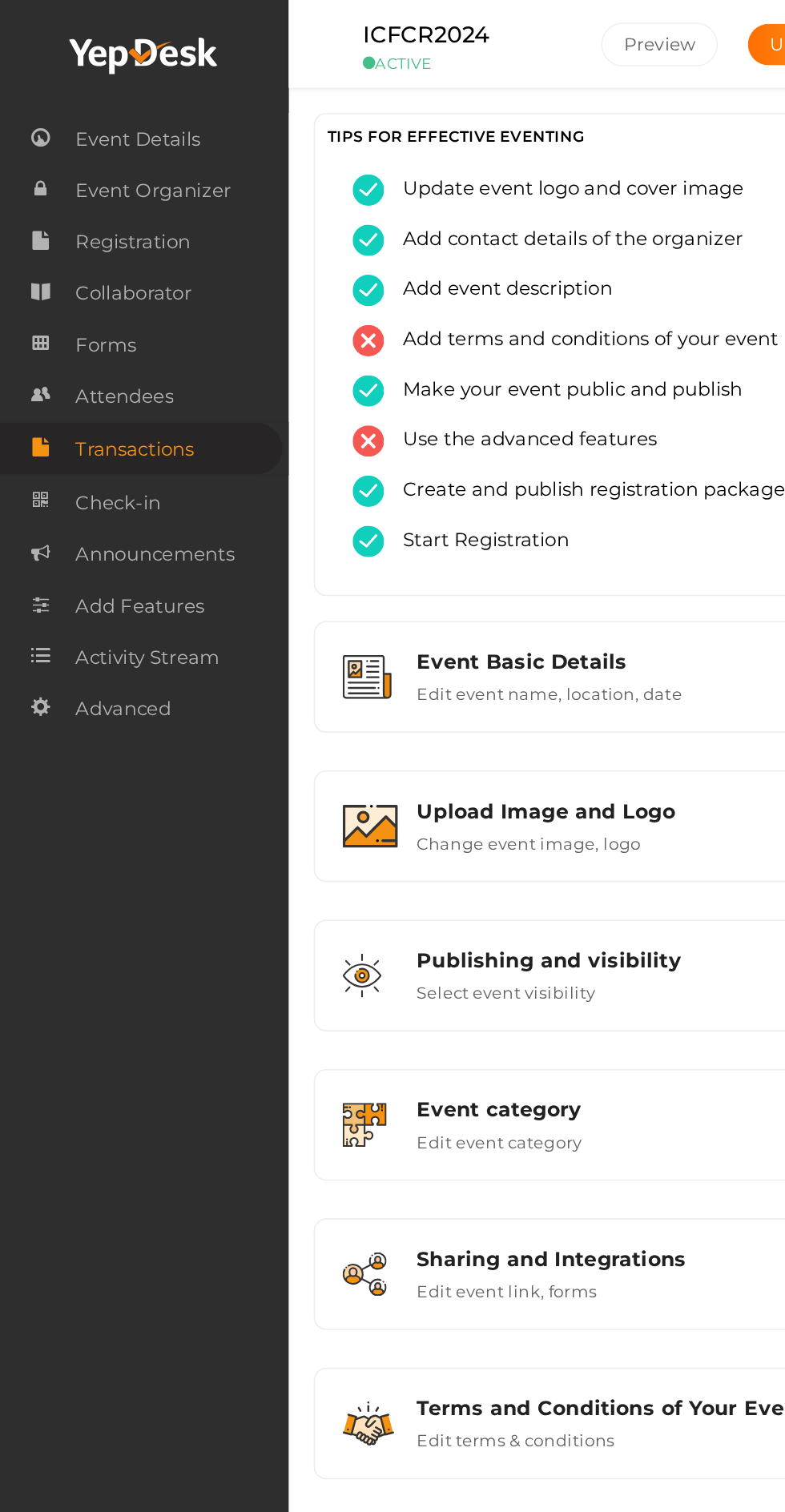
click at [107, 292] on span "Transactions" at bounding box center [86, 287] width 76 height 32
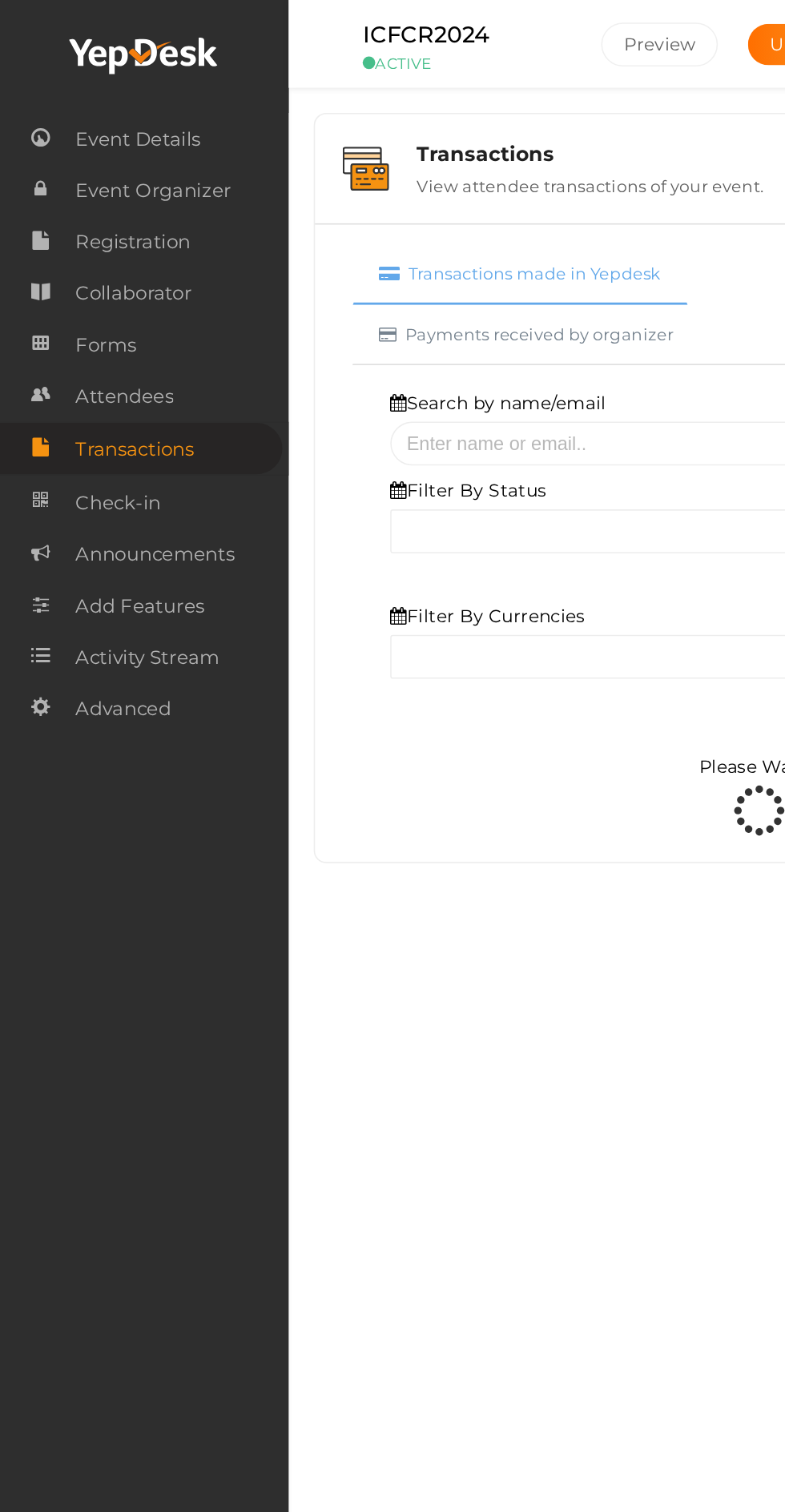
select select "ALL"
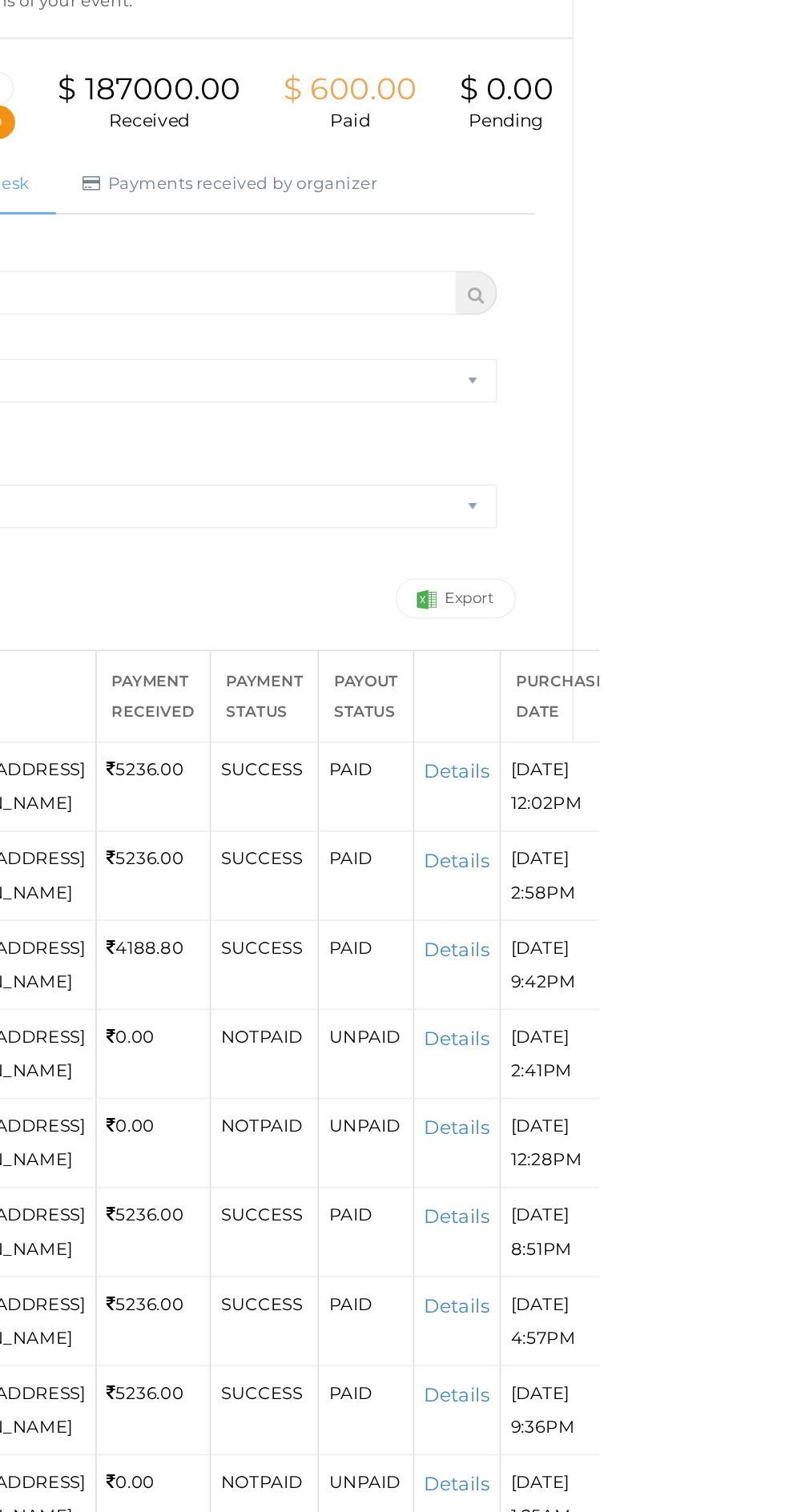
click at [715, 732] on link "Details" at bounding box center [694, 724] width 42 height 15
